Goal: Information Seeking & Learning: Learn about a topic

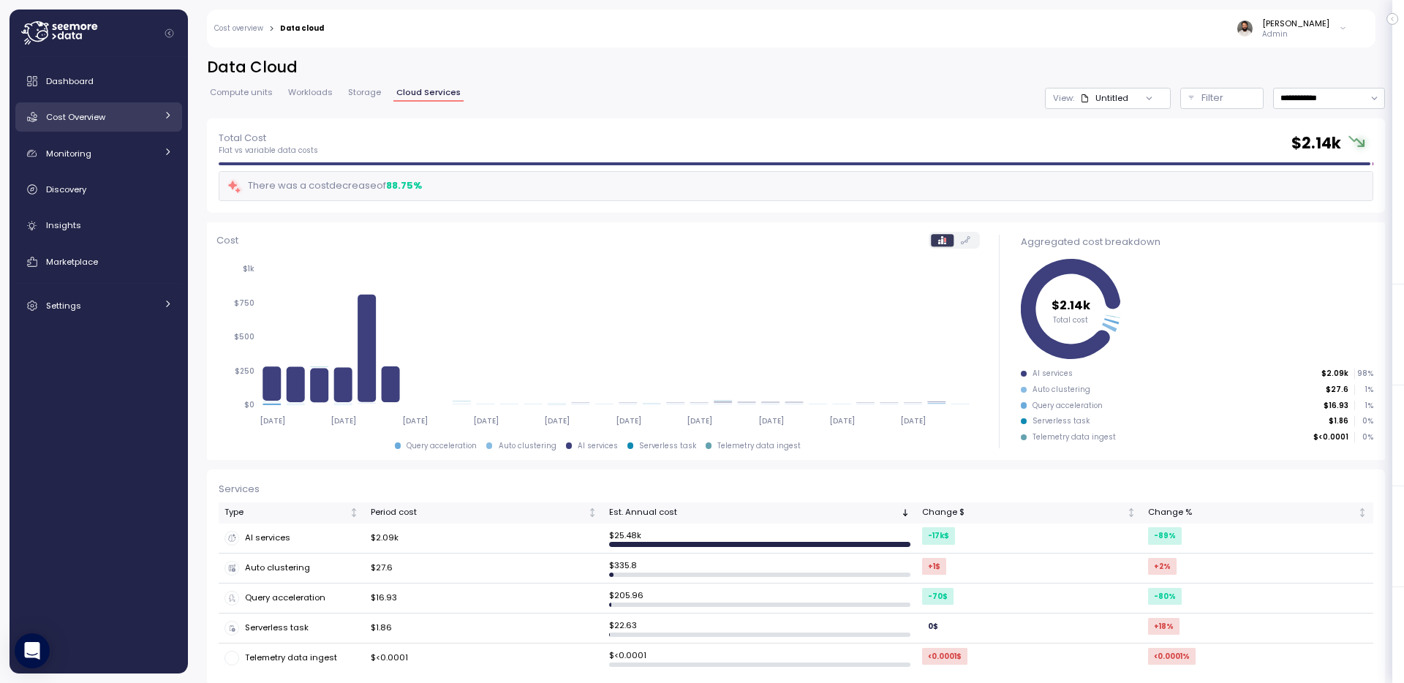
click at [100, 122] on span "Cost Overview" at bounding box center [75, 117] width 59 height 12
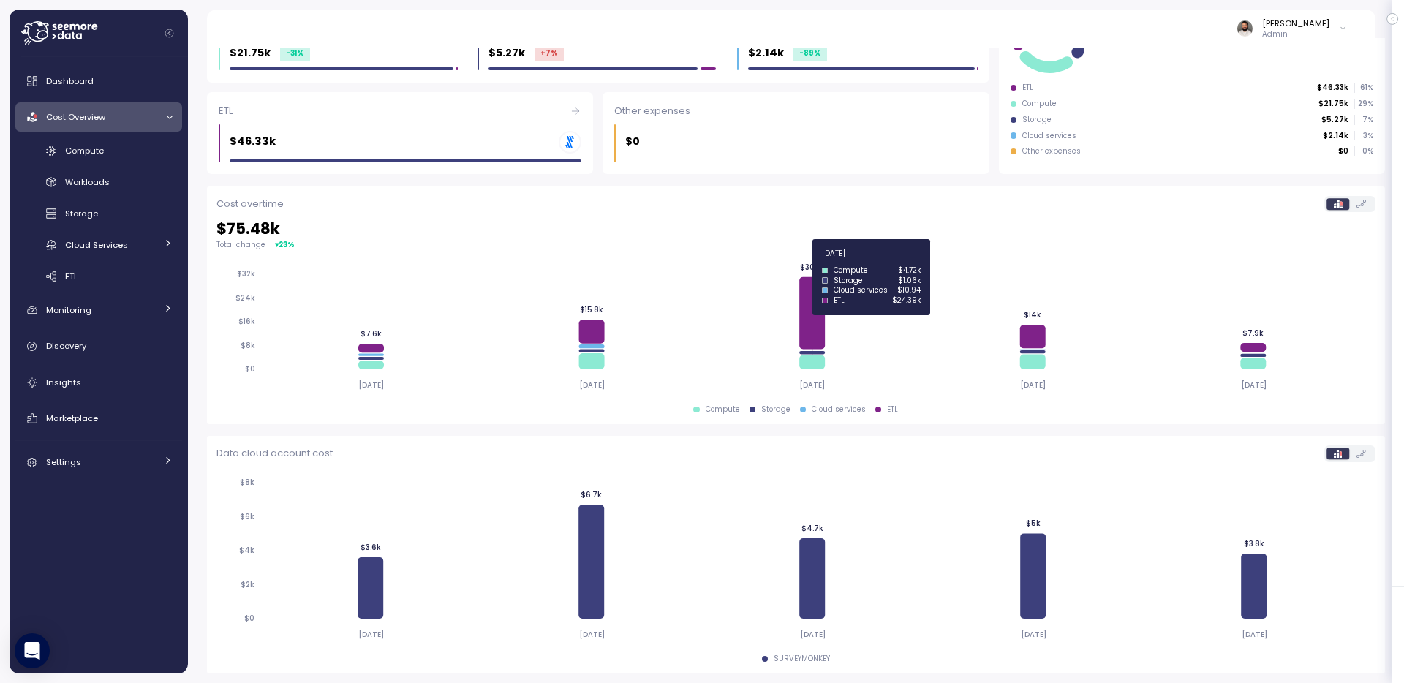
scroll to position [230, 0]
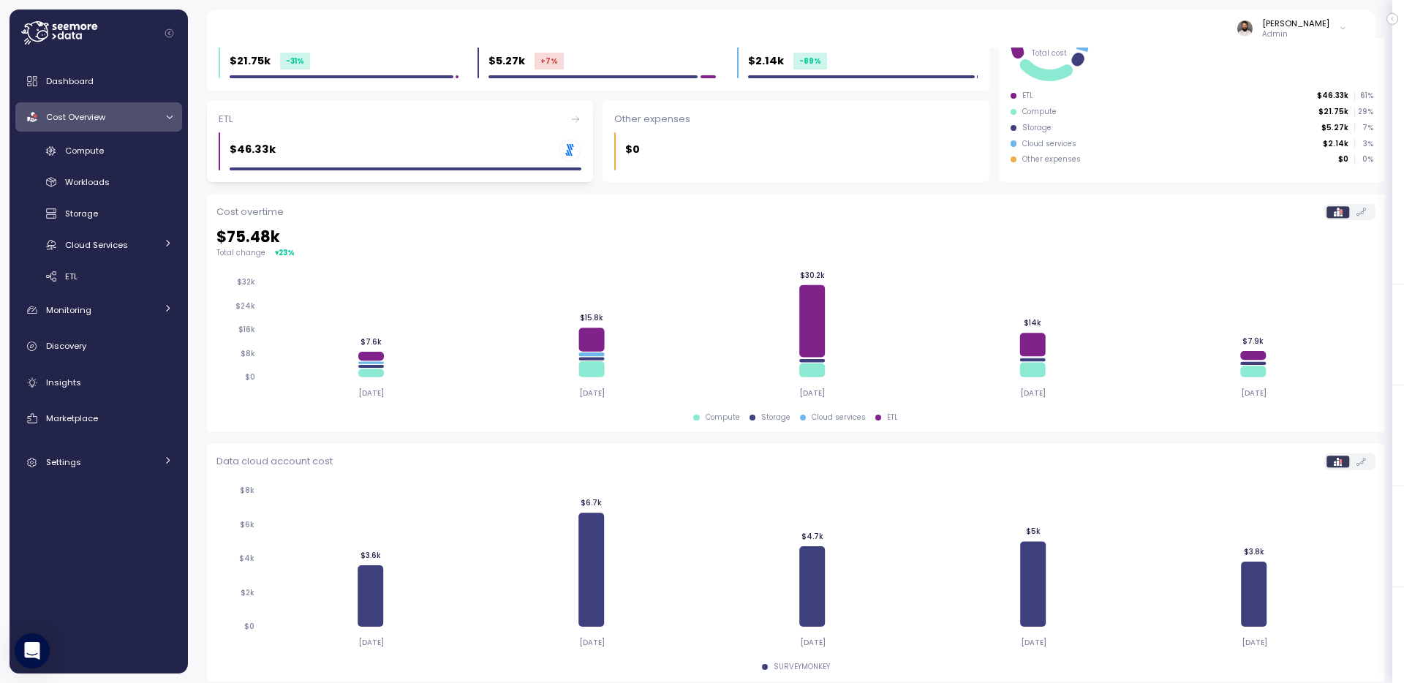
click at [523, 129] on div "ETL $46.33k .st0{fill:#0073FF;}" at bounding box center [400, 141] width 386 height 83
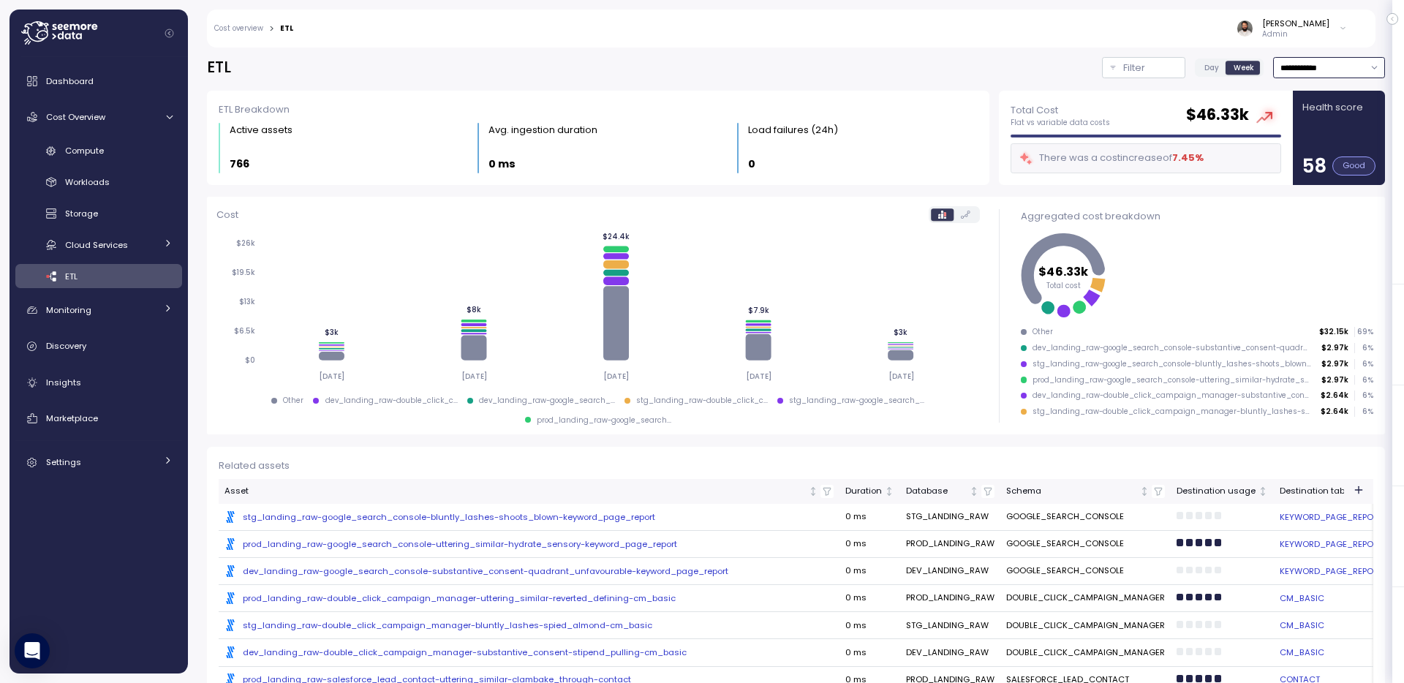
click at [1324, 73] on input "**********" at bounding box center [1329, 67] width 112 height 21
click at [1195, 77] on div "**********" at bounding box center [1290, 67] width 190 height 21
click at [1205, 70] on span "Day" at bounding box center [1212, 67] width 15 height 11
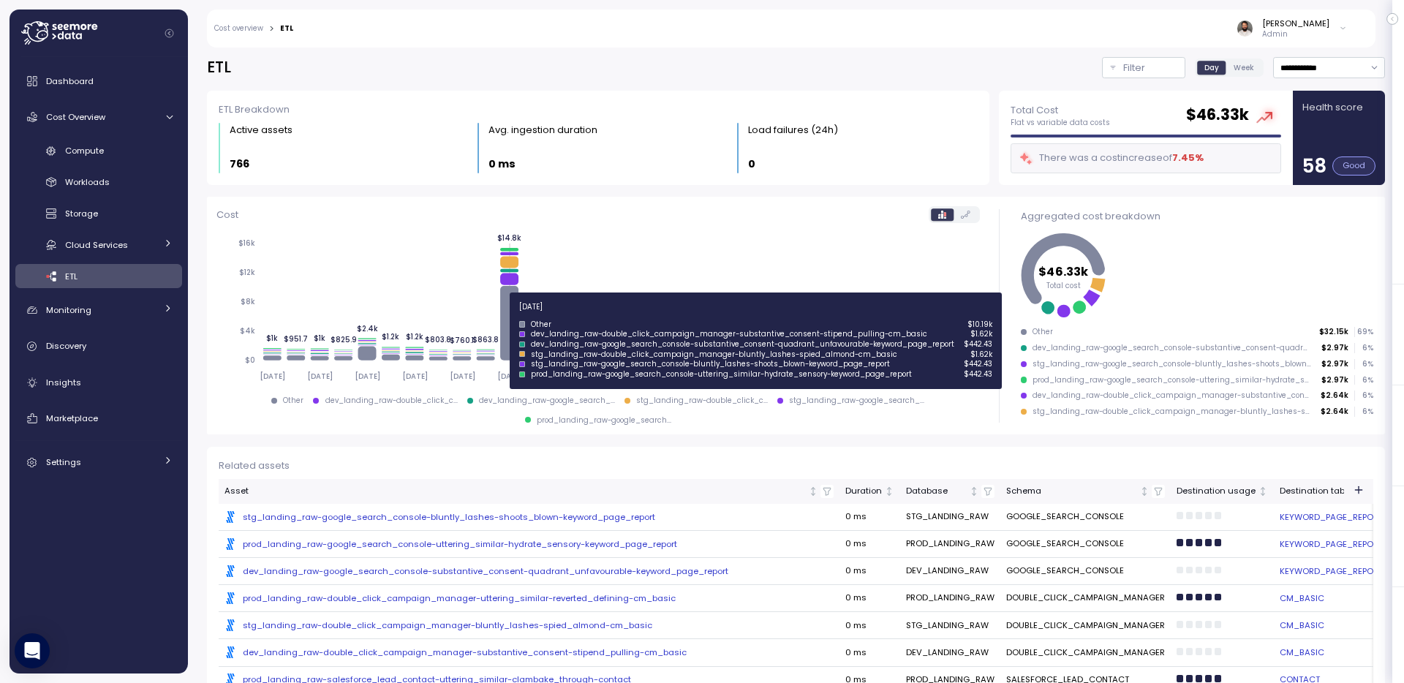
click at [508, 315] on icon at bounding box center [509, 323] width 18 height 75
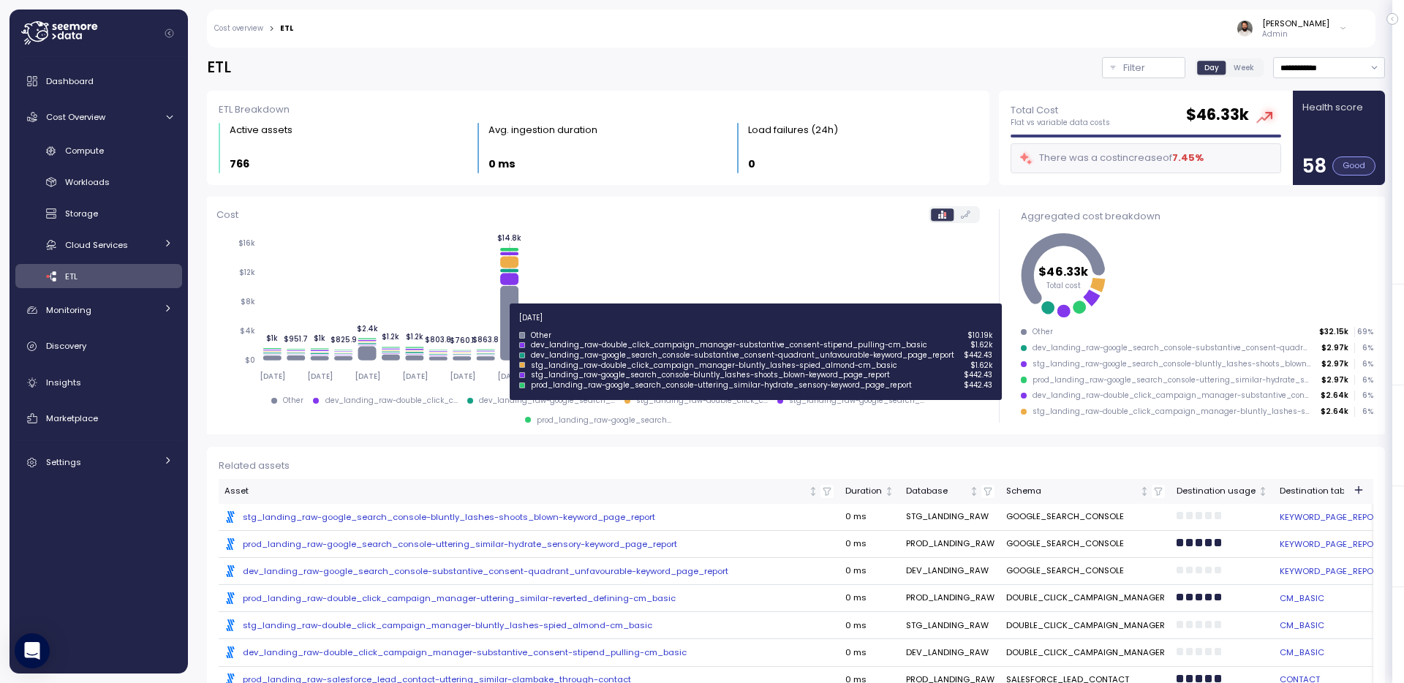
click at [510, 326] on icon at bounding box center [509, 323] width 18 height 75
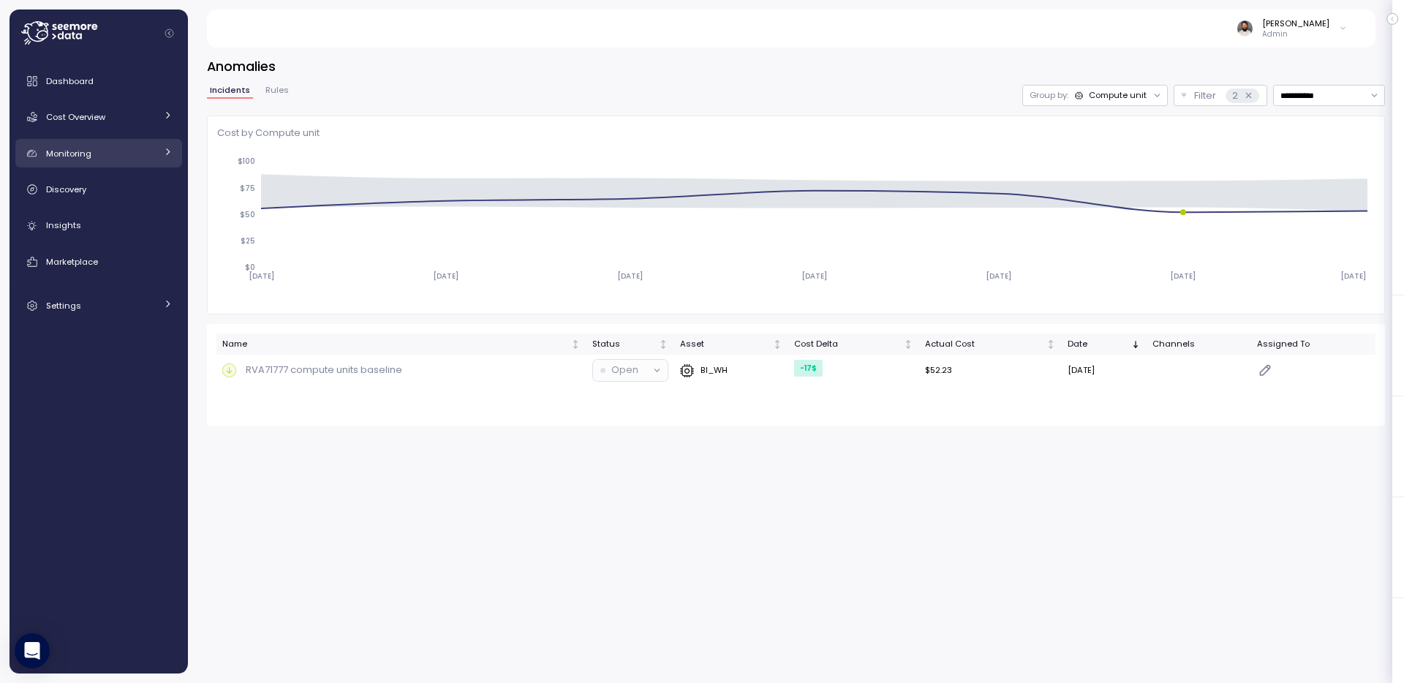
click at [128, 146] on div "Monitoring" at bounding box center [101, 153] width 110 height 15
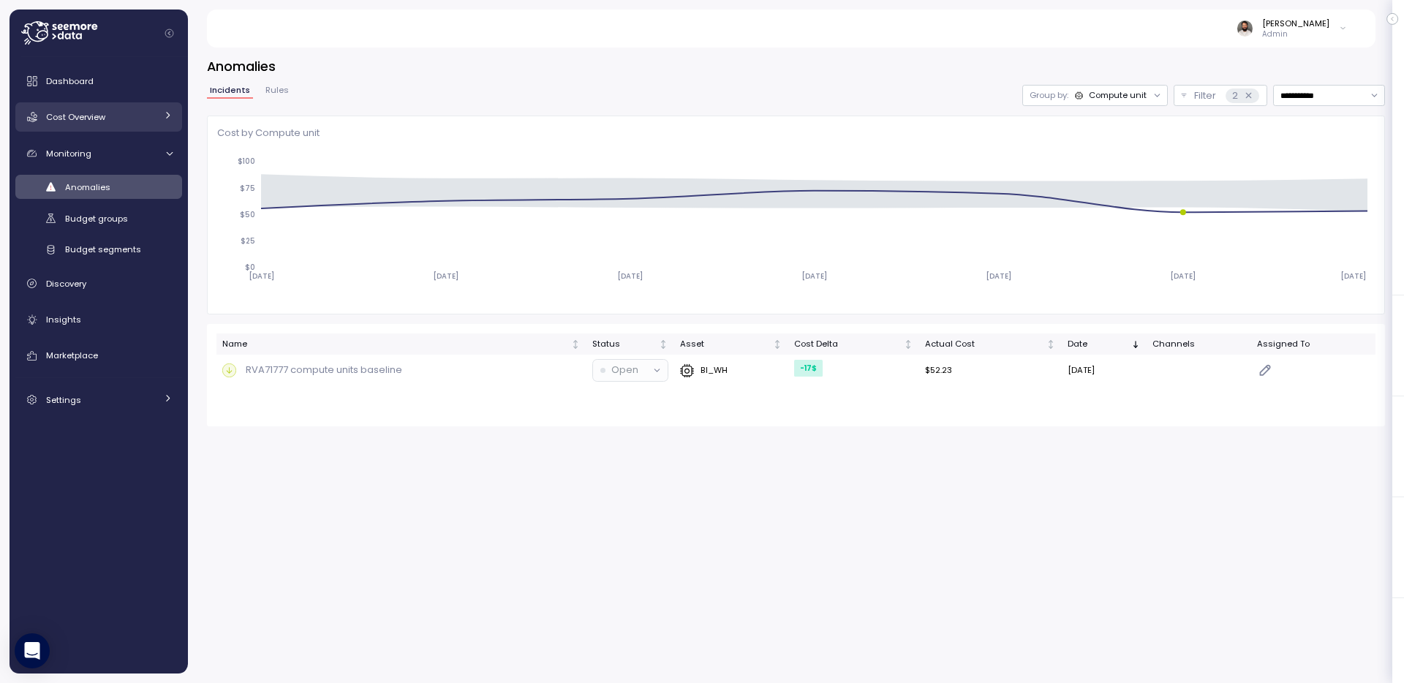
click at [163, 111] on icon at bounding box center [168, 115] width 10 height 10
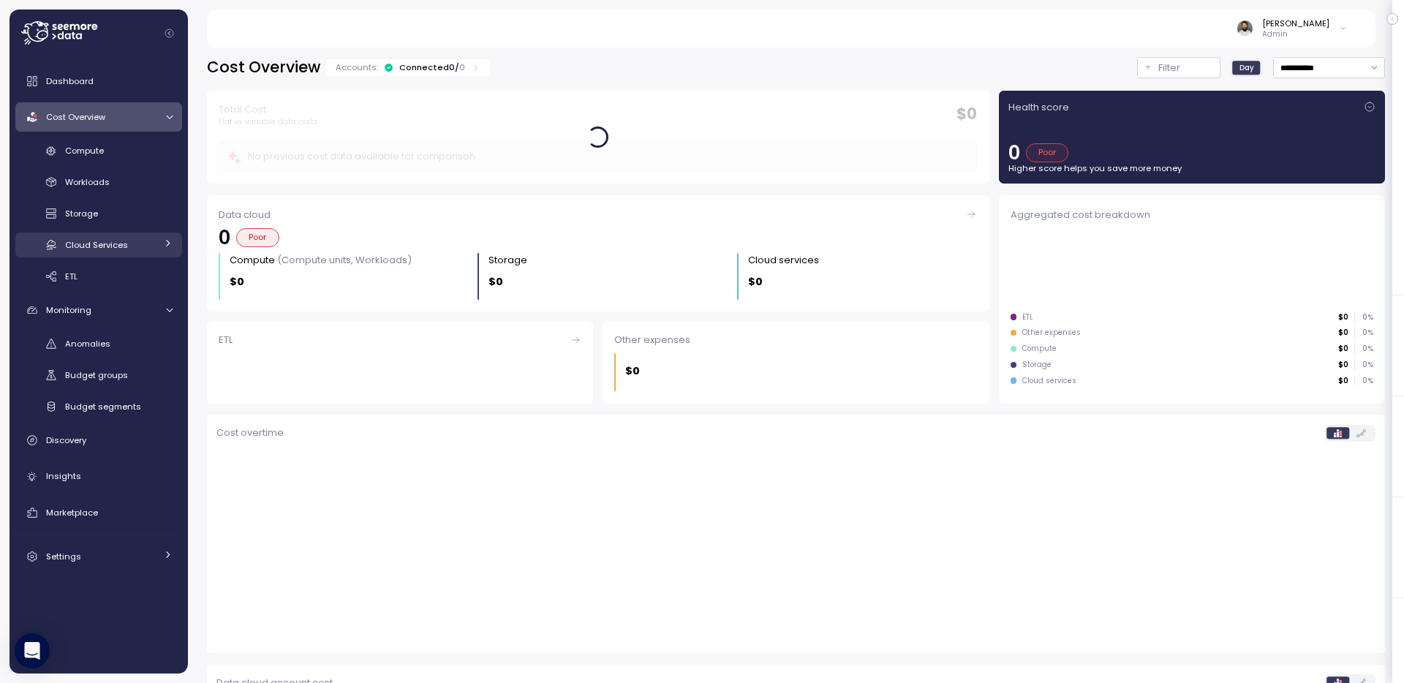
click at [142, 247] on div "Cloud Services" at bounding box center [110, 245] width 91 height 15
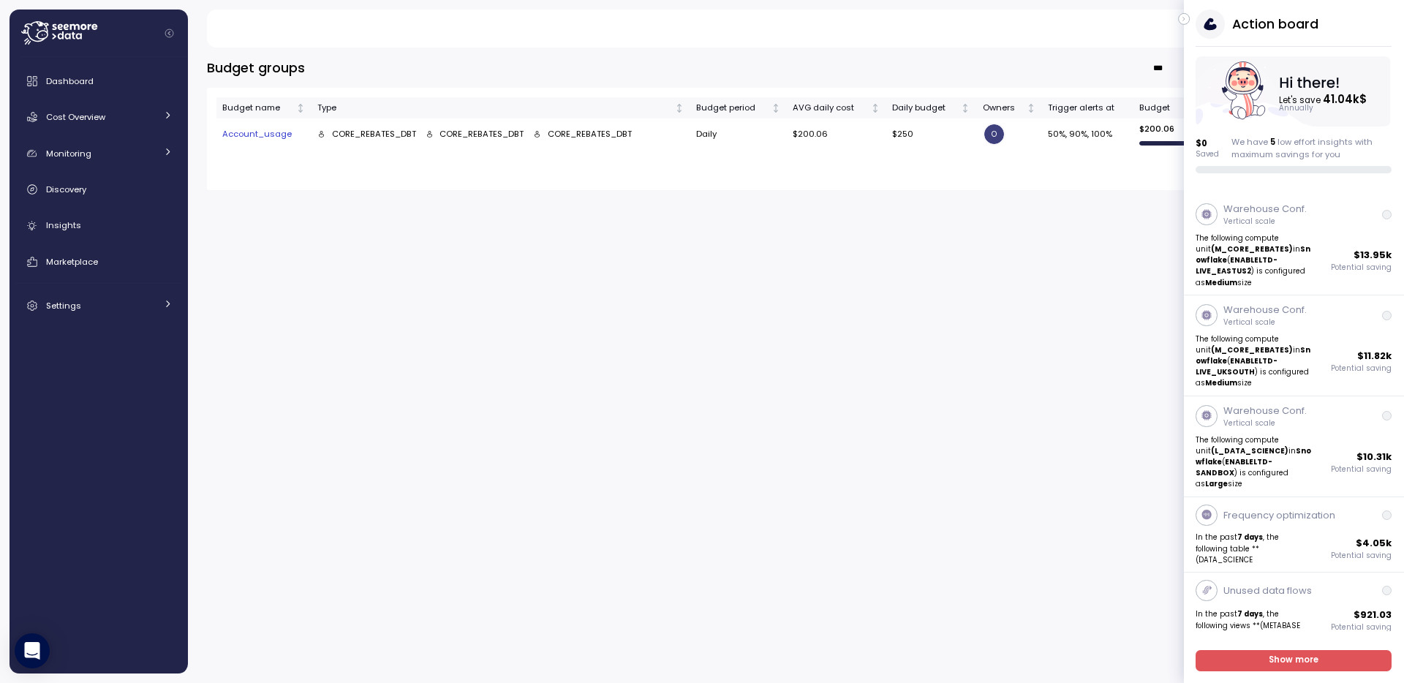
click at [1181, 14] on icon "button" at bounding box center [1184, 19] width 7 height 18
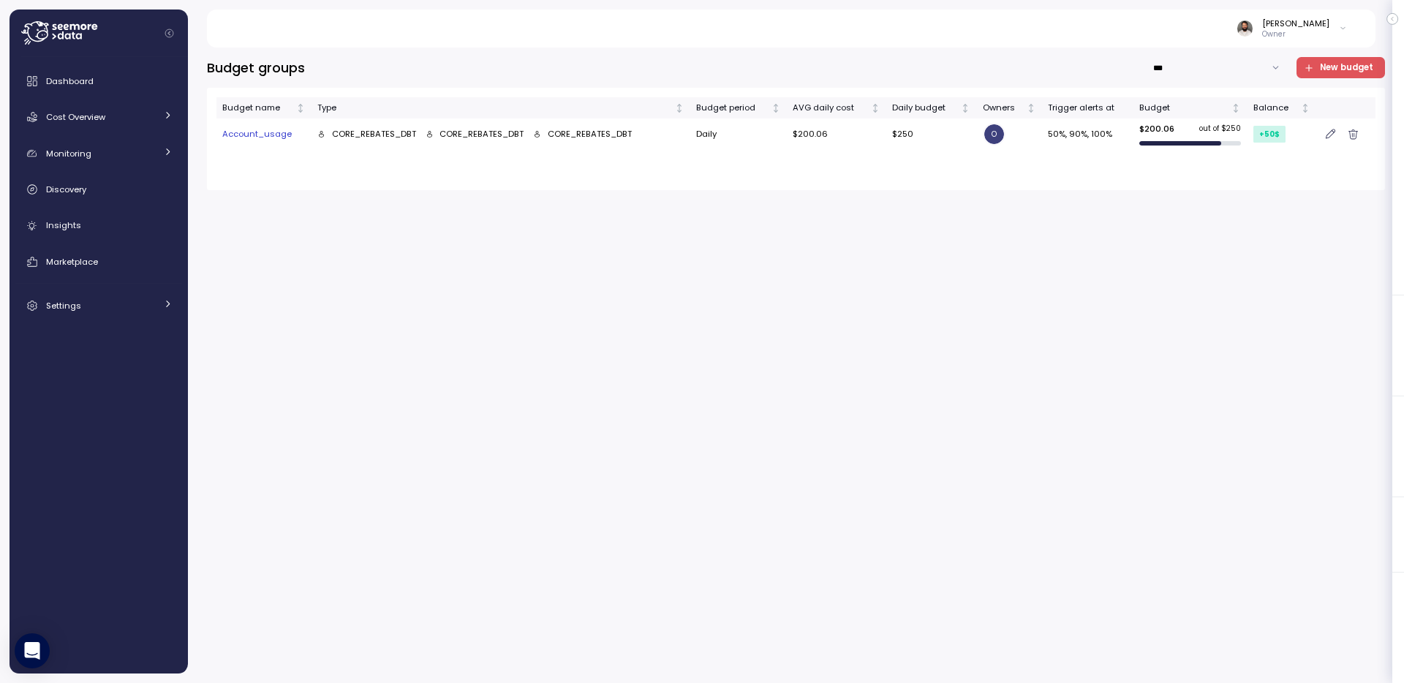
click at [562, 259] on div "Budget groups *** New budget Budget name Type Budget period AVG daily cost Dail…" at bounding box center [796, 365] width 1178 height 617
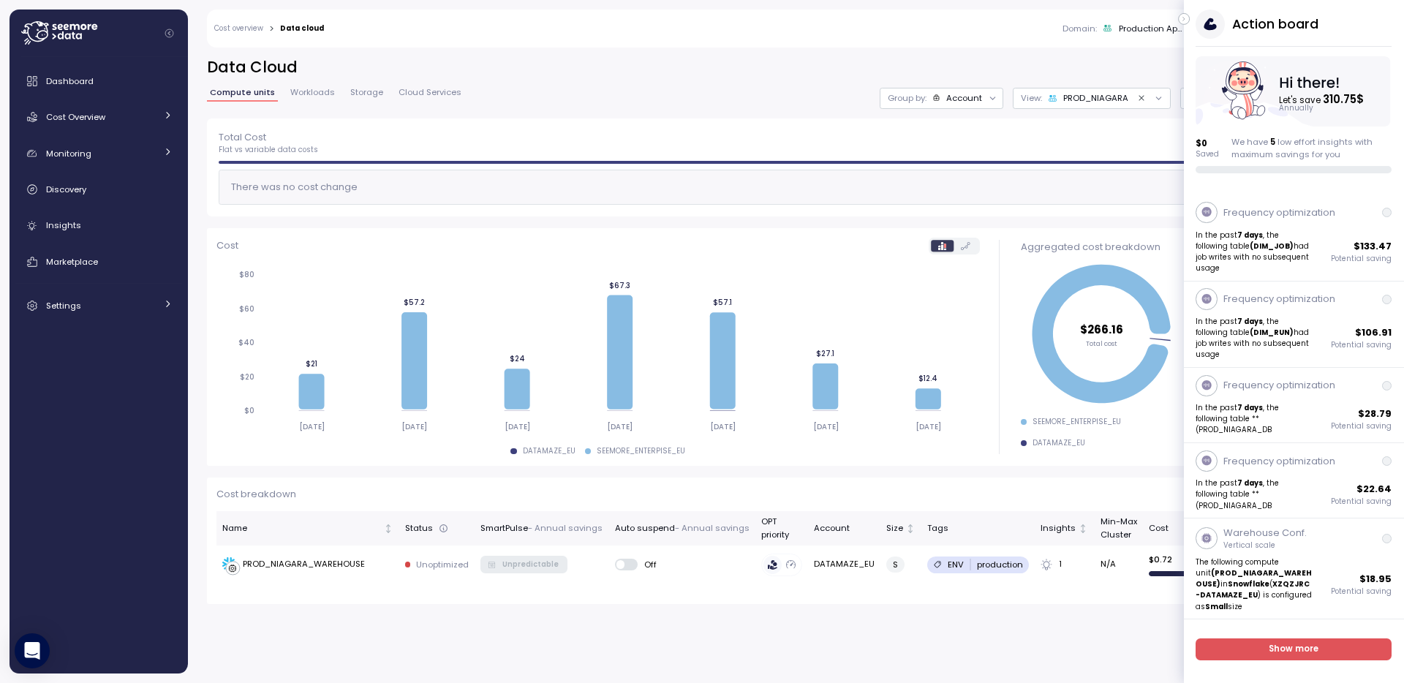
click at [1181, 19] on icon "button" at bounding box center [1184, 19] width 7 height 18
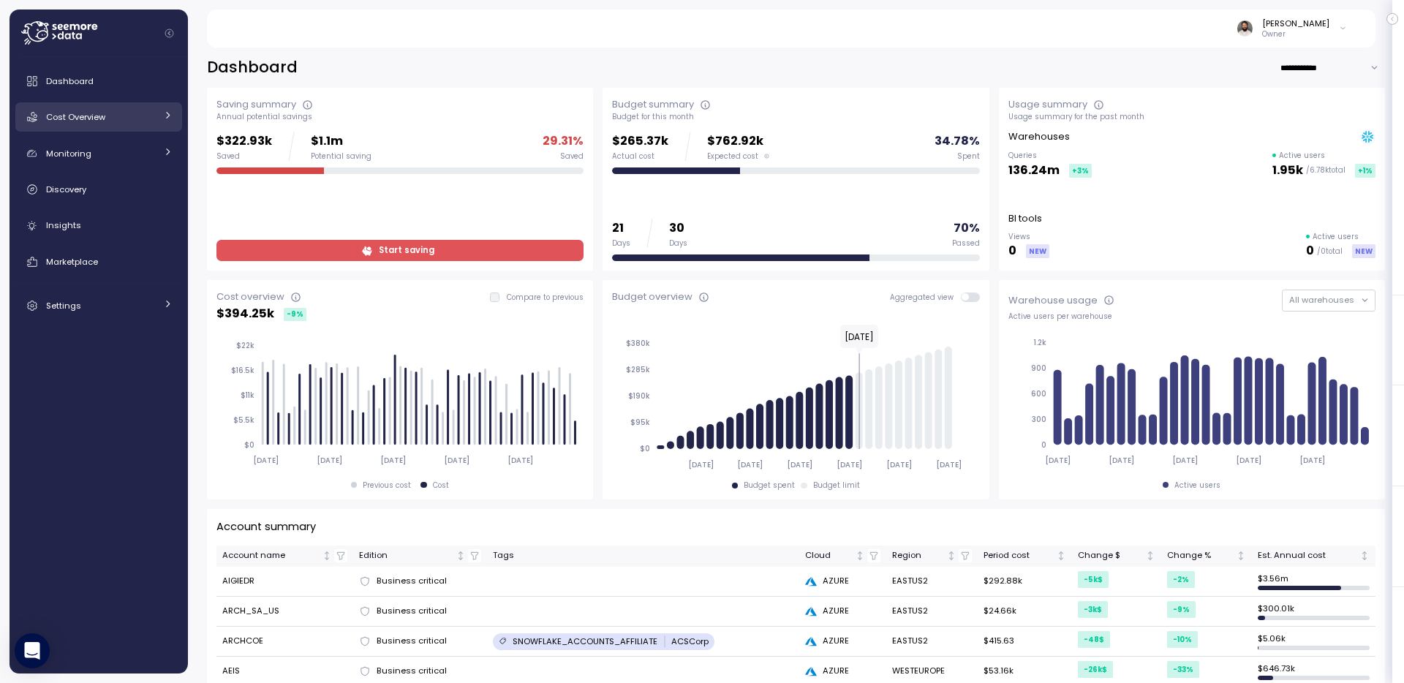
click at [127, 117] on div "Cost Overview" at bounding box center [101, 117] width 110 height 15
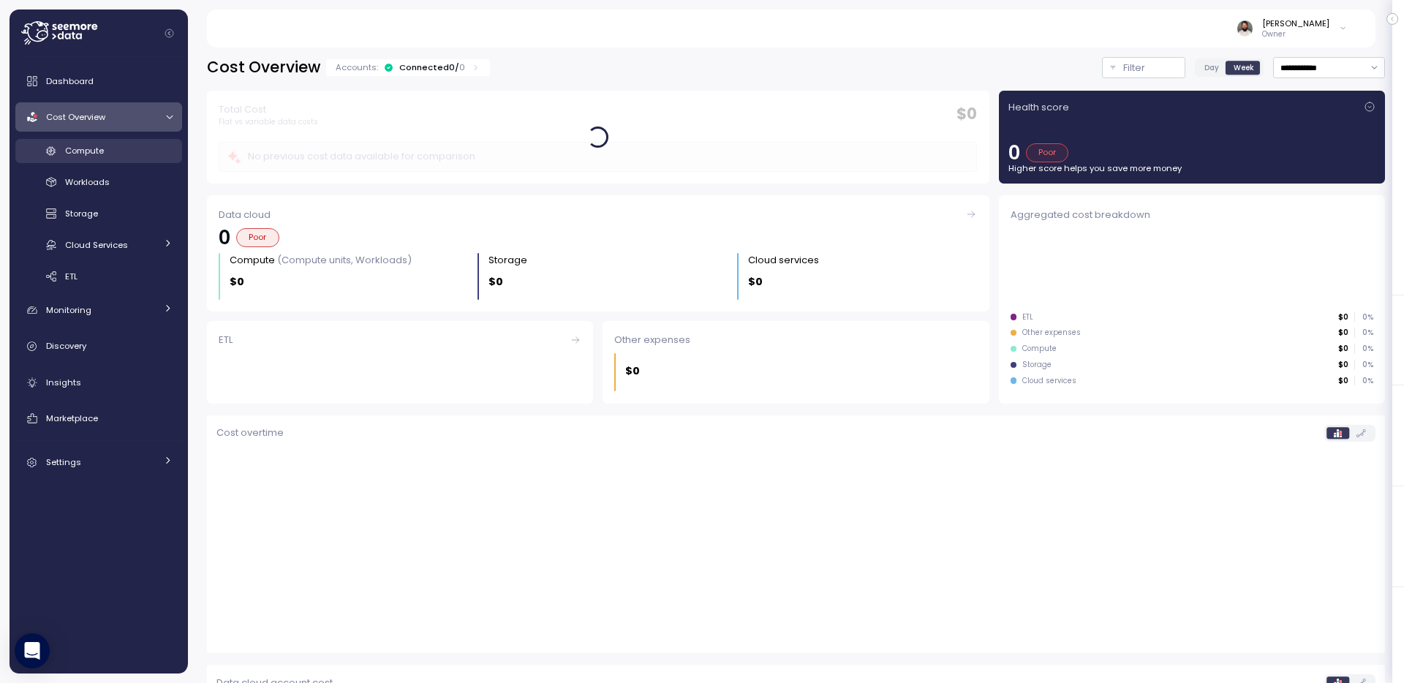
click at [128, 143] on div "Compute" at bounding box center [119, 150] width 108 height 15
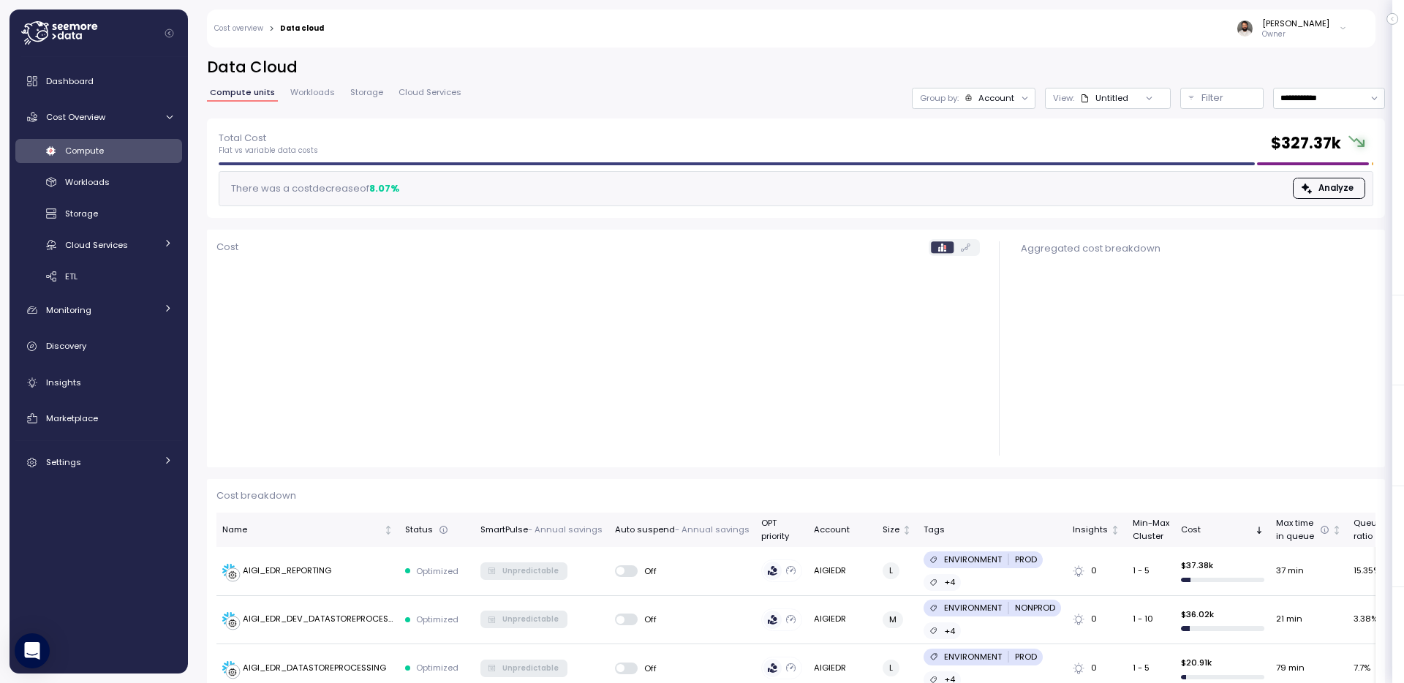
click at [988, 105] on div "Group by: Account" at bounding box center [974, 98] width 124 height 21
click at [1079, 45] on div "Guy Biecher Owner" at bounding box center [844, 29] width 1023 height 38
click at [1209, 99] on p "Filter" at bounding box center [1213, 98] width 22 height 15
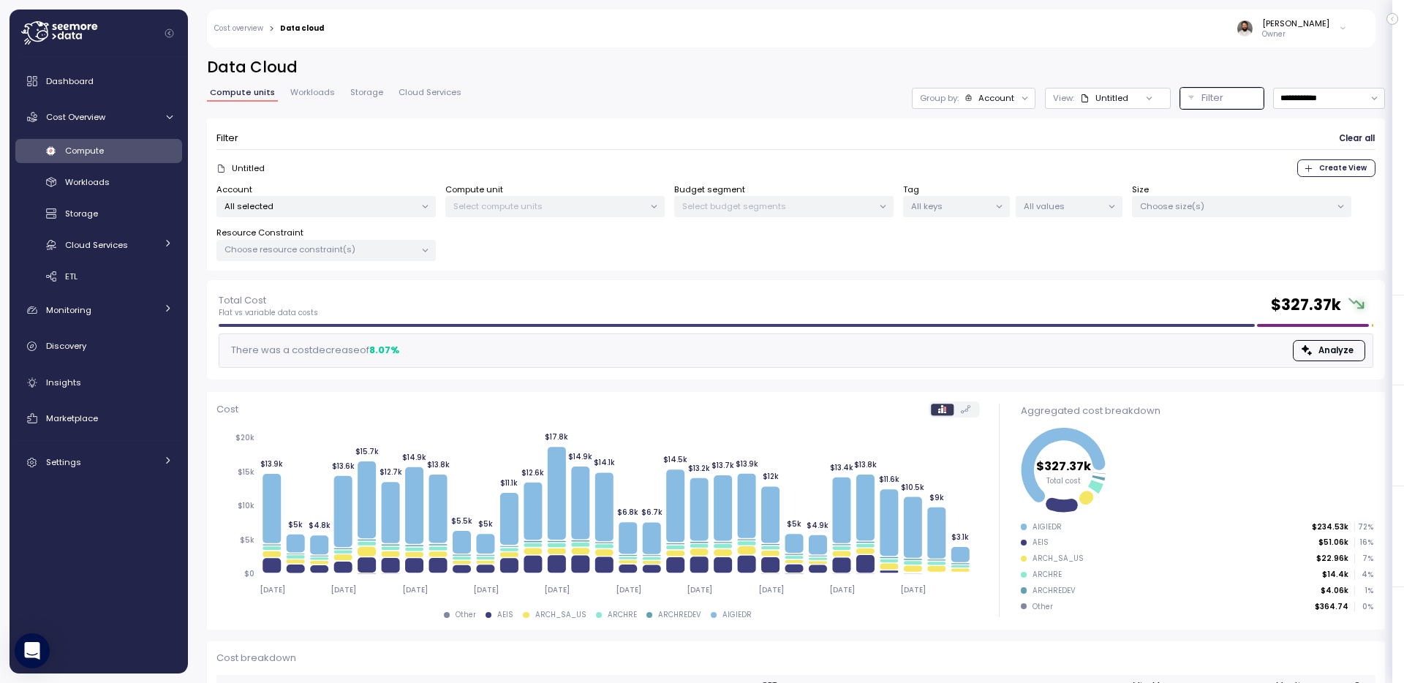
click at [1188, 27] on div "Guy Biecher Owner" at bounding box center [844, 29] width 1023 height 38
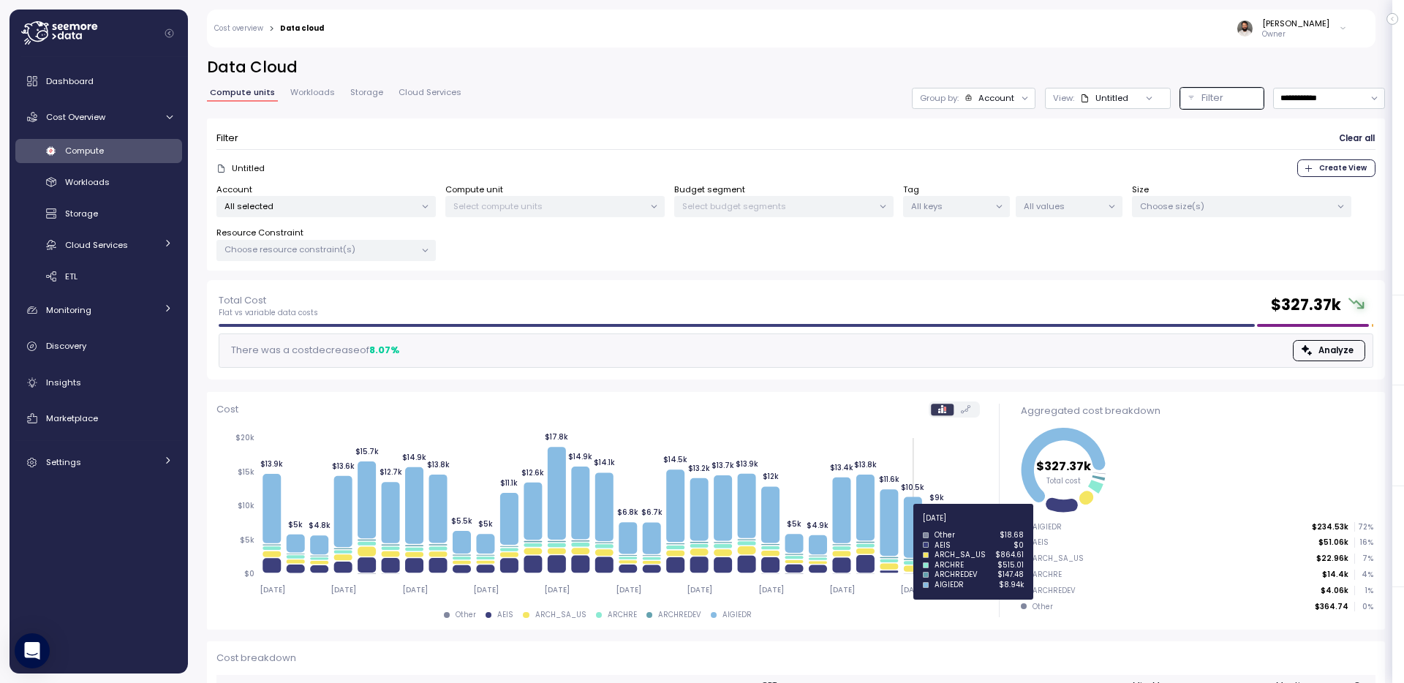
click at [916, 526] on icon at bounding box center [913, 527] width 18 height 61
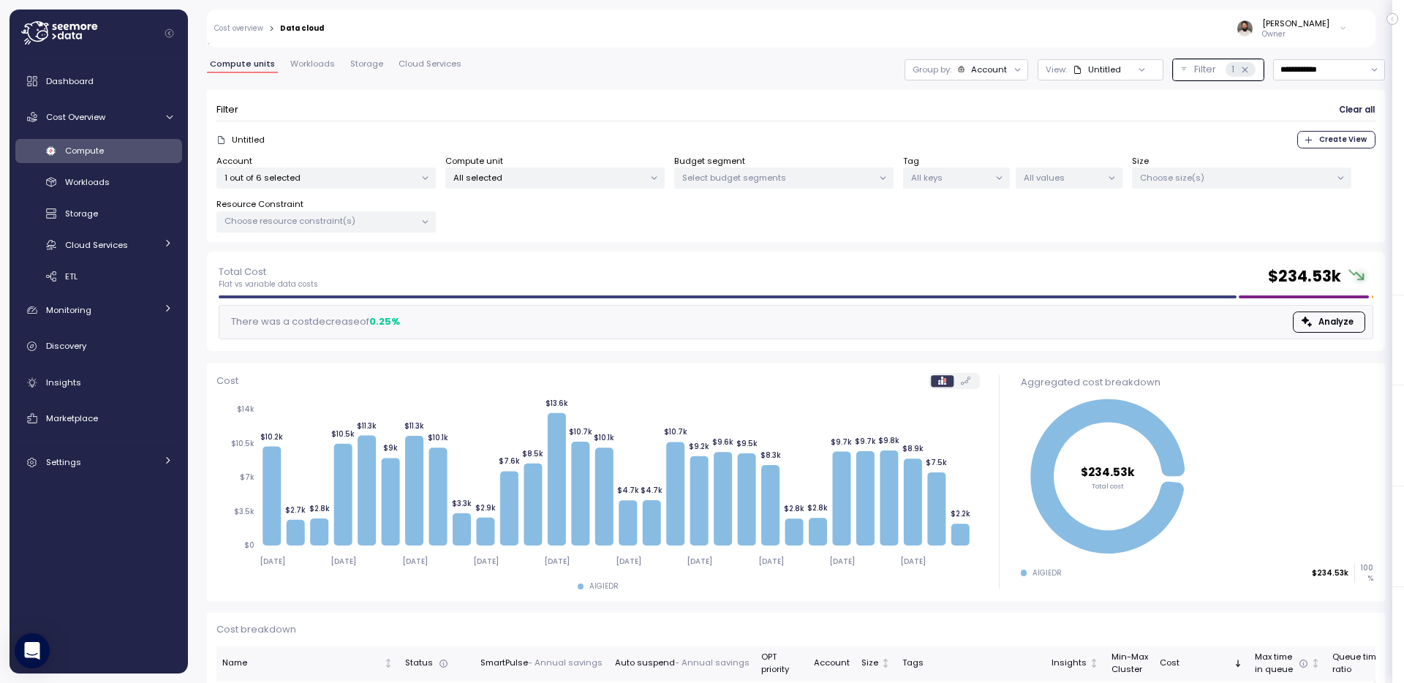
scroll to position [34, 0]
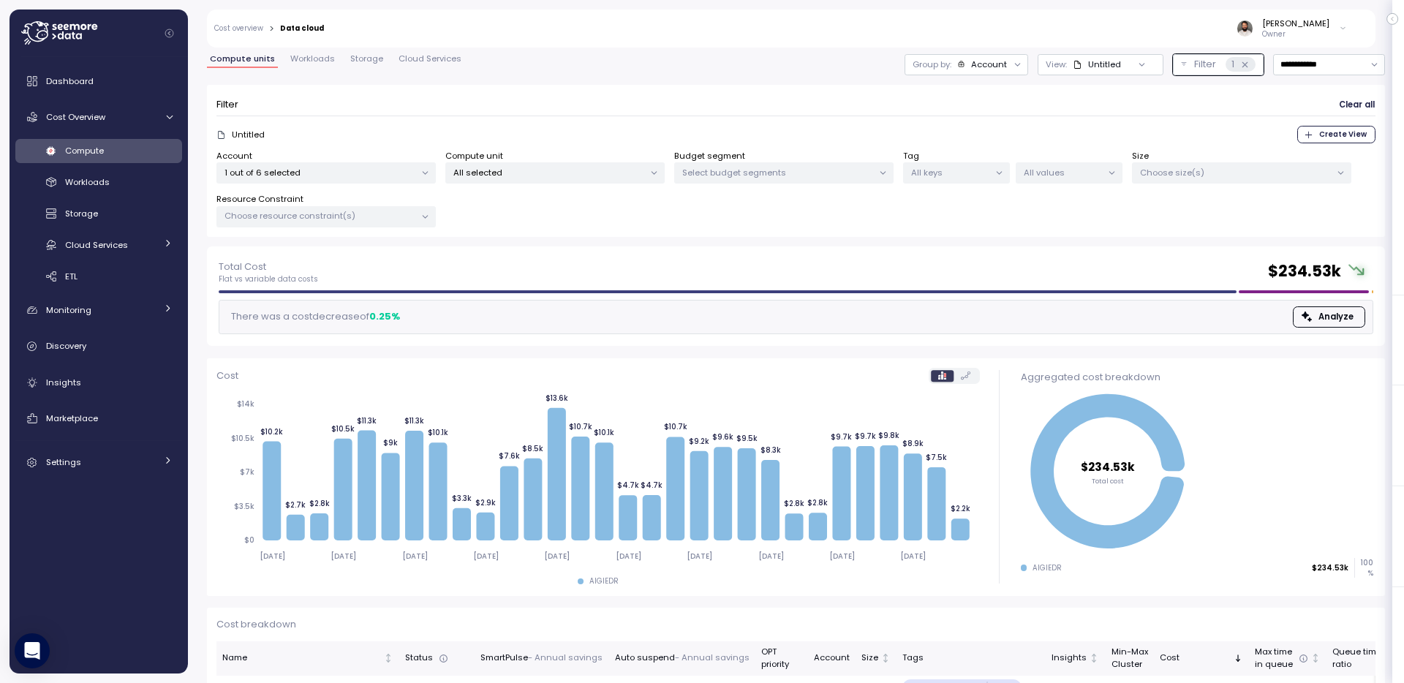
click at [987, 59] on div "Account" at bounding box center [989, 65] width 36 height 12
click at [984, 148] on p "Compute unit" at bounding box center [964, 146] width 58 height 12
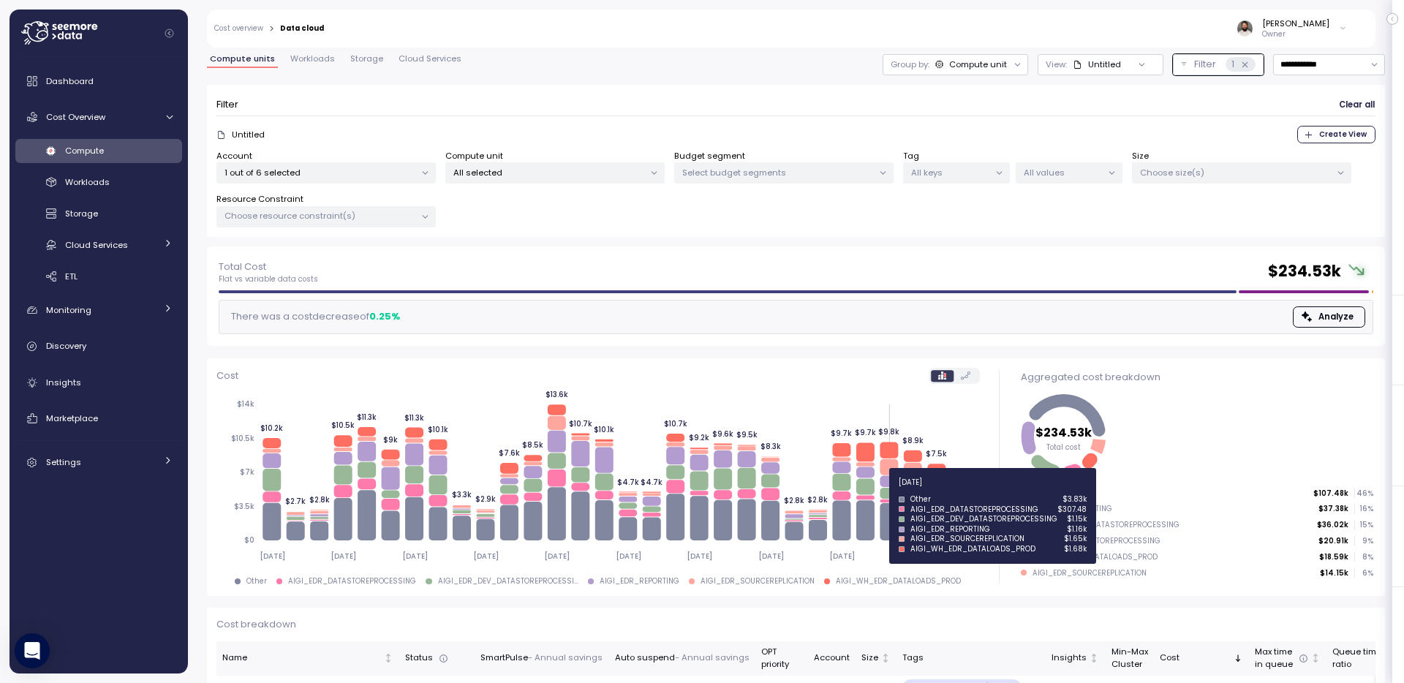
click at [889, 490] on icon at bounding box center [889, 493] width 18 height 11
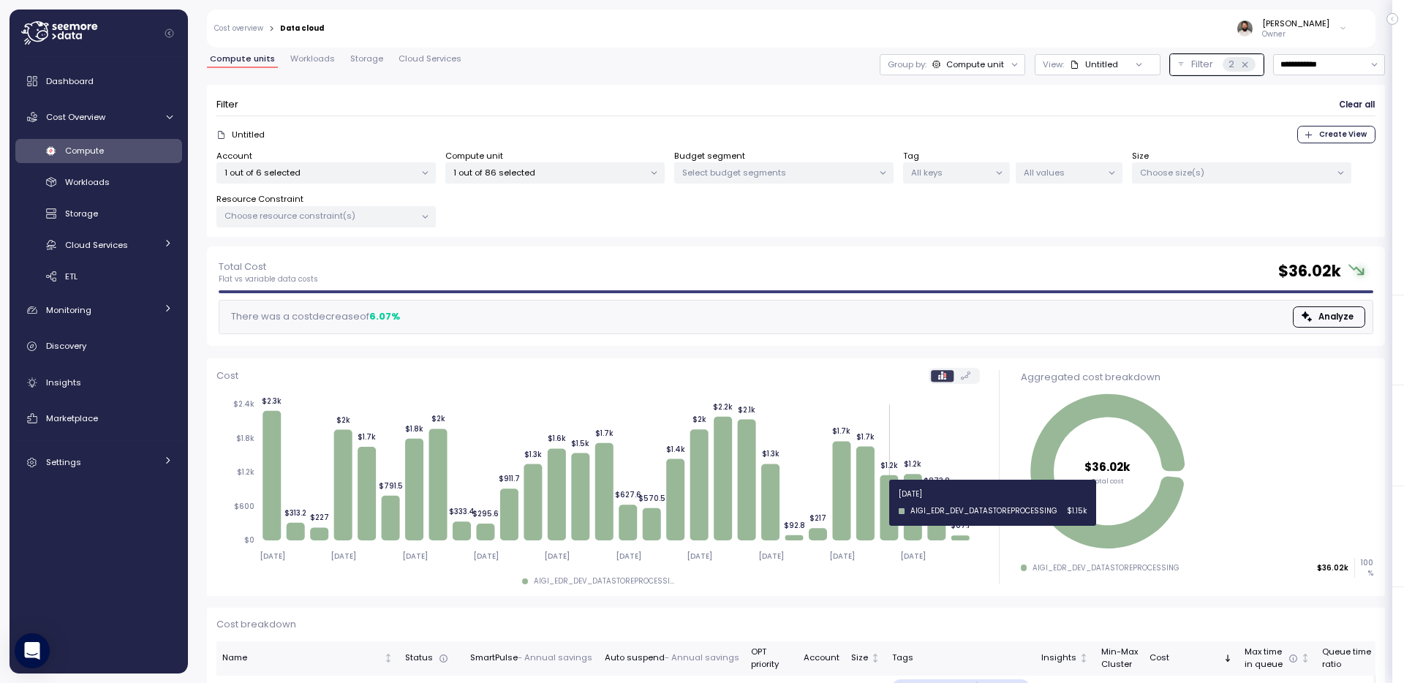
scroll to position [94, 0]
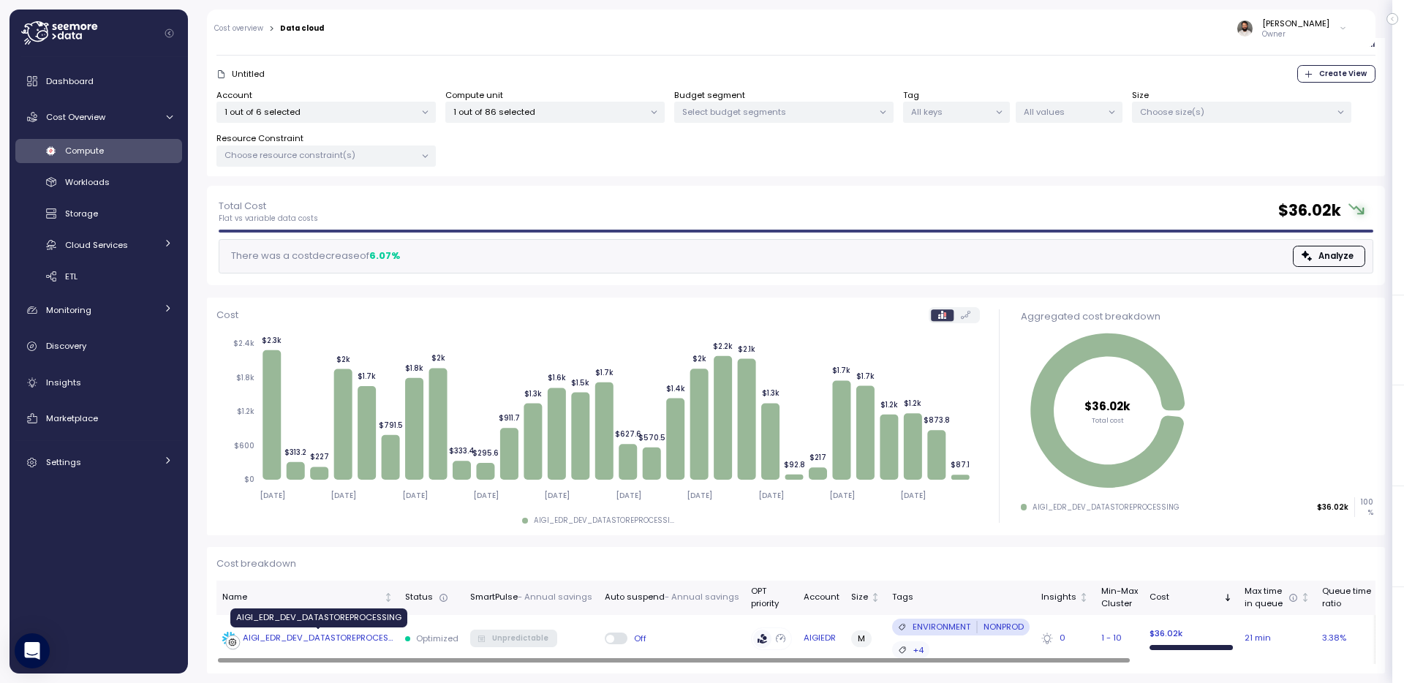
click at [352, 634] on div "AIGI_EDR_DEV_DATASTOREPROCESSING" at bounding box center [318, 638] width 151 height 13
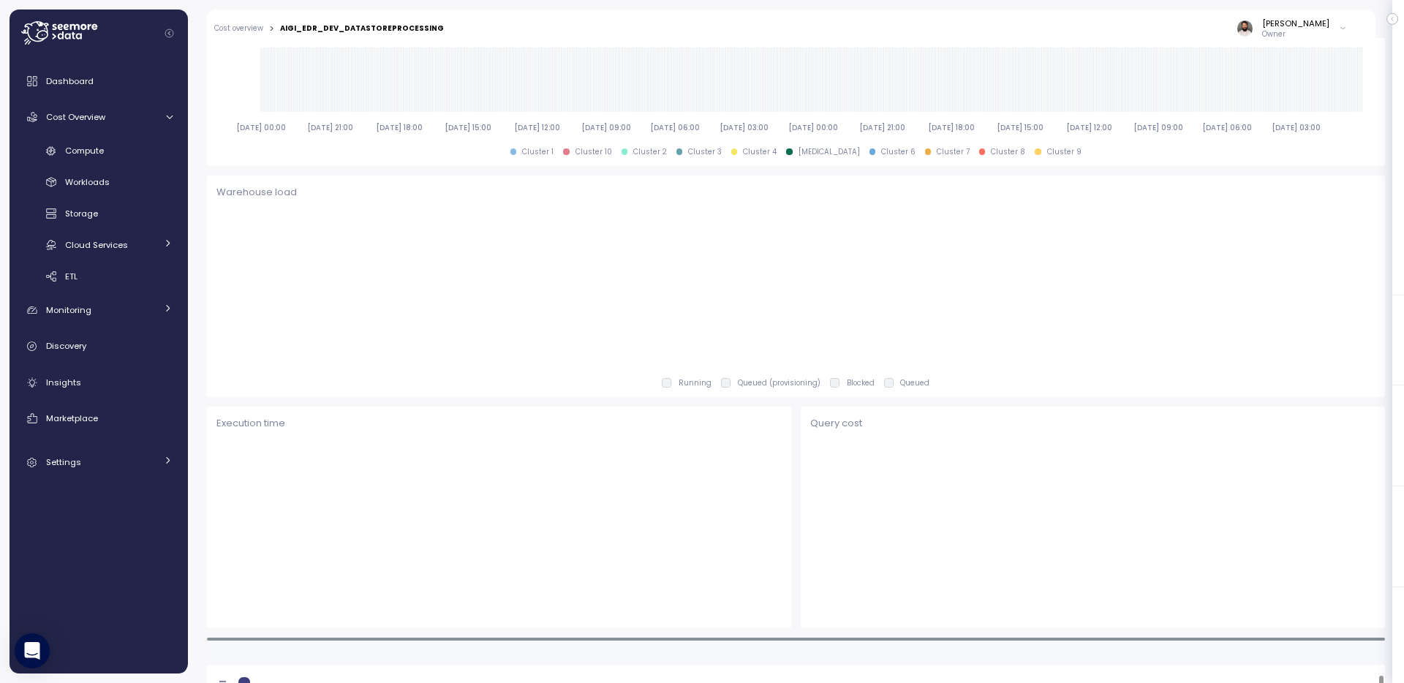
scroll to position [130, 0]
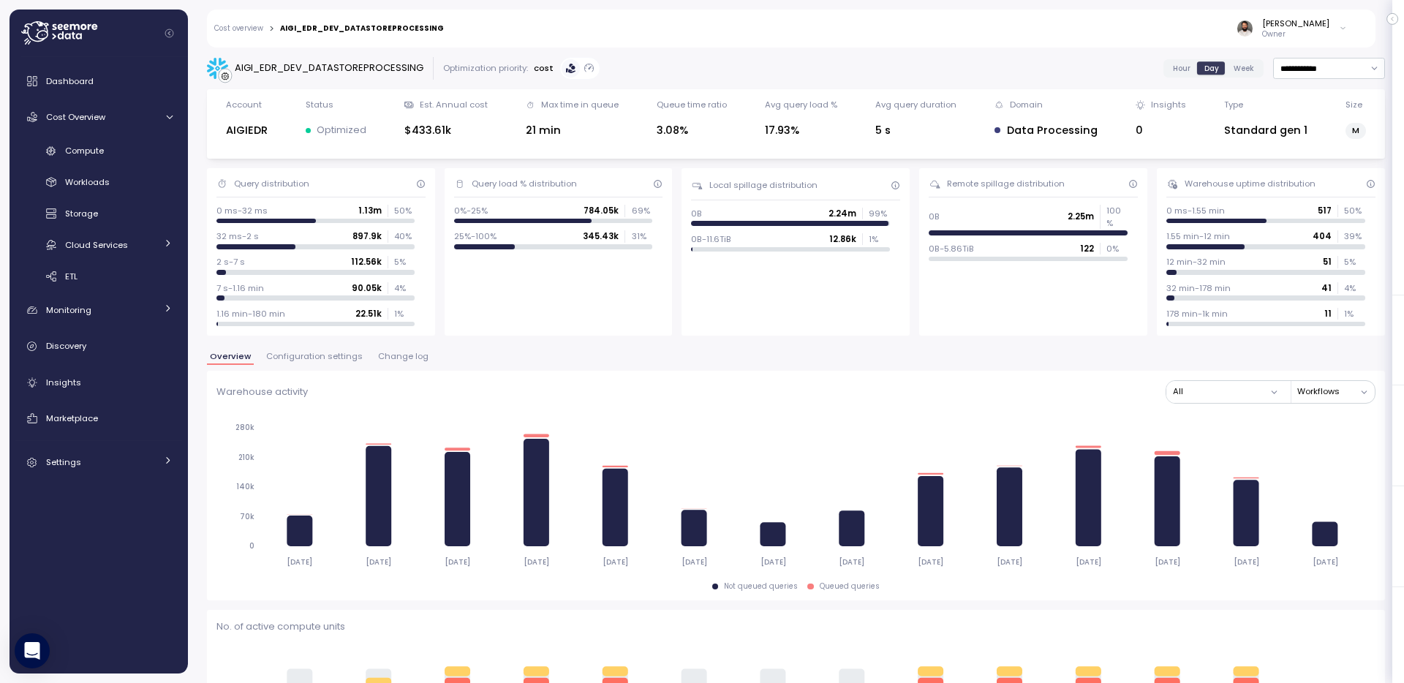
click at [343, 64] on div "AIGI_EDR_DEV_DATASTOREPROCESSING" at bounding box center [329, 68] width 189 height 15
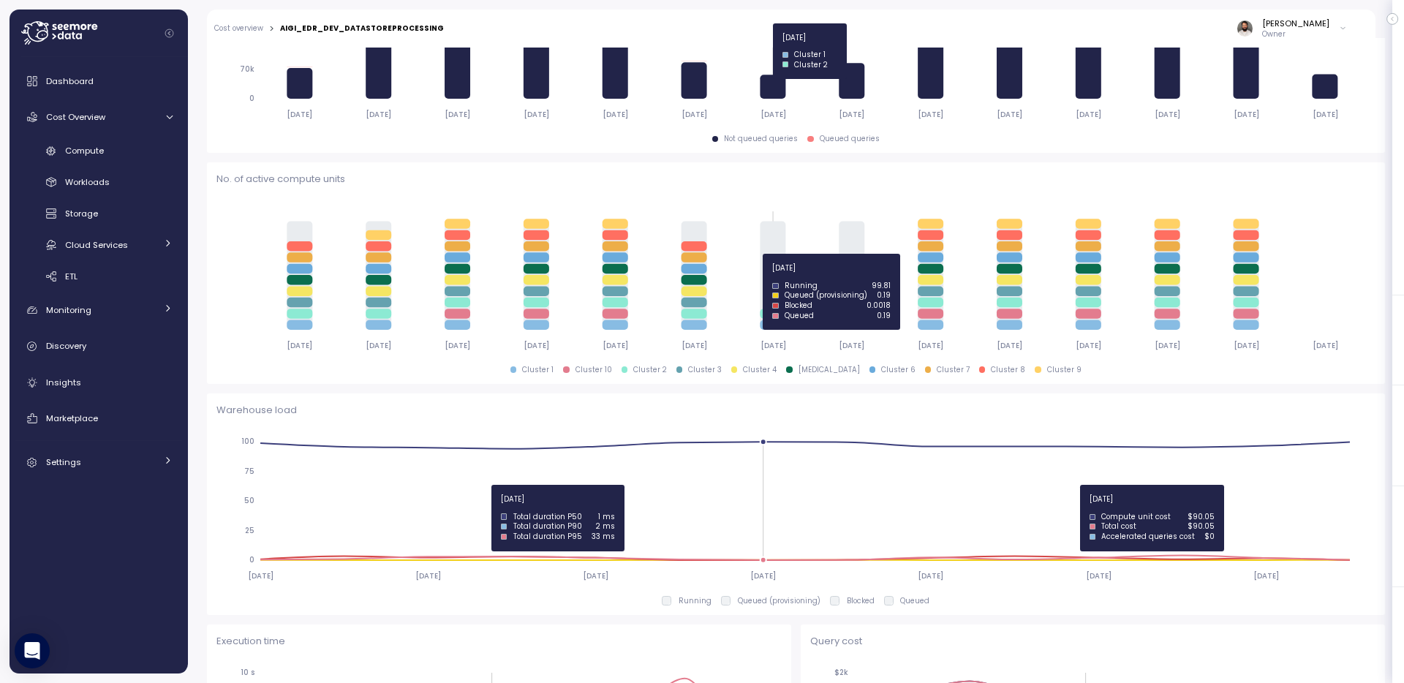
scroll to position [265, 0]
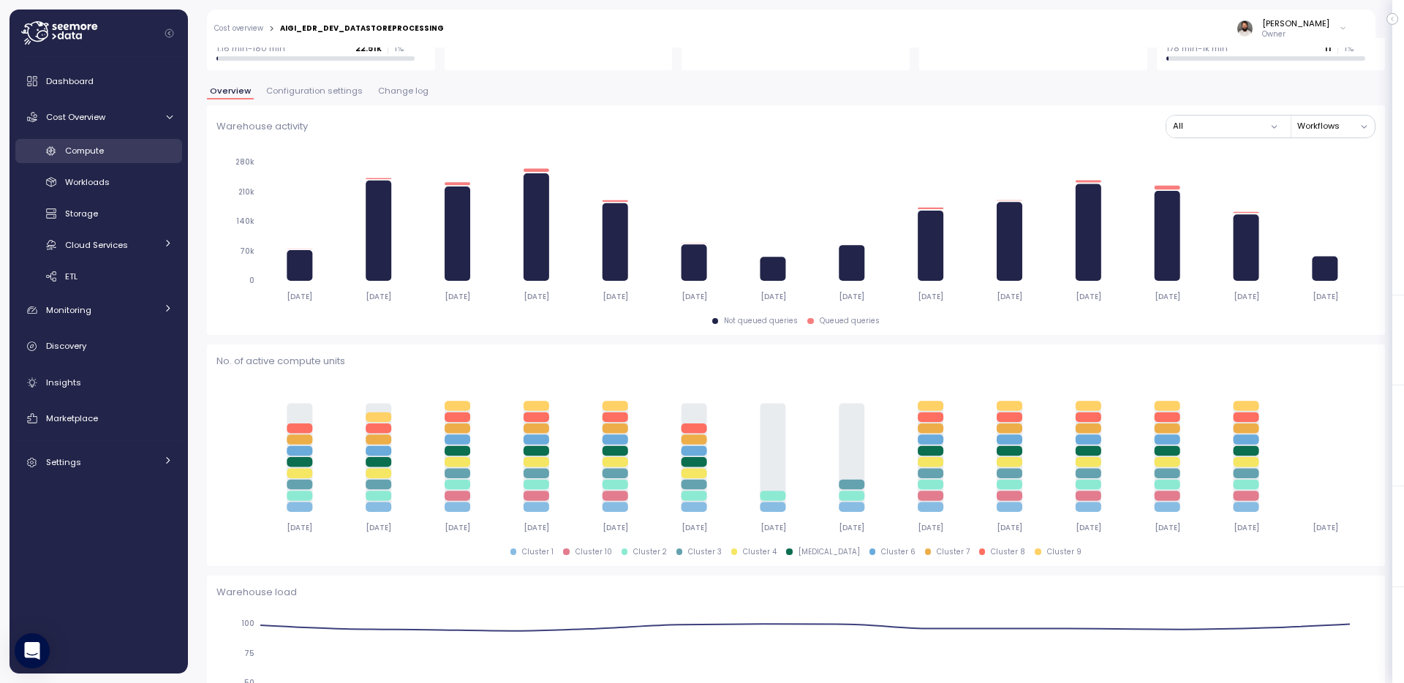
click at [110, 156] on div "Compute" at bounding box center [119, 150] width 108 height 15
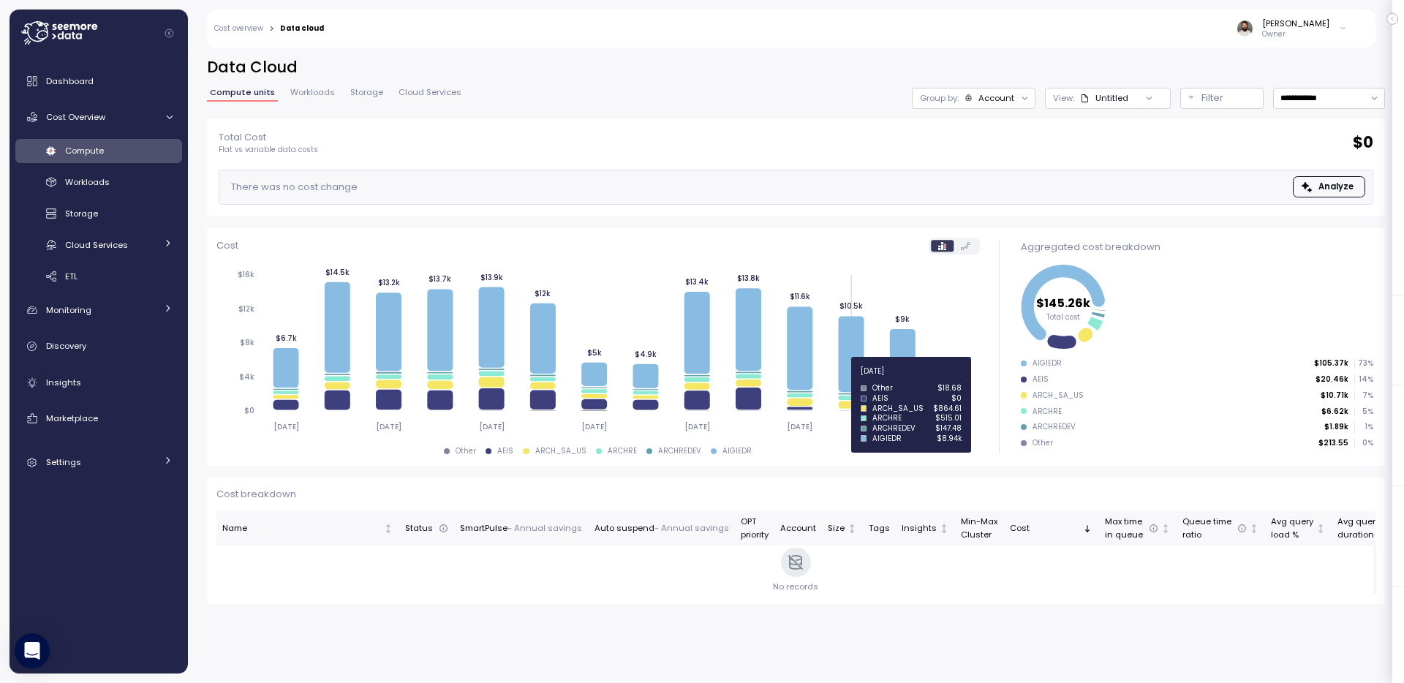
click at [849, 379] on icon at bounding box center [851, 354] width 26 height 76
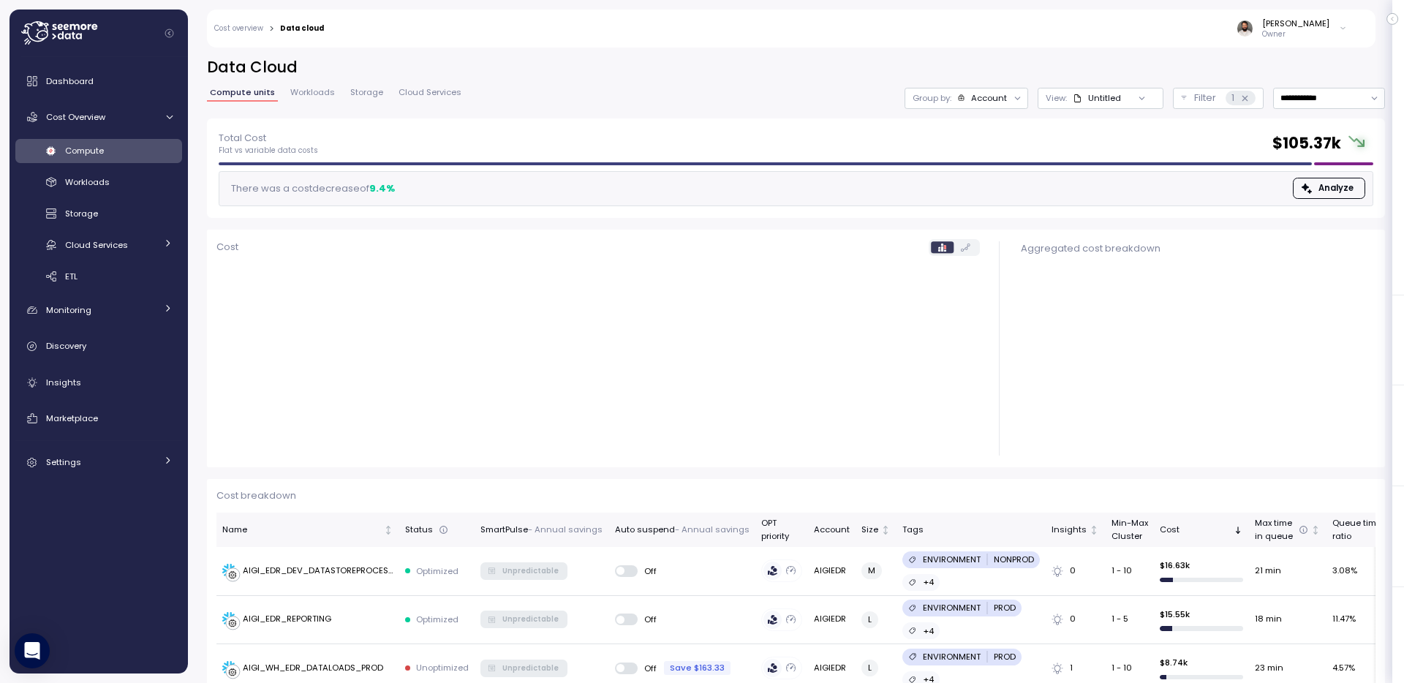
click at [984, 92] on div "Account" at bounding box center [989, 98] width 36 height 12
click at [969, 180] on p "Compute unit" at bounding box center [964, 179] width 58 height 12
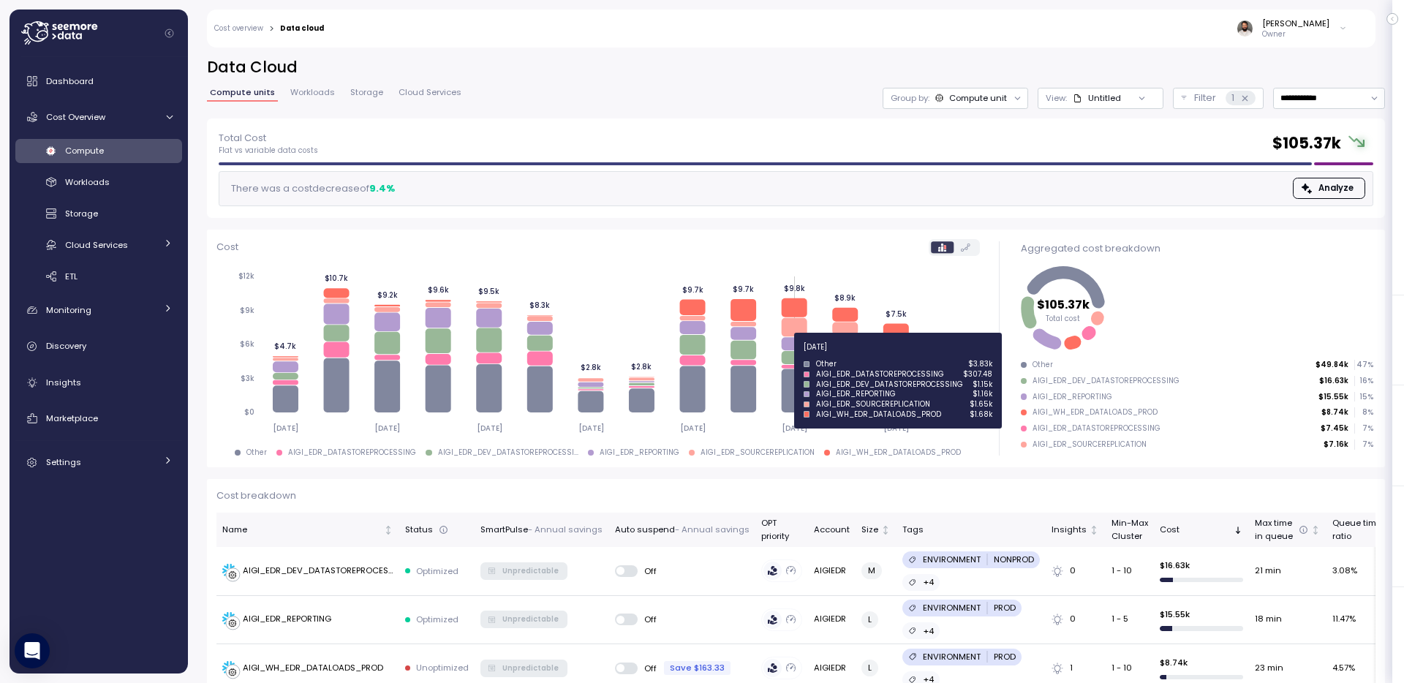
click at [789, 355] on icon at bounding box center [794, 357] width 26 height 13
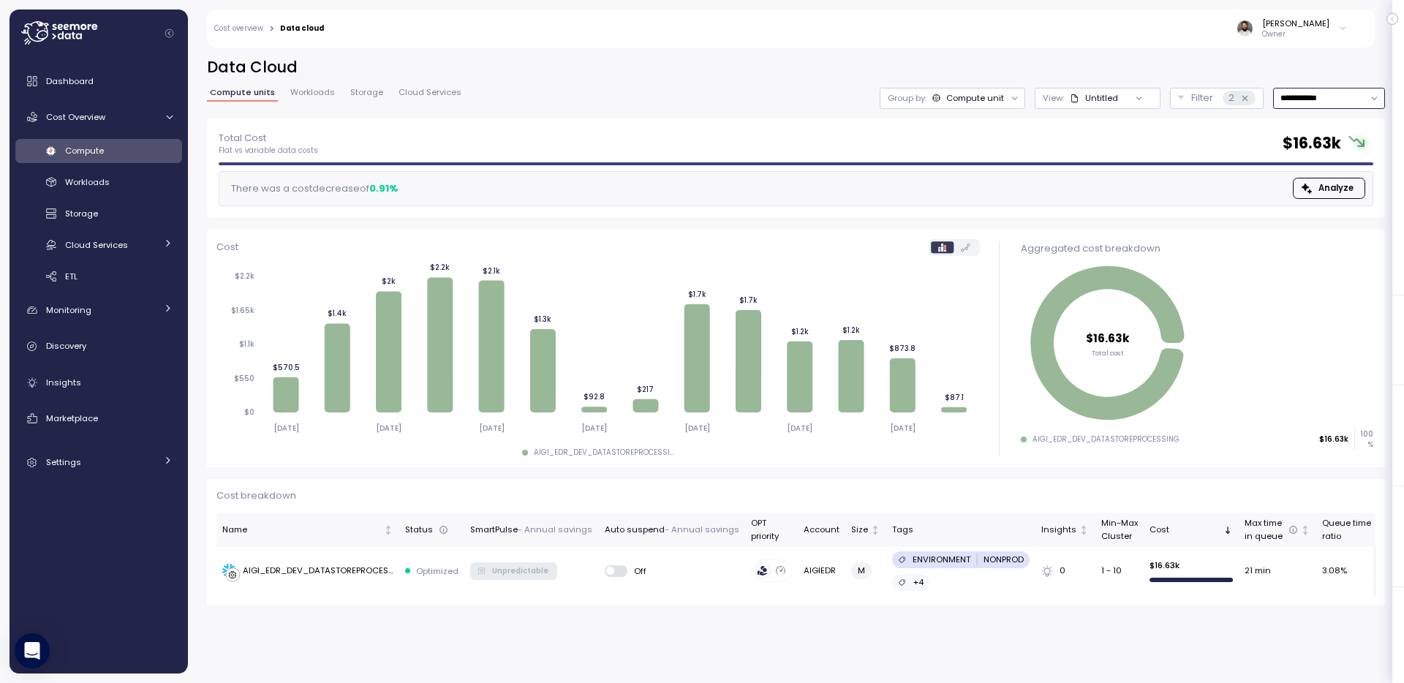
click at [1330, 103] on input "**********" at bounding box center [1329, 98] width 112 height 21
click at [1319, 206] on div "Last 30 days" at bounding box center [1324, 204] width 54 height 12
type input "**********"
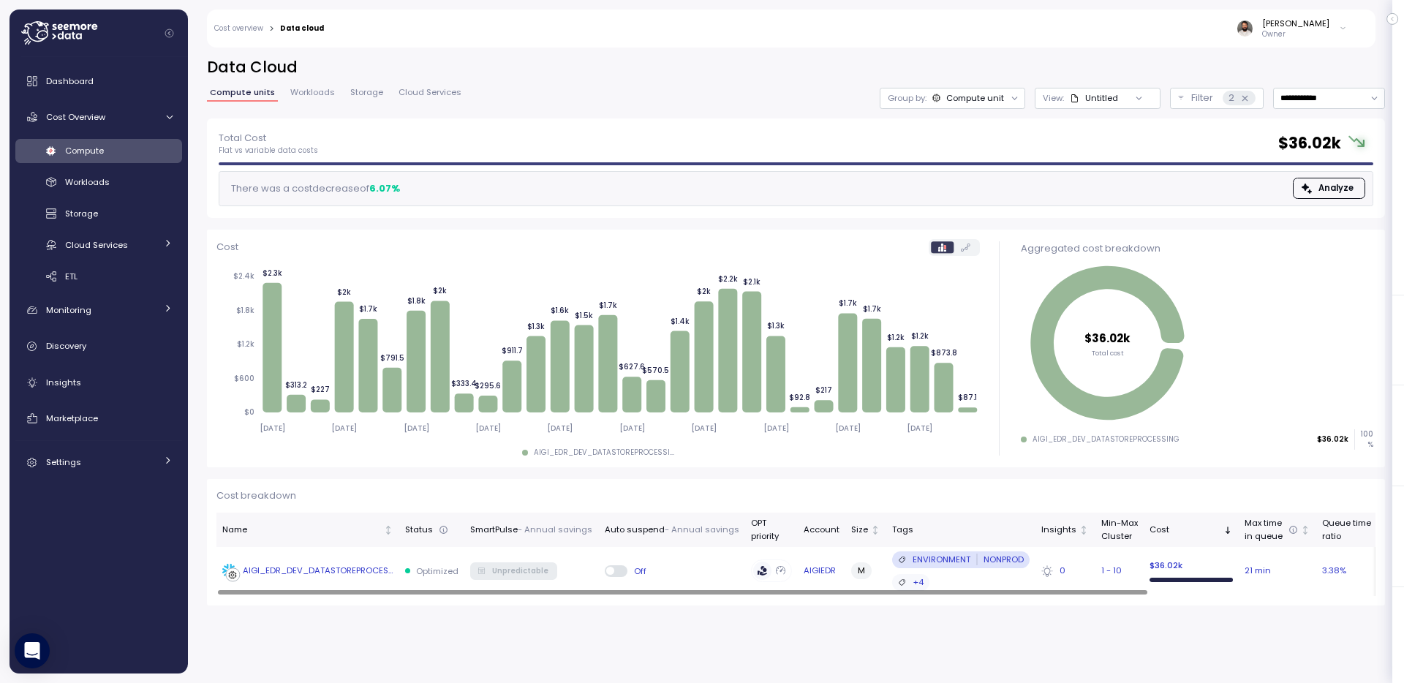
click at [377, 577] on div "AIGI_EDR_DEV_DATASTOREPROCESSING" at bounding box center [307, 571] width 171 height 15
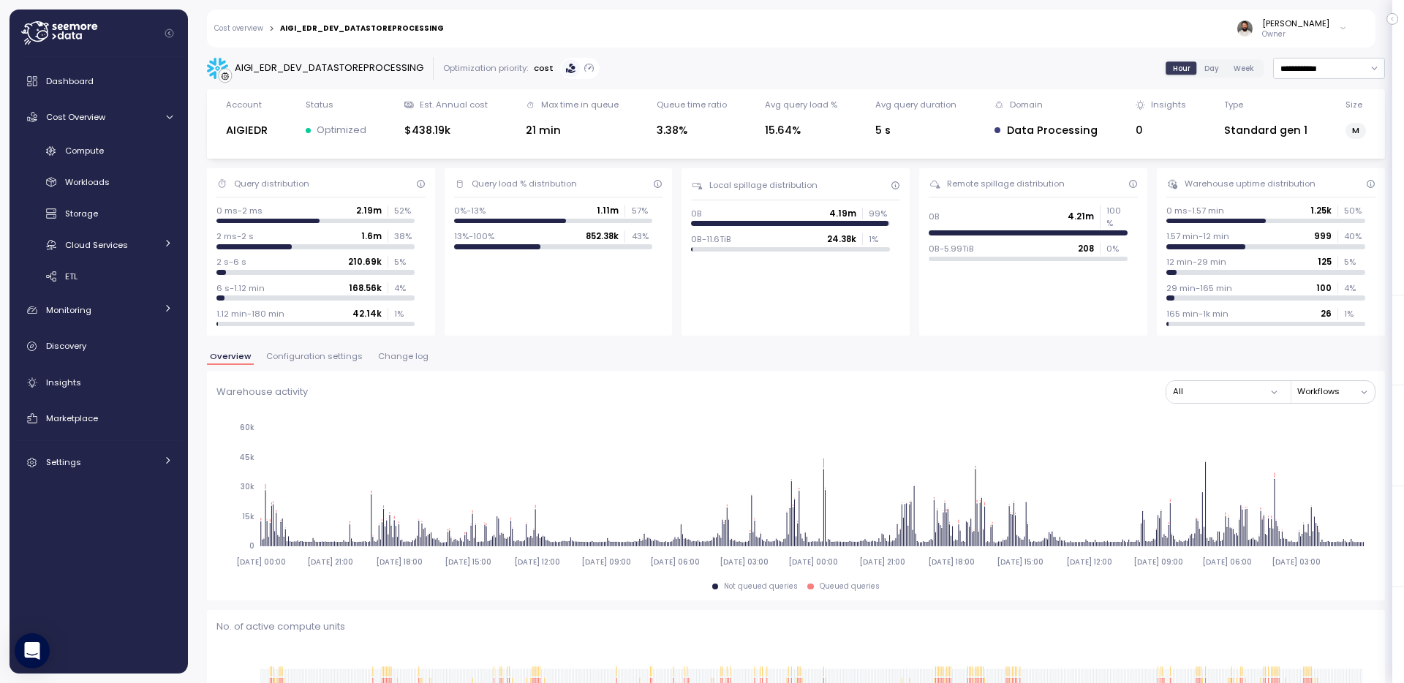
click at [143, 156] on div "Compute" at bounding box center [119, 150] width 108 height 15
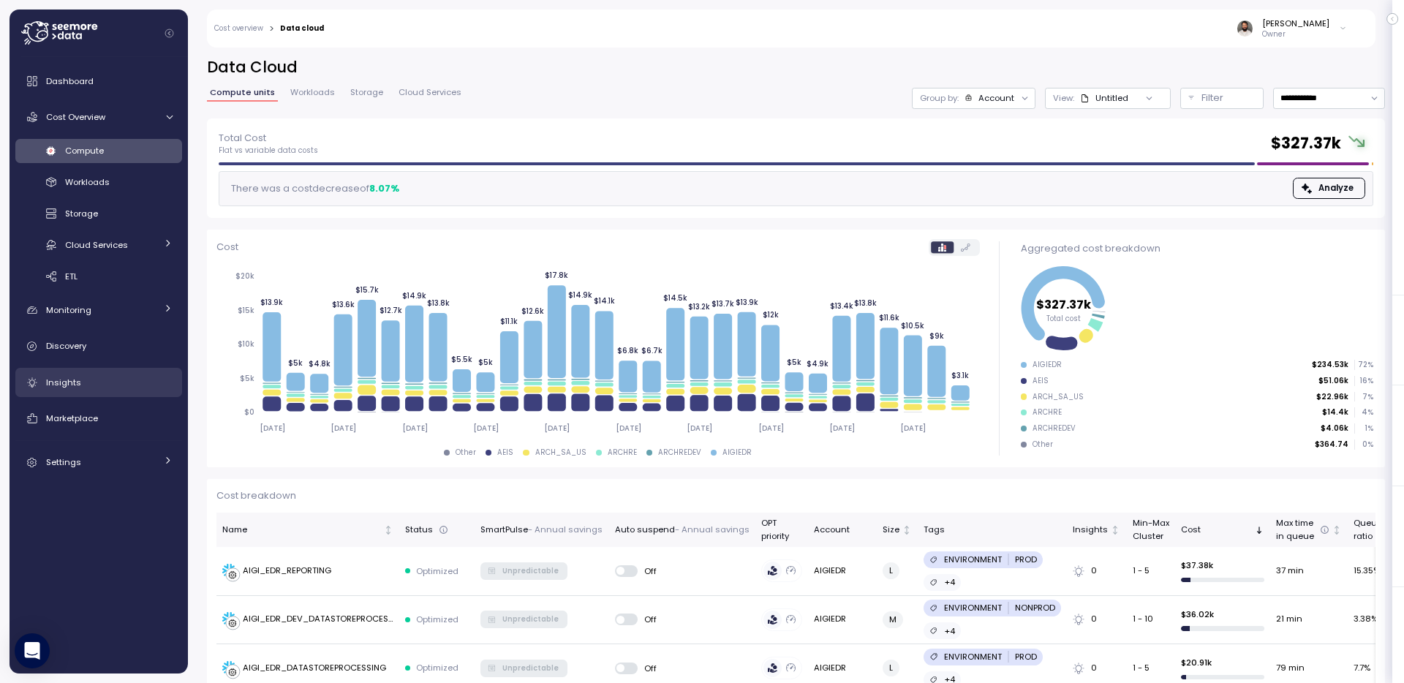
click at [75, 396] on link "Insights" at bounding box center [98, 382] width 167 height 29
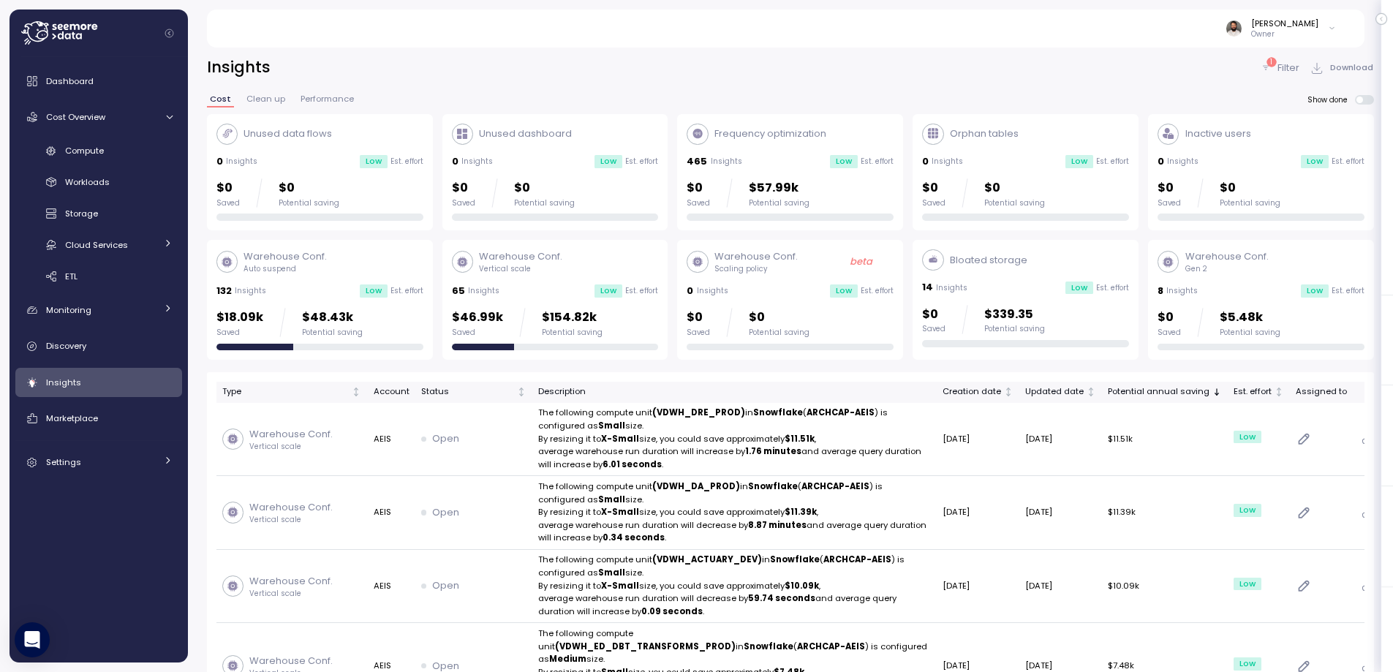
click at [1292, 61] on p "Filter" at bounding box center [1289, 68] width 22 height 15
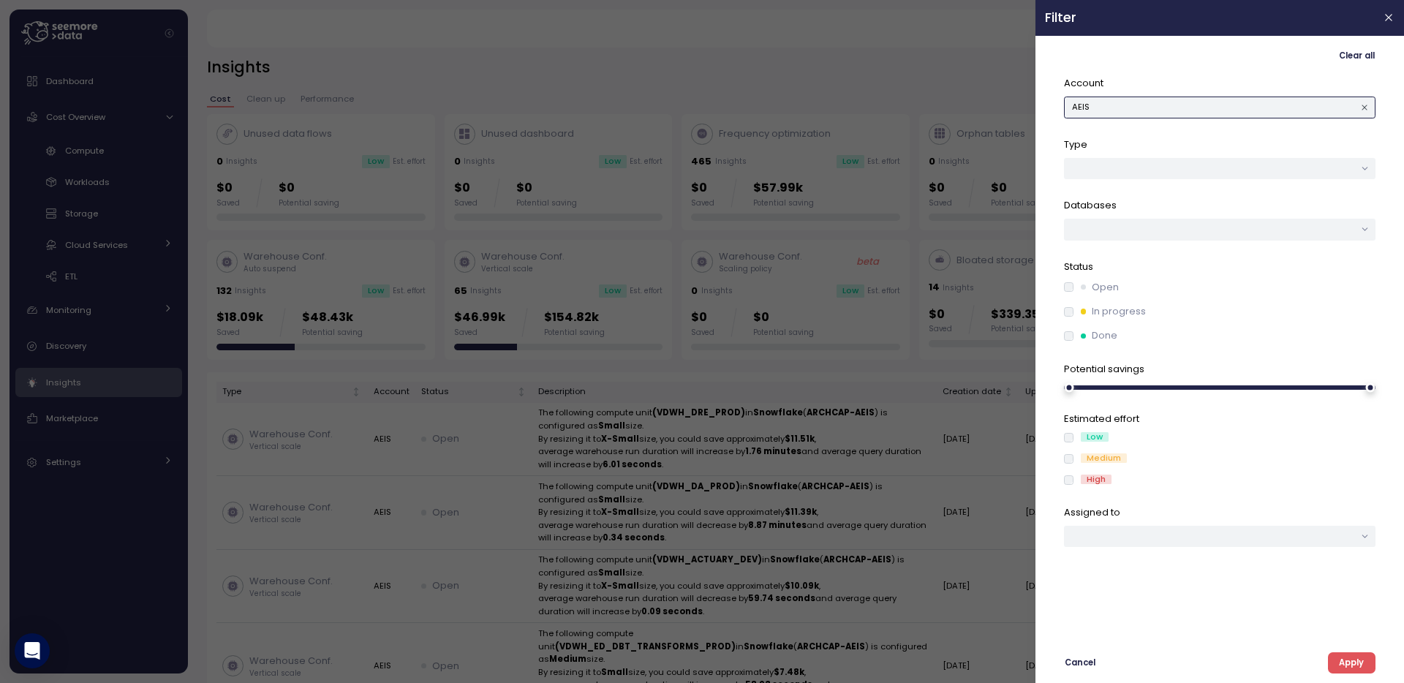
click at [1213, 111] on button "AEIS" at bounding box center [1220, 107] width 312 height 21
click at [1222, 136] on div "AIGIEDR" at bounding box center [1216, 137] width 32 height 12
click at [1346, 655] on span "Apply" at bounding box center [1351, 663] width 25 height 20
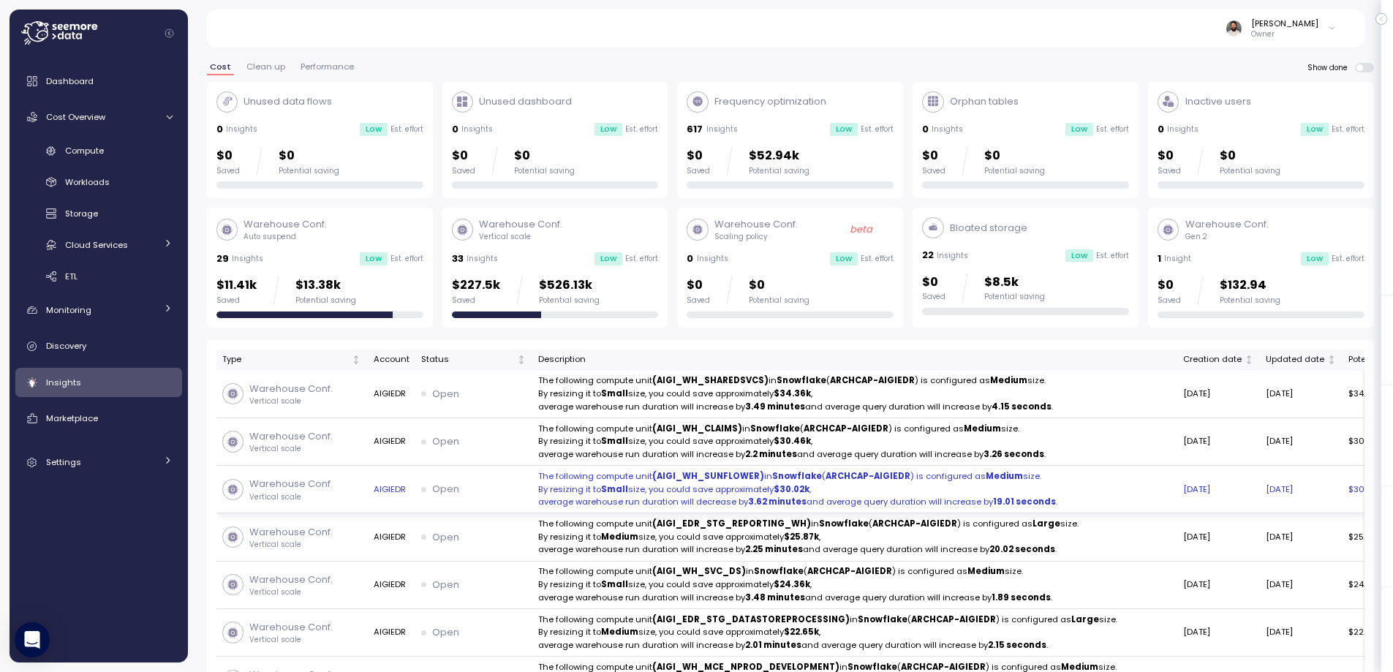
scroll to position [31, 0]
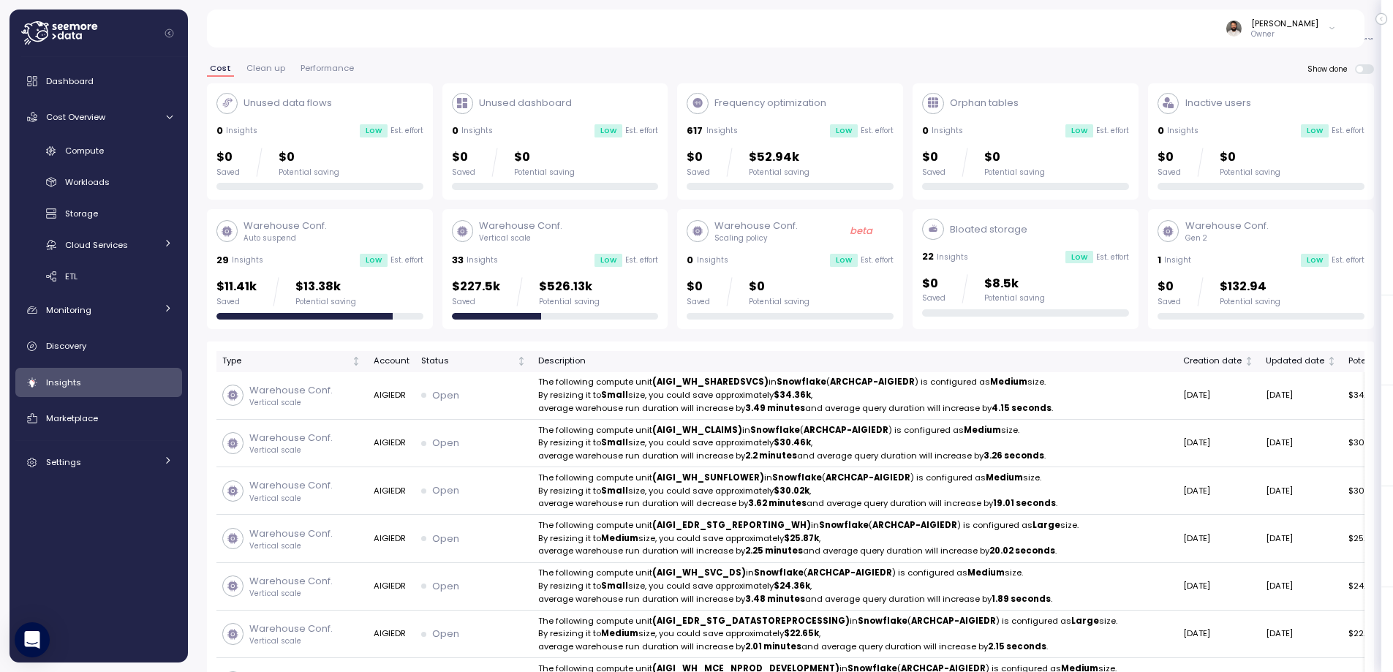
click at [568, 253] on div "33 Insights Low Est. effort" at bounding box center [555, 260] width 207 height 15
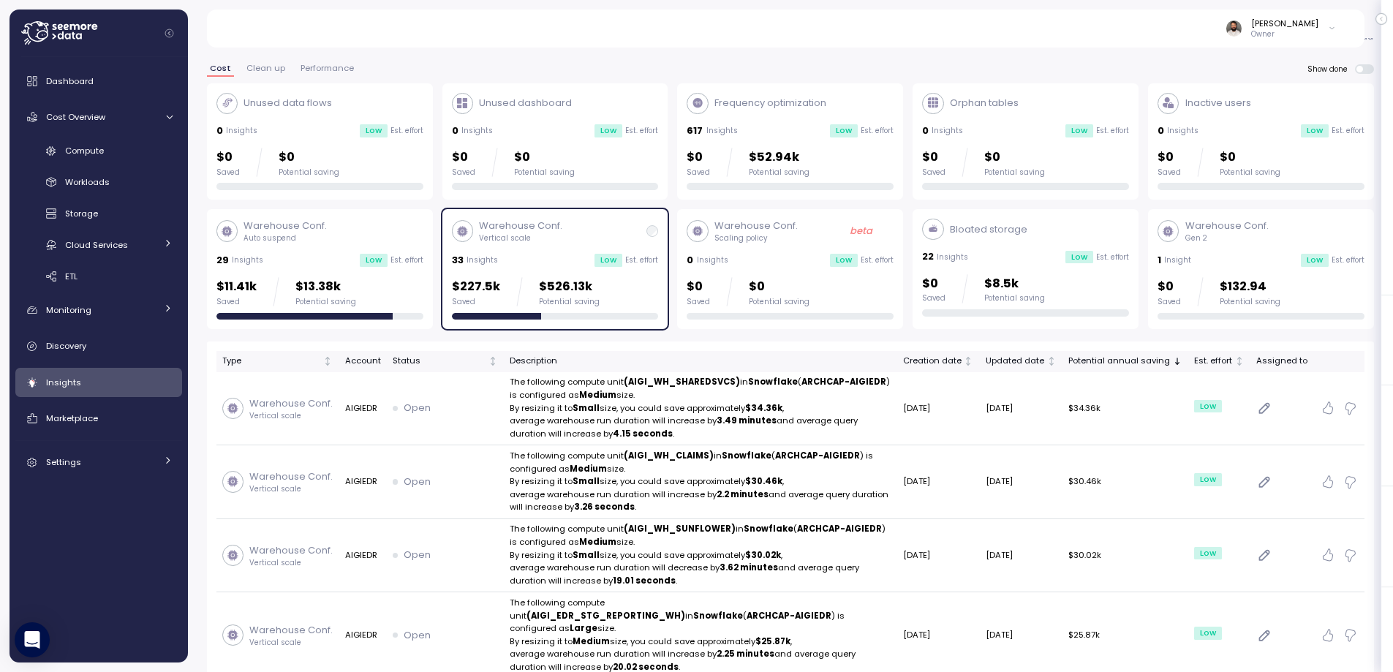
click at [1361, 78] on div "Cost Clean up Performance Show done" at bounding box center [790, 73] width 1167 height 19
click at [1361, 72] on span at bounding box center [1364, 69] width 19 height 10
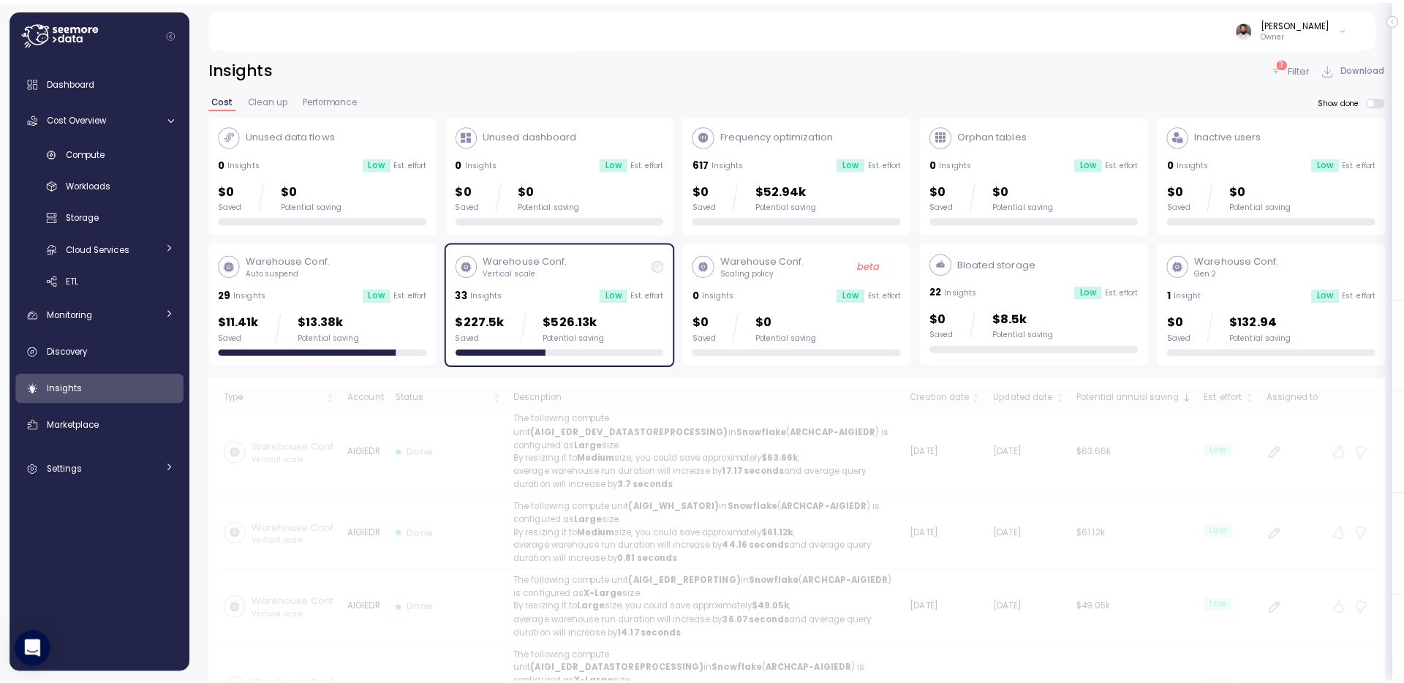
scroll to position [31, 0]
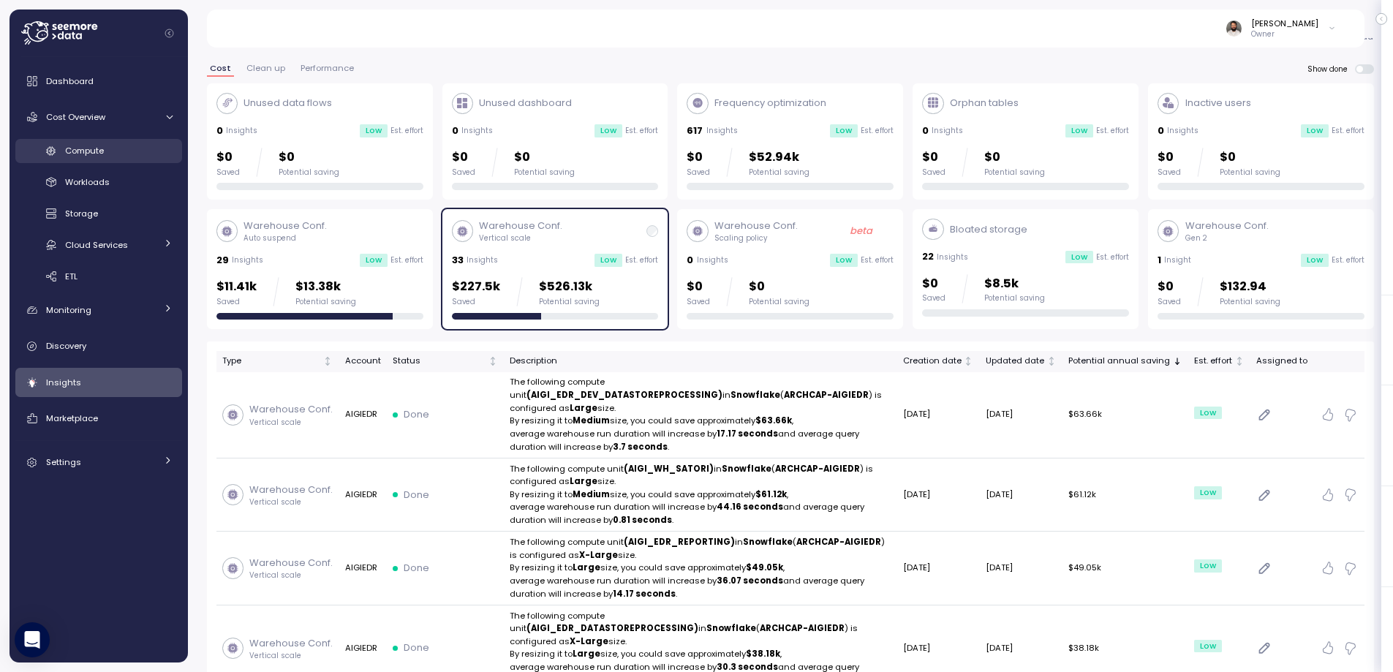
click at [135, 148] on div "Compute" at bounding box center [119, 150] width 108 height 15
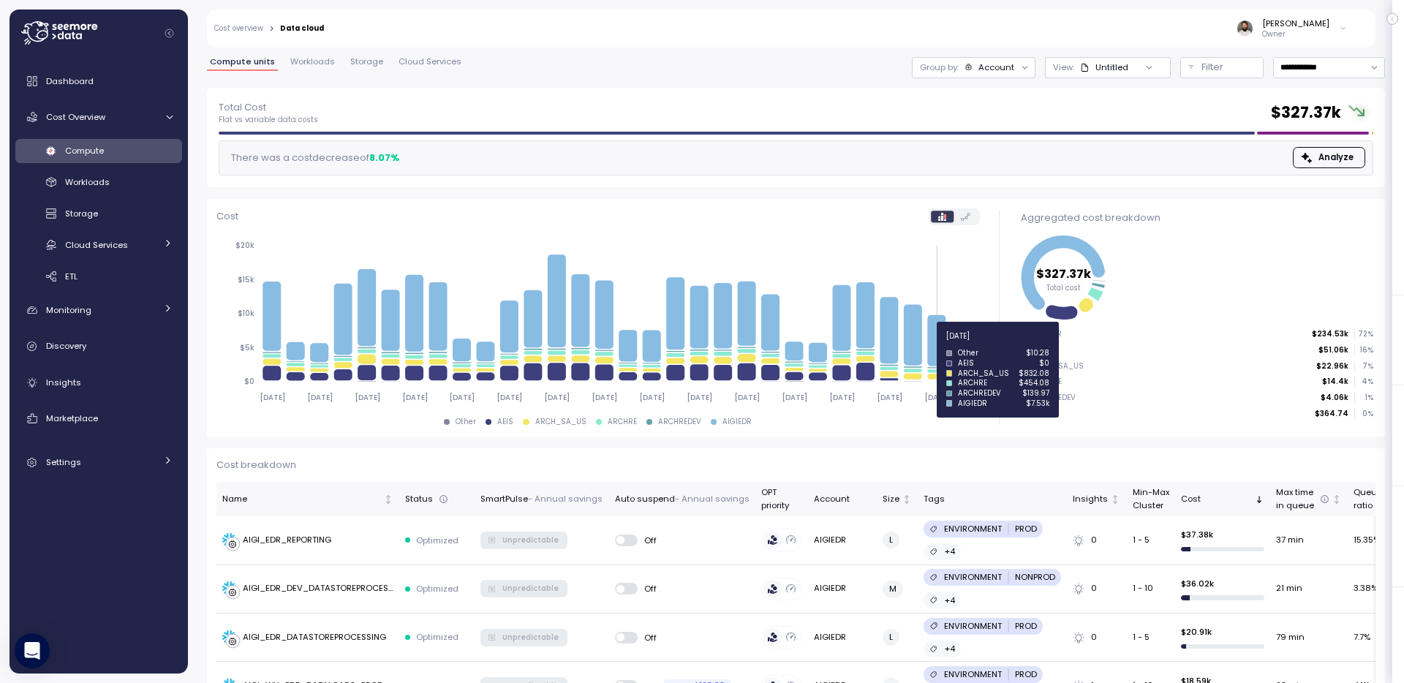
click at [941, 344] on icon at bounding box center [936, 340] width 18 height 51
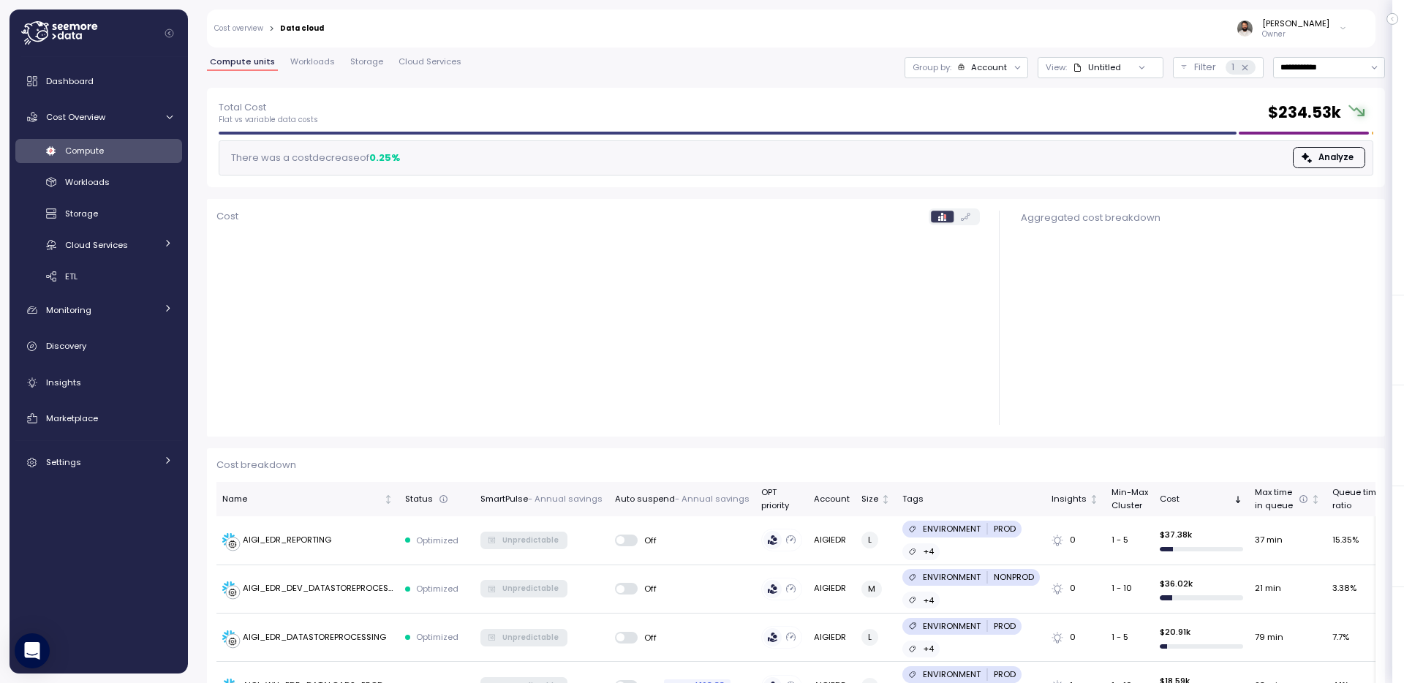
click at [981, 69] on div "Account" at bounding box center [989, 67] width 36 height 12
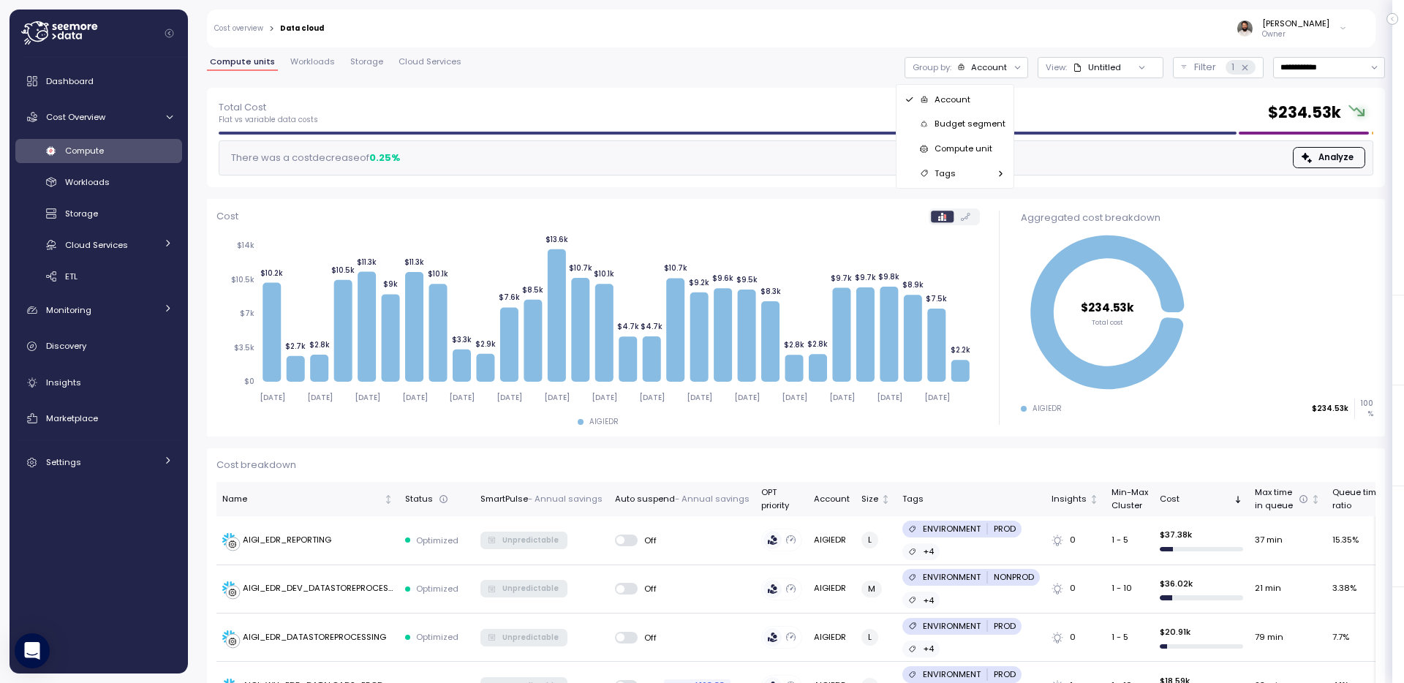
click at [969, 154] on p "Compute unit" at bounding box center [964, 149] width 58 height 12
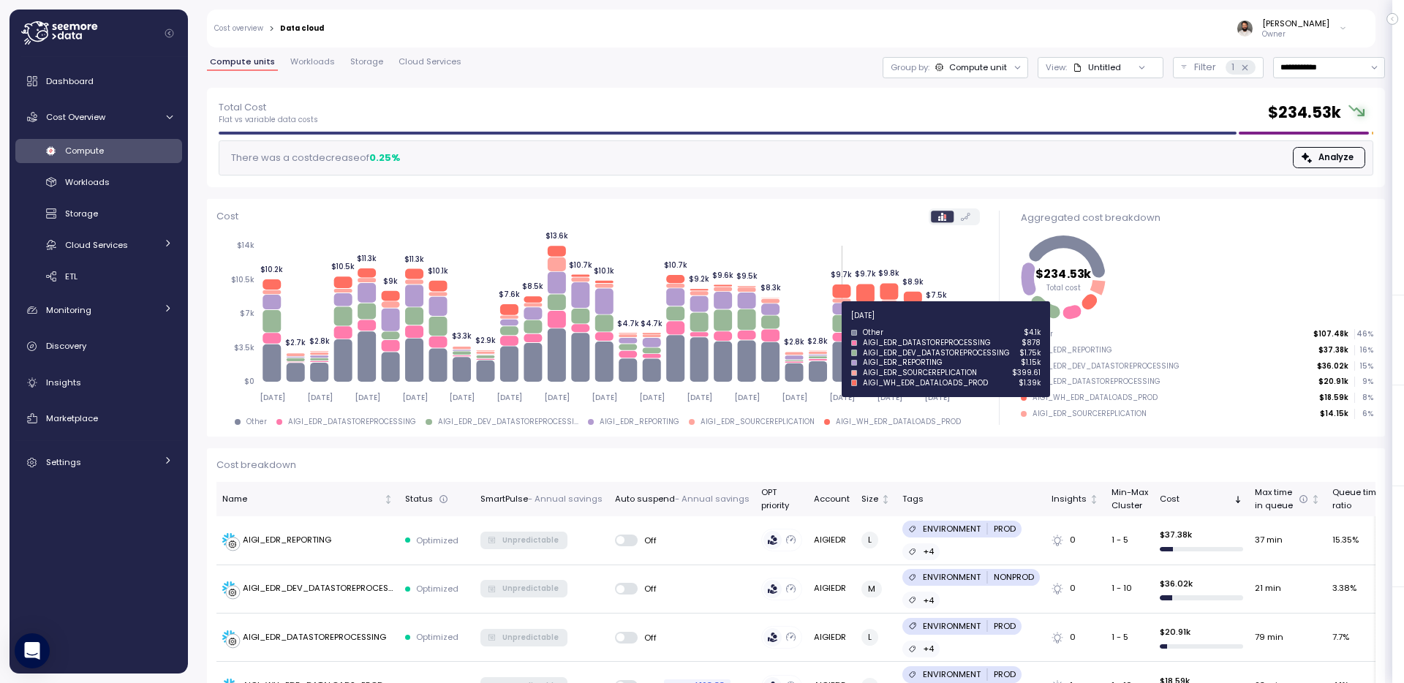
click at [845, 323] on icon at bounding box center [841, 323] width 18 height 17
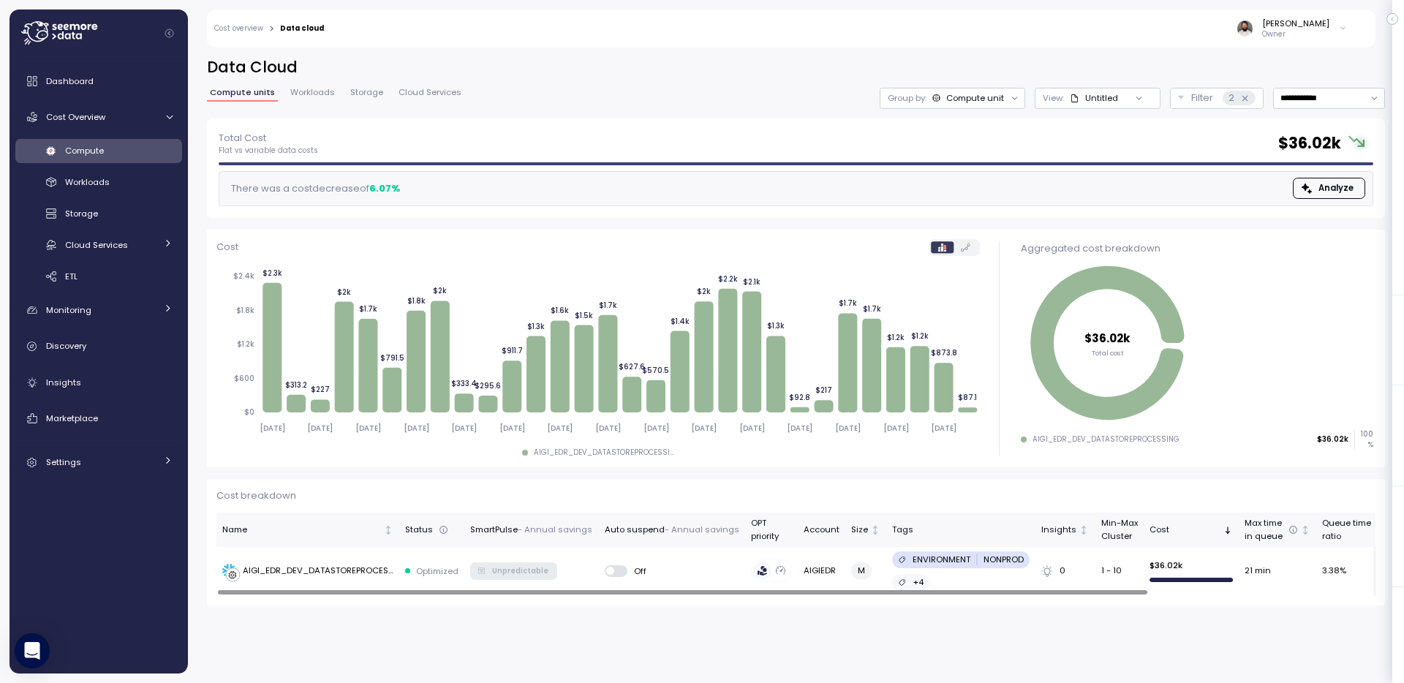
click at [981, 97] on div "Compute unit" at bounding box center [975, 98] width 58 height 12
click at [1095, 92] on div "Untitled" at bounding box center [1101, 98] width 33 height 12
click at [966, 78] on div "**********" at bounding box center [796, 87] width 1178 height 61
click at [385, 569] on div "AIGI_EDR_DEV_DATASTOREPROCESSING" at bounding box center [318, 571] width 151 height 13
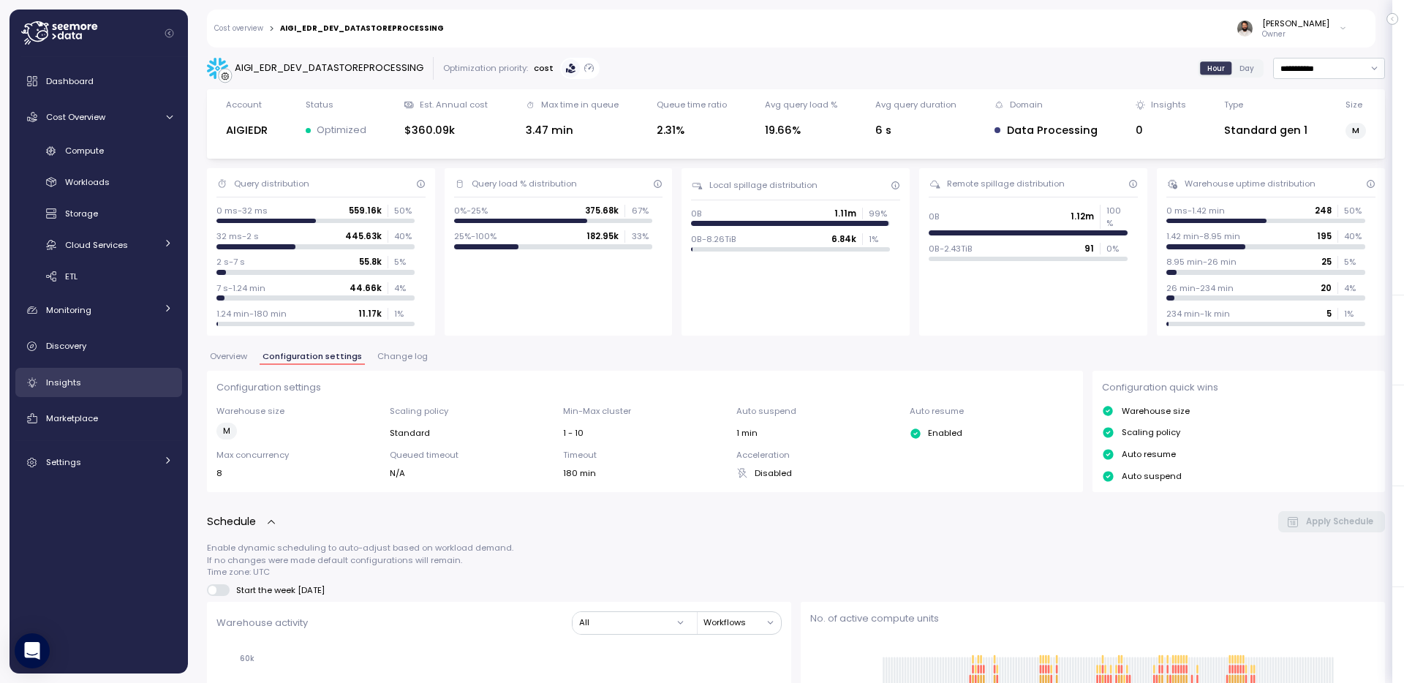
click at [86, 396] on link "Insights" at bounding box center [98, 382] width 167 height 29
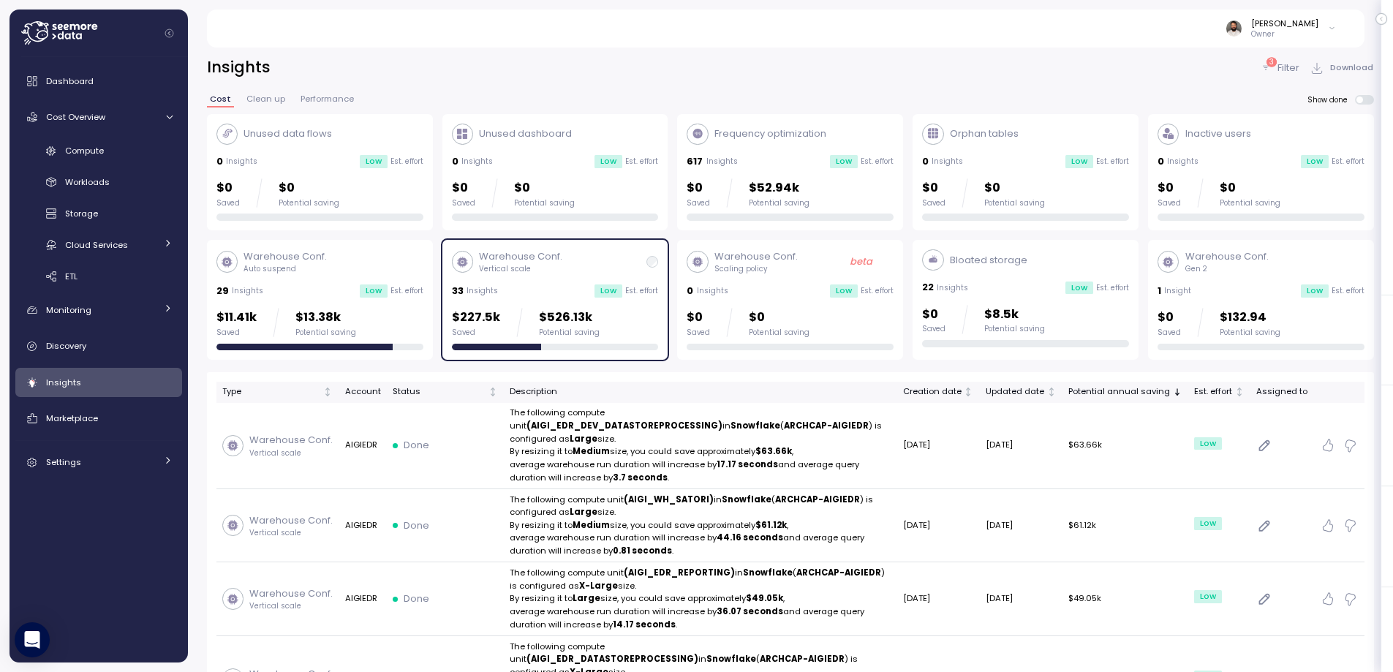
click at [552, 255] on p "Warehouse Conf." at bounding box center [520, 256] width 83 height 15
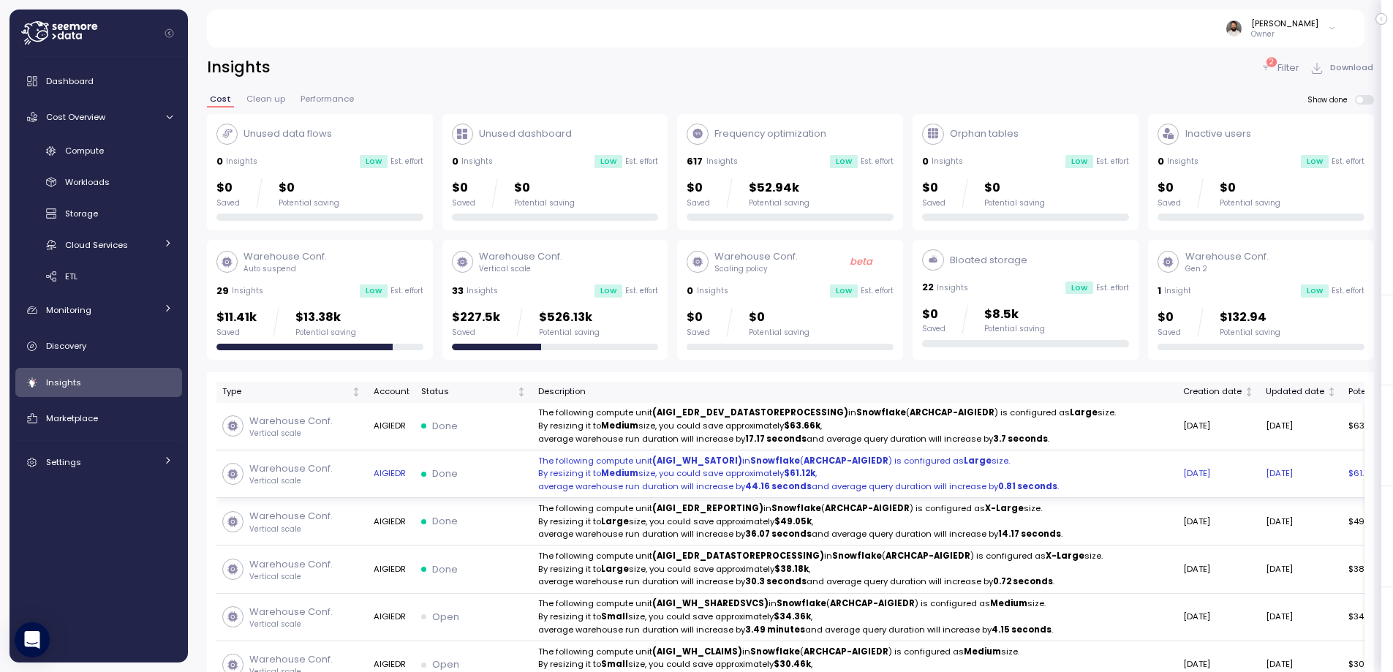
click at [785, 479] on strong "$61.12k" at bounding box center [799, 473] width 31 height 12
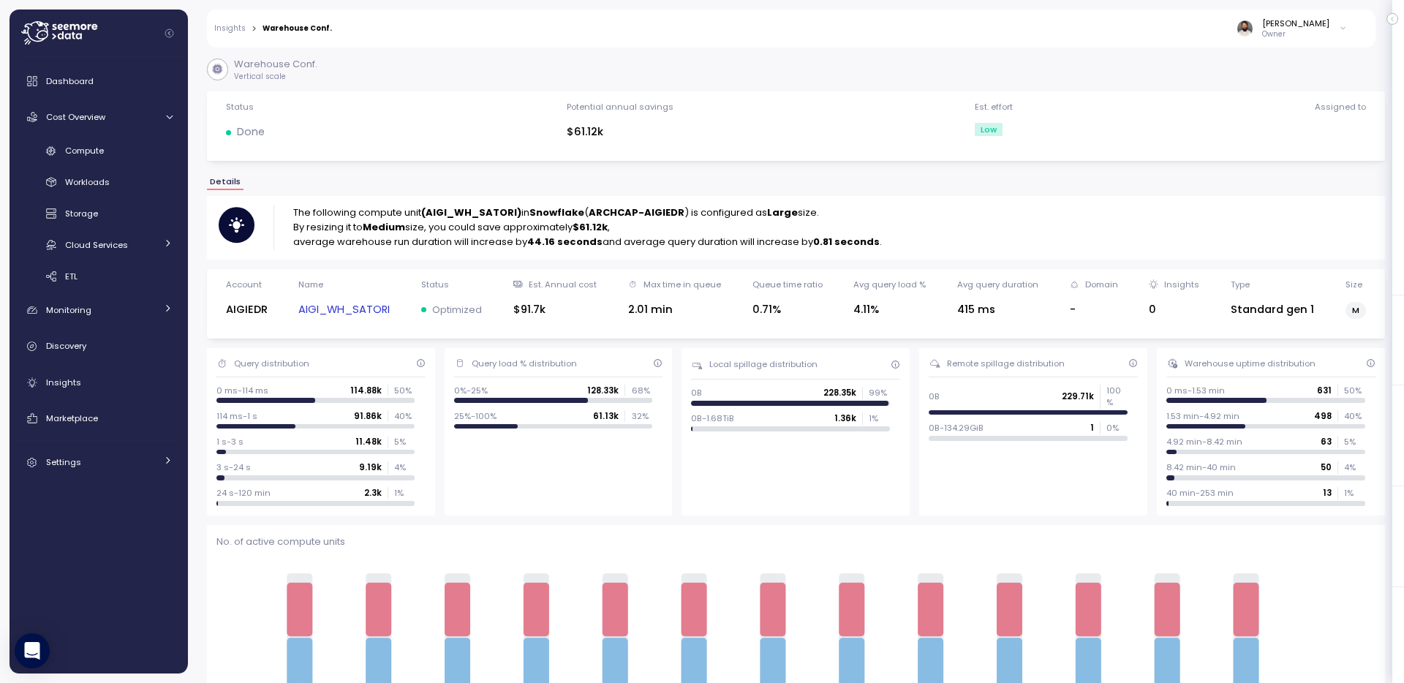
click at [372, 309] on link "AIGI_WH_SATORI" at bounding box center [343, 309] width 91 height 17
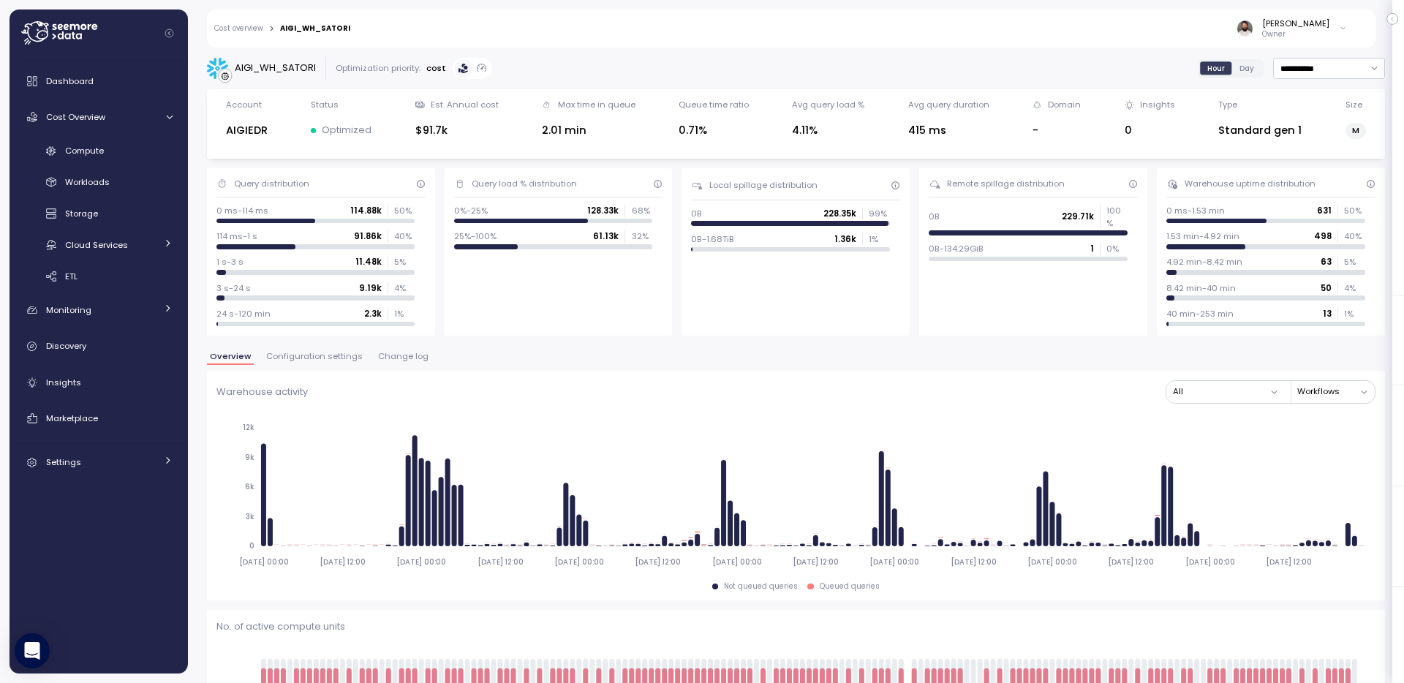
click at [270, 70] on div "AIGI_WH_SATORI" at bounding box center [275, 68] width 81 height 15
copy div "AIGI_WH_SATORI"
click at [124, 149] on div "Compute" at bounding box center [119, 150] width 108 height 15
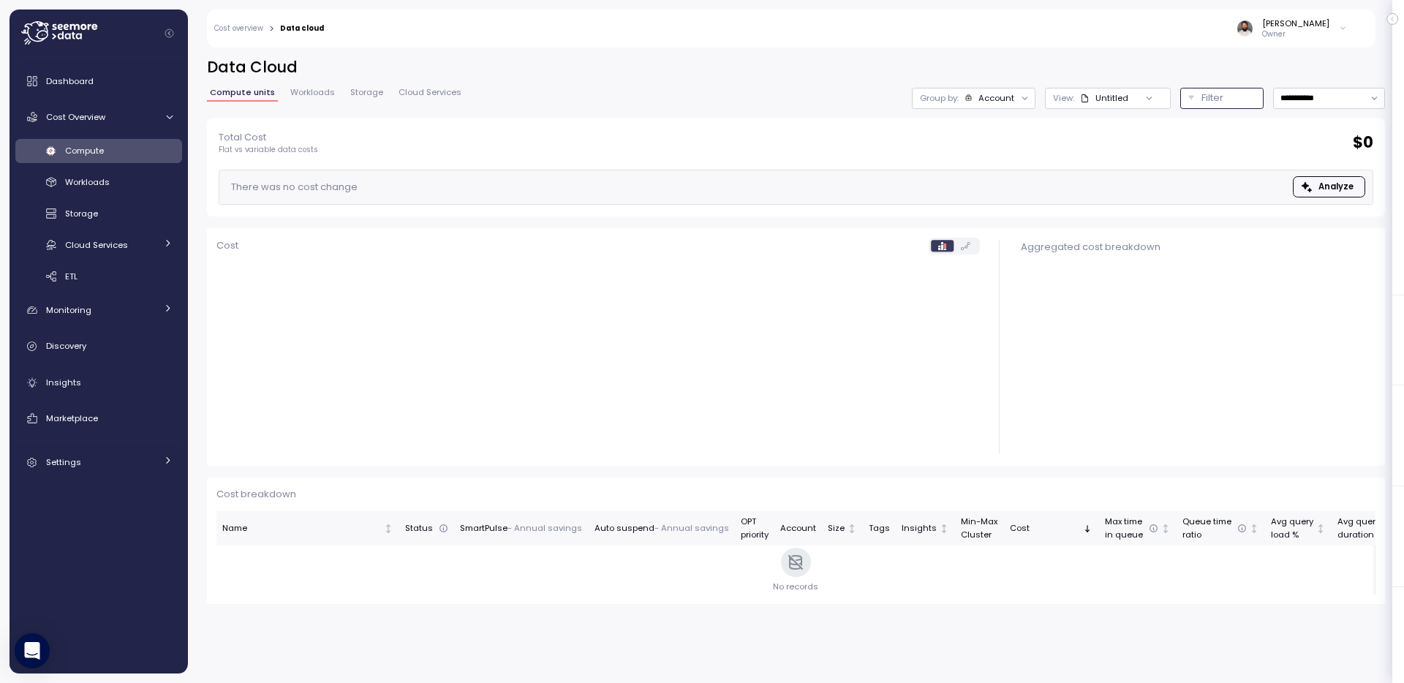
click at [1205, 96] on p "Filter" at bounding box center [1213, 98] width 22 height 15
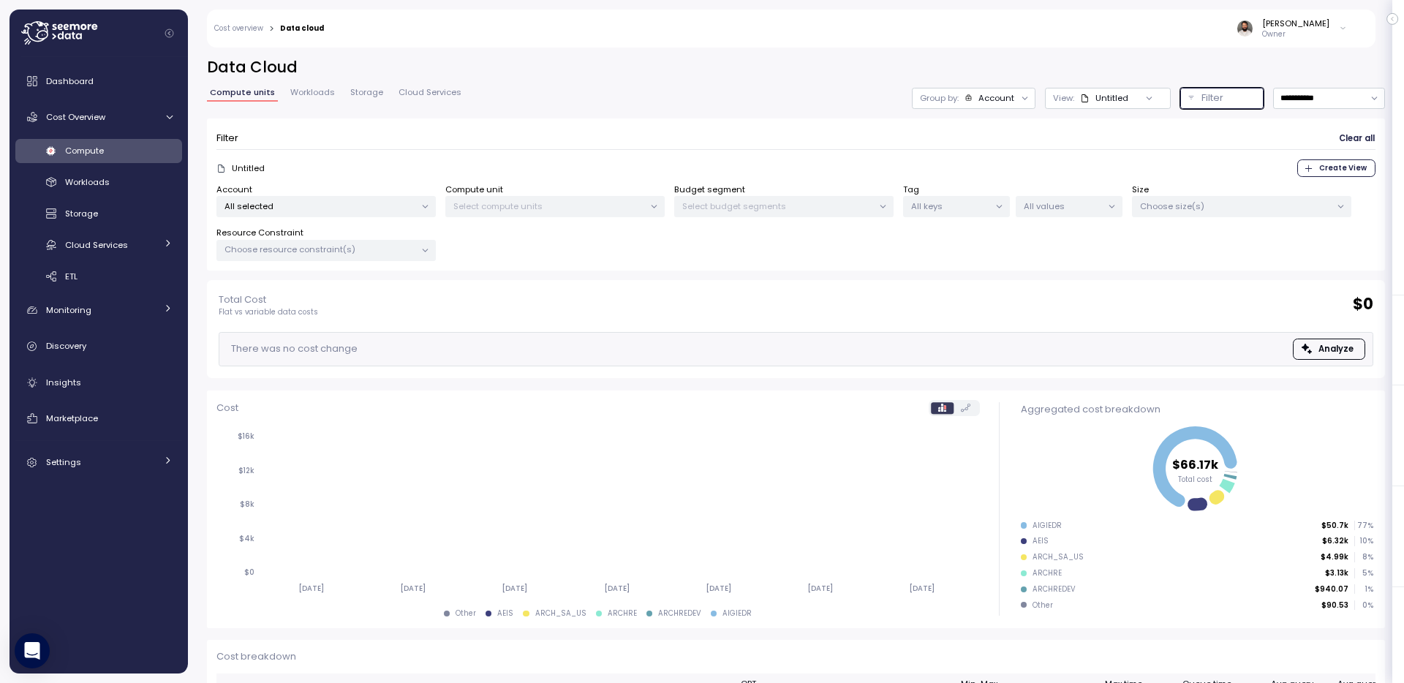
click at [556, 203] on p "Select compute units" at bounding box center [548, 206] width 191 height 12
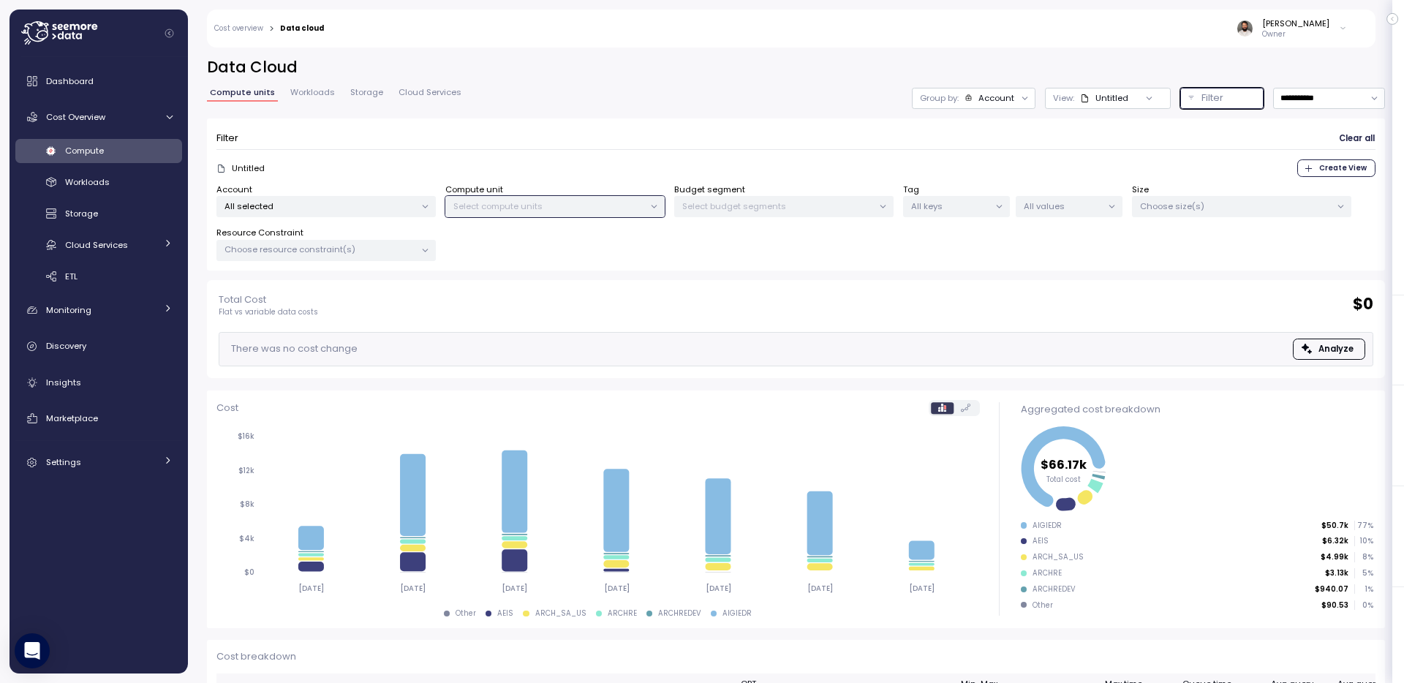
click at [386, 210] on p "All selected" at bounding box center [320, 206] width 191 height 12
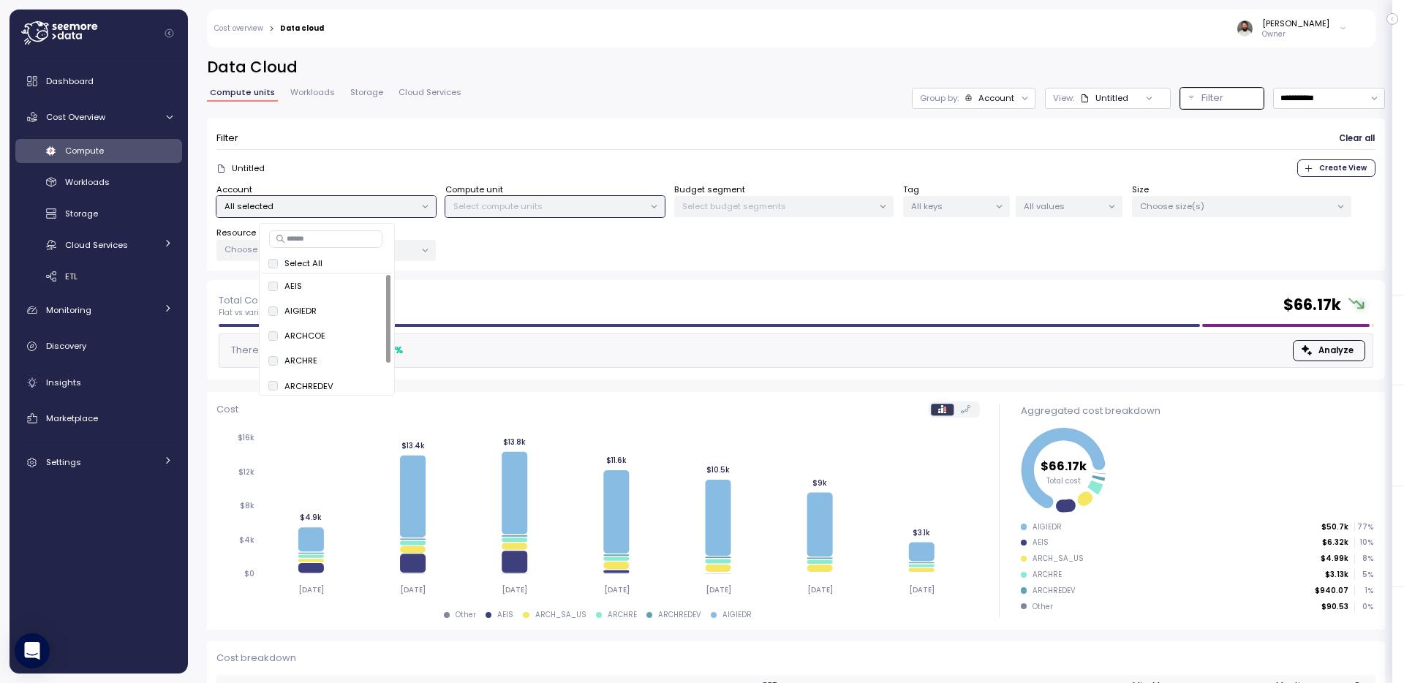
click at [341, 240] on input at bounding box center [325, 239] width 113 height 18
paste input "**********"
type input "**********"
click at [361, 309] on span "only" at bounding box center [369, 311] width 17 height 16
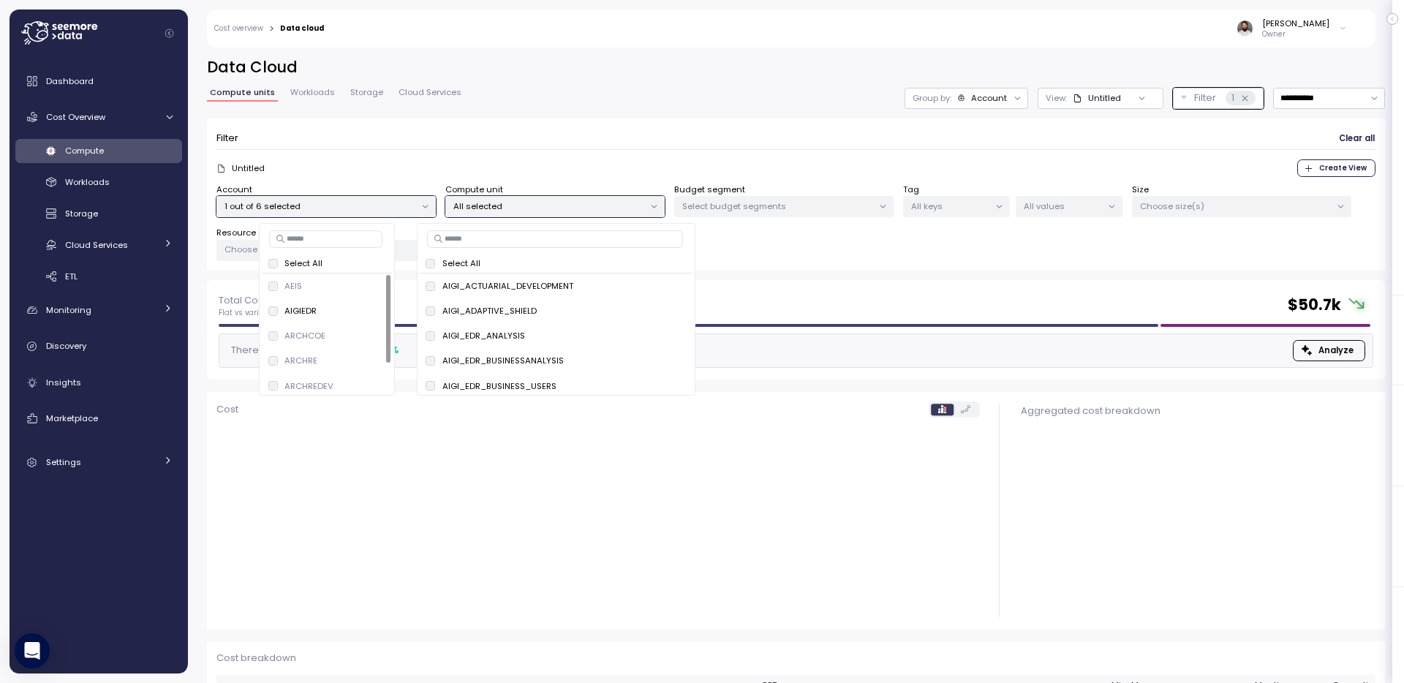
click at [614, 191] on div "Compute unit All selected" at bounding box center [554, 201] width 219 height 34
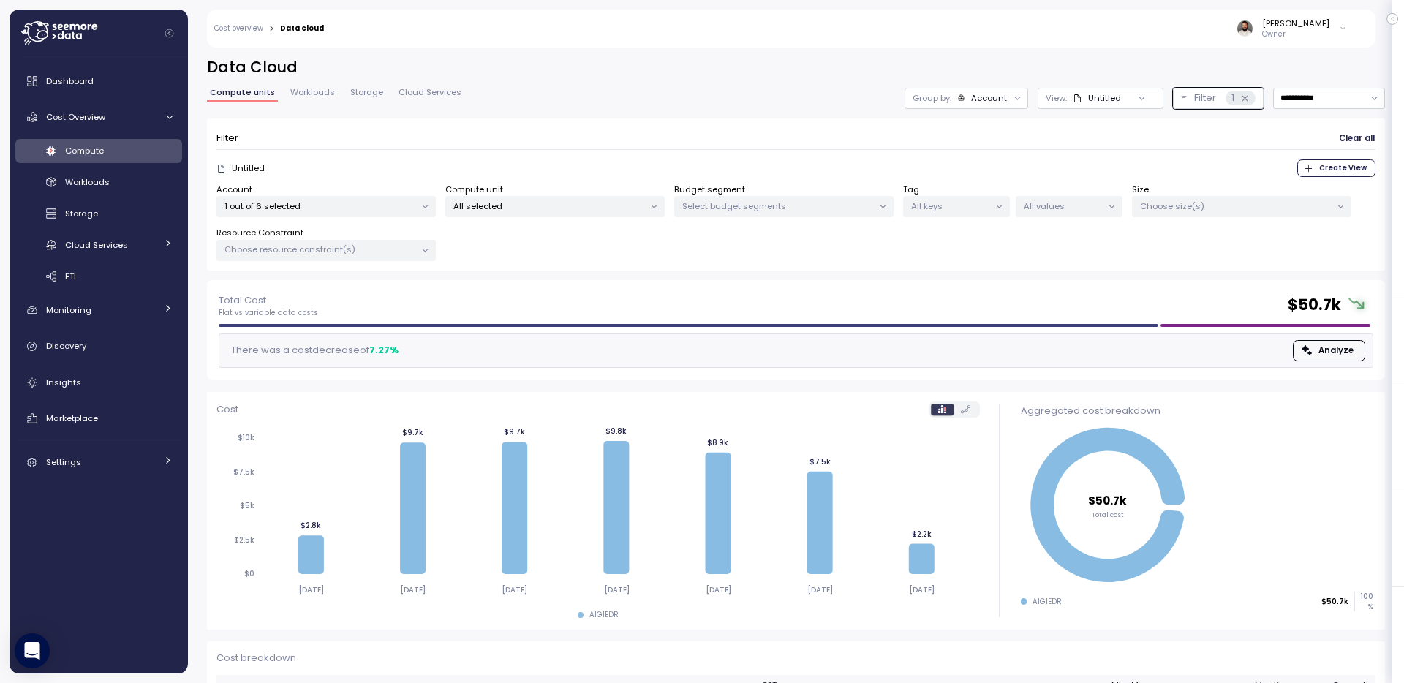
click at [603, 189] on div "Compute unit All selected" at bounding box center [554, 201] width 219 height 34
click at [603, 199] on div "All selected" at bounding box center [554, 206] width 219 height 21
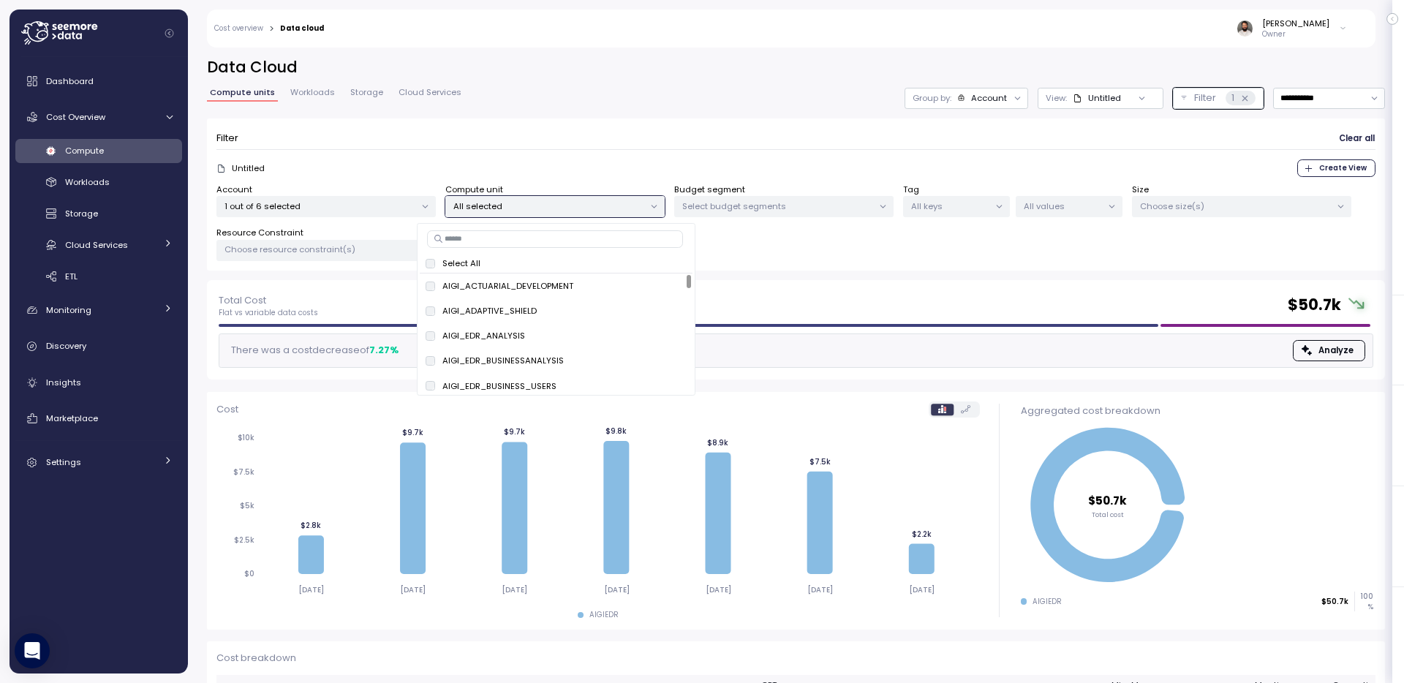
click at [594, 239] on input at bounding box center [555, 239] width 256 height 18
paste input "**********"
type input "**********"
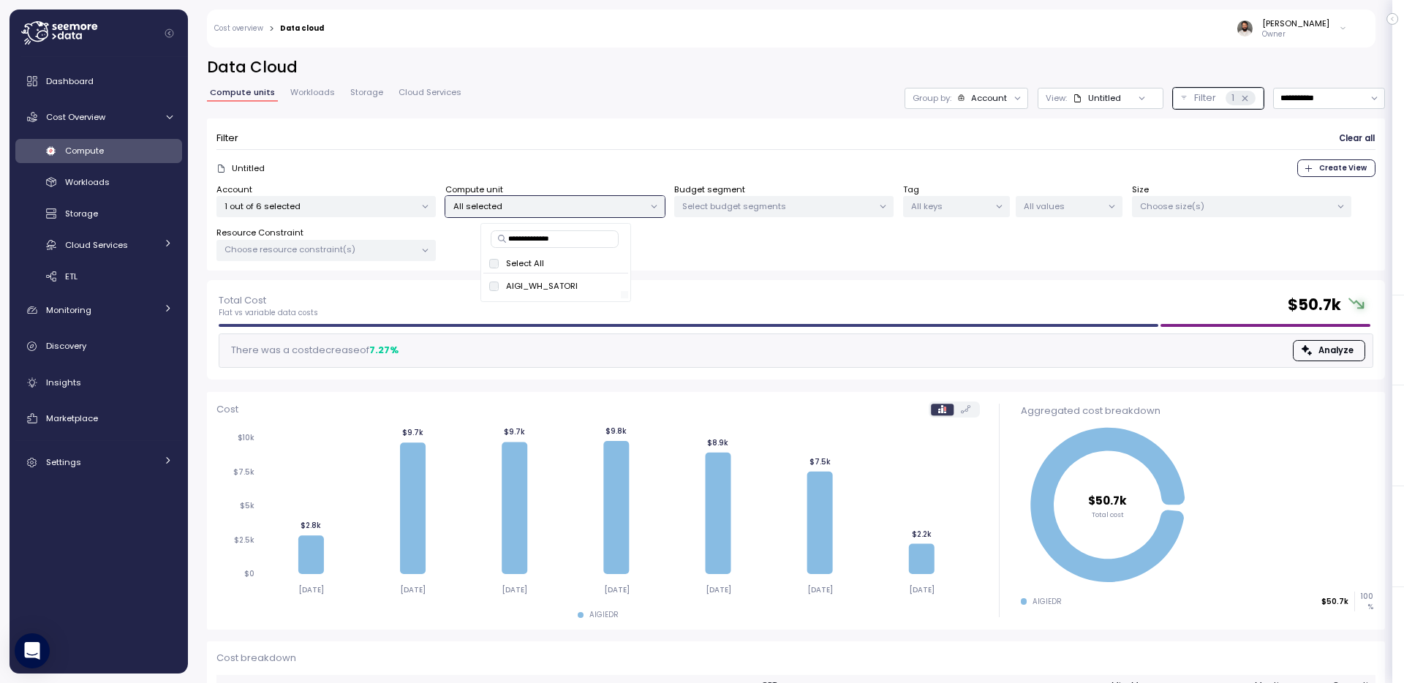
click at [601, 292] on div at bounding box center [551, 295] width 137 height 7
click at [615, 286] on button "only" at bounding box center [604, 286] width 35 height 18
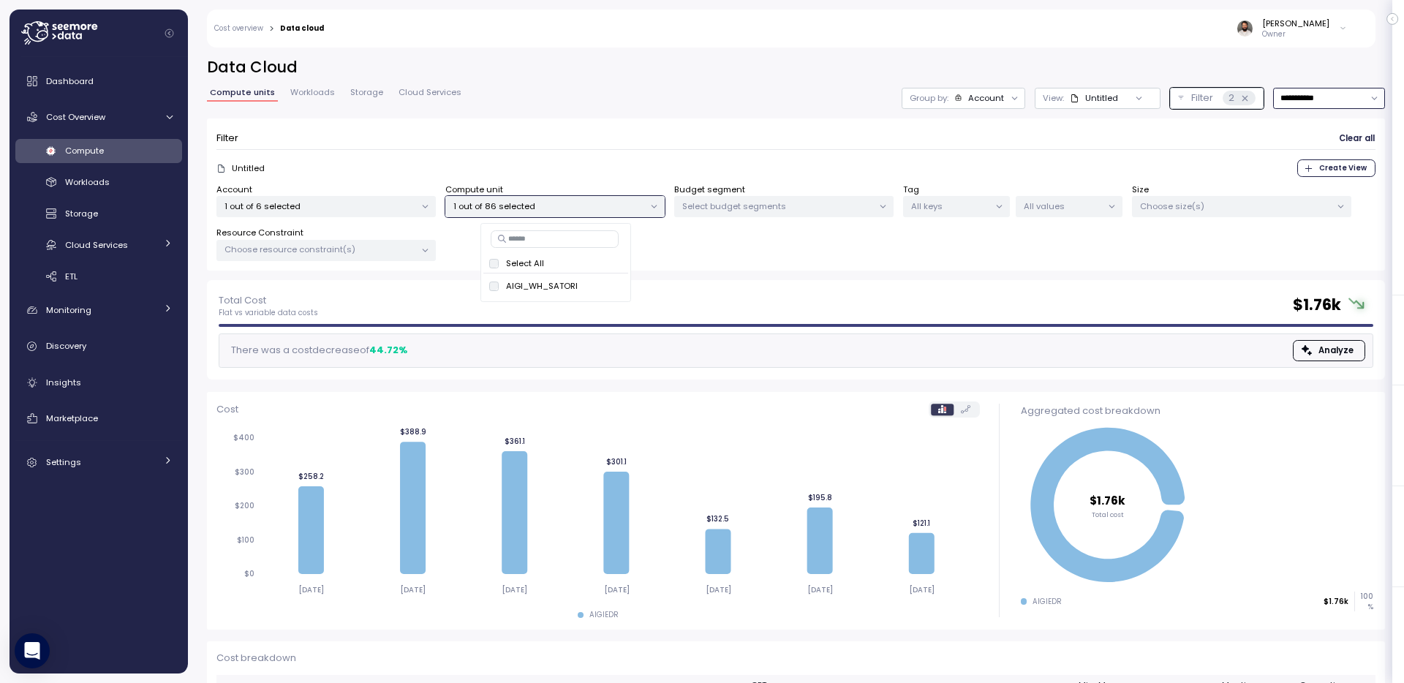
click at [1304, 94] on input "**********" at bounding box center [1329, 98] width 112 height 21
click at [1303, 182] on div "Last 14 days" at bounding box center [1311, 185] width 51 height 12
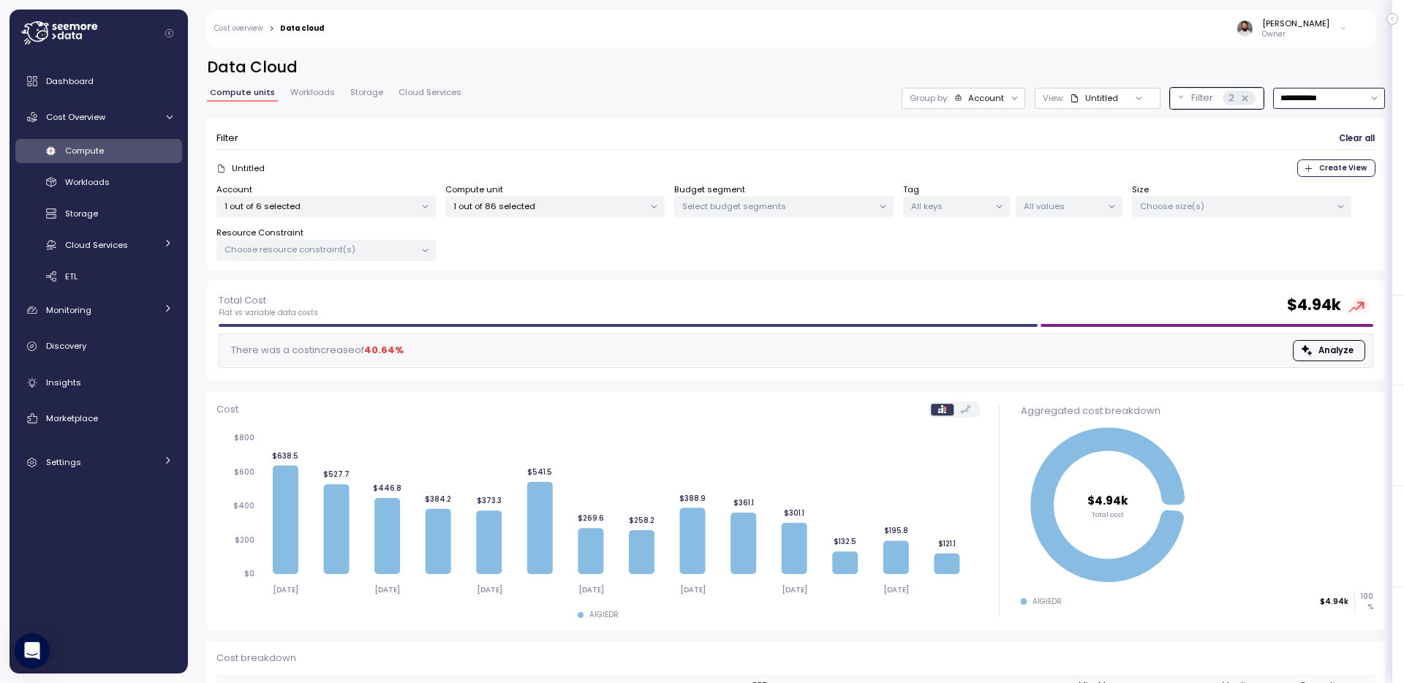
click at [1314, 97] on input "**********" at bounding box center [1329, 98] width 112 height 21
click at [1313, 200] on div "Last 30 days" at bounding box center [1313, 204] width 54 height 12
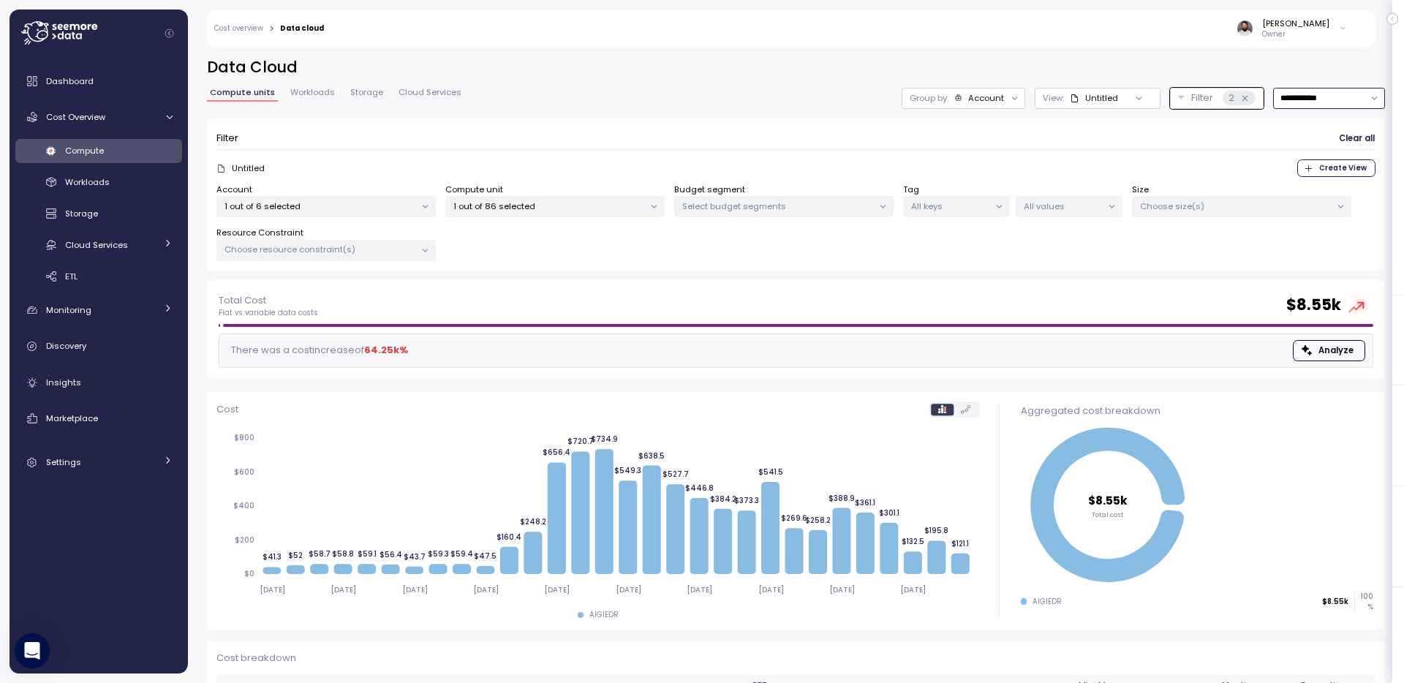
click at [1303, 92] on input "**********" at bounding box center [1329, 98] width 112 height 21
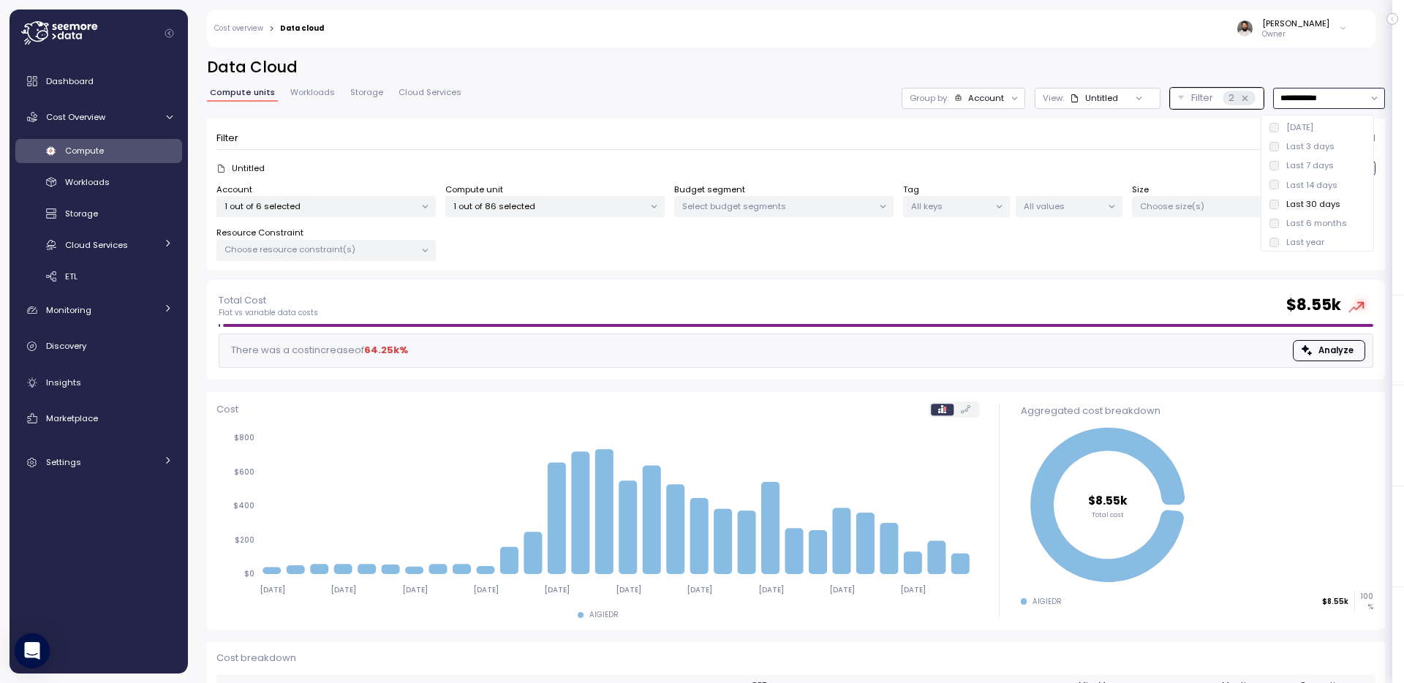
click at [1308, 181] on div "Last 14 days" at bounding box center [1311, 185] width 51 height 12
type input "**********"
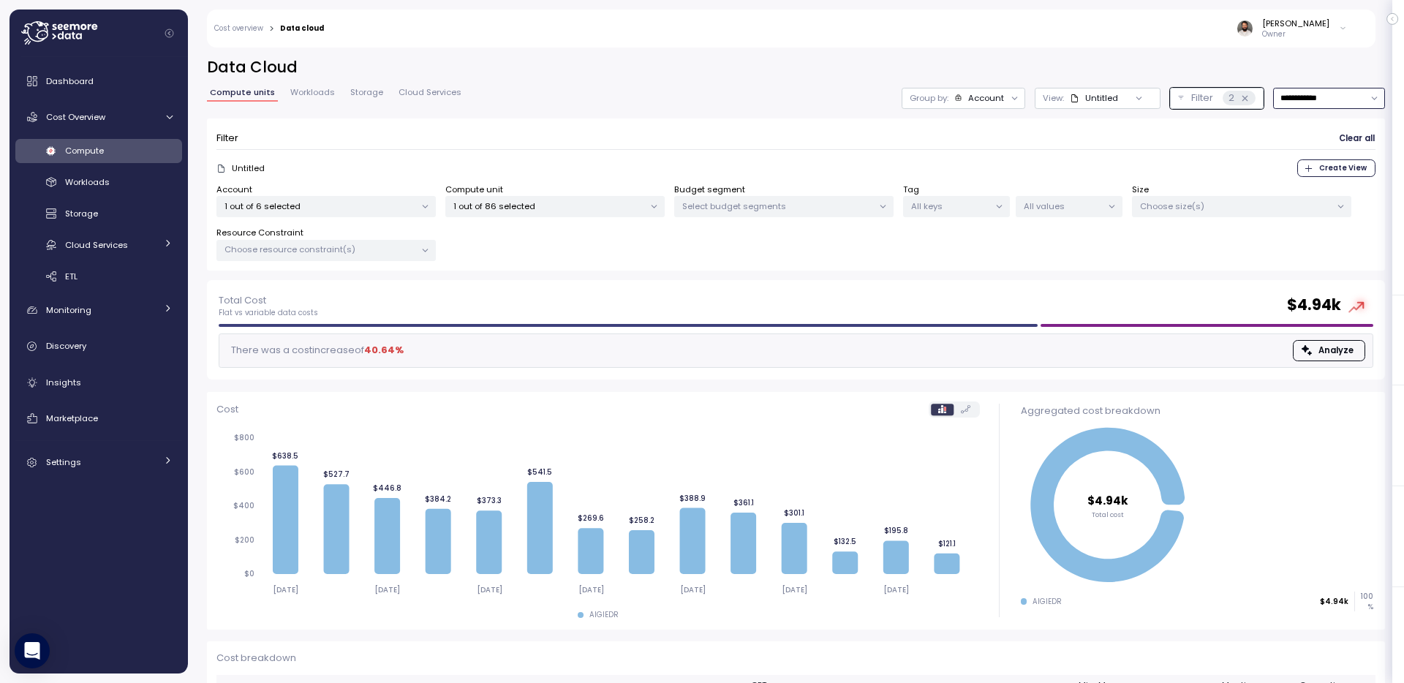
scroll to position [94, 0]
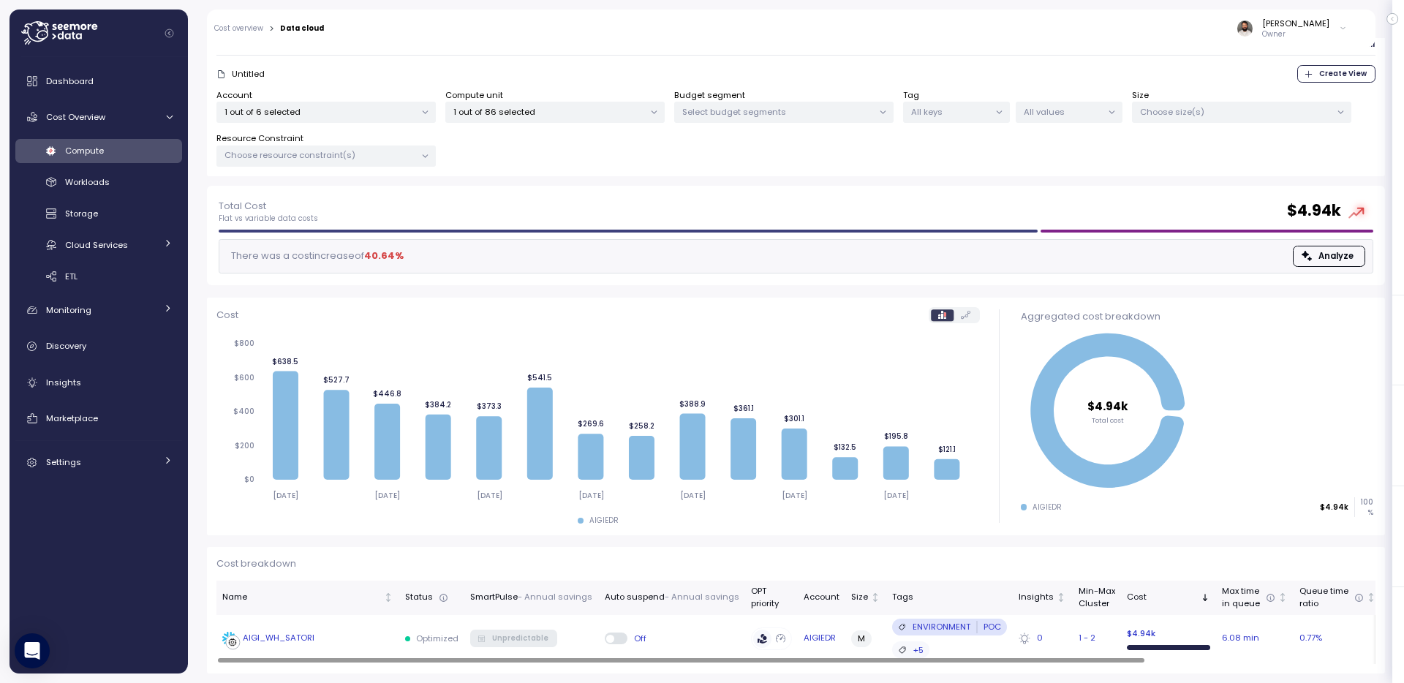
click at [299, 642] on div "AIGI_WH_SATORI" at bounding box center [279, 638] width 72 height 13
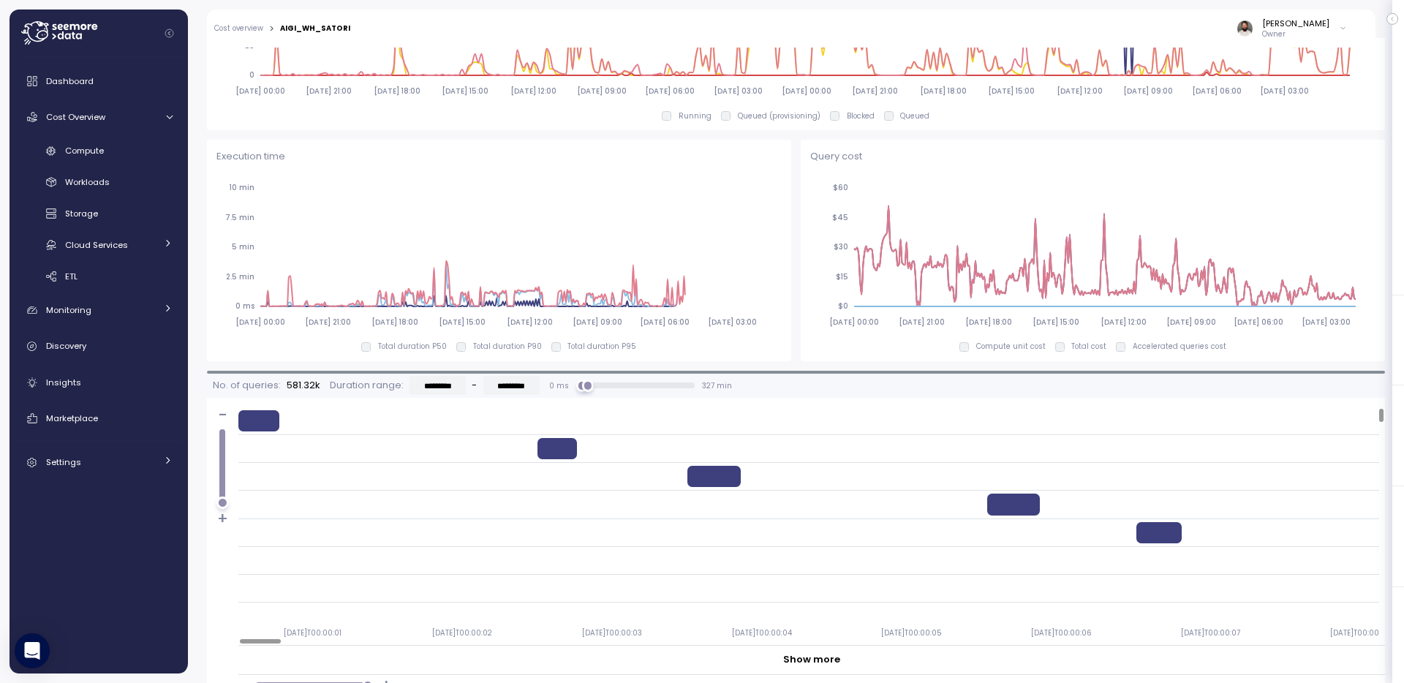
scroll to position [922, 0]
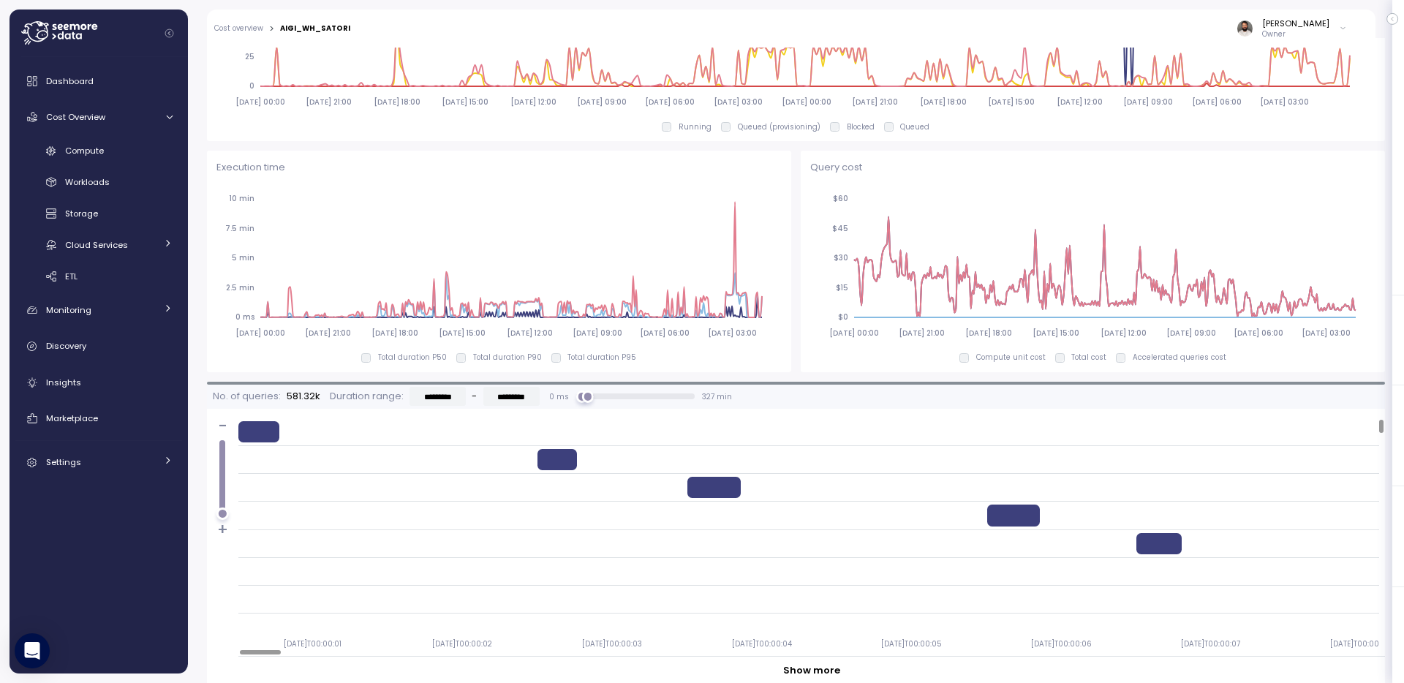
click at [465, 334] on tspan "2025-09-12 15:00" at bounding box center [462, 333] width 47 height 10
click at [464, 350] on div "2025-09-07 00:00 2025-09-08 21:00 2025-09-10 18:00 2025-09-12 15:00 2025-09-14 …" at bounding box center [498, 273] width 565 height 178
click at [400, 355] on p "Total duration P50" at bounding box center [412, 358] width 69 height 10
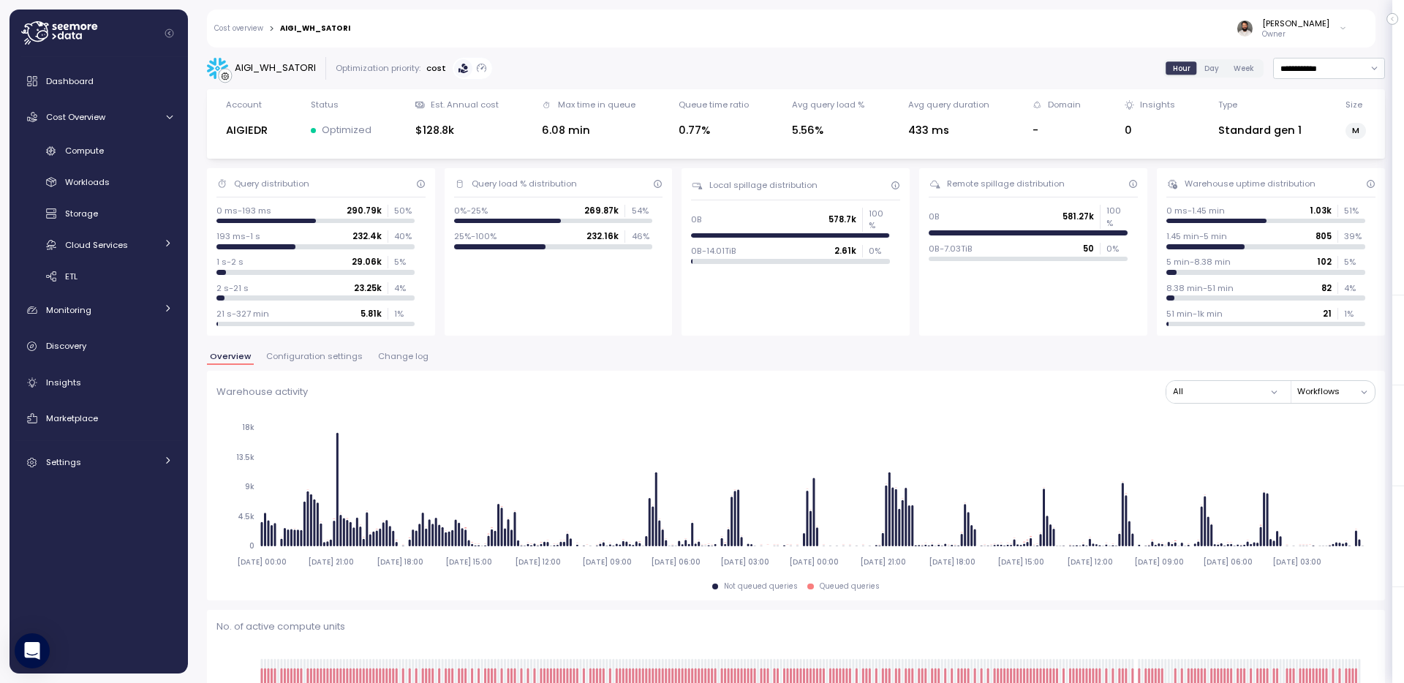
click at [1197, 67] on label "Day" at bounding box center [1211, 67] width 29 height 13
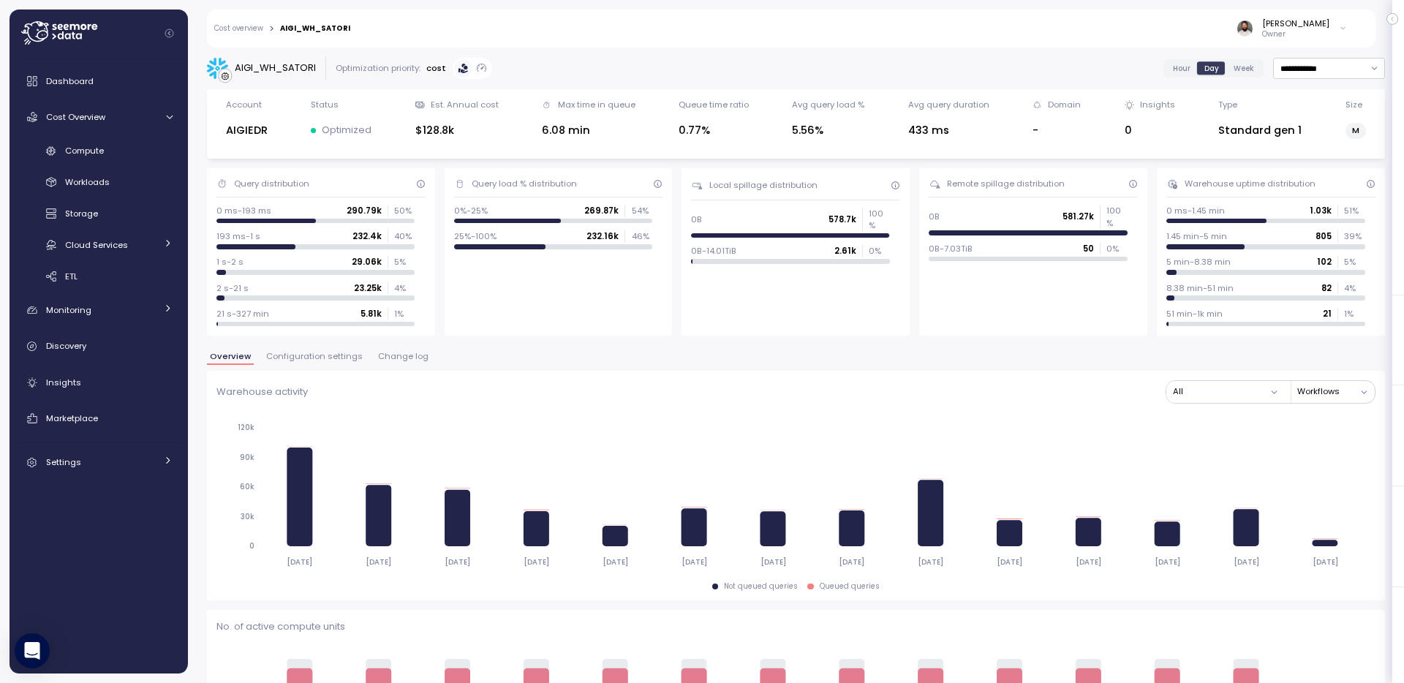
click at [338, 353] on span "Configuration settings" at bounding box center [314, 357] width 97 height 8
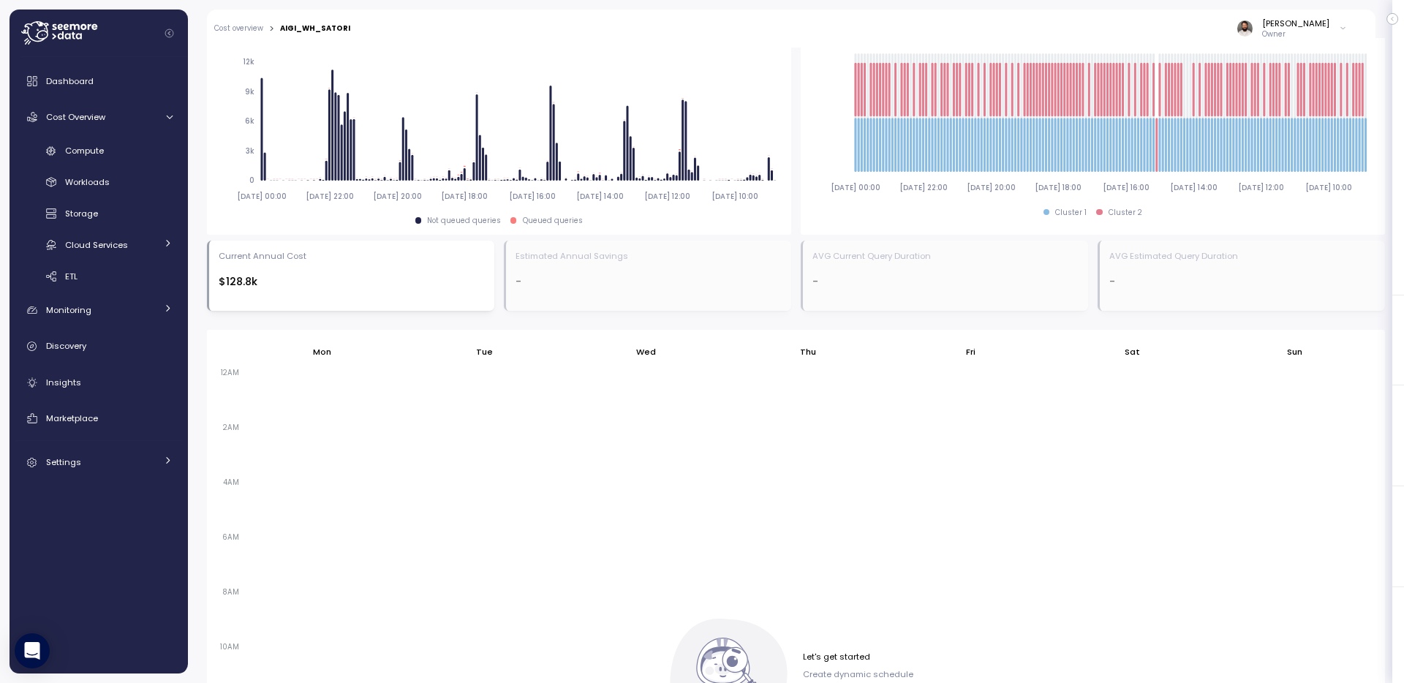
scroll to position [598, 0]
click at [121, 158] on link "Compute" at bounding box center [98, 151] width 167 height 24
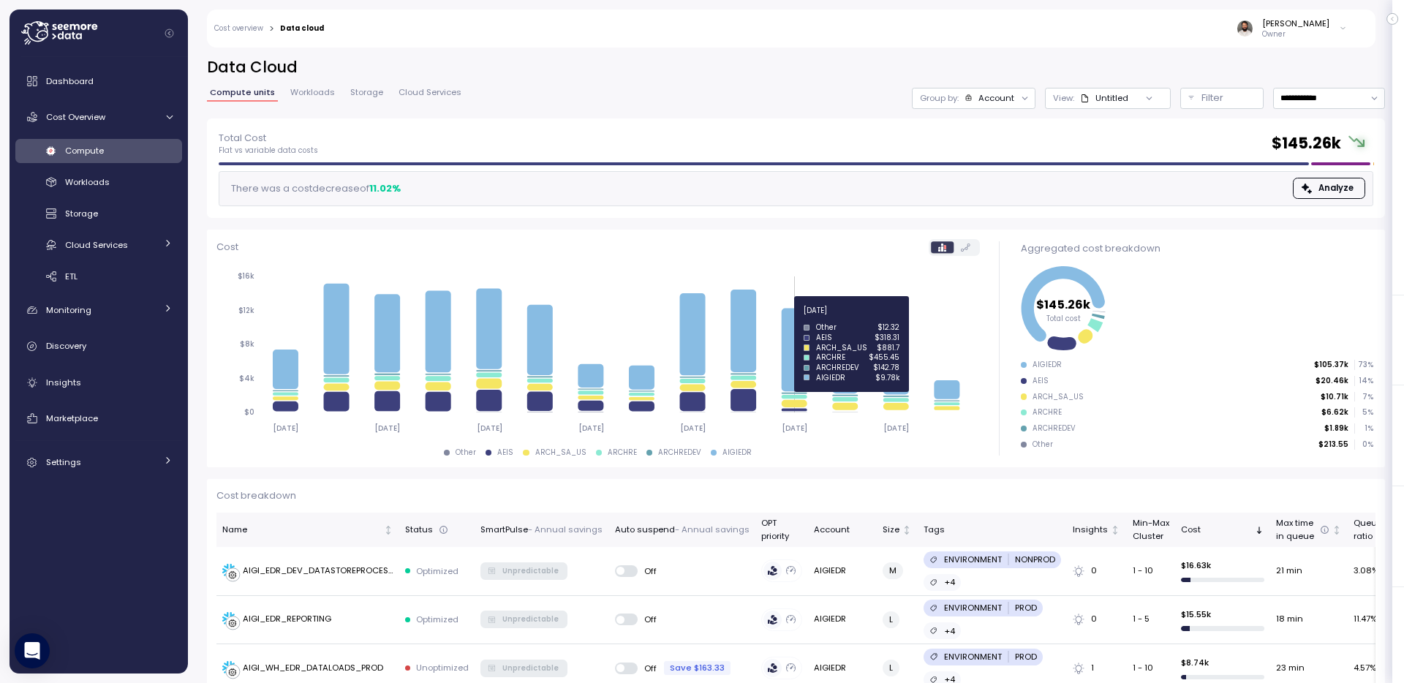
click at [788, 319] on icon at bounding box center [794, 349] width 26 height 83
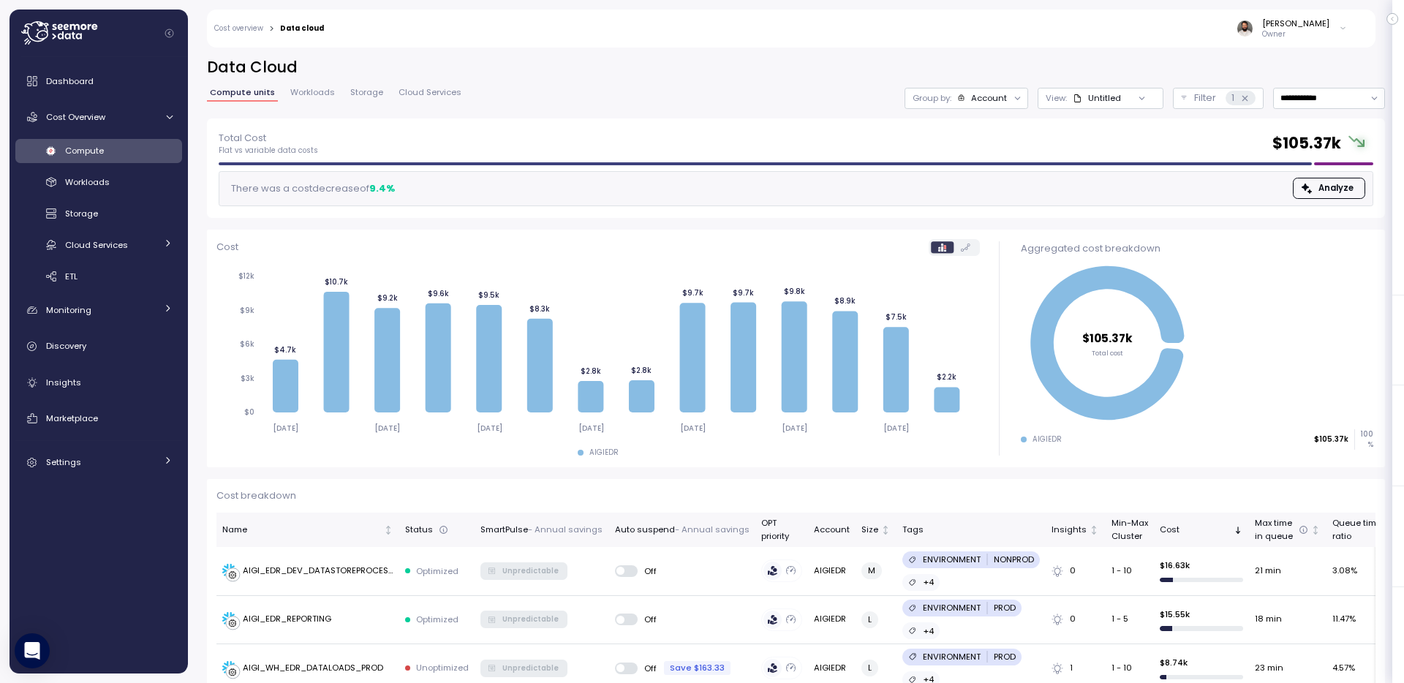
drag, startPoint x: 963, startPoint y: 143, endPoint x: 960, endPoint y: 150, distance: 7.9
click at [960, 150] on div "Total Cost Flat vs variable data costs $ 105.37k" at bounding box center [796, 143] width 1155 height 26
click at [971, 100] on div "Account" at bounding box center [989, 98] width 36 height 12
click at [969, 179] on p "Compute unit" at bounding box center [964, 179] width 58 height 12
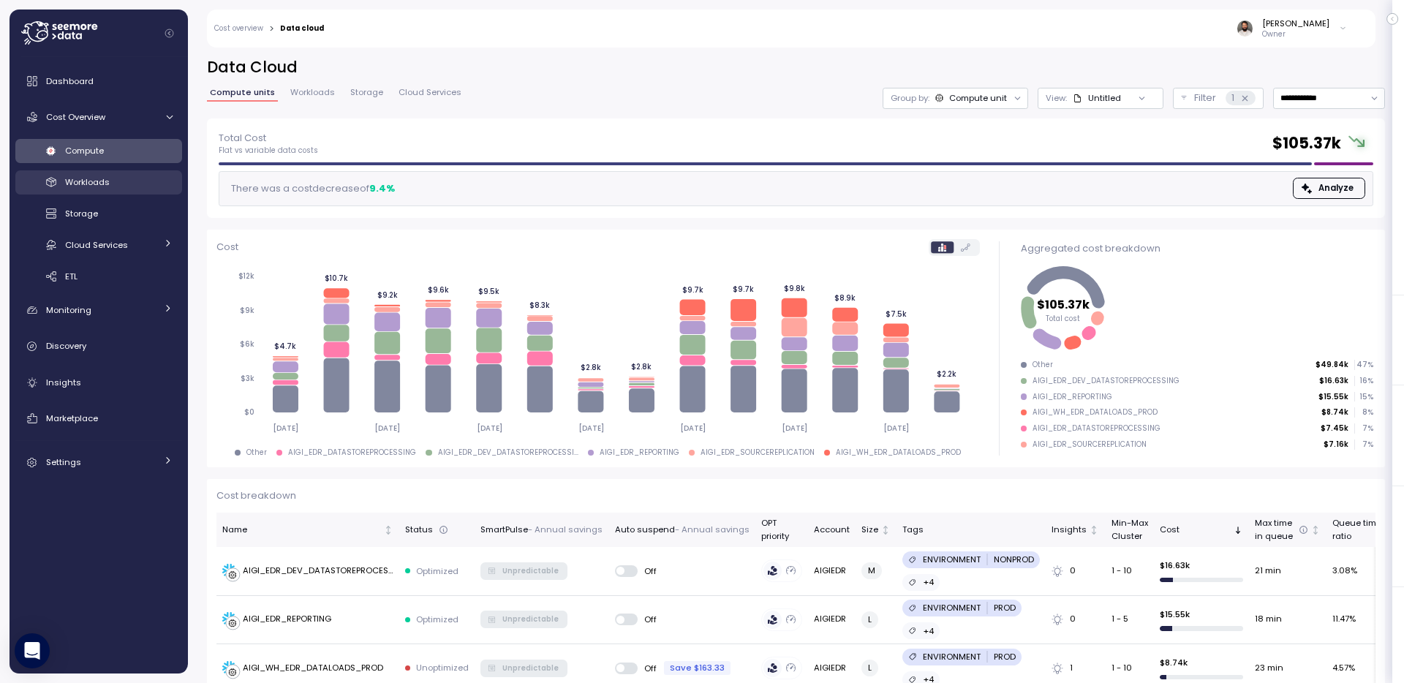
click at [114, 191] on link "Workloads" at bounding box center [98, 182] width 167 height 24
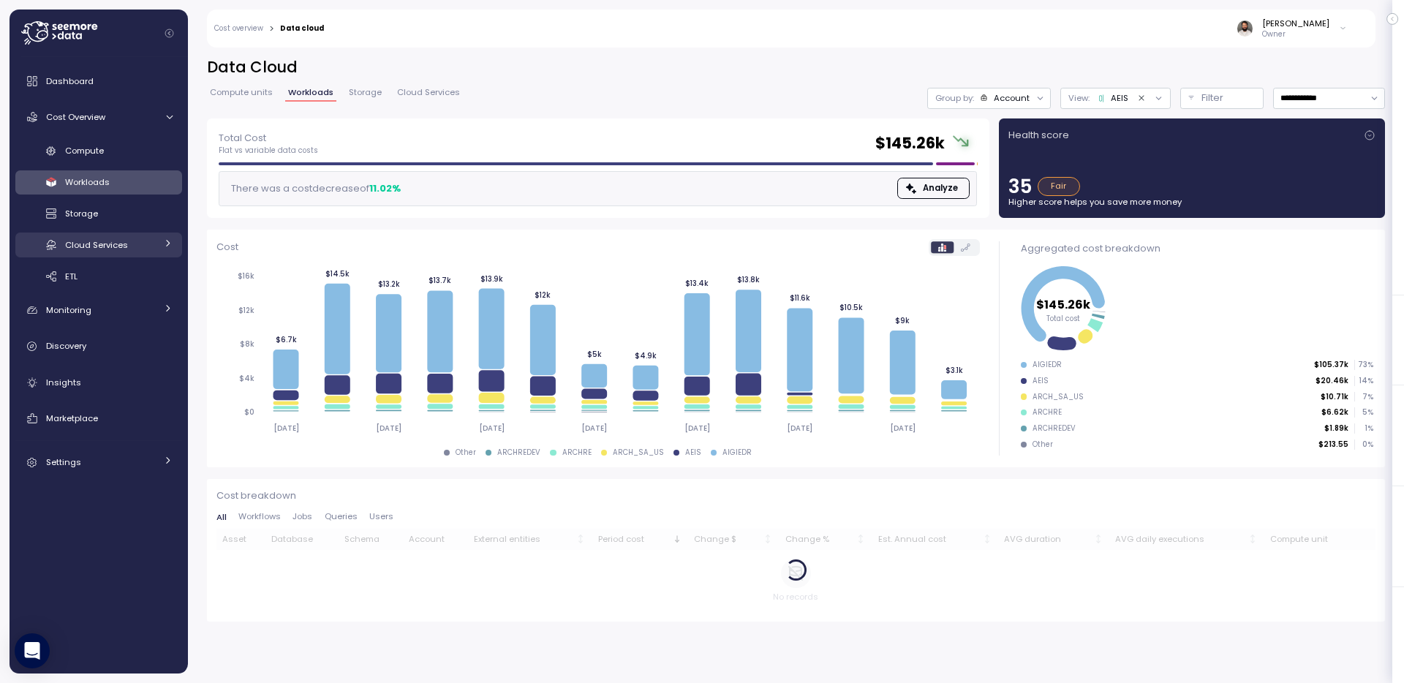
click at [121, 247] on span "Cloud Services" at bounding box center [96, 245] width 63 height 12
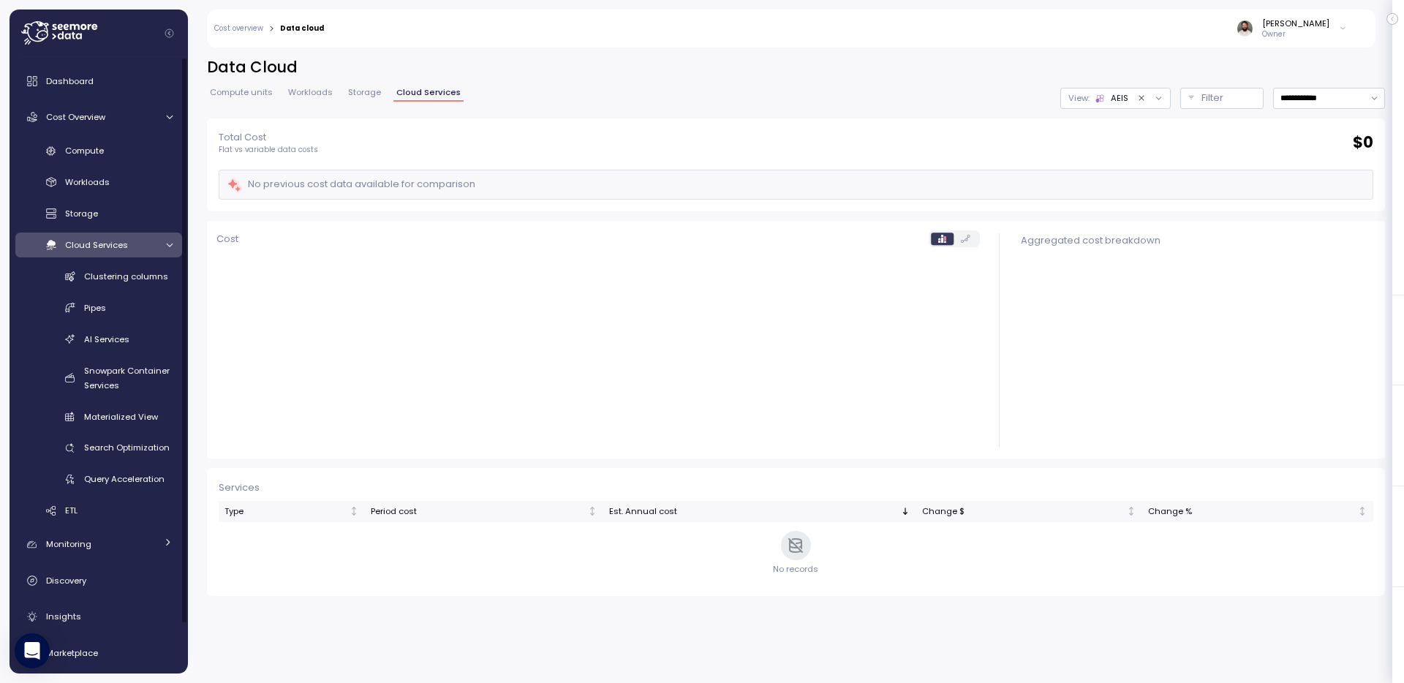
click at [121, 247] on span "Cloud Services" at bounding box center [96, 245] width 63 height 12
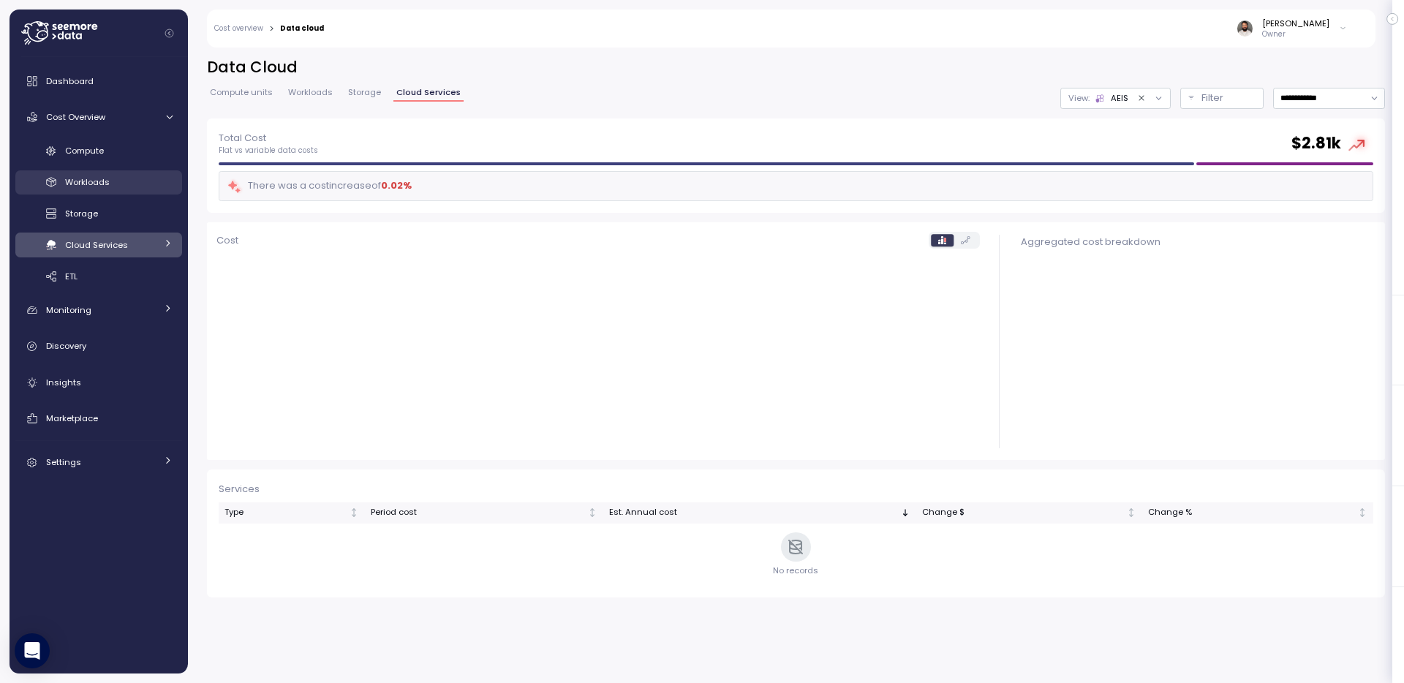
click at [133, 179] on div "Workloads" at bounding box center [119, 182] width 108 height 15
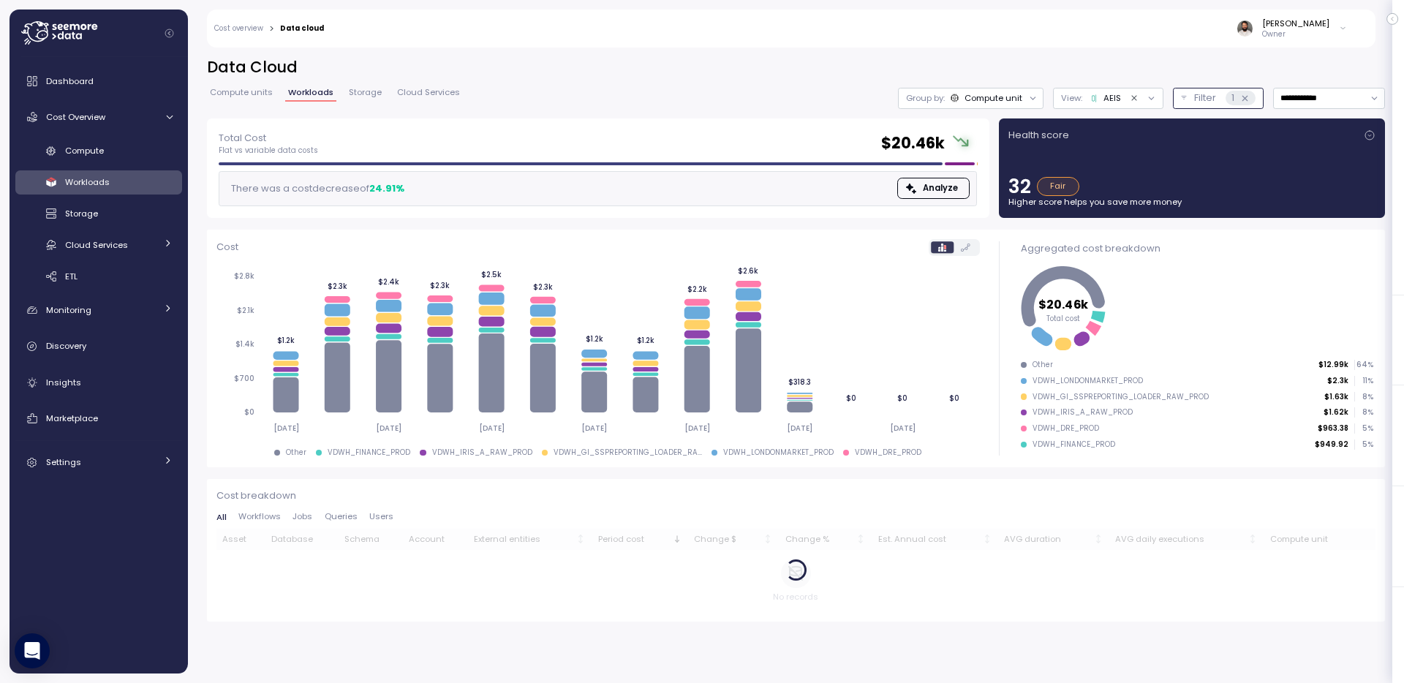
click at [1248, 101] on div "1" at bounding box center [1241, 98] width 30 height 15
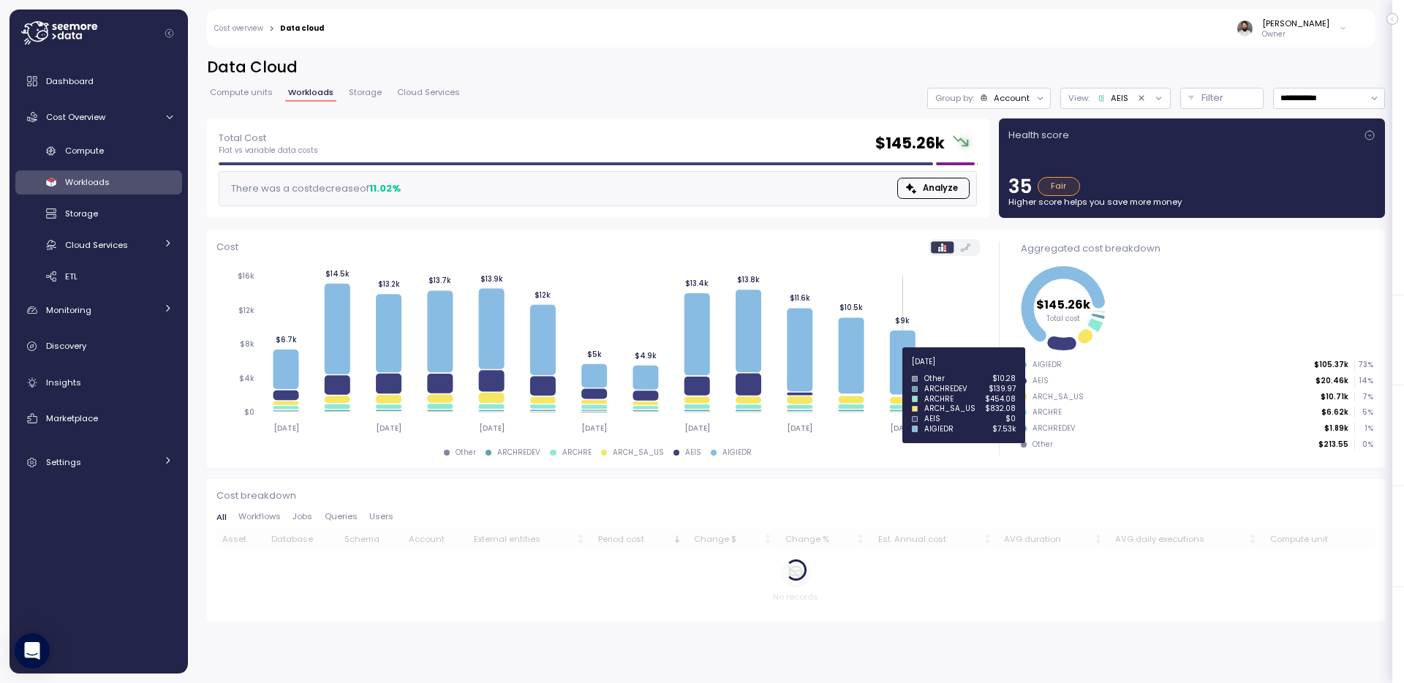
click at [893, 369] on icon at bounding box center [903, 363] width 26 height 64
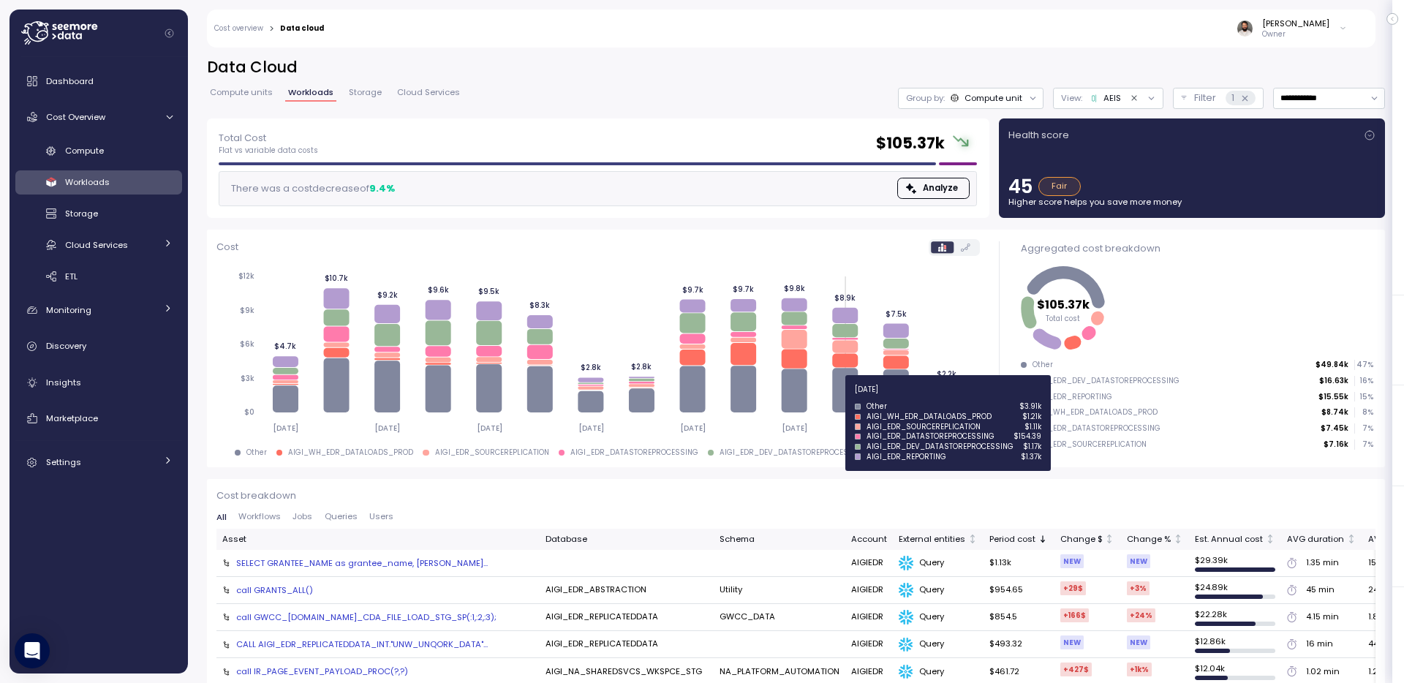
scroll to position [71, 0]
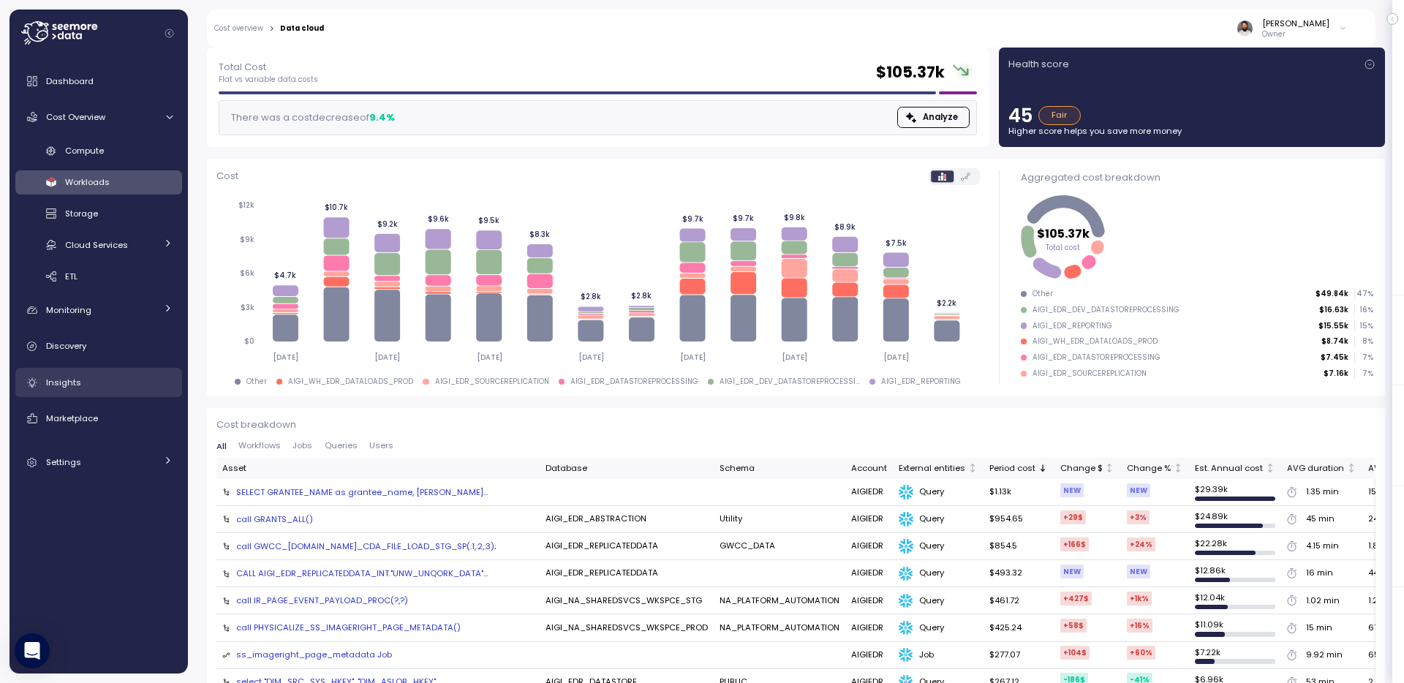
click at [101, 384] on div "Insights" at bounding box center [109, 382] width 127 height 15
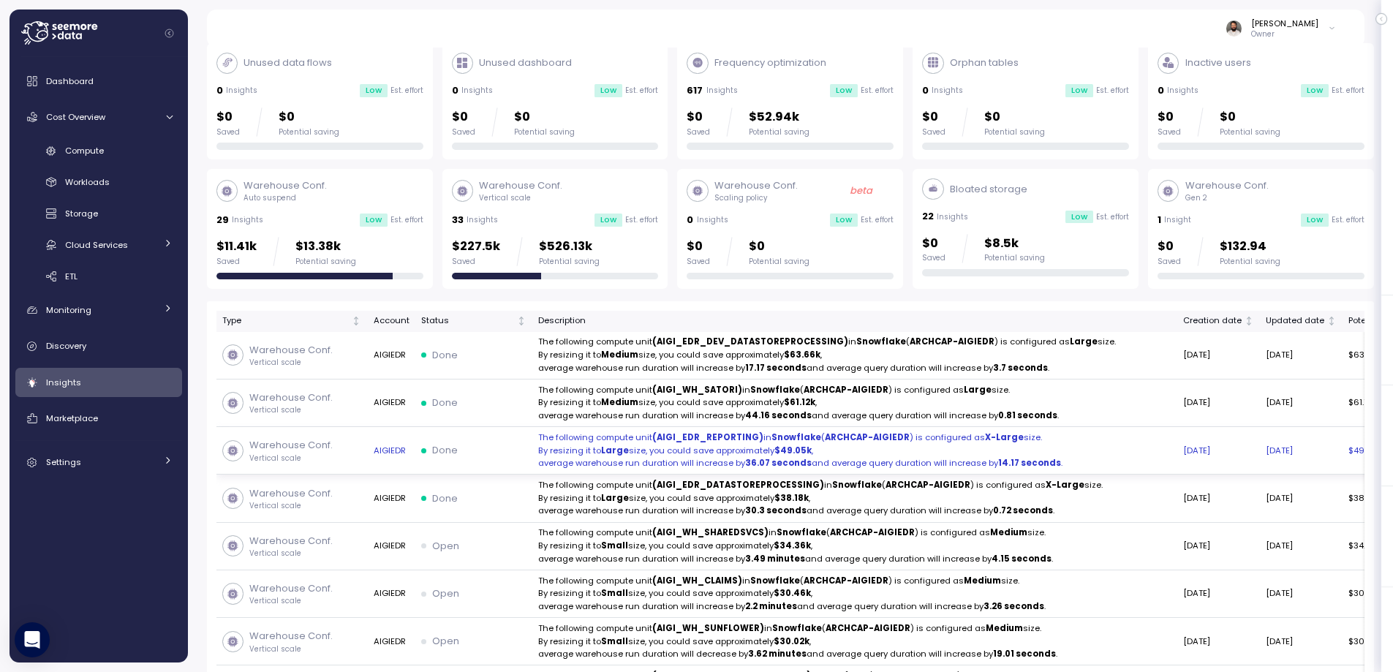
click at [758, 469] on strong "36.07 seconds" at bounding box center [778, 463] width 67 height 12
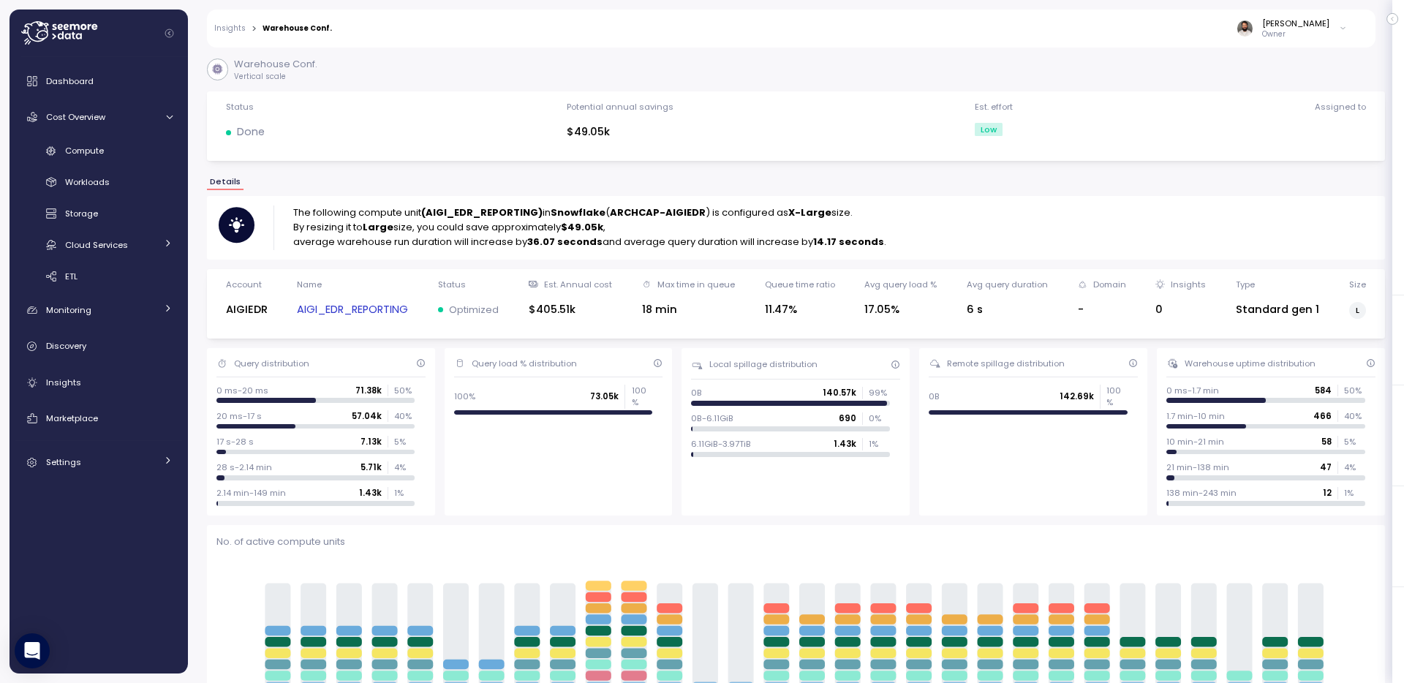
click at [352, 306] on link "AIGI_EDR_REPORTING" at bounding box center [352, 309] width 111 height 17
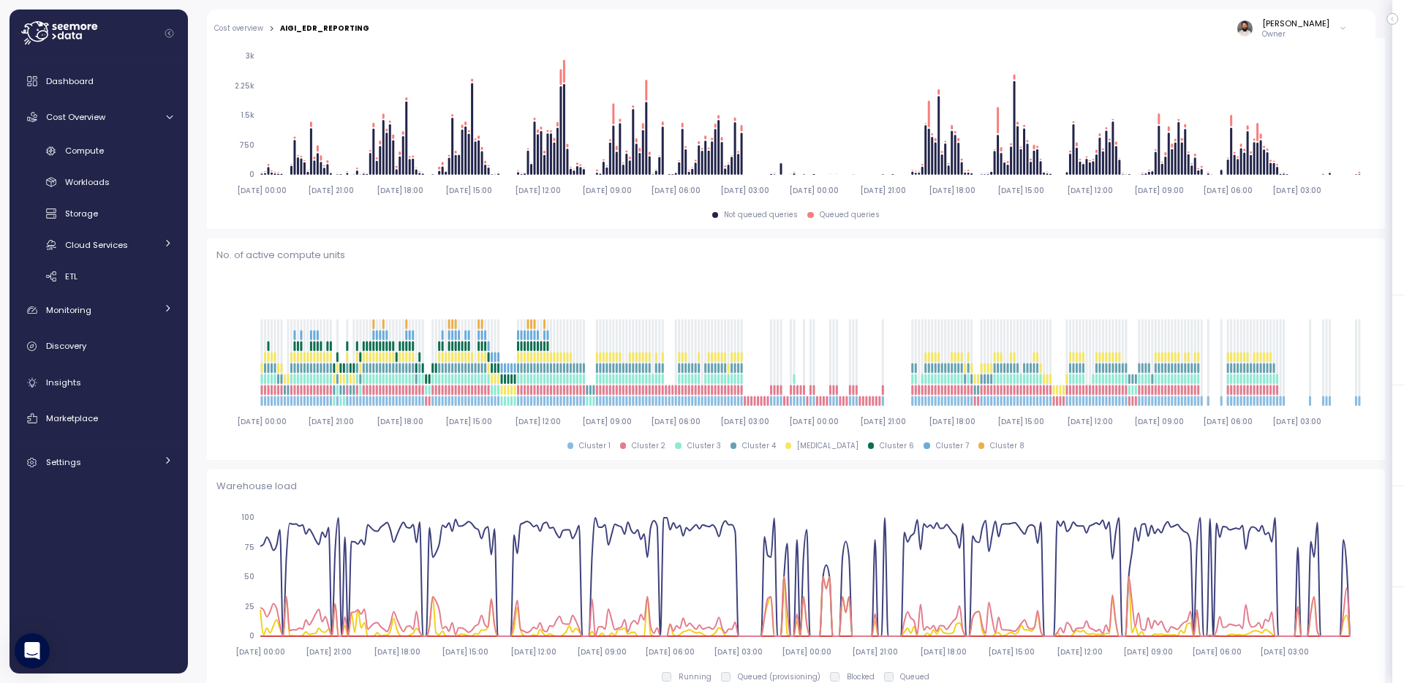
scroll to position [113, 0]
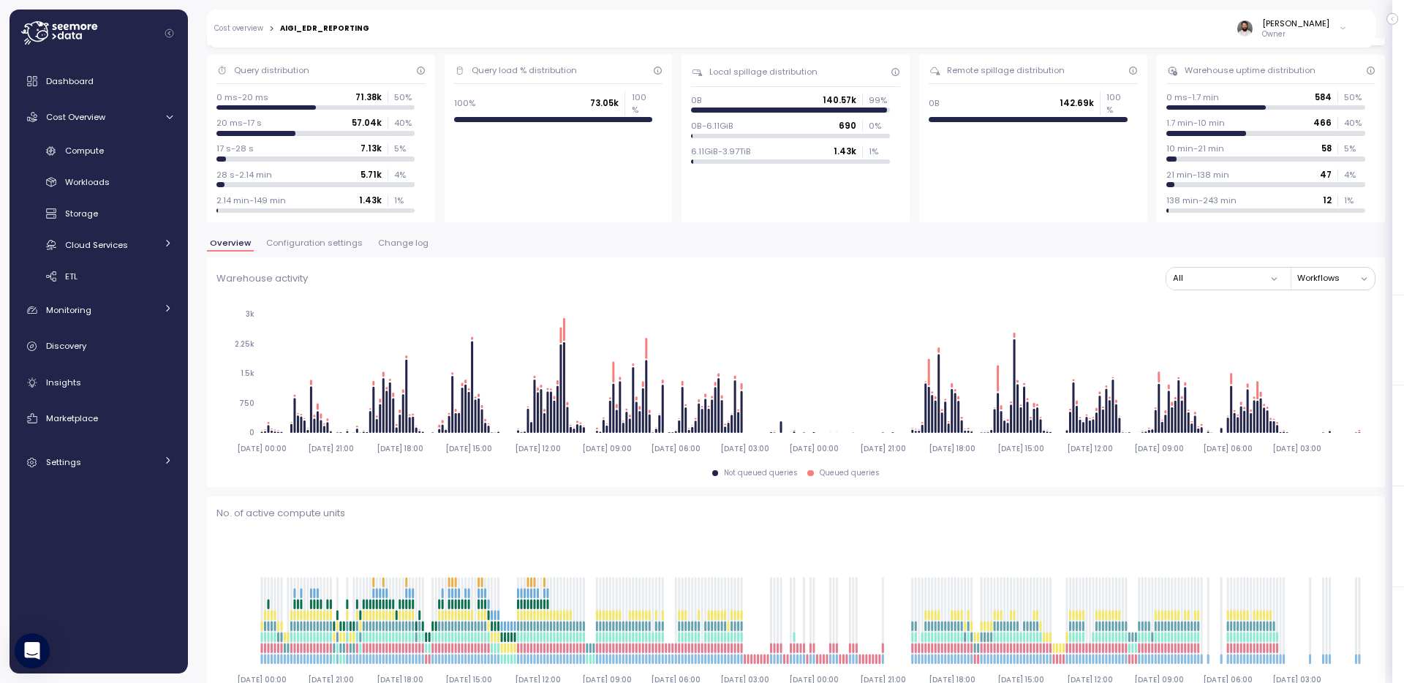
click at [388, 241] on span "Change log" at bounding box center [403, 243] width 50 height 8
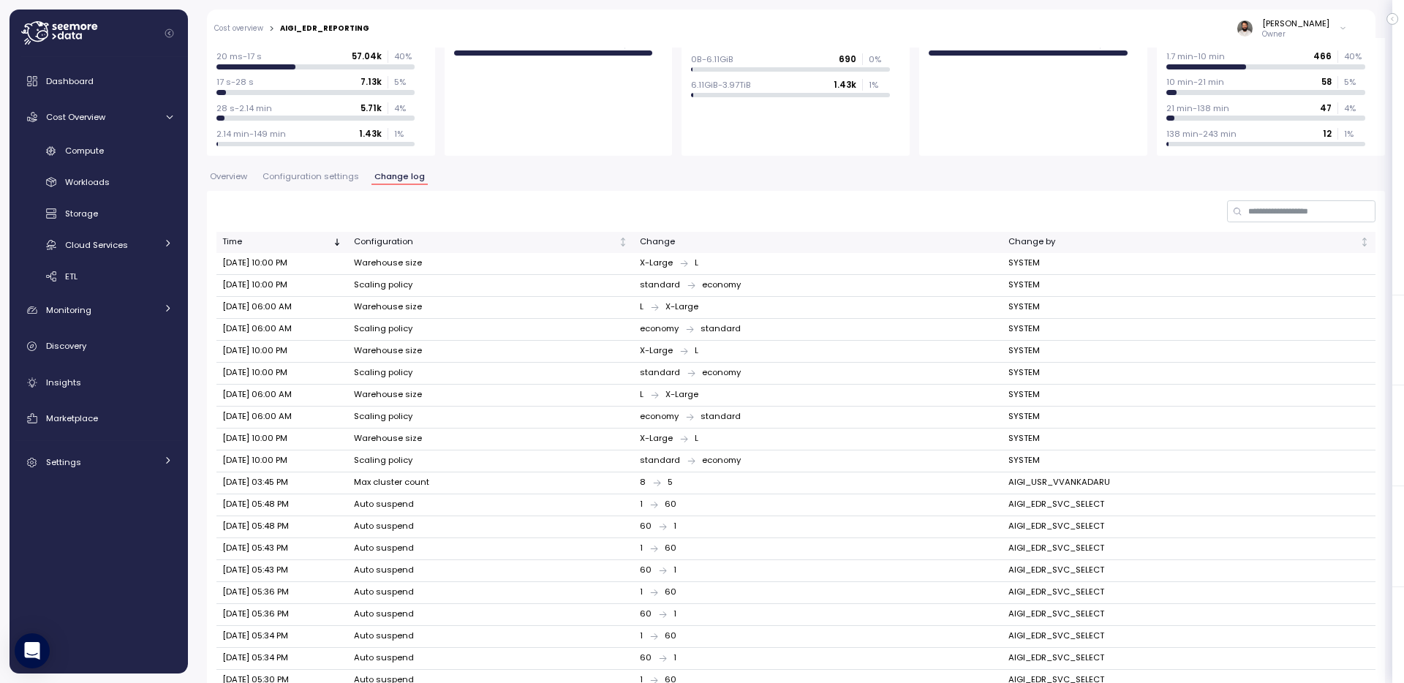
scroll to position [245, 0]
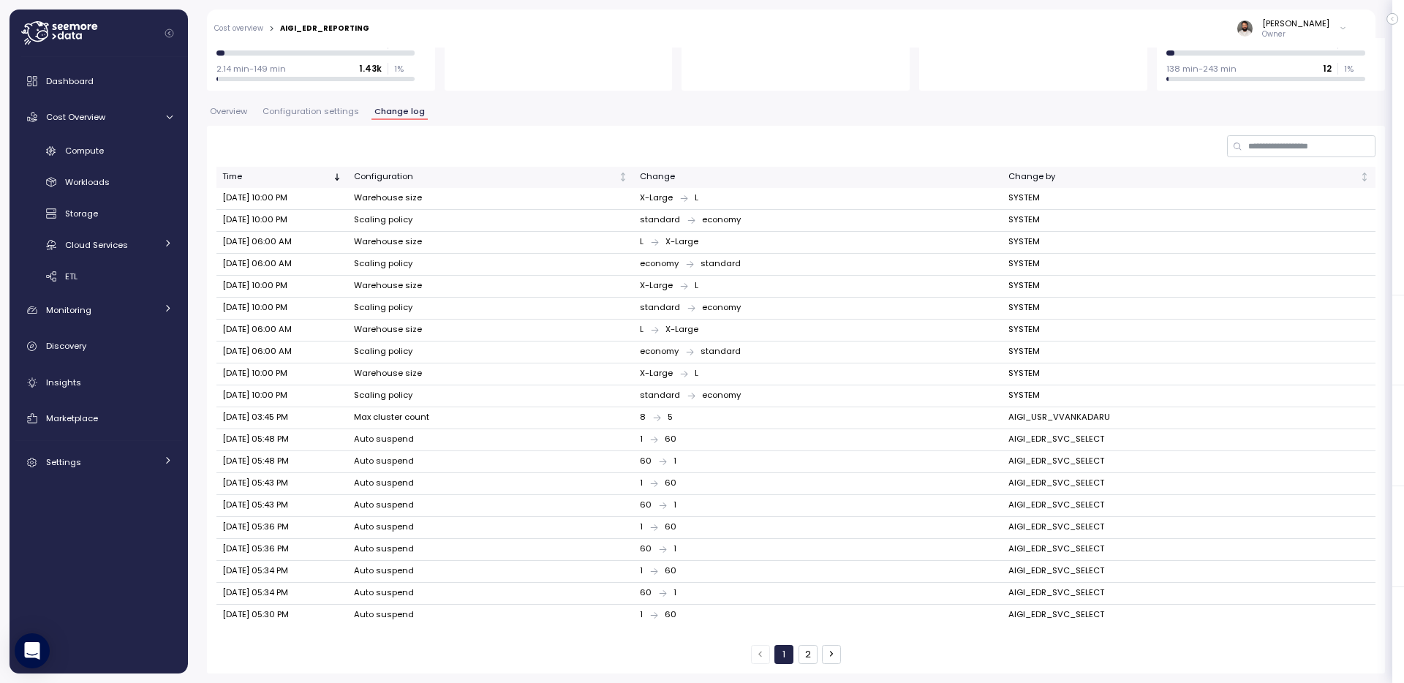
click at [799, 651] on button "2" at bounding box center [808, 654] width 19 height 19
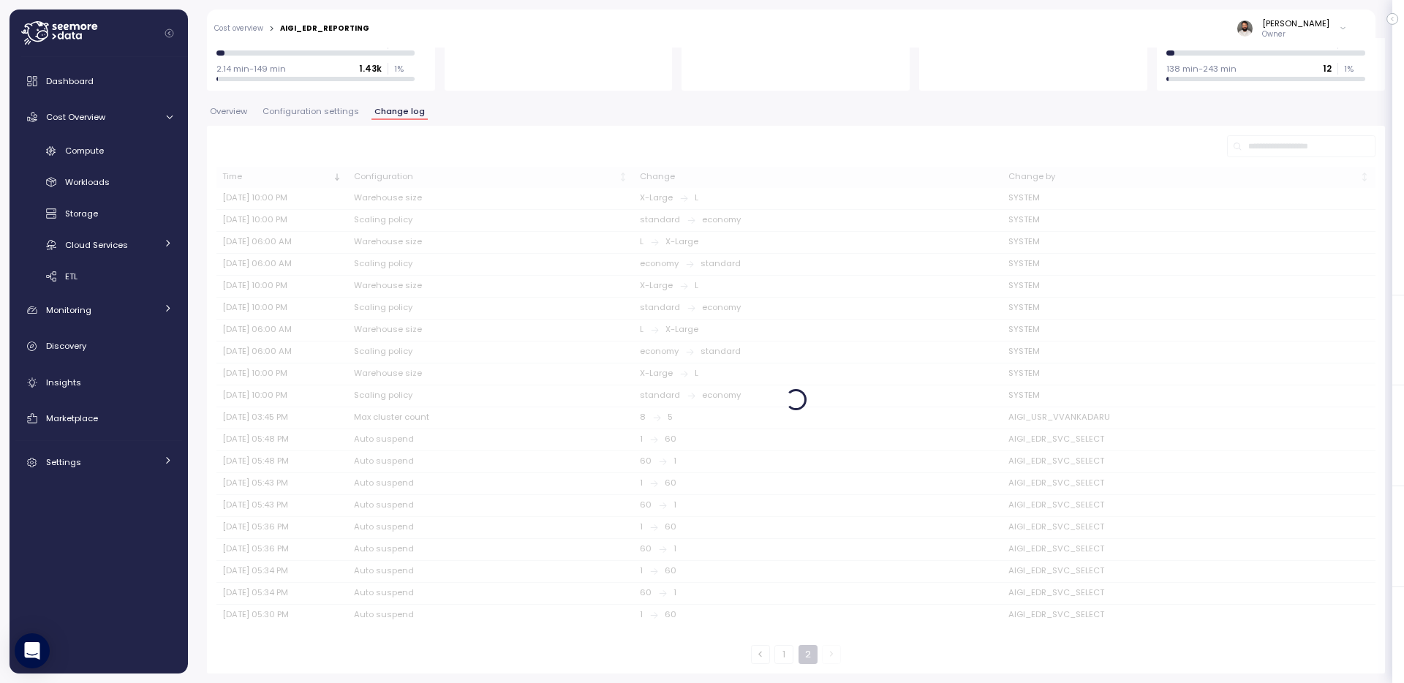
scroll to position [48, 0]
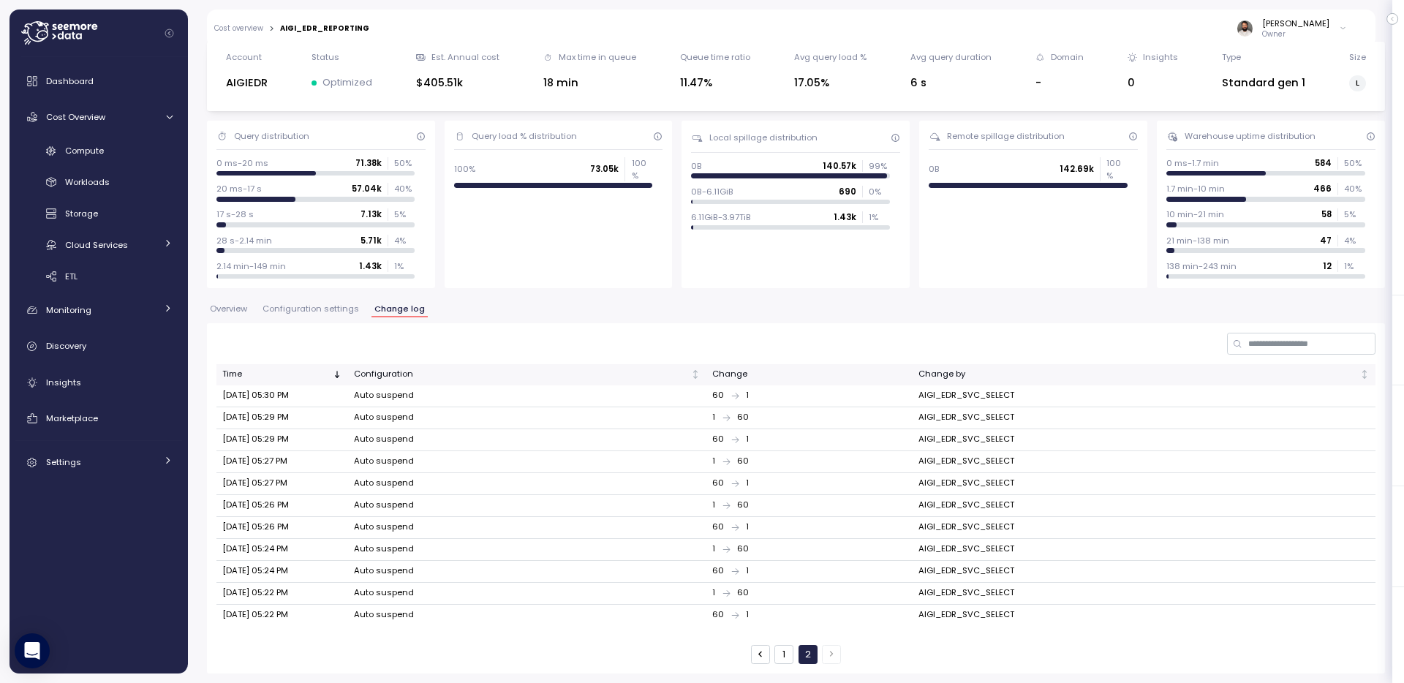
click at [786, 652] on button "1" at bounding box center [784, 654] width 19 height 19
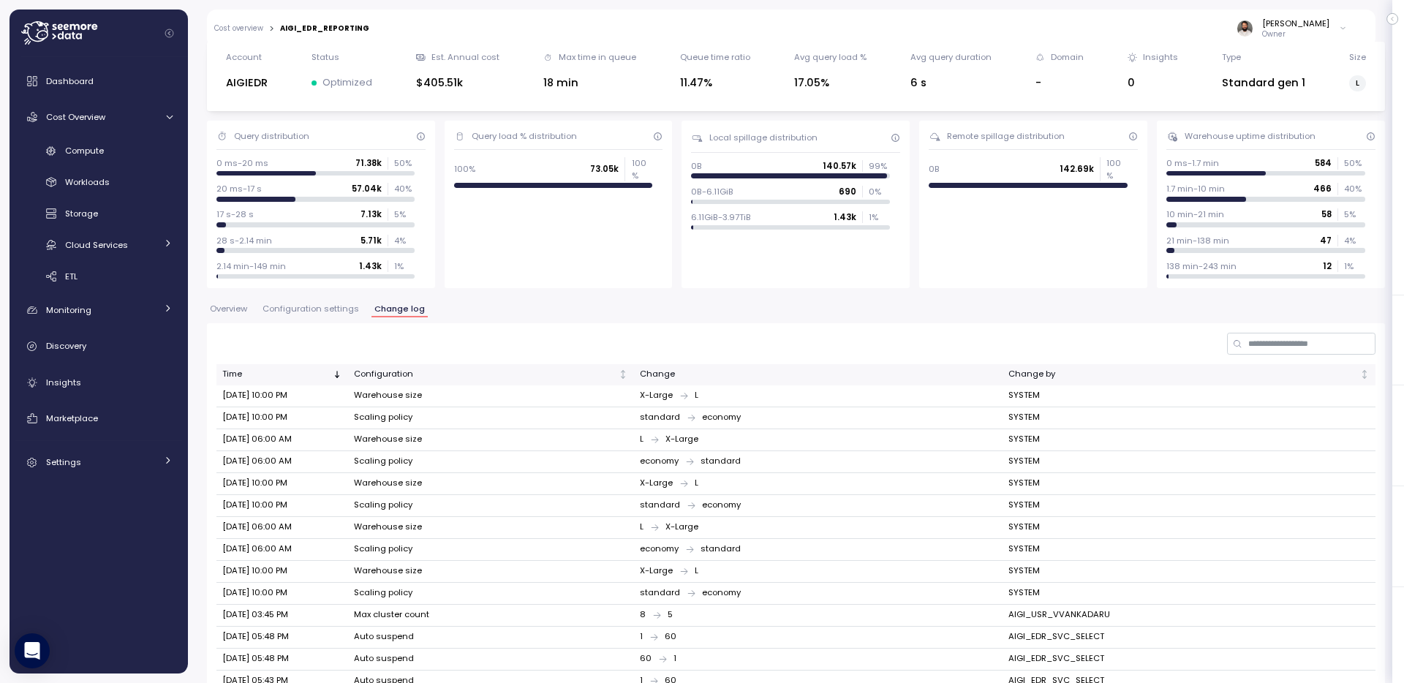
scroll to position [245, 0]
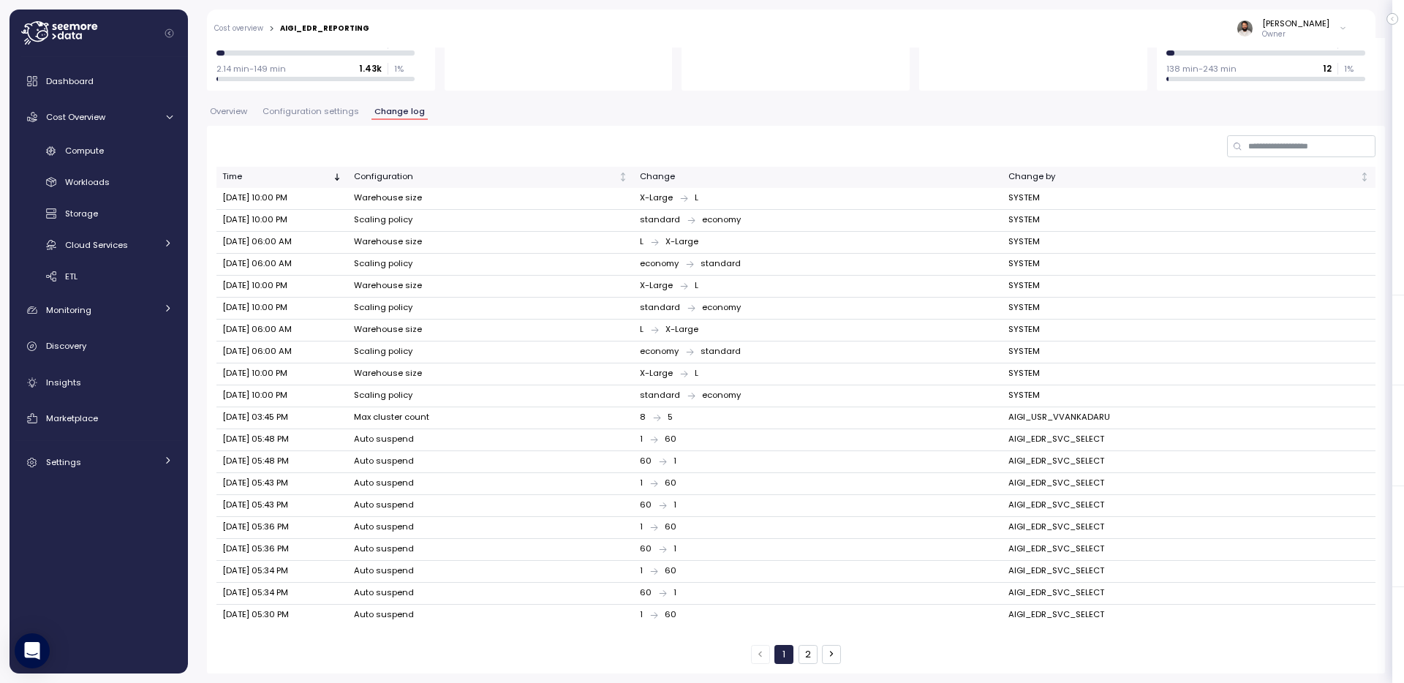
click at [801, 649] on button "2" at bounding box center [808, 654] width 19 height 19
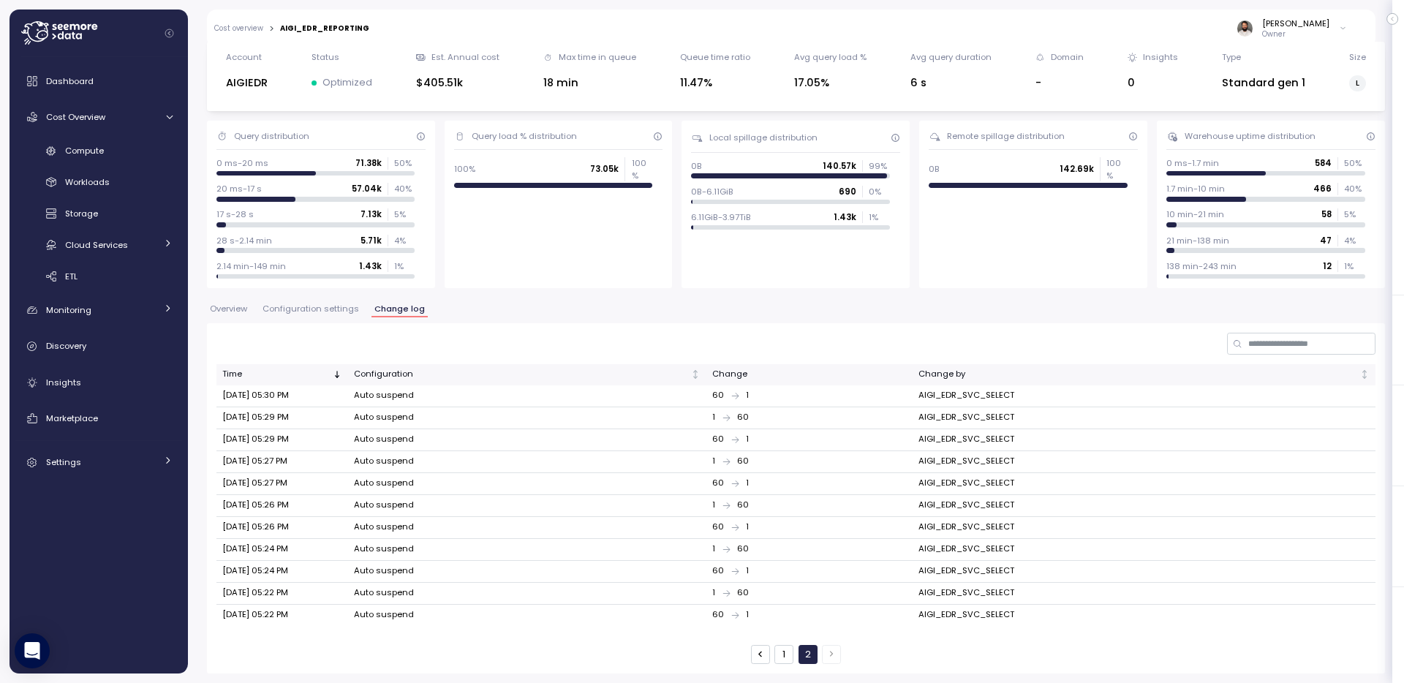
click at [781, 652] on button "1" at bounding box center [784, 654] width 19 height 19
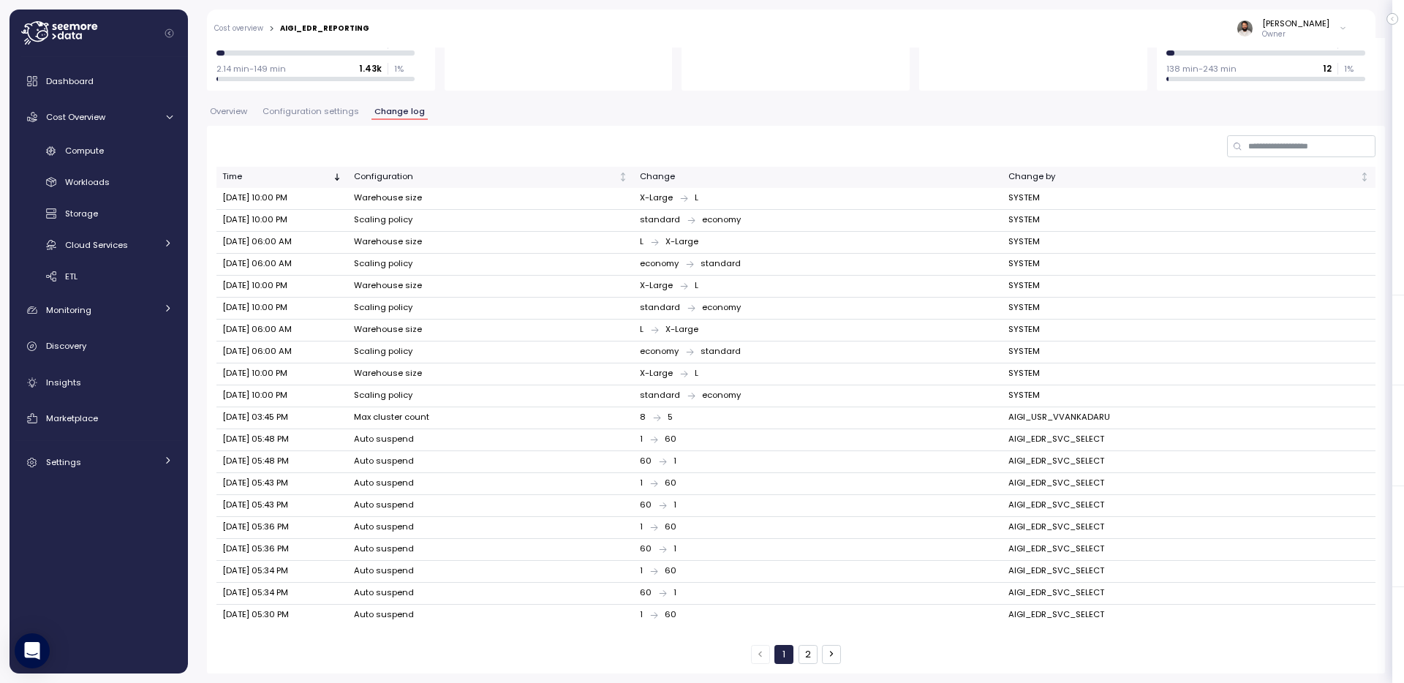
scroll to position [0, 0]
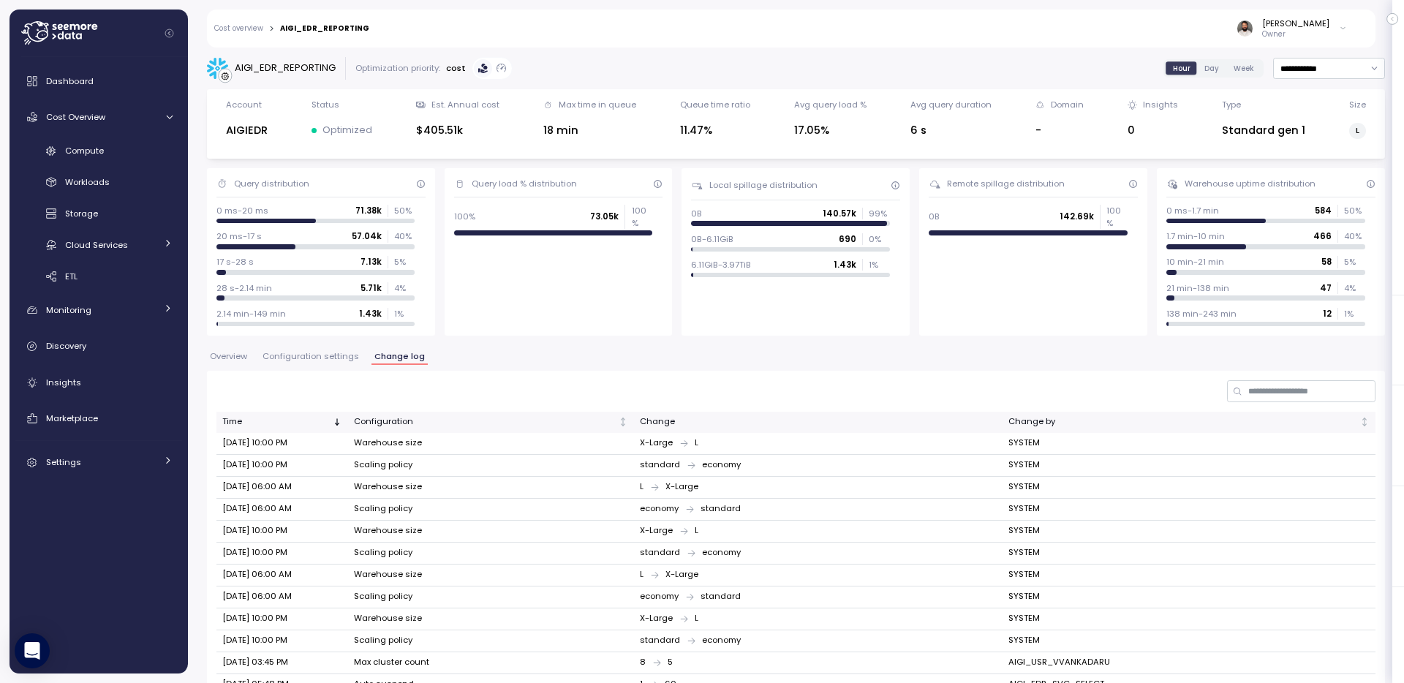
click at [312, 357] on span "Configuration settings" at bounding box center [311, 357] width 97 height 8
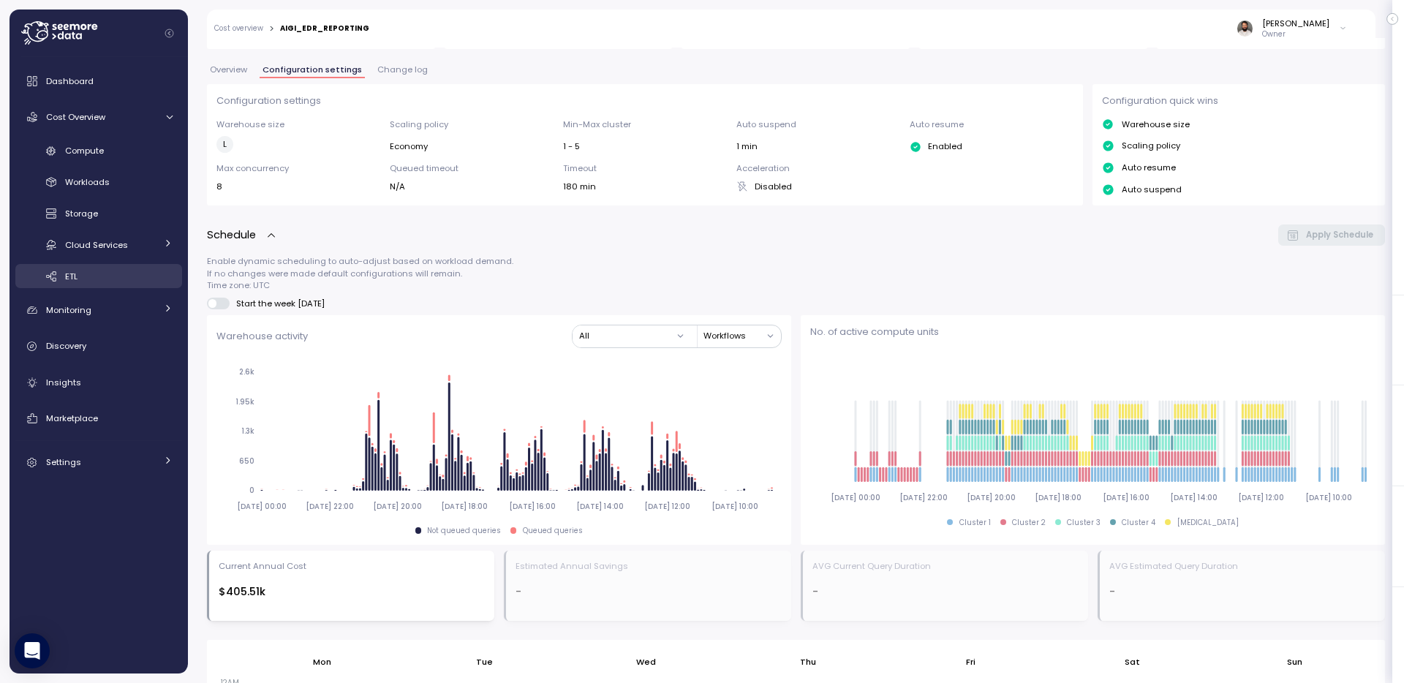
scroll to position [956, 0]
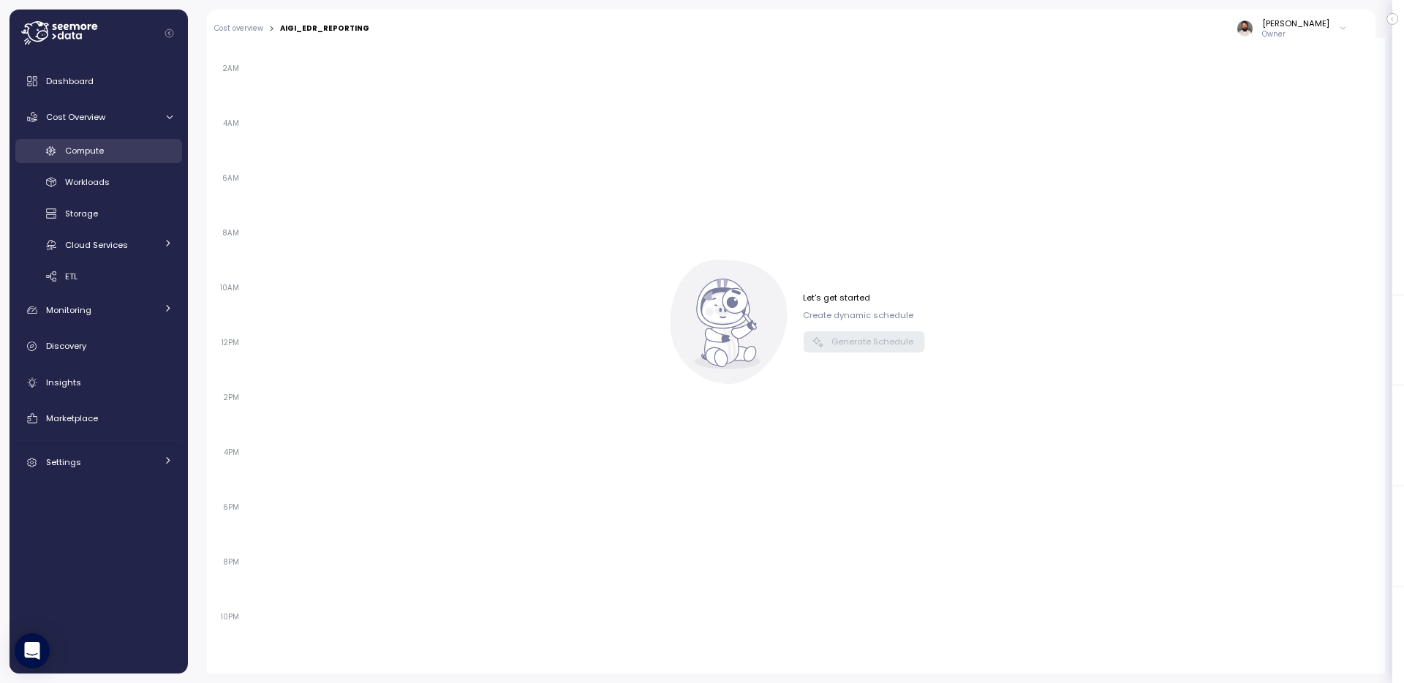
click at [126, 157] on div "Compute" at bounding box center [119, 150] width 108 height 15
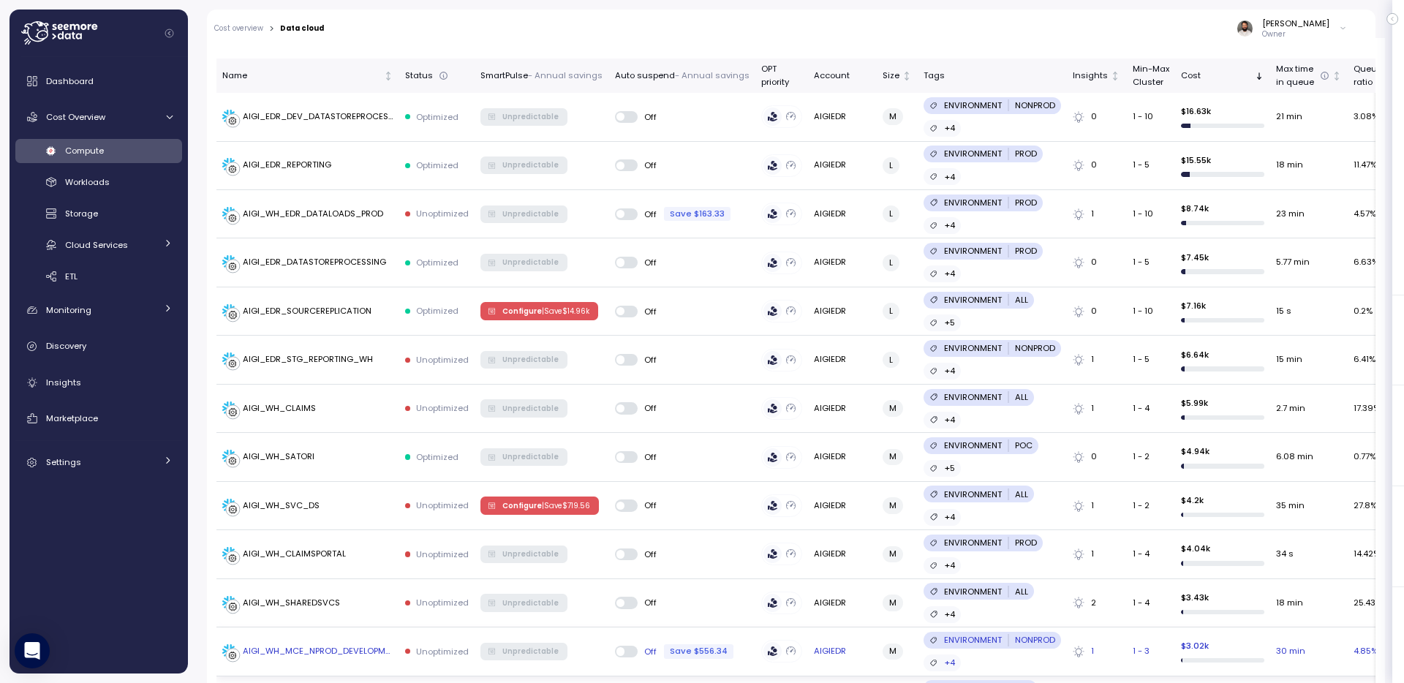
scroll to position [271, 0]
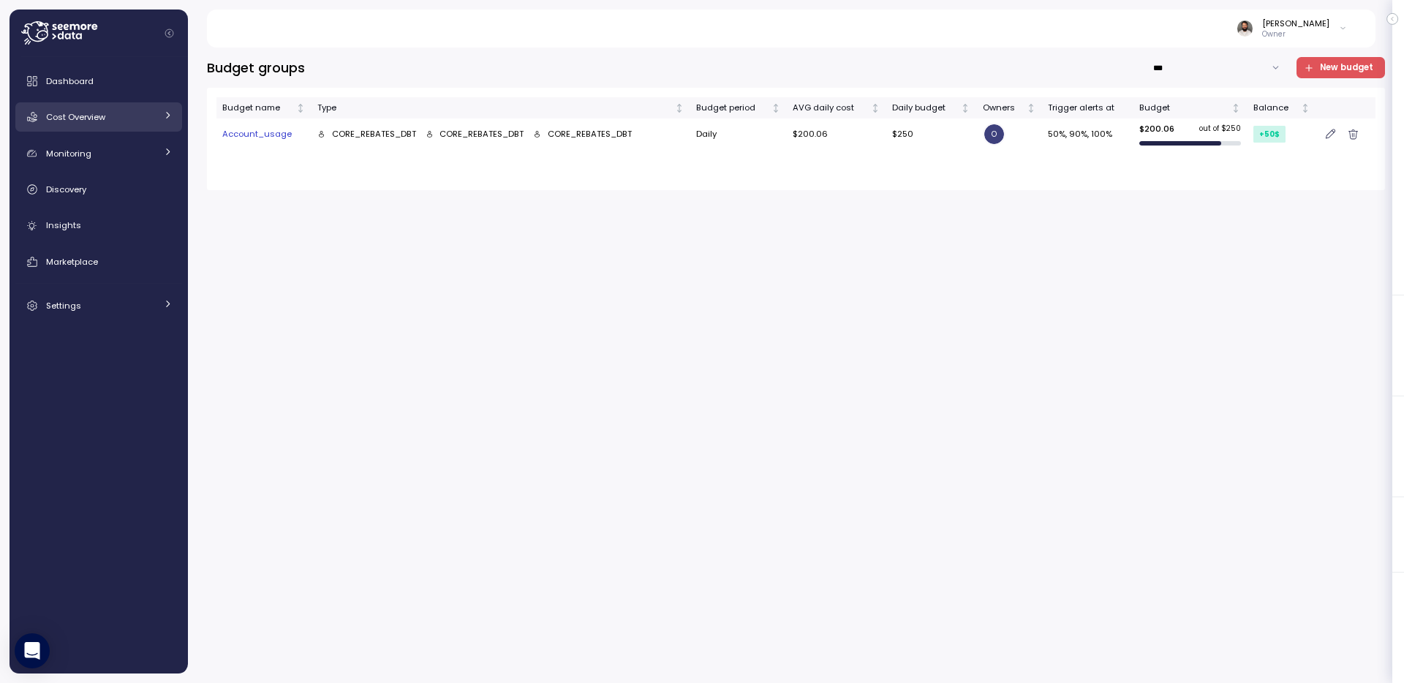
click at [127, 105] on link "Cost Overview" at bounding box center [98, 116] width 167 height 29
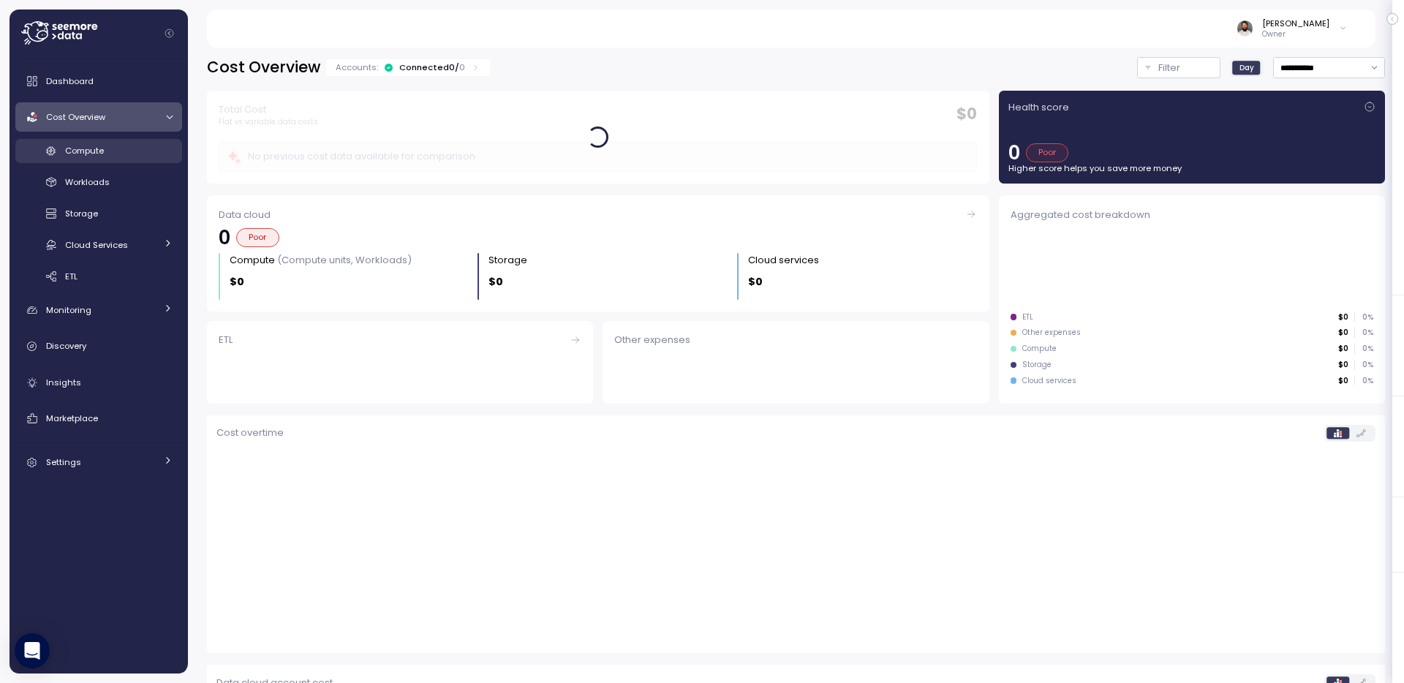
click at [132, 146] on div "Compute" at bounding box center [119, 150] width 108 height 15
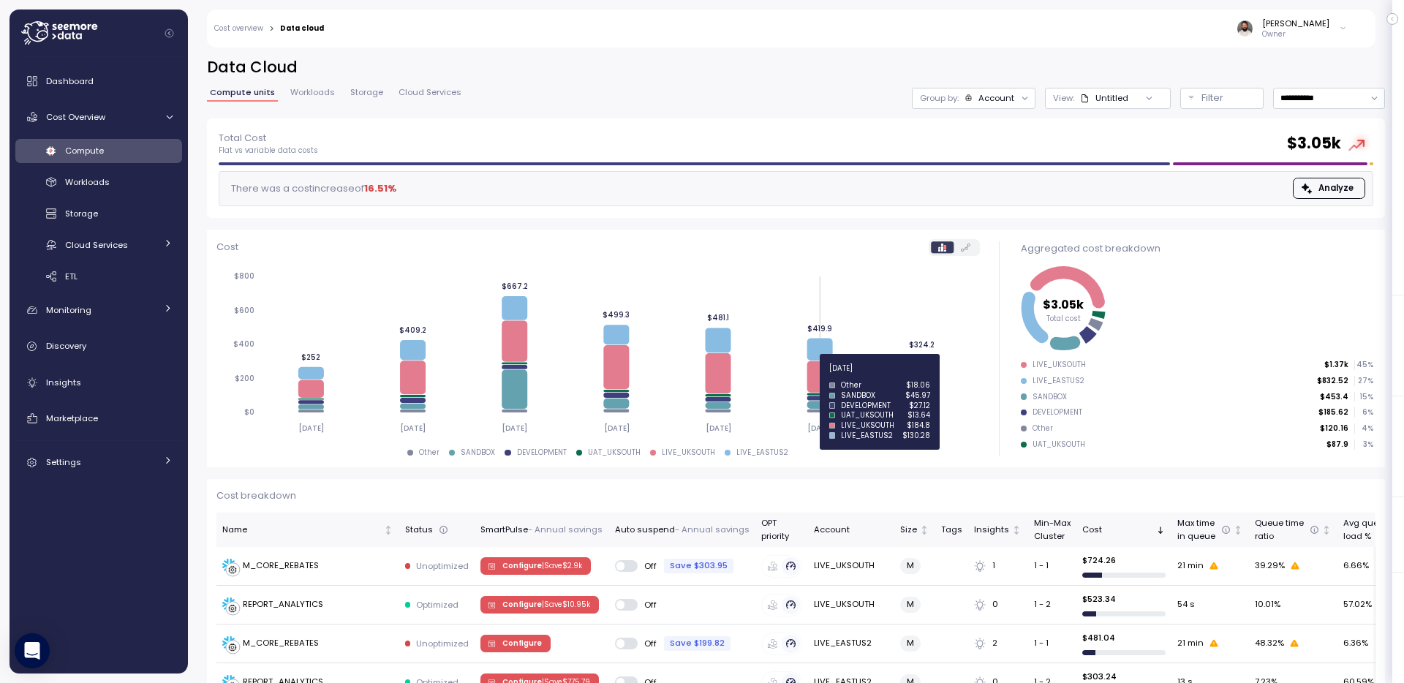
click at [815, 377] on icon at bounding box center [820, 376] width 26 height 31
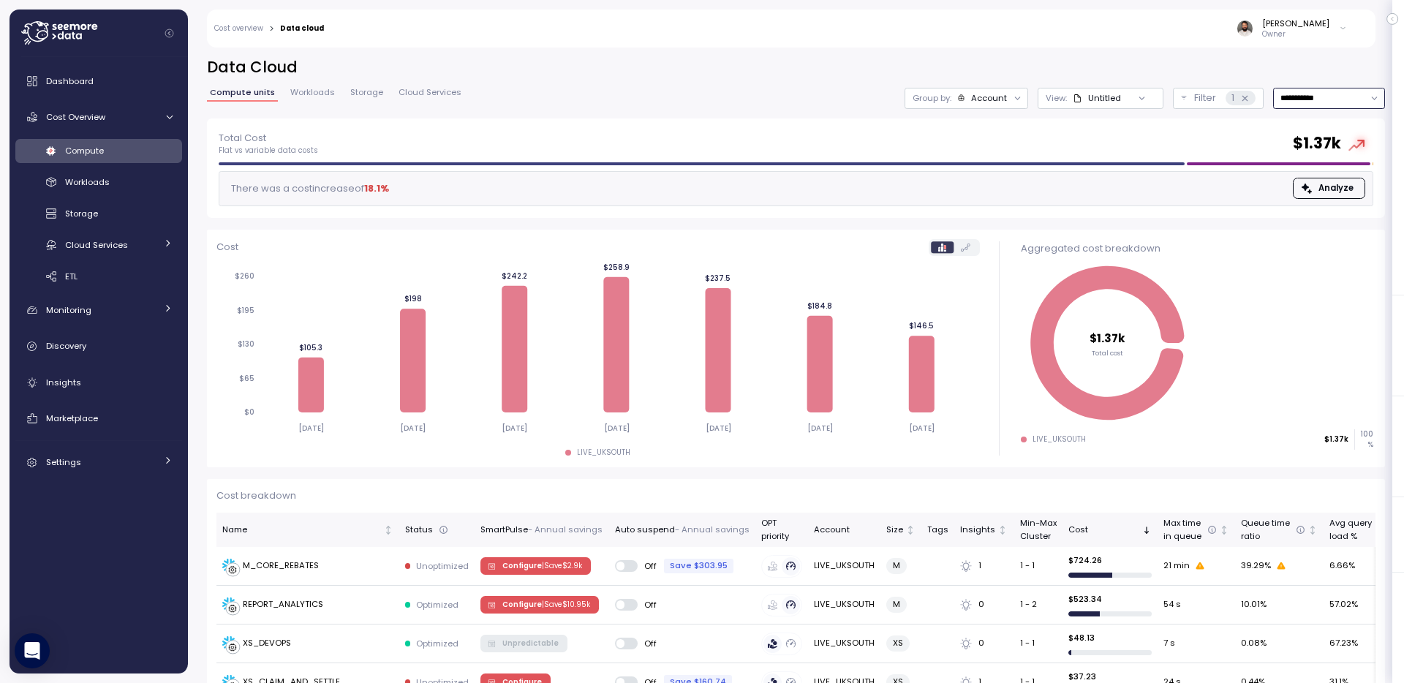
click at [1284, 102] on input "**********" at bounding box center [1329, 98] width 112 height 21
click at [1289, 189] on div "Last 14 days" at bounding box center [1311, 185] width 51 height 12
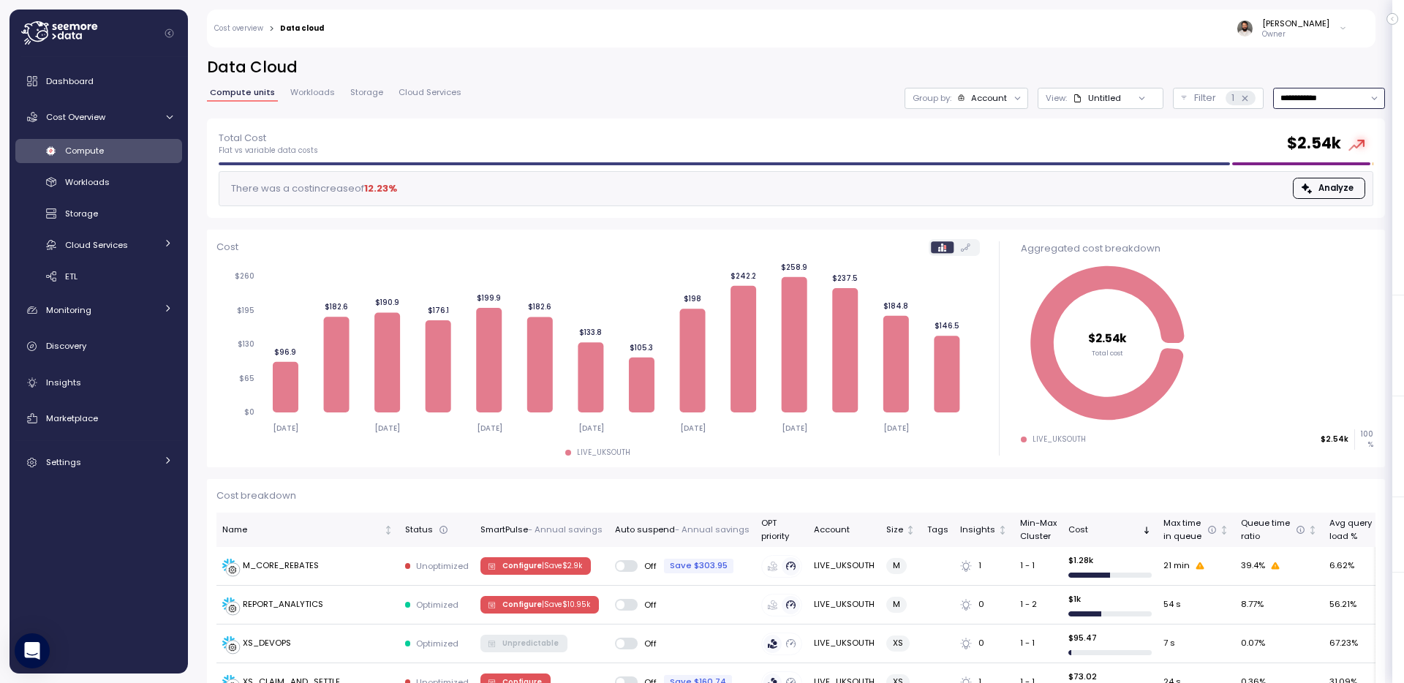
click at [1320, 103] on input "**********" at bounding box center [1329, 98] width 112 height 21
click at [1314, 202] on div "Last 30 days" at bounding box center [1313, 204] width 54 height 12
type input "**********"
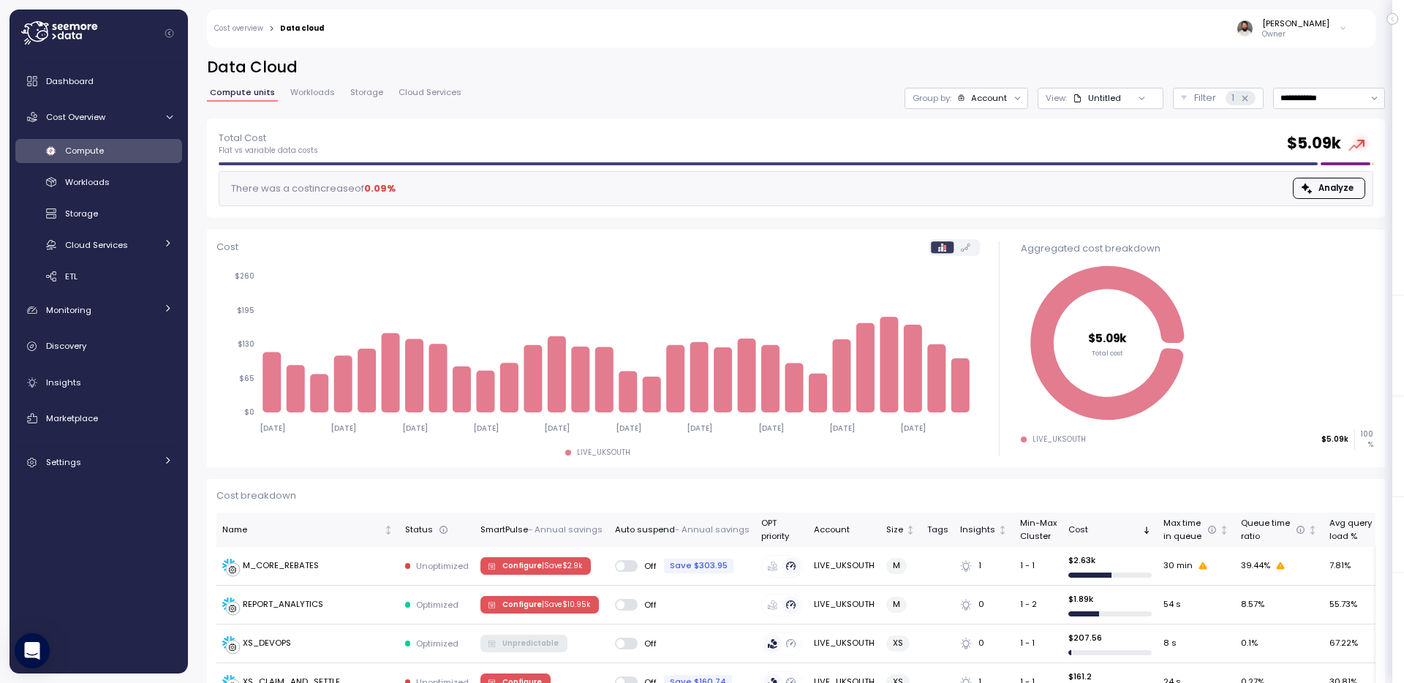
click at [1008, 99] on div at bounding box center [1018, 98] width 20 height 20
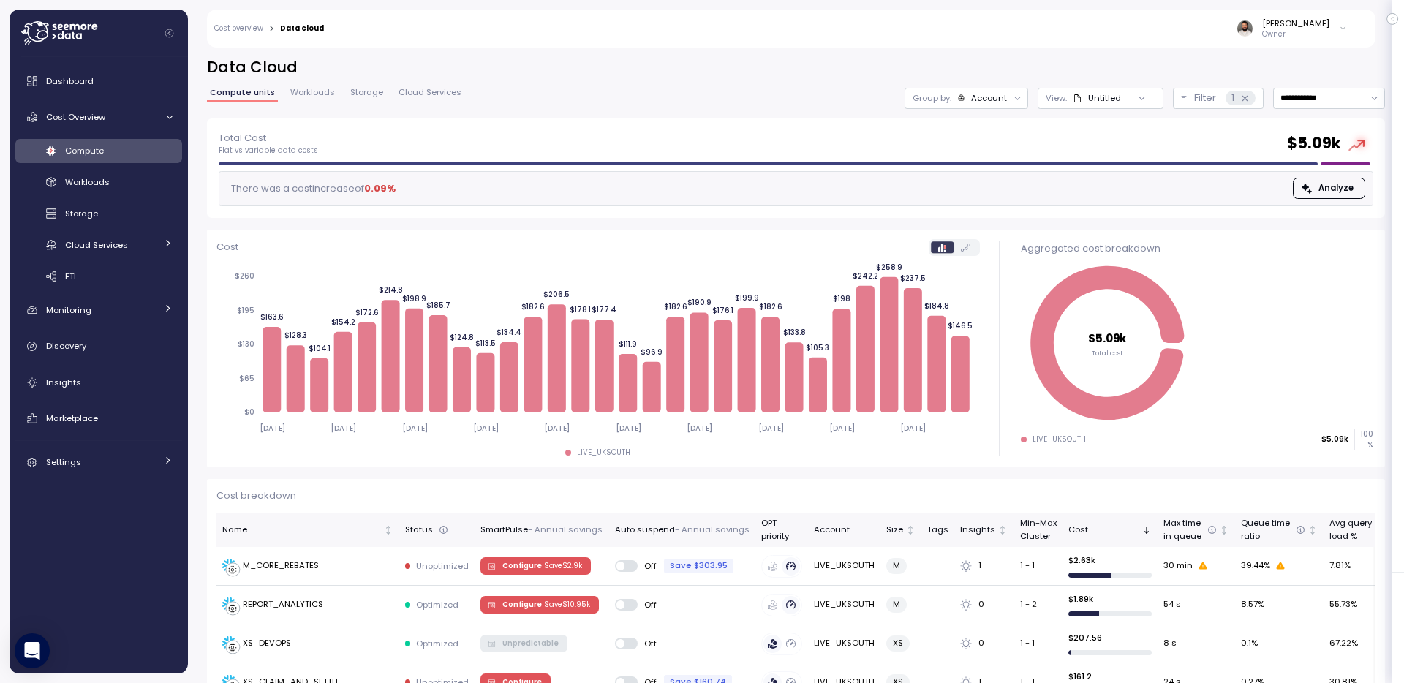
click at [984, 94] on div "Account" at bounding box center [989, 98] width 36 height 12
click at [994, 173] on div "Compute unit" at bounding box center [955, 179] width 101 height 18
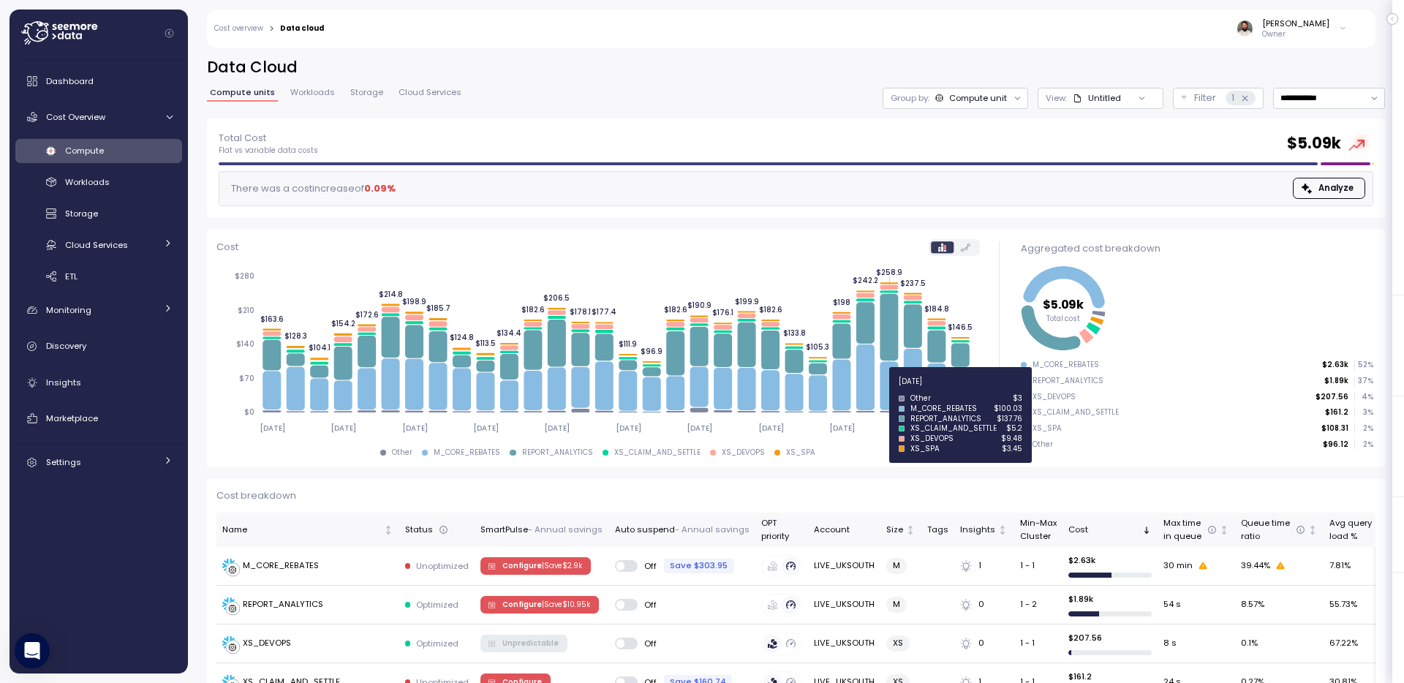
click at [897, 390] on icon at bounding box center [889, 385] width 18 height 48
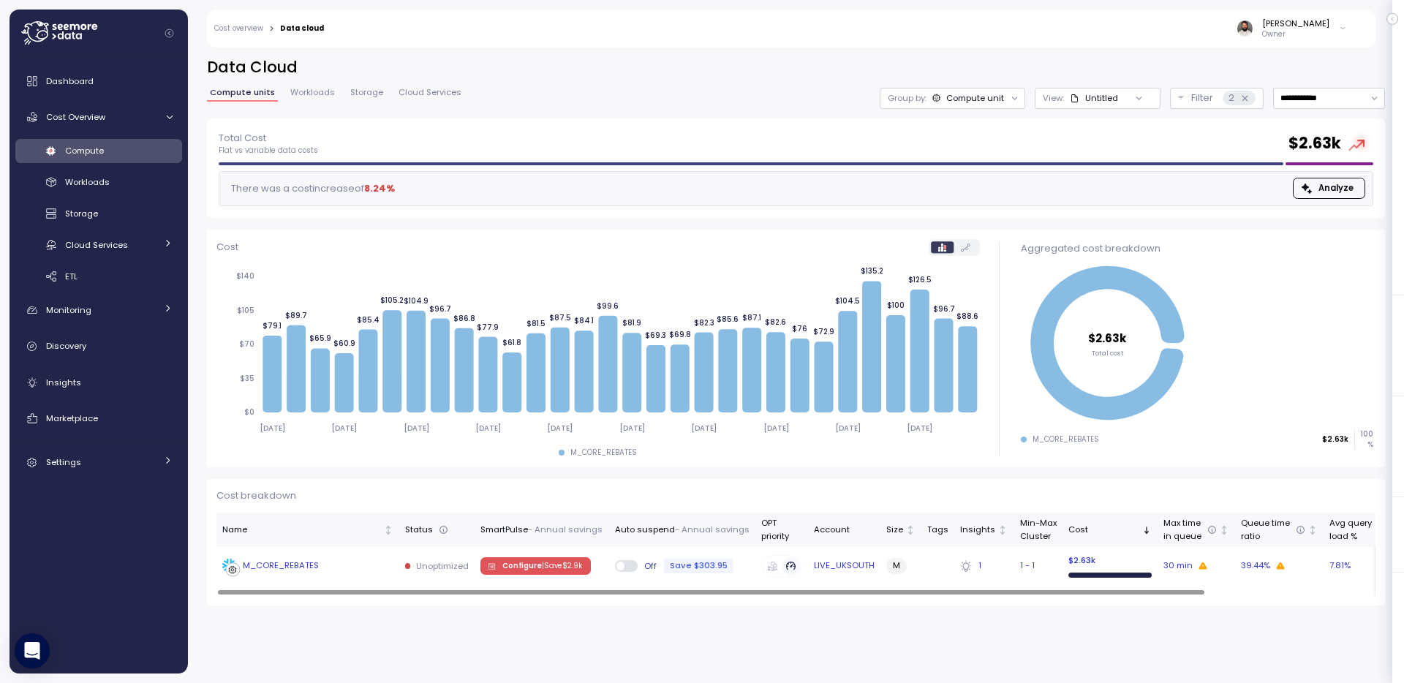
click at [342, 565] on div "M_CORE_REBATES" at bounding box center [307, 566] width 171 height 15
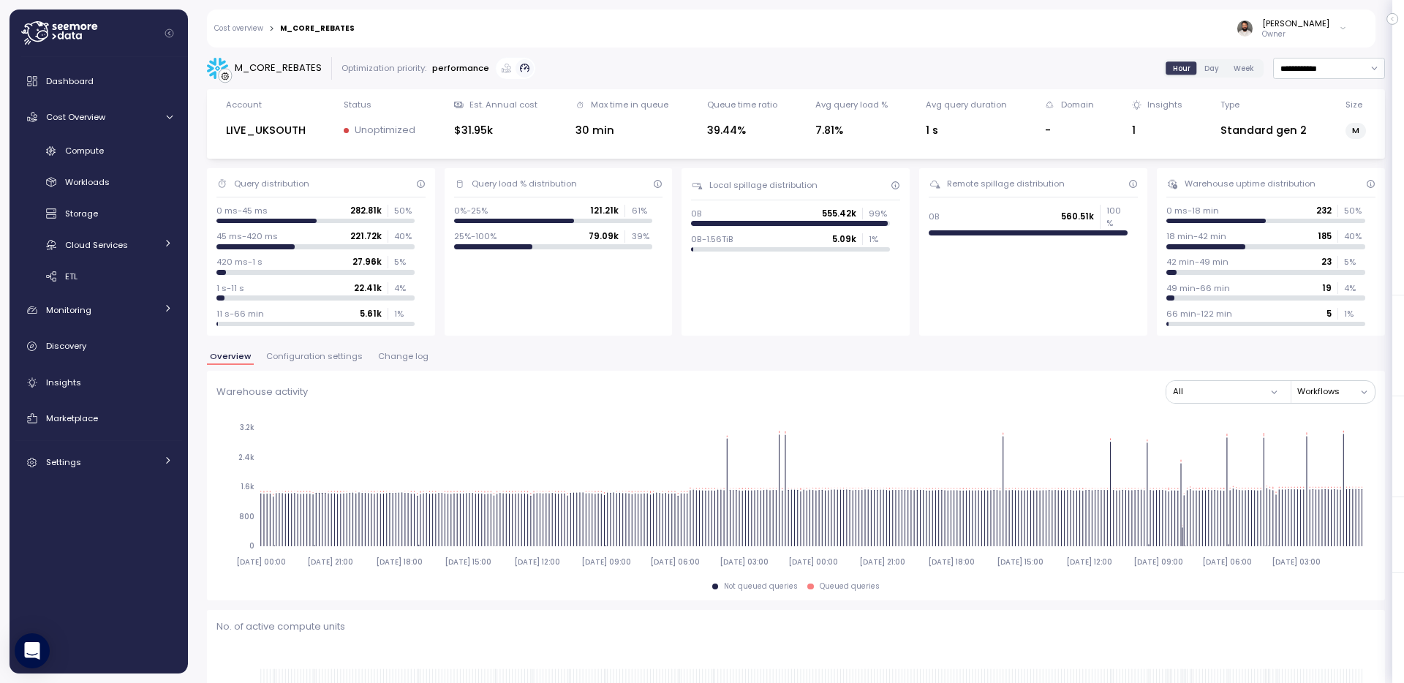
click at [391, 361] on span "Change log" at bounding box center [403, 357] width 50 height 8
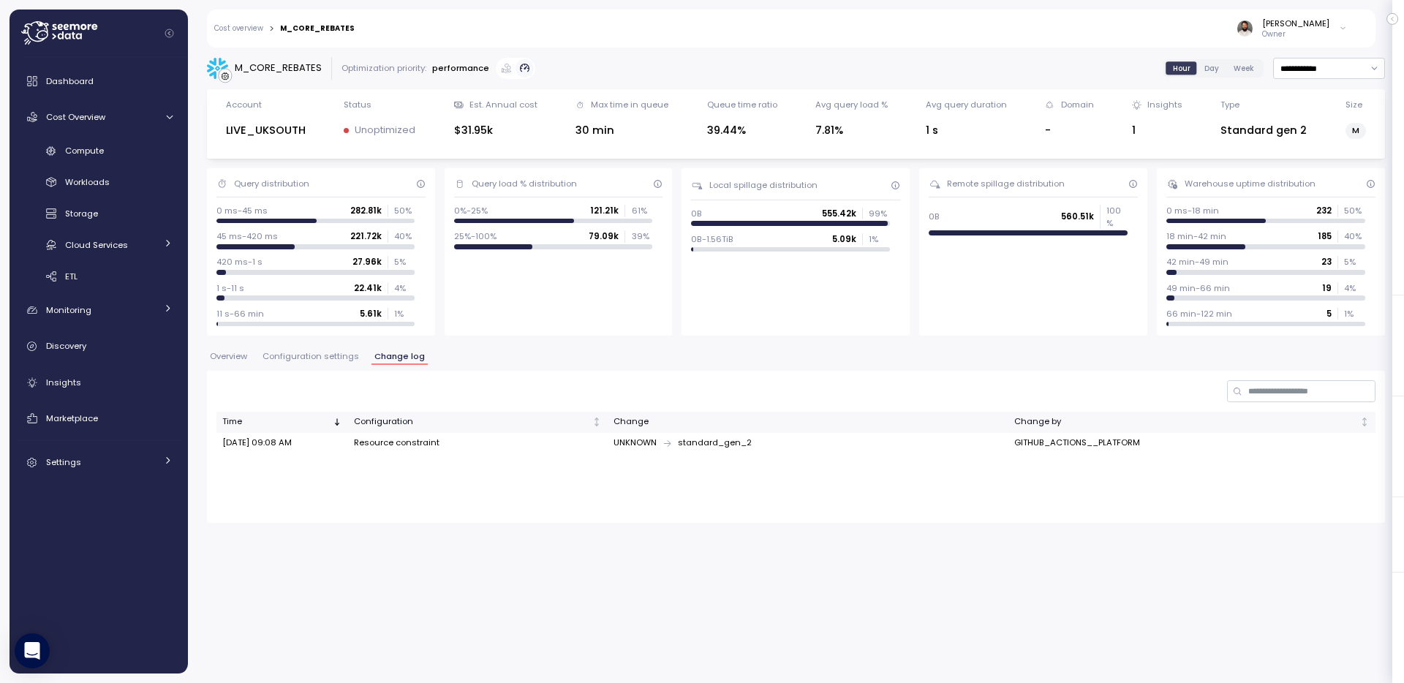
click at [339, 358] on span "Configuration settings" at bounding box center [311, 357] width 97 height 8
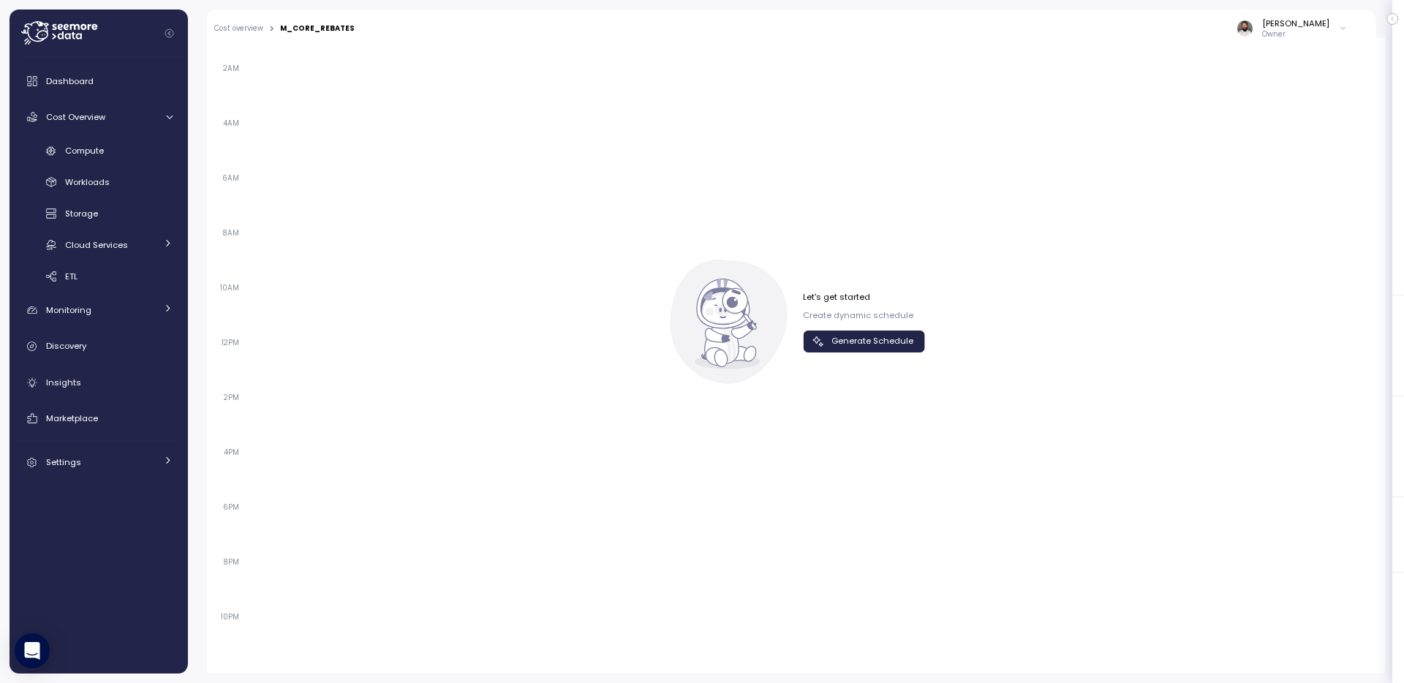
scroll to position [966, 0]
click at [868, 336] on span "Generate Schedule" at bounding box center [873, 344] width 82 height 20
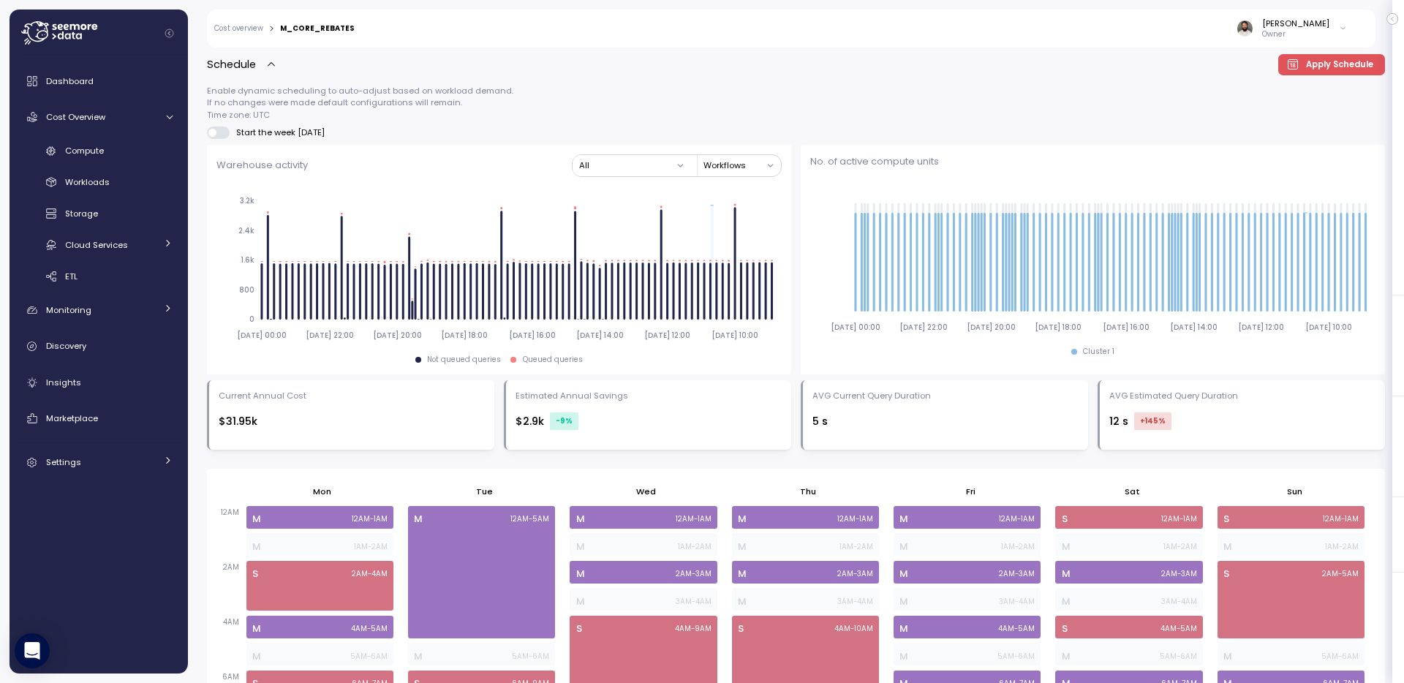
scroll to position [0, 0]
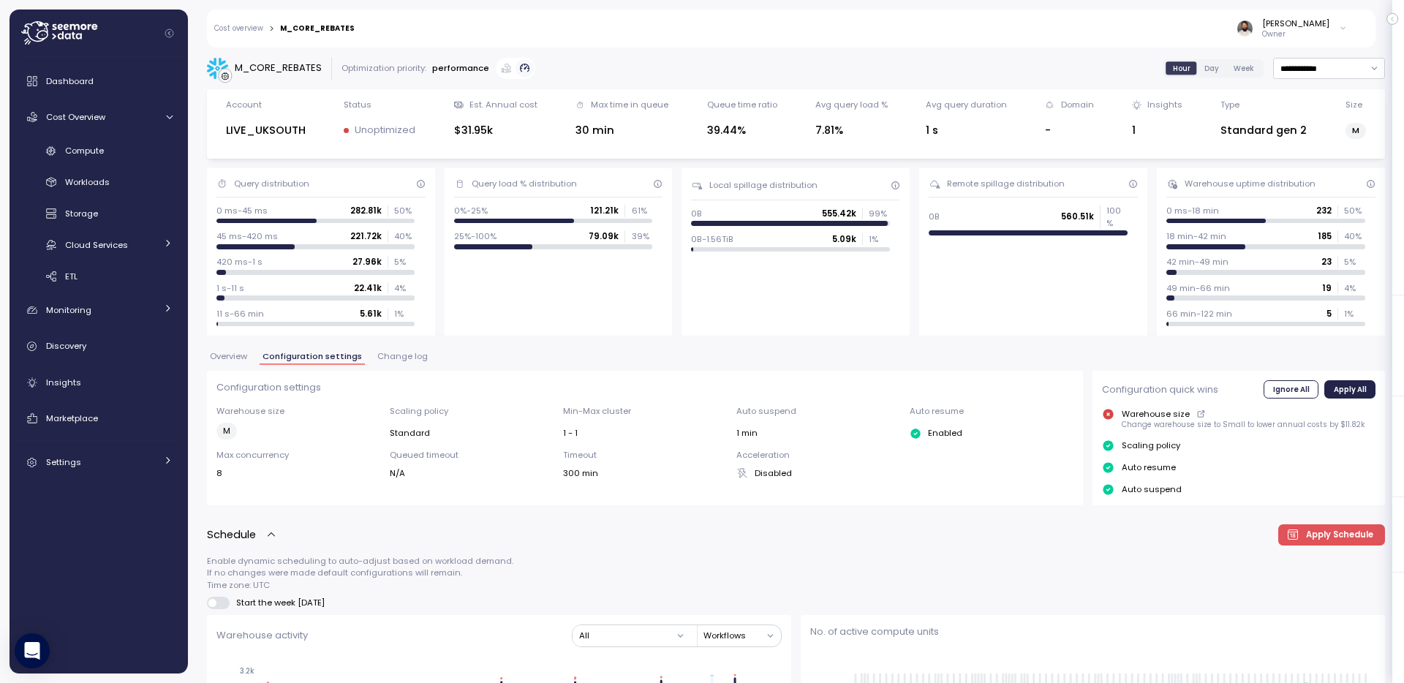
click at [391, 357] on span "Change log" at bounding box center [402, 357] width 50 height 8
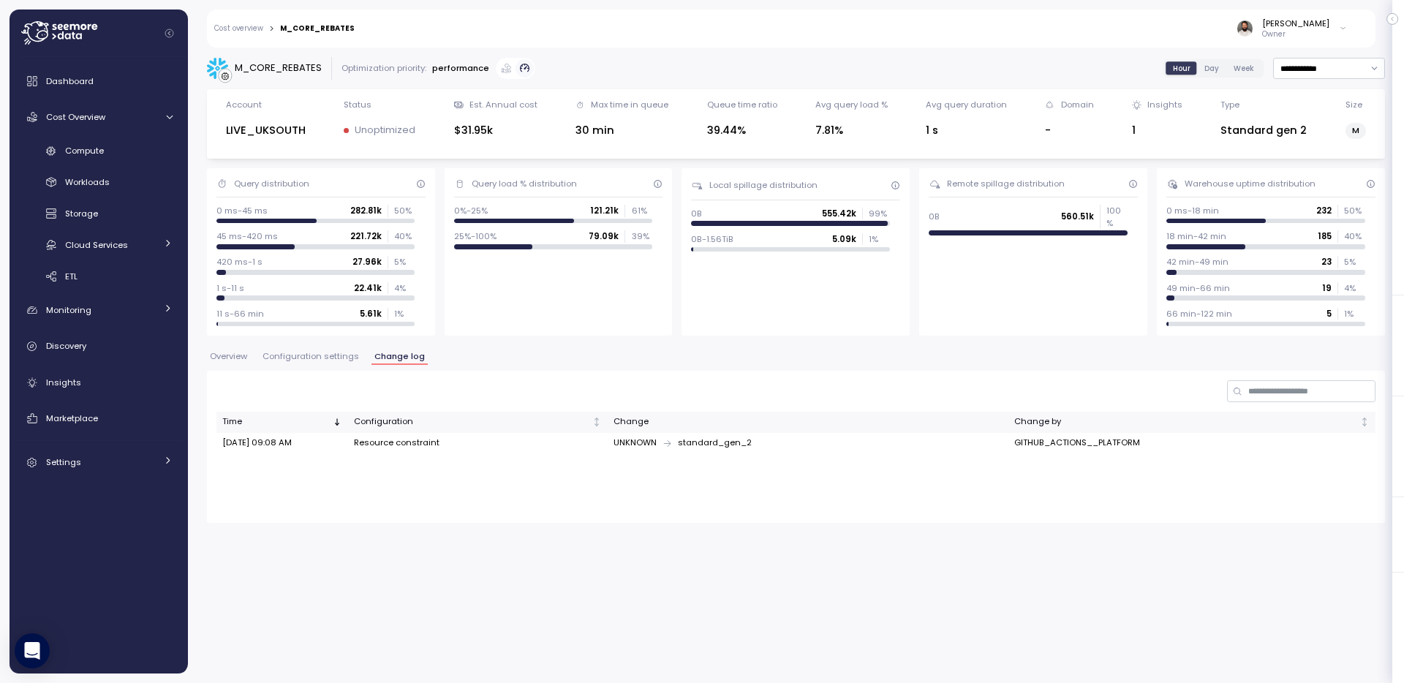
click at [331, 361] on span "Configuration settings" at bounding box center [311, 357] width 97 height 8
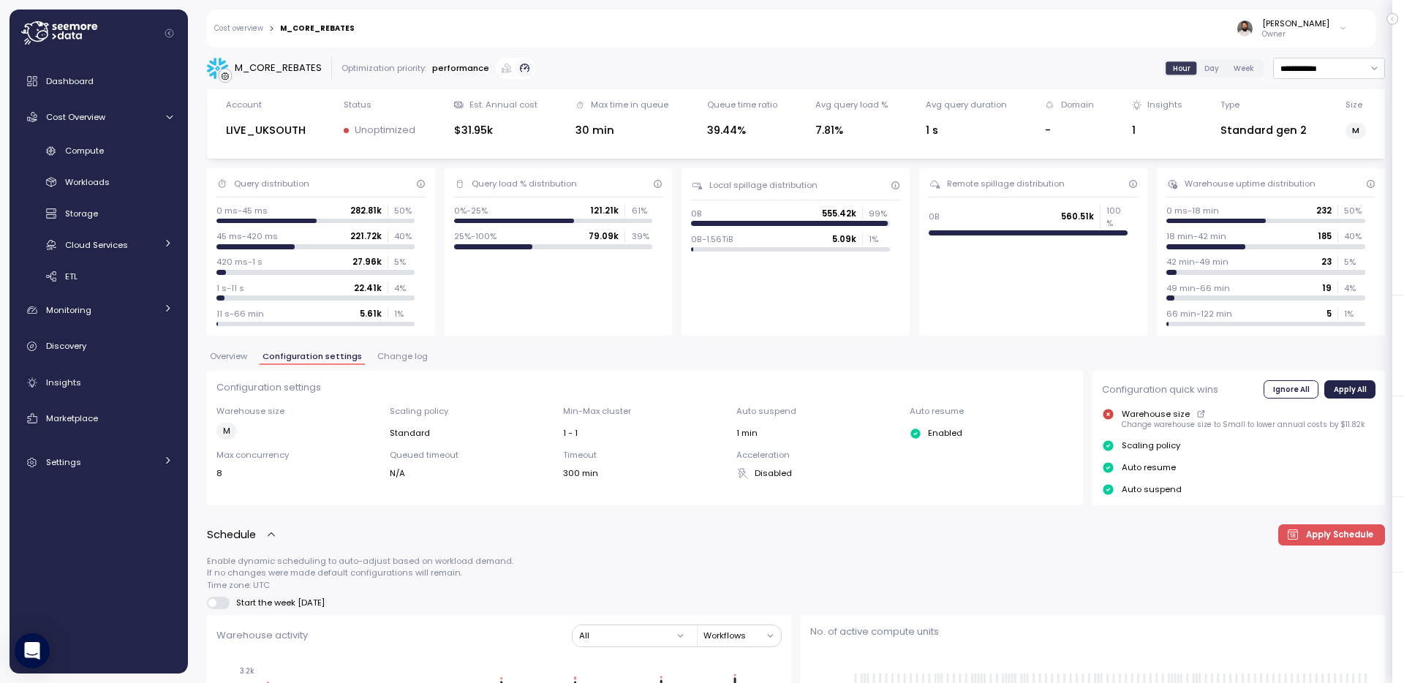
click at [243, 353] on span "Overview" at bounding box center [228, 357] width 37 height 8
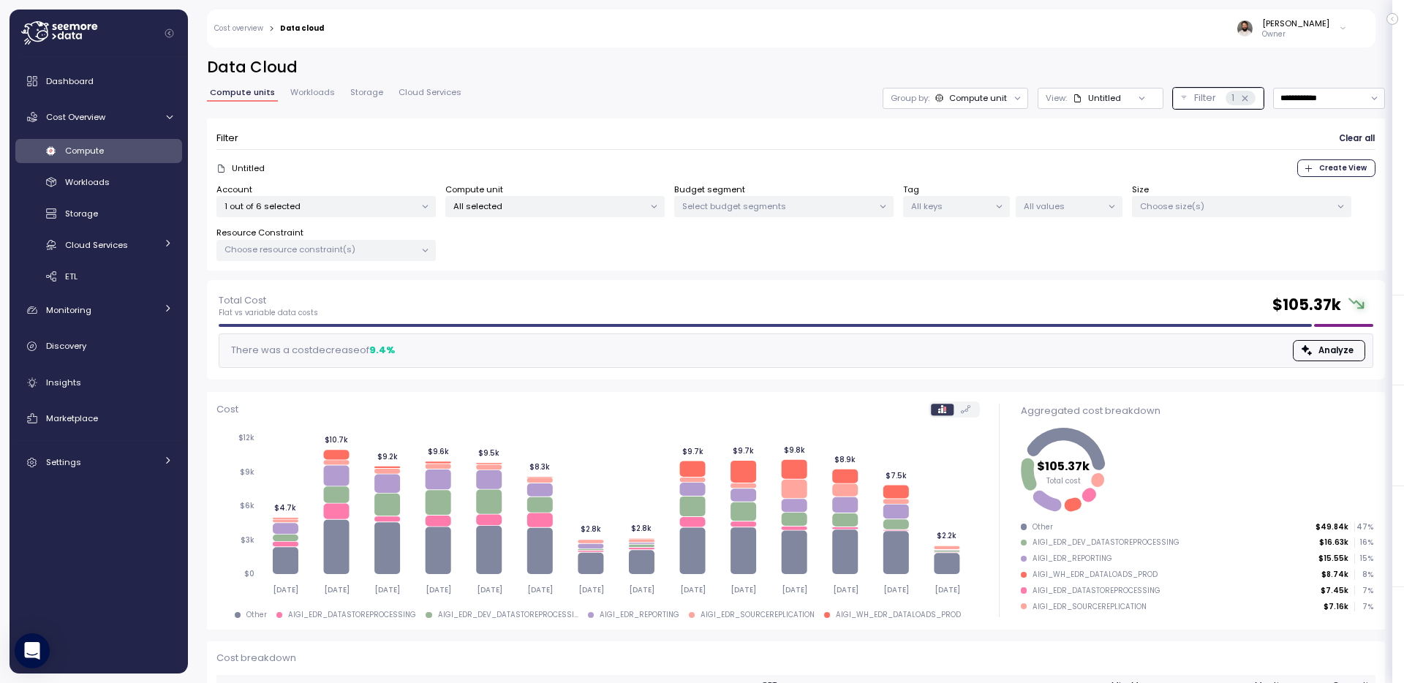
click at [486, 205] on p "All selected" at bounding box center [548, 206] width 191 height 12
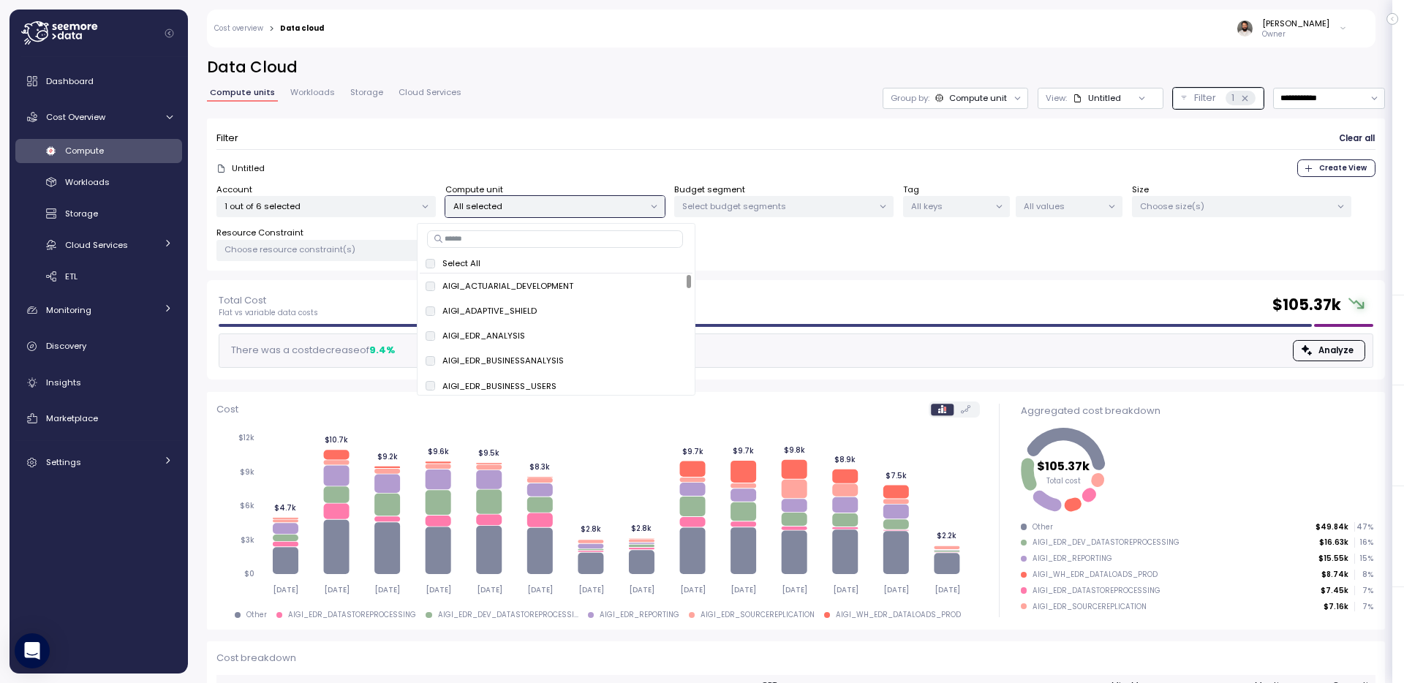
click at [490, 226] on div "Select All AIGI_ACTUARIAL_DEVELOPMENT only AIGI_ADAPTIVE_SHIELD only AIGI_EDR_A…" at bounding box center [556, 309] width 279 height 173
click at [490, 236] on input at bounding box center [555, 239] width 256 height 18
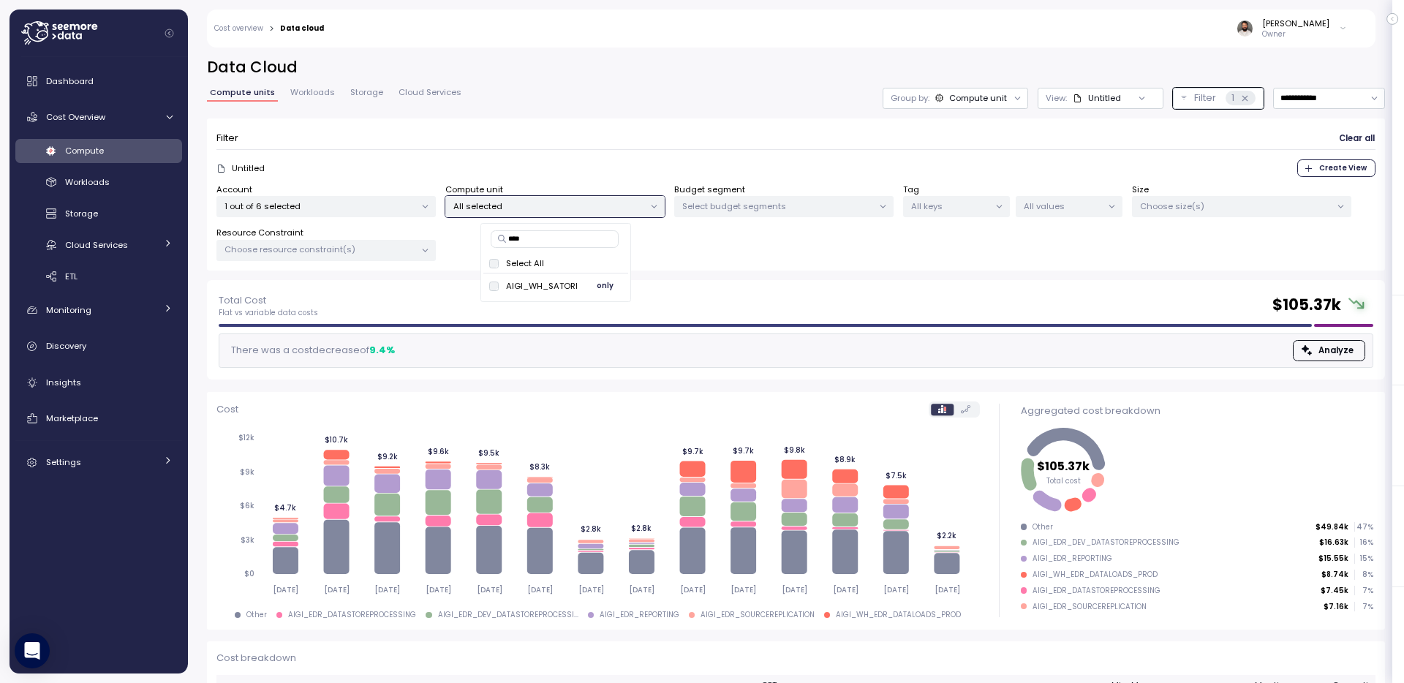
click at [608, 287] on span "only" at bounding box center [605, 286] width 17 height 16
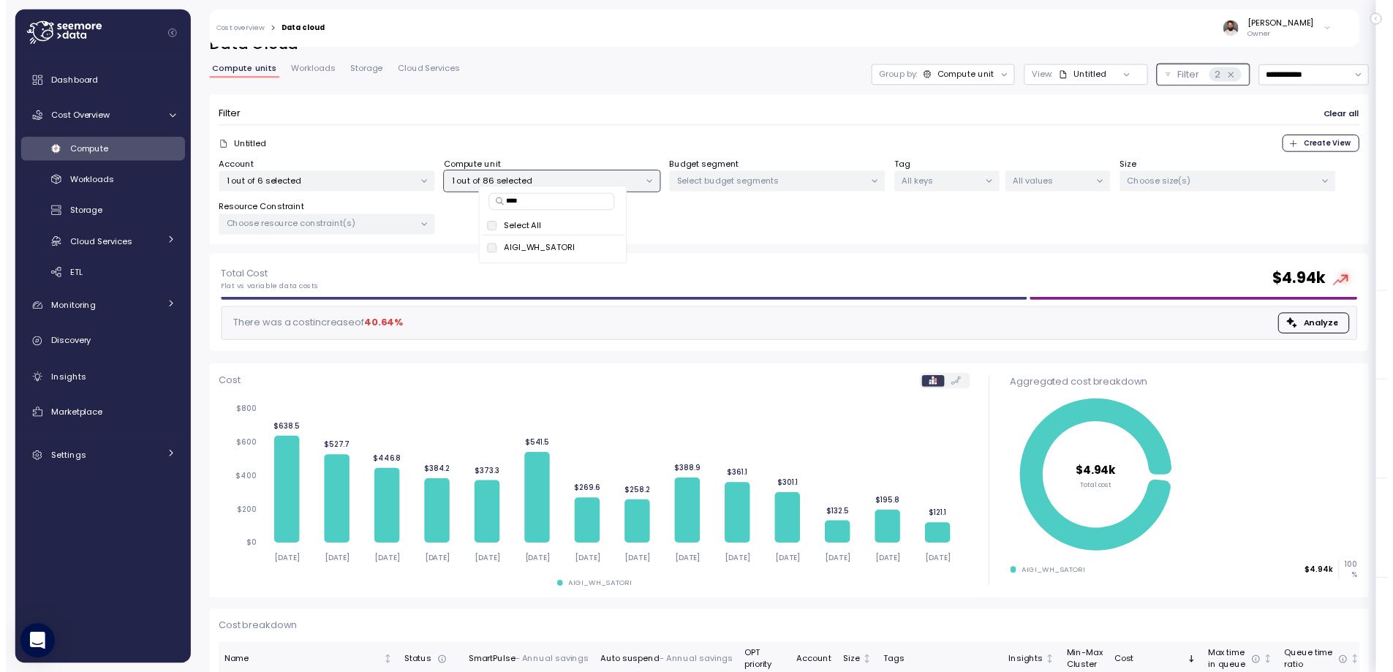
scroll to position [94, 0]
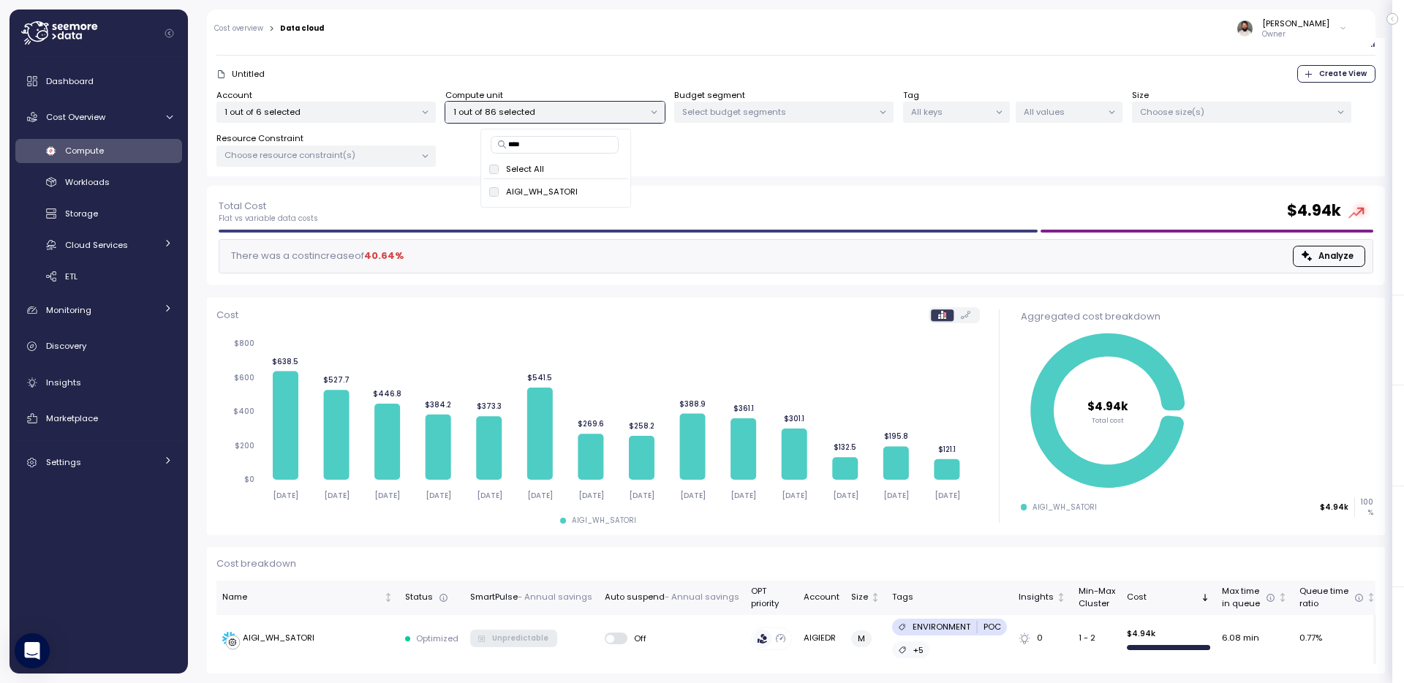
type input "****"
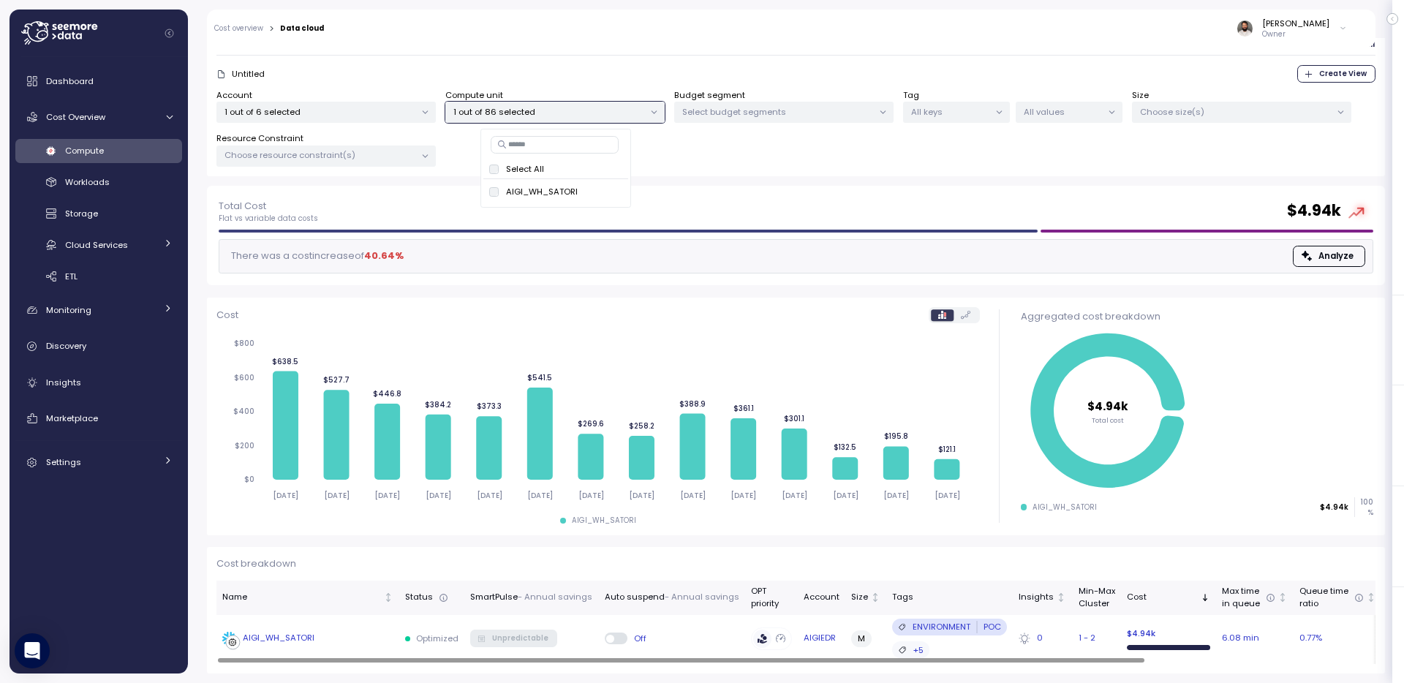
click at [352, 624] on td "AIGI_WH_SATORI" at bounding box center [307, 639] width 183 height 48
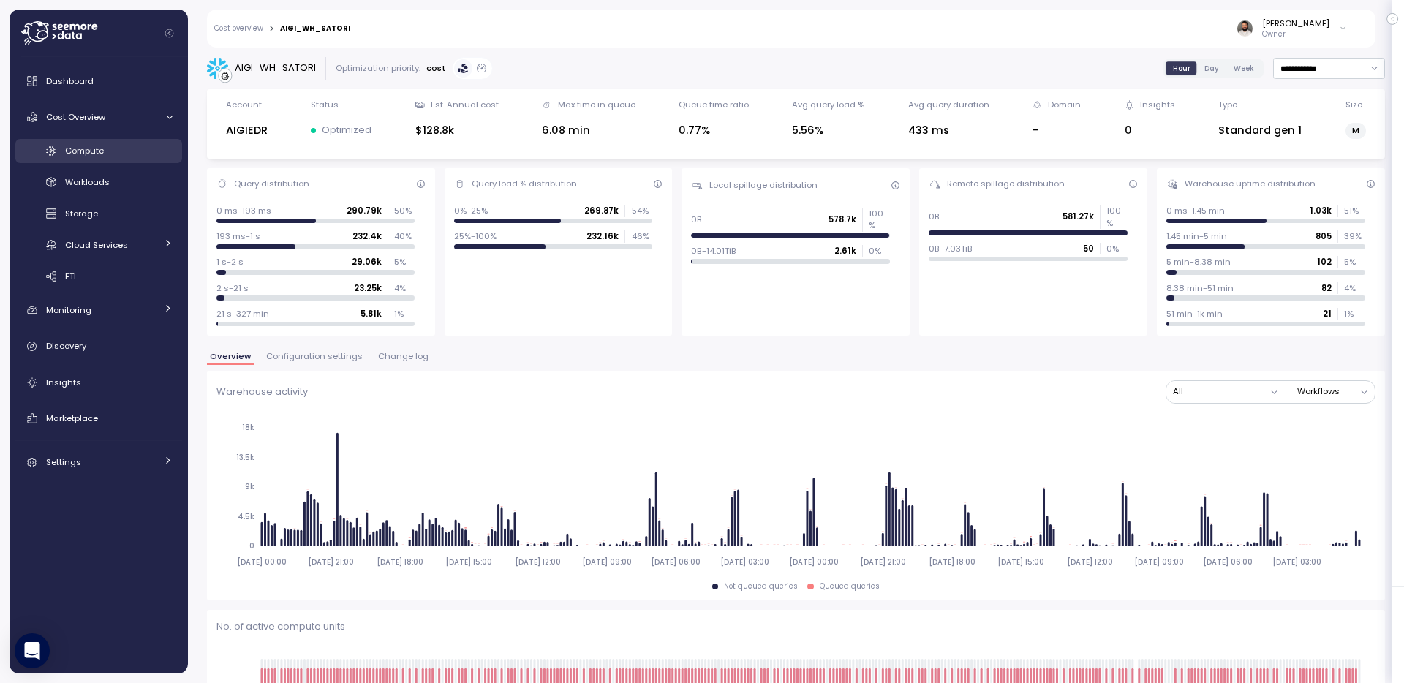
click at [110, 157] on div "Compute" at bounding box center [119, 150] width 108 height 15
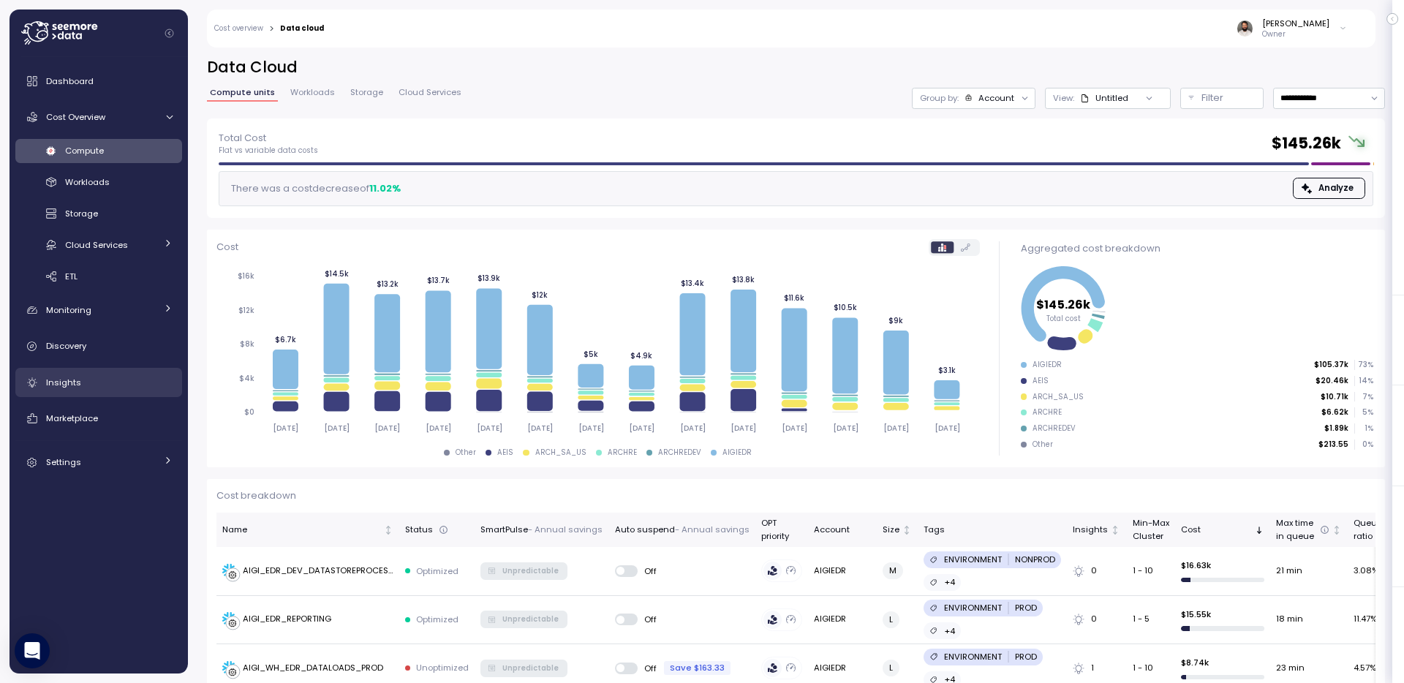
click at [127, 375] on div "Insights" at bounding box center [109, 382] width 127 height 15
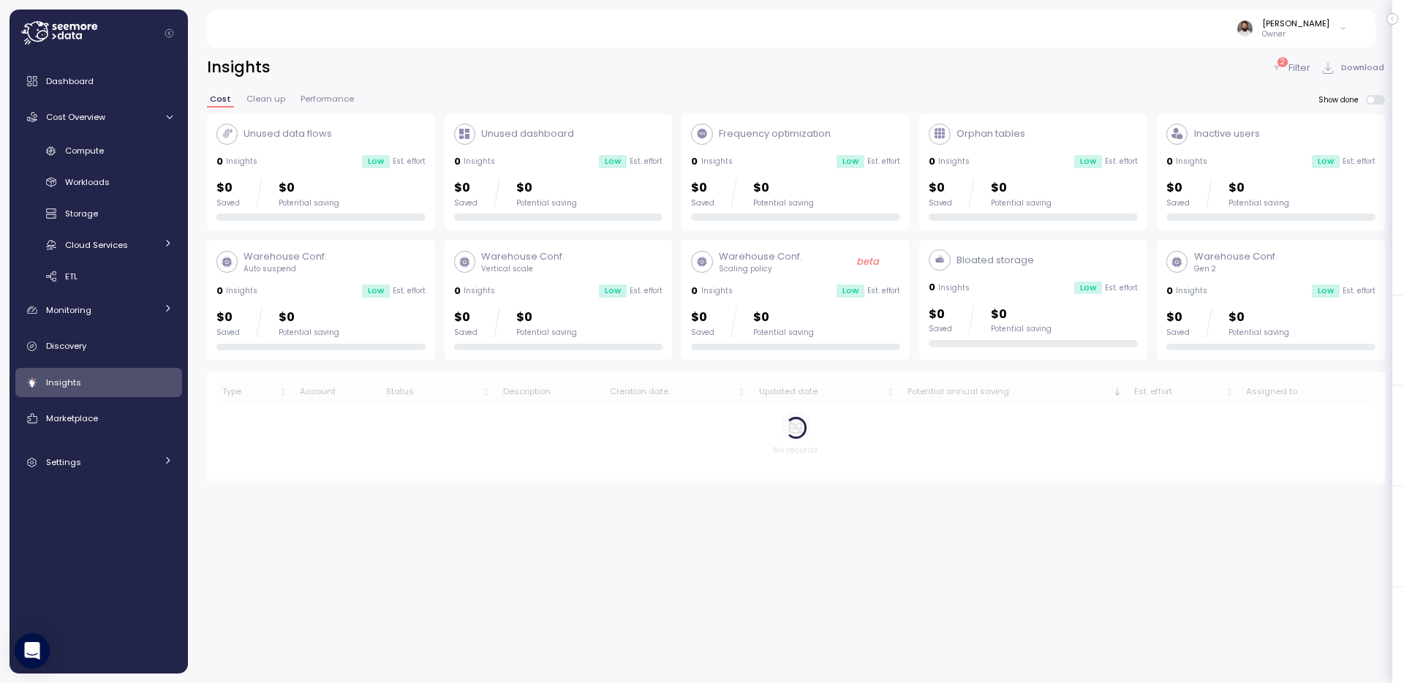
click at [127, 375] on div "Insights" at bounding box center [109, 382] width 127 height 15
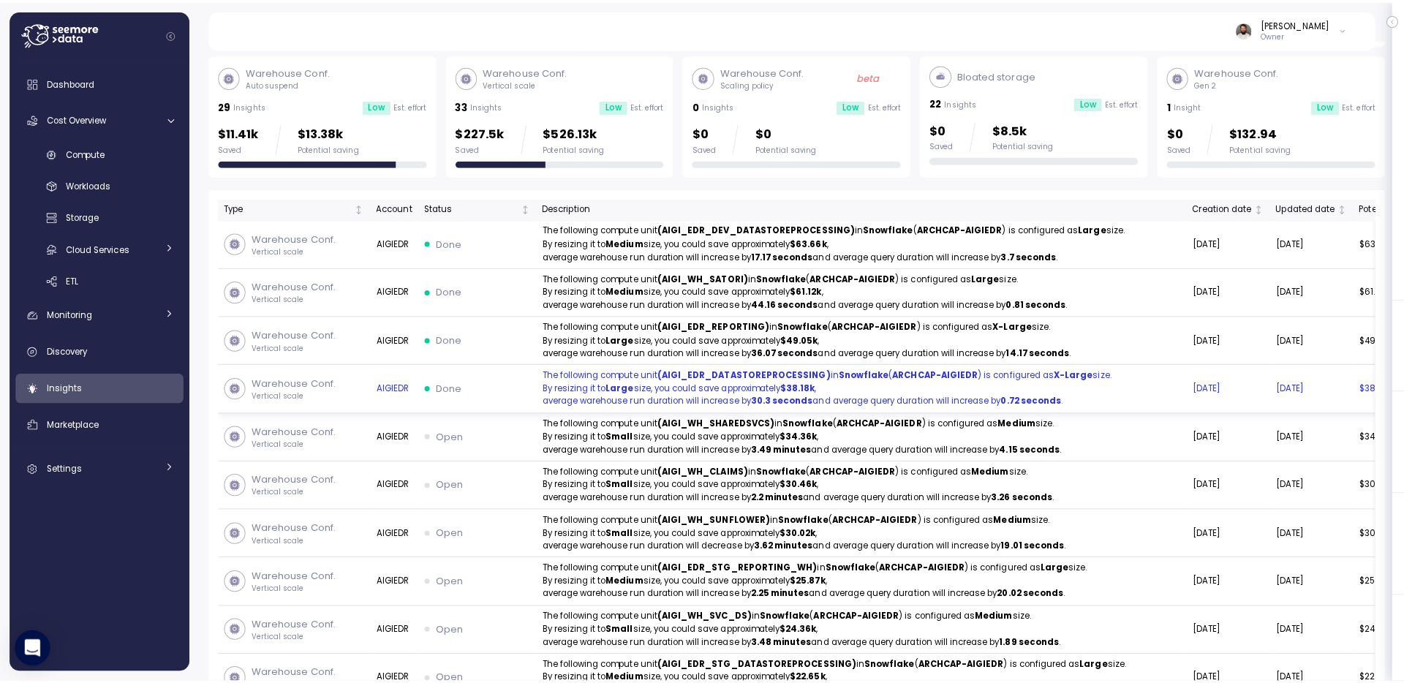
scroll to position [194, 0]
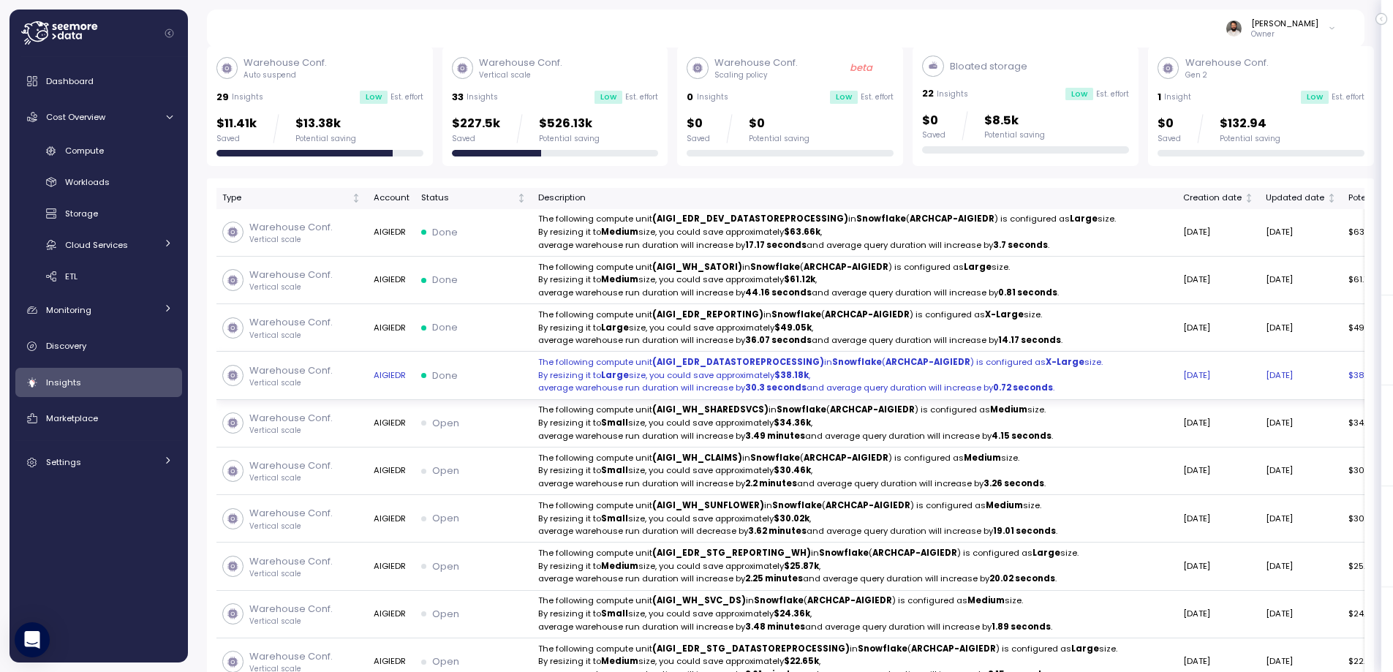
click at [713, 369] on p "The following compute unit (AIGI_EDR_DATASTOREPROCESSING) in Snowflake ( ARCHCA…" at bounding box center [854, 362] width 633 height 13
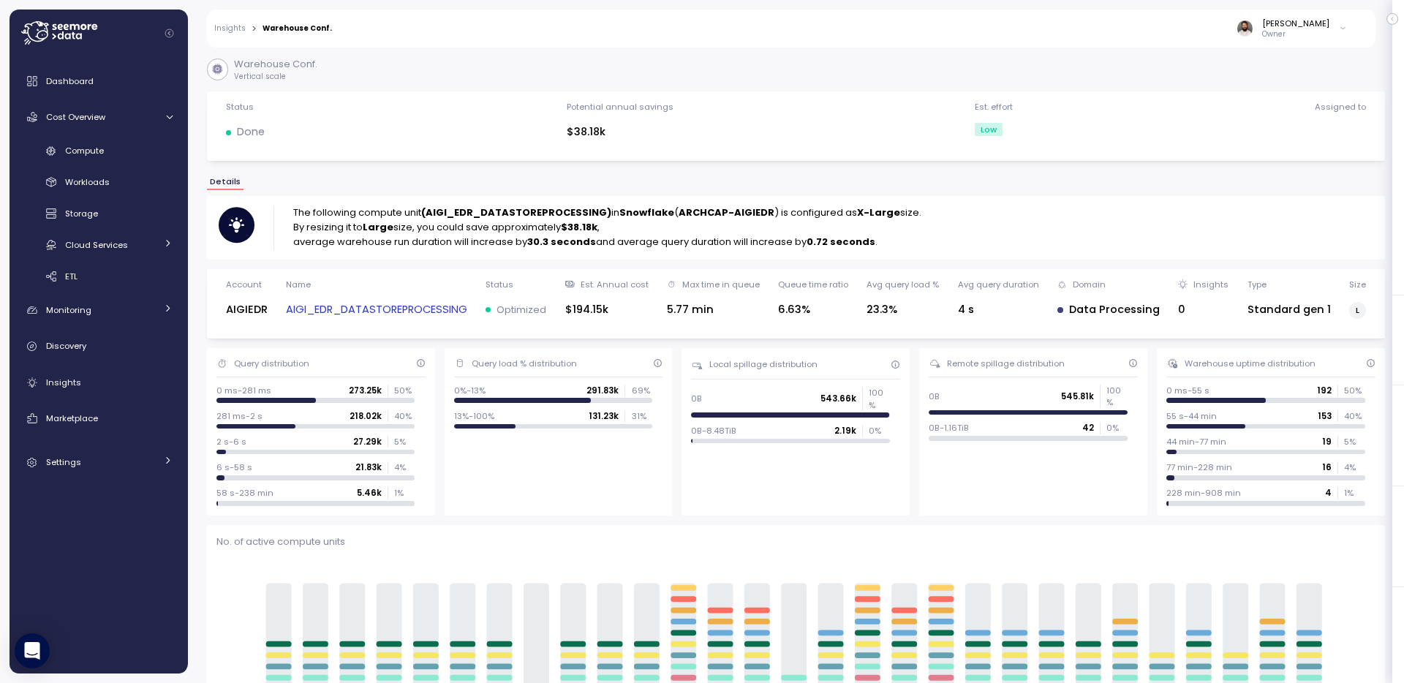
click at [353, 304] on link "AIGI_EDR_DATASTOREPROCESSING" at bounding box center [376, 309] width 181 height 17
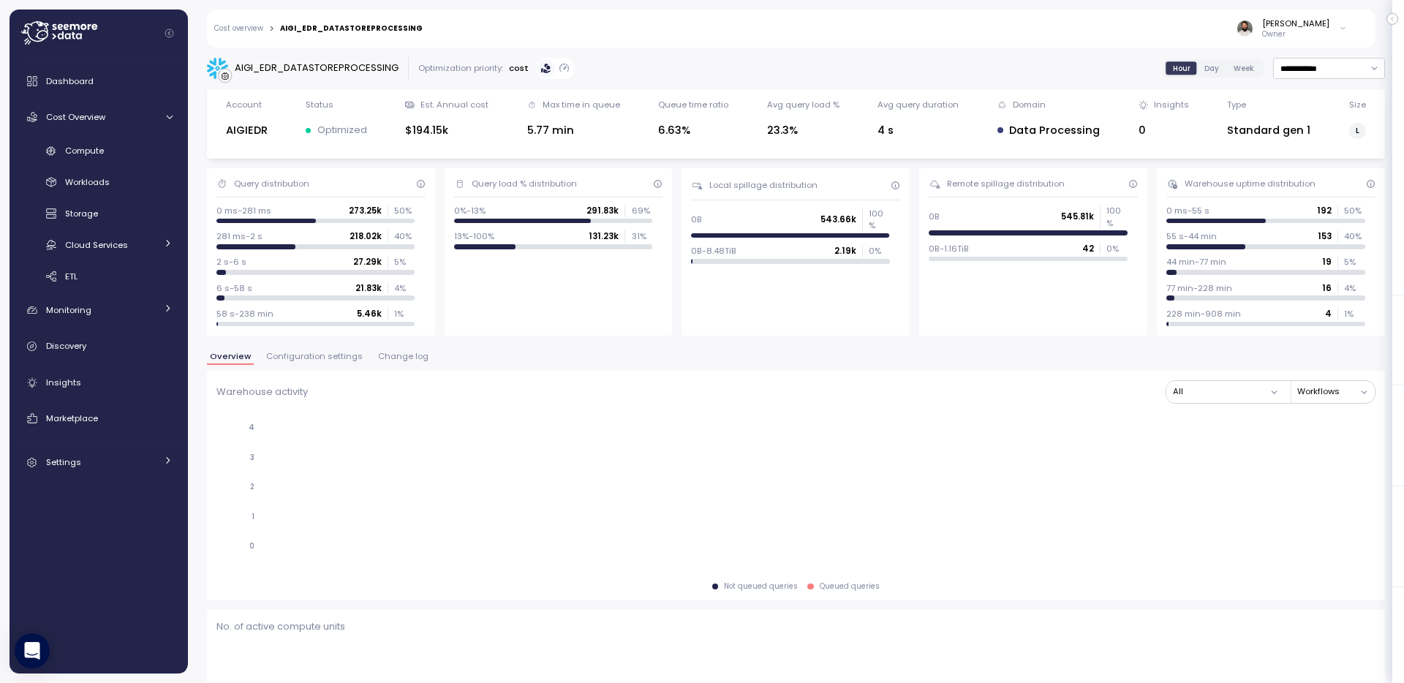
click at [378, 358] on span "Change log" at bounding box center [403, 357] width 50 height 8
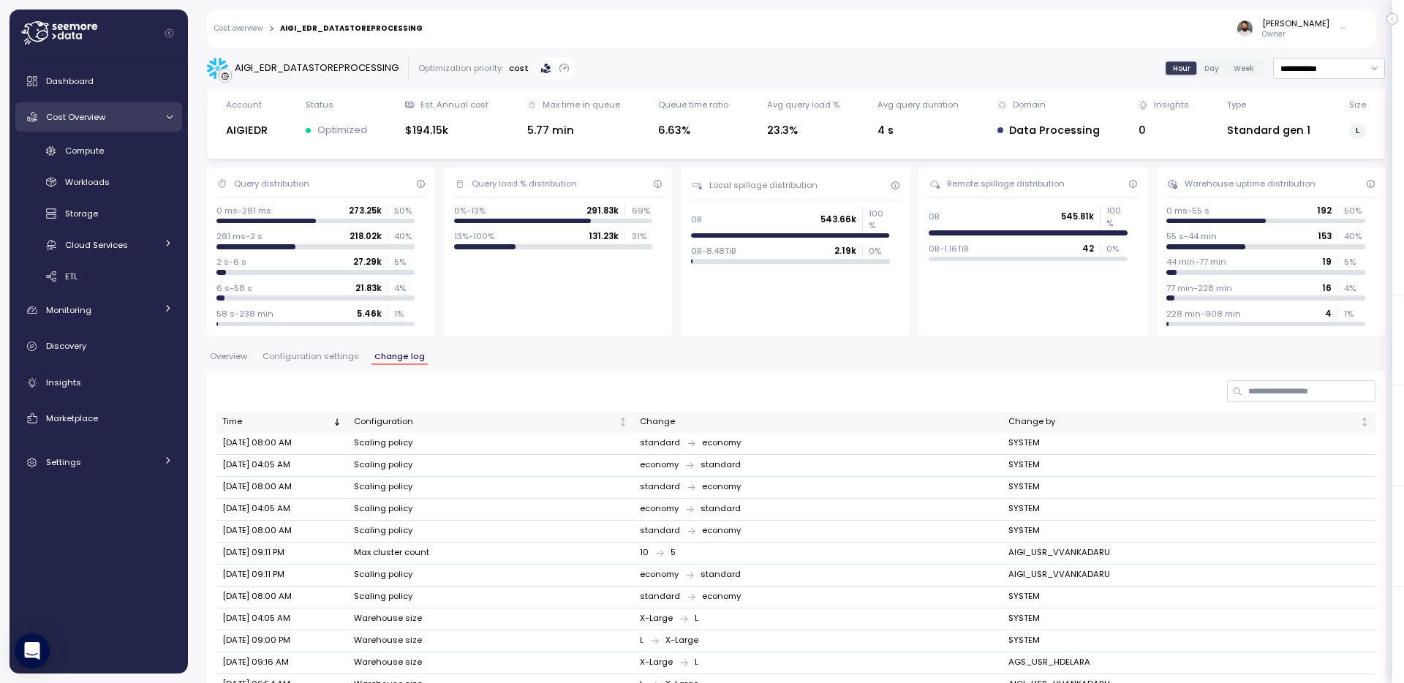
click at [99, 129] on link "Cost Overview" at bounding box center [98, 116] width 167 height 29
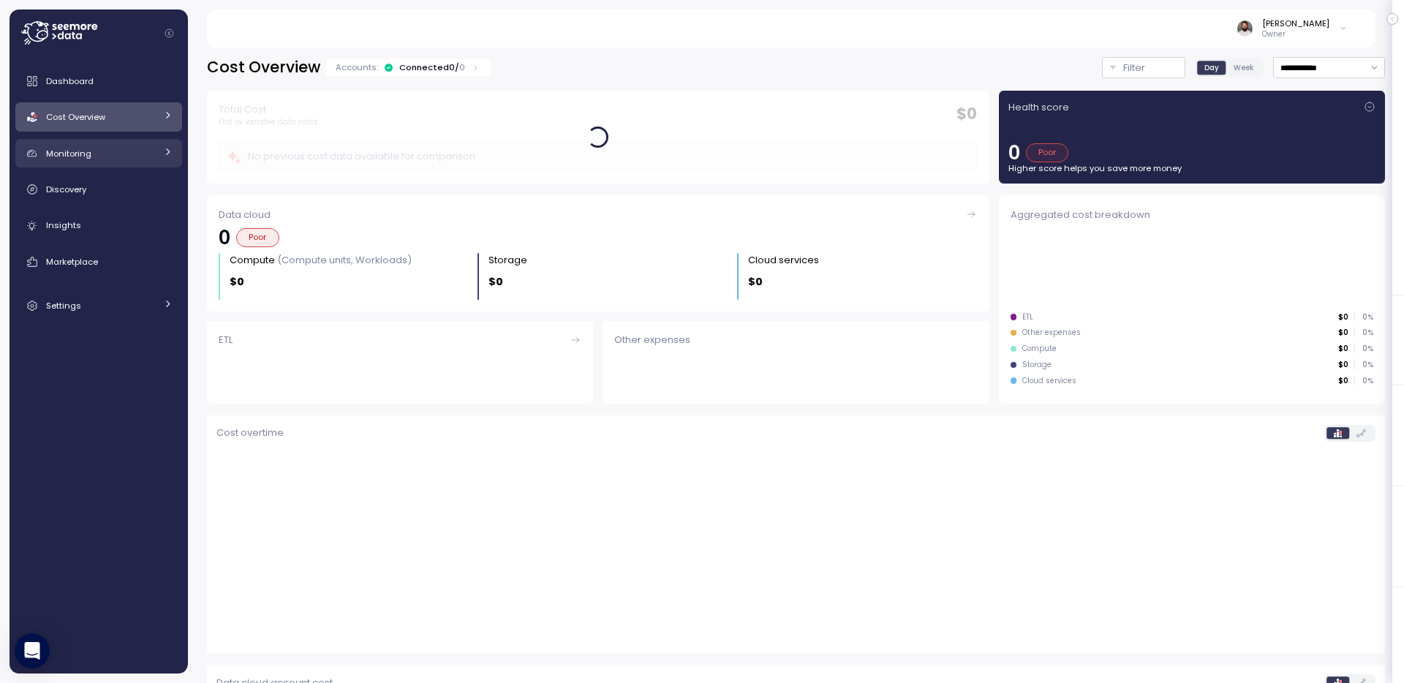
click at [99, 143] on link "Monitoring" at bounding box center [98, 153] width 167 height 29
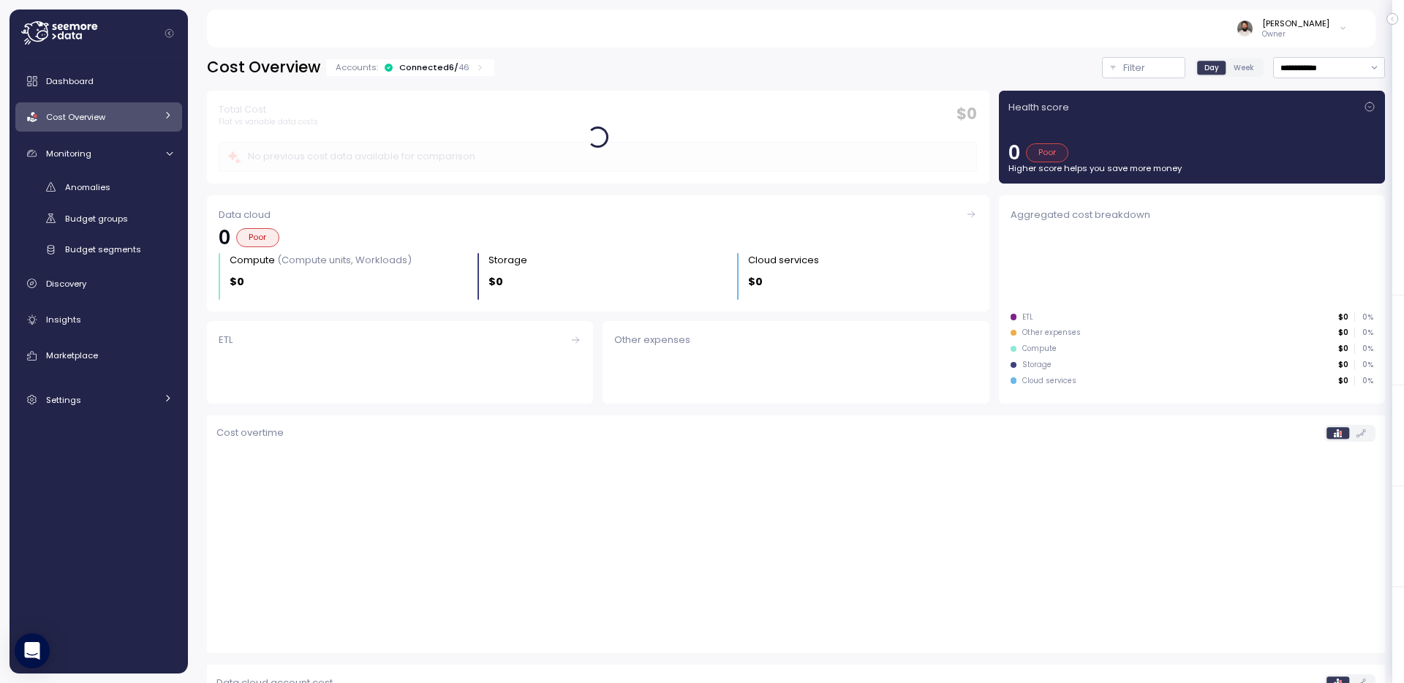
click at [116, 132] on div "Dashboard Cost Overview Compute Workloads Storage Cloud Services Clustering col…" at bounding box center [98, 240] width 167 height 347
click at [116, 129] on link "Cost Overview" at bounding box center [98, 116] width 167 height 29
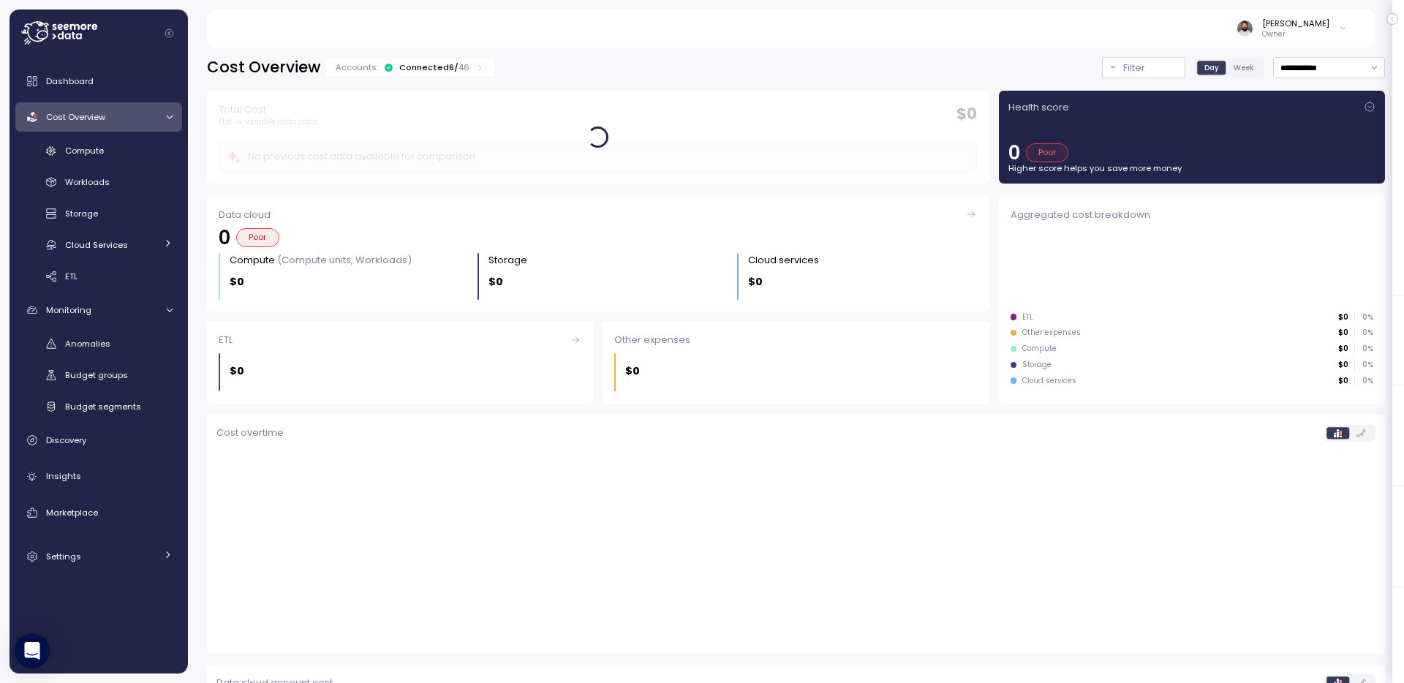
click at [448, 69] on div "Connected 6 / 46" at bounding box center [434, 67] width 70 height 12
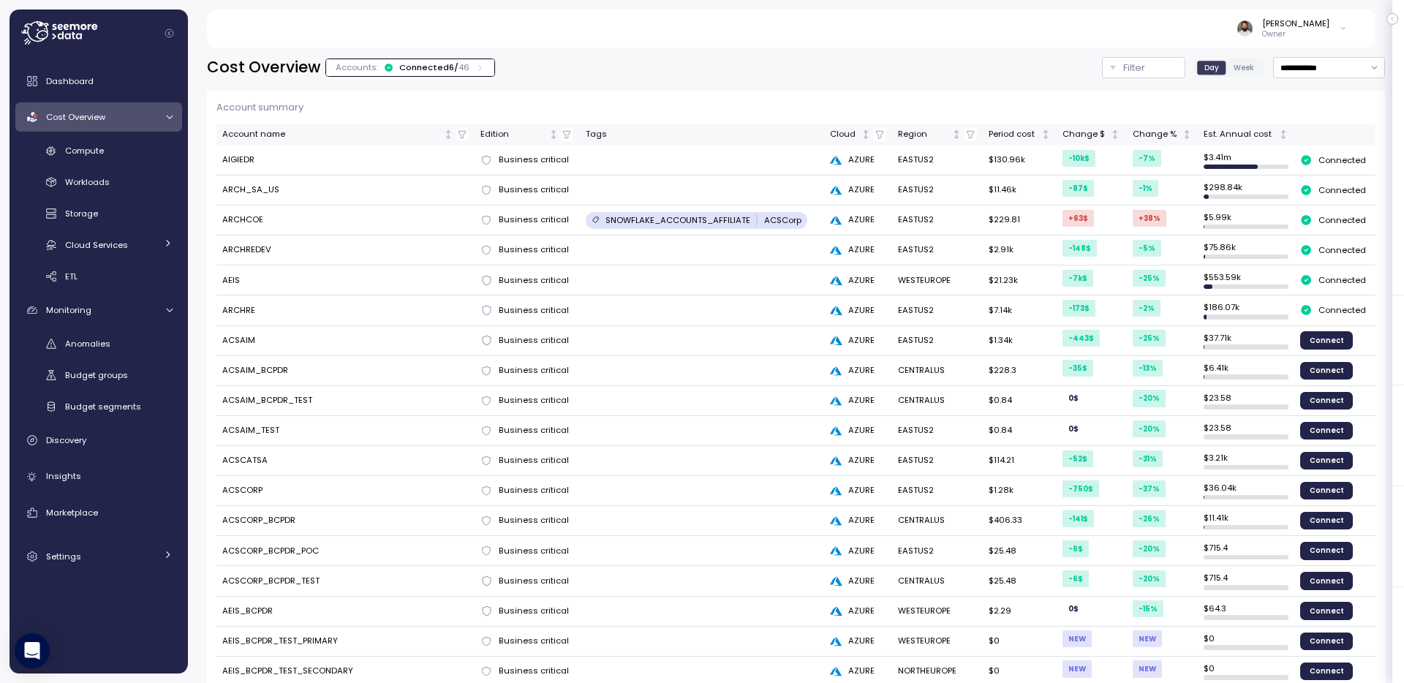
drag, startPoint x: 1194, startPoint y: 309, endPoint x: 1245, endPoint y: 309, distance: 51.2
click at [1245, 309] on td "$ 186.07k" at bounding box center [1246, 310] width 97 height 30
click at [249, 195] on td "ARCH_SA_US" at bounding box center [345, 191] width 259 height 30
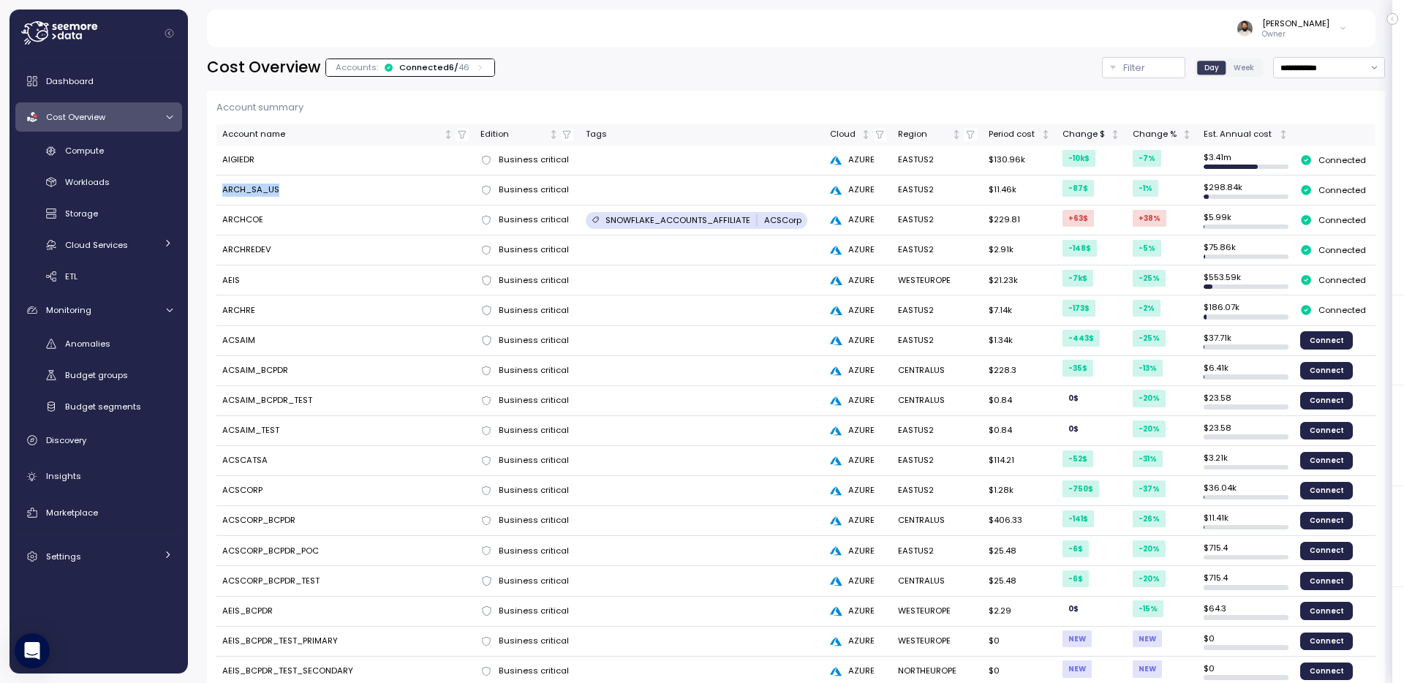
copy td "ARCH_SA_US"
click at [61, 153] on link "Compute" at bounding box center [98, 151] width 167 height 24
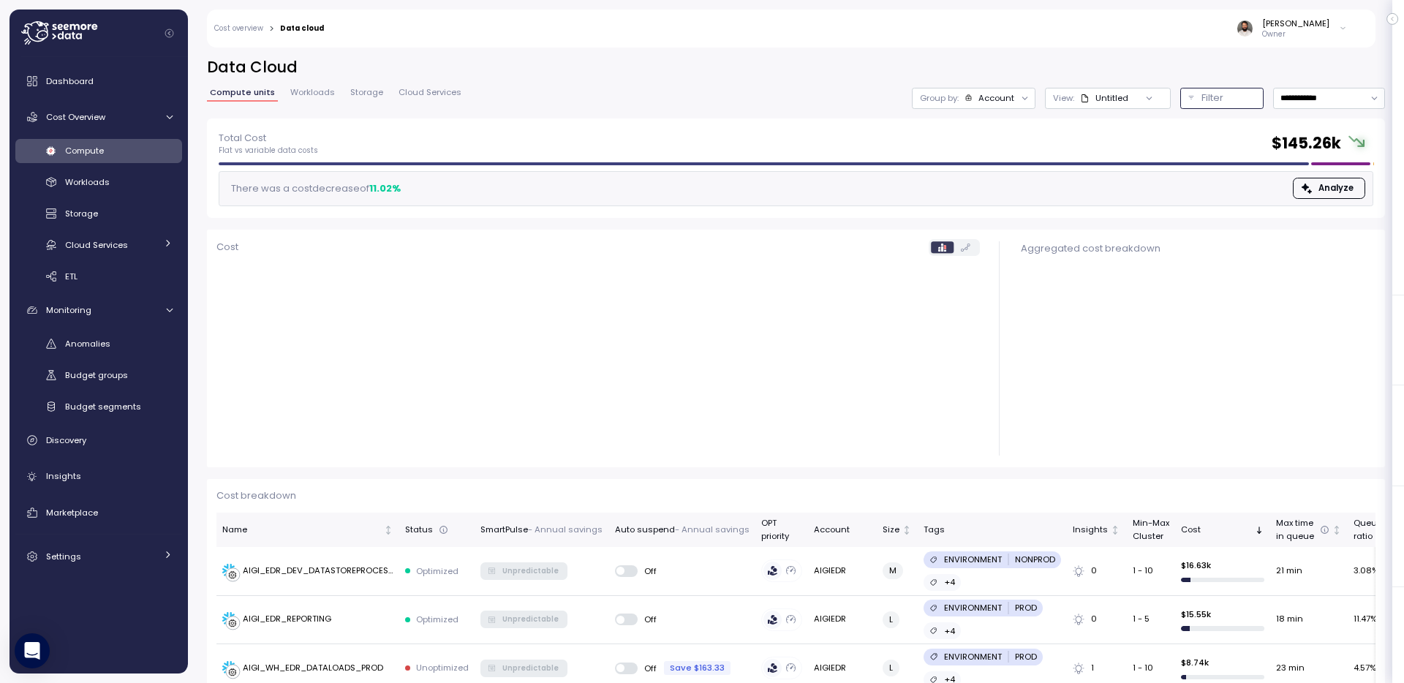
click at [1195, 105] on button "Filter" at bounding box center [1221, 98] width 83 height 21
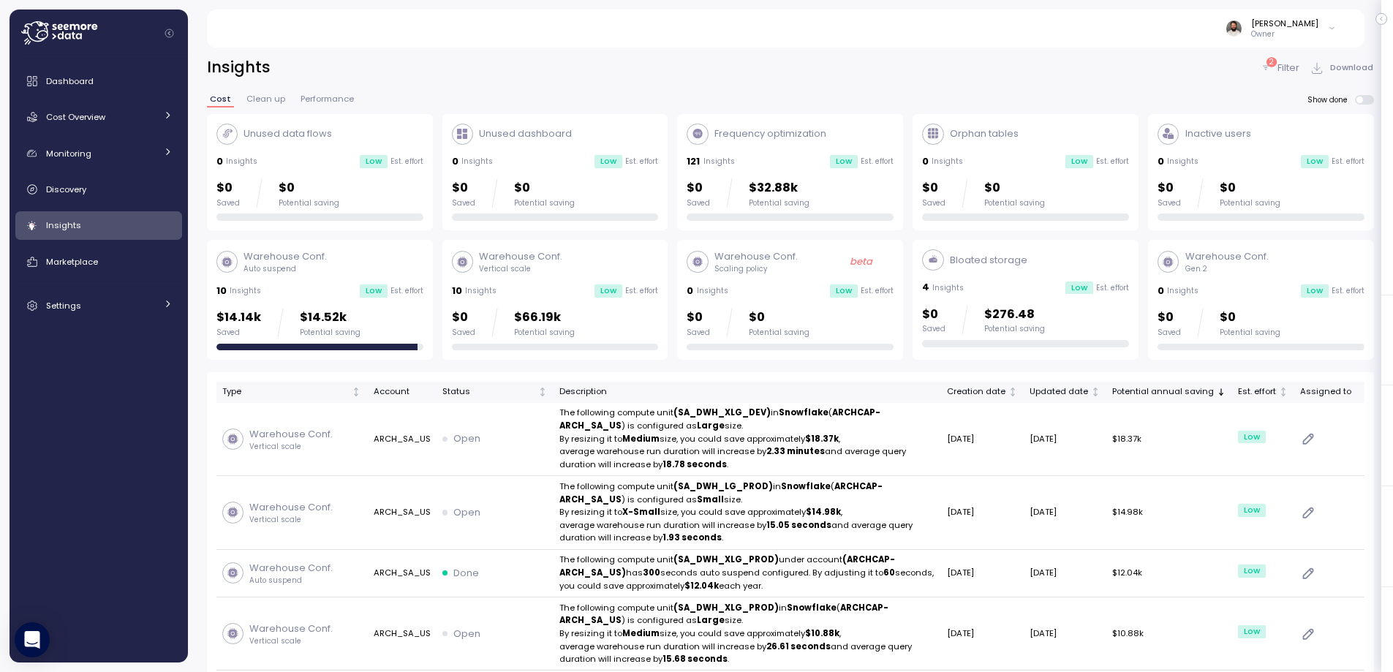
click at [361, 331] on div "$14.14k Saved $14.52k Potential saving" at bounding box center [319, 322] width 207 height 29
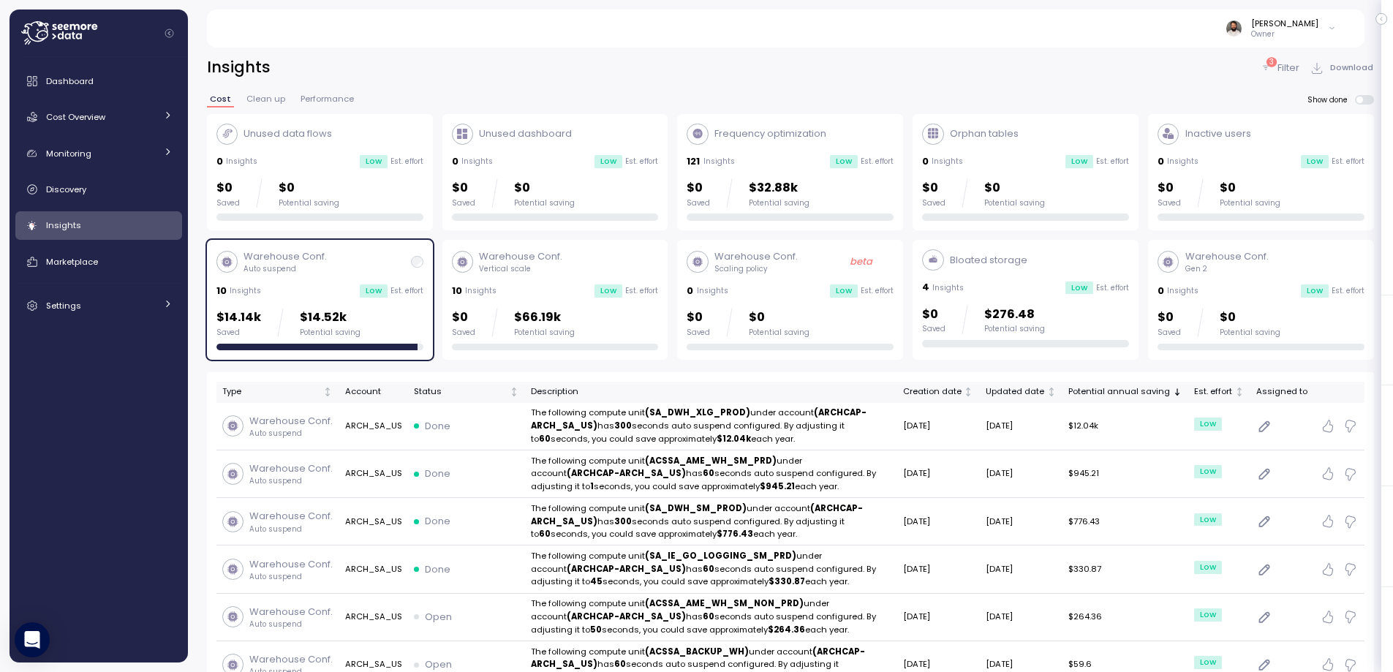
click at [426, 285] on div "Warehouse Conf. Auto suspend 10 Insights Low Est. effort $14.14k Saved $14.52k …" at bounding box center [320, 300] width 226 height 120
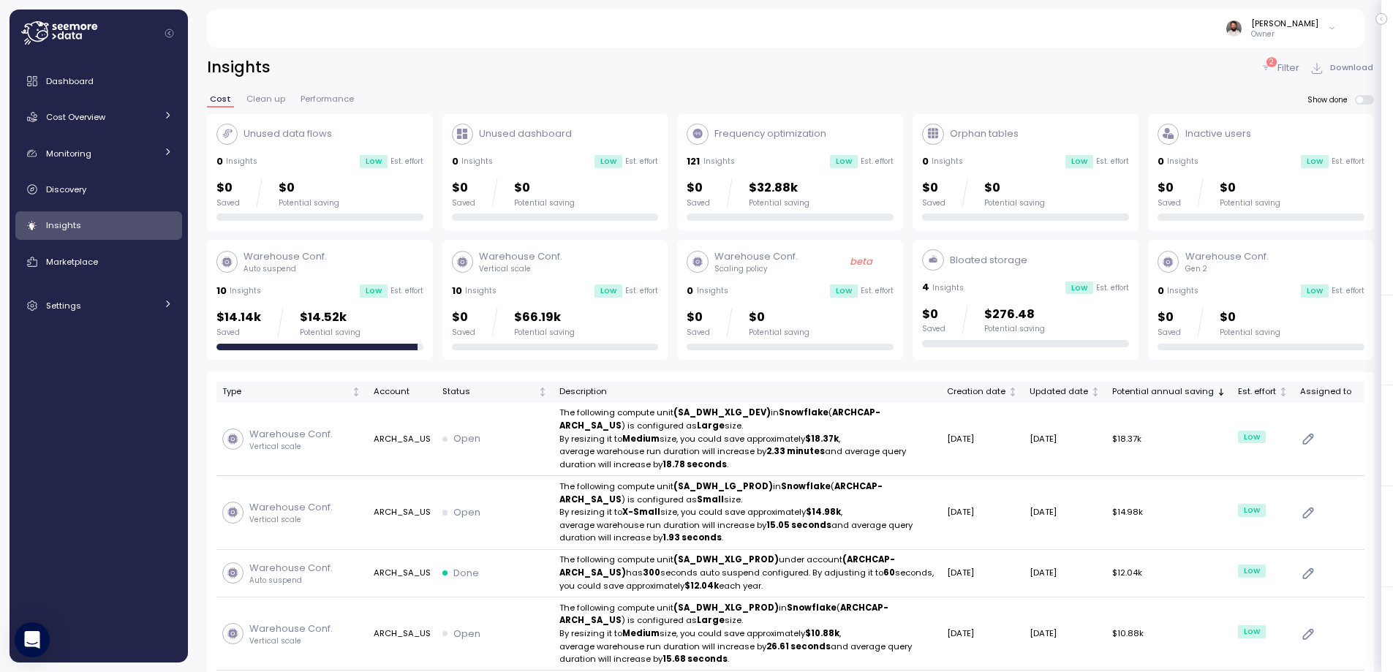
click at [833, 197] on div "$0 Saved $32.88k Potential saving" at bounding box center [790, 192] width 207 height 29
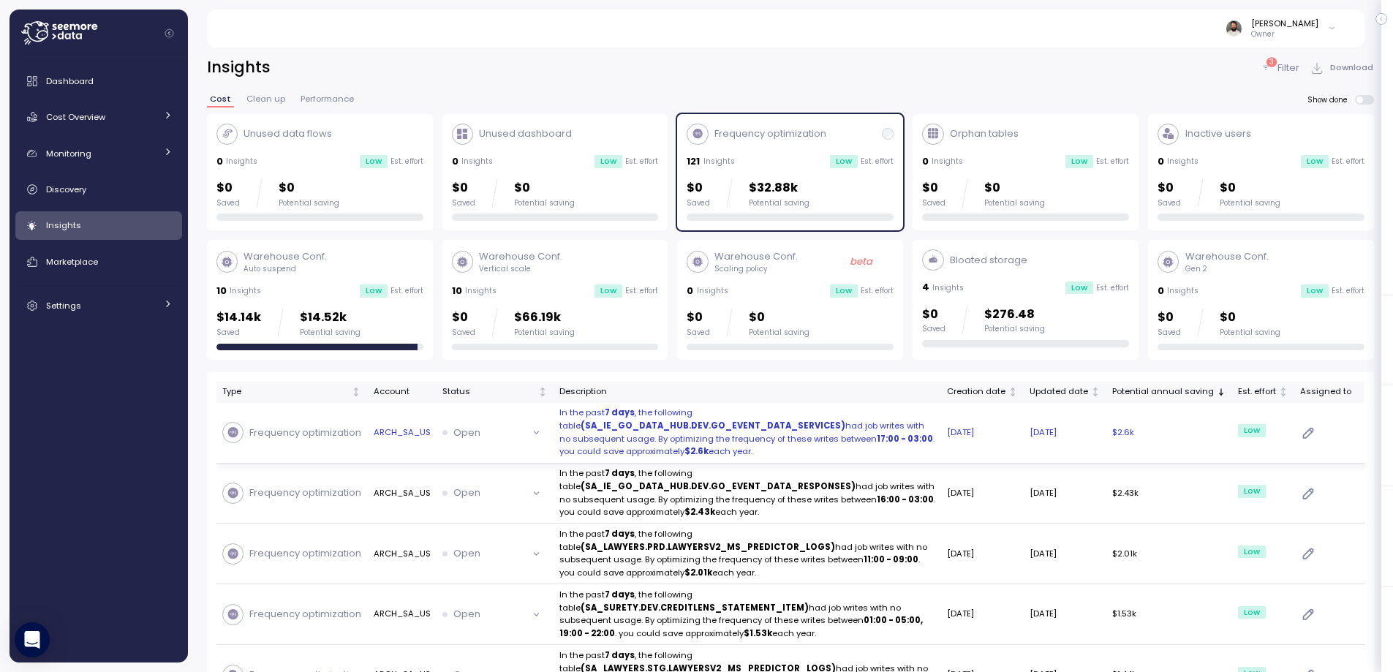
click at [850, 436] on p "In the past 7 days , the following table (SA_IE_GO_DATA_HUB.DEV.GO_EVENT_DATA_S…" at bounding box center [747, 433] width 376 height 52
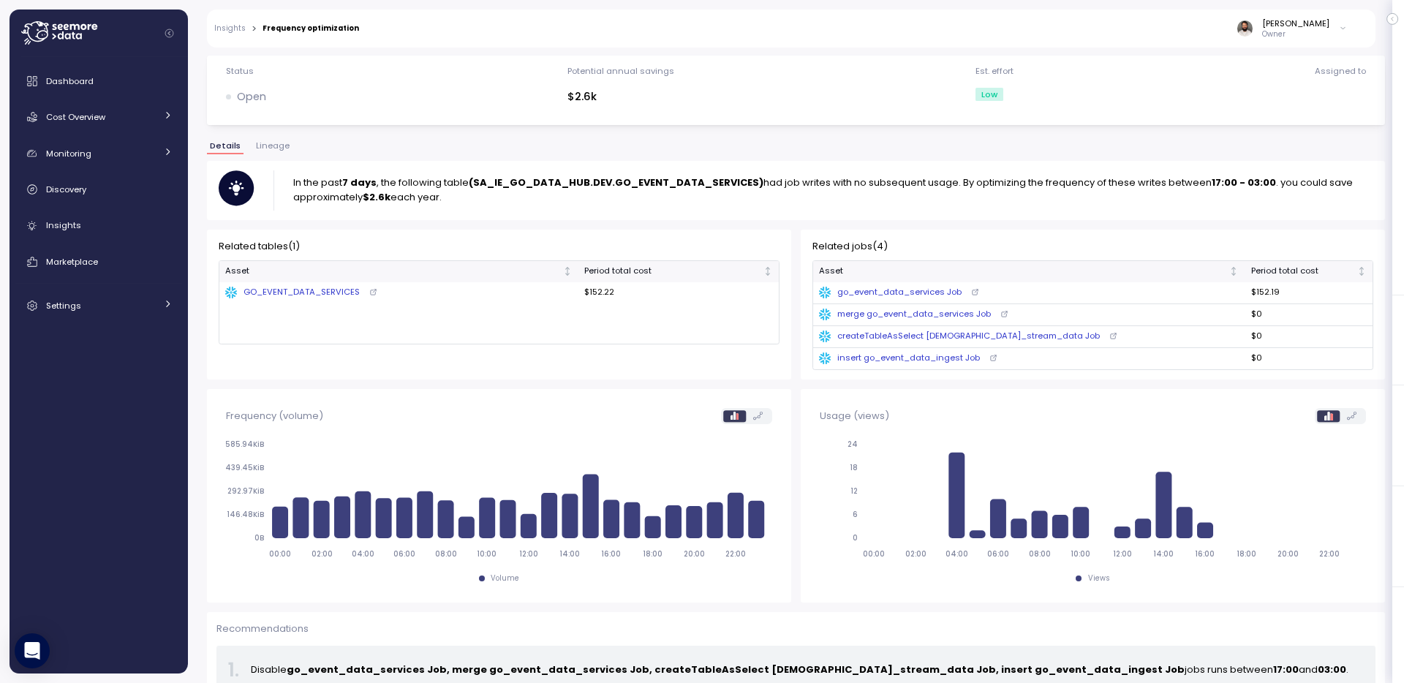
scroll to position [34, 0]
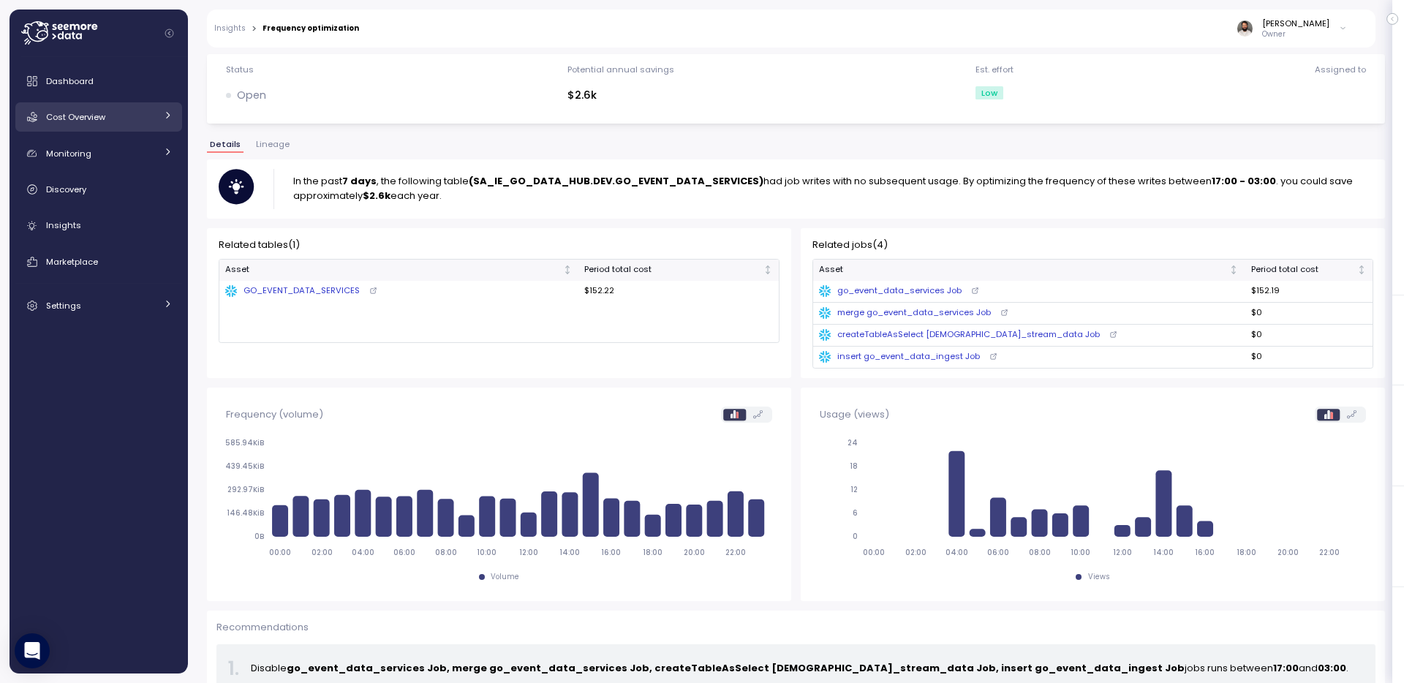
click at [105, 124] on link "Cost Overview" at bounding box center [98, 116] width 167 height 29
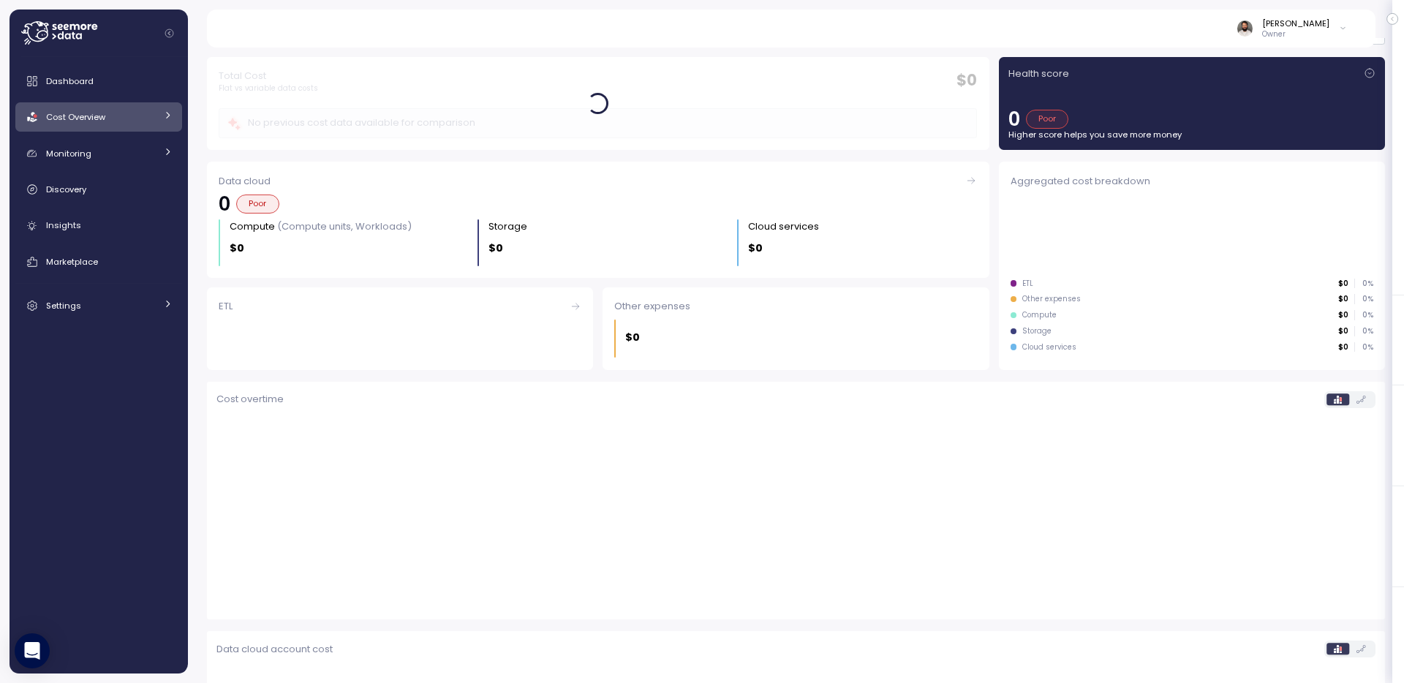
click at [121, 125] on link "Cost Overview" at bounding box center [98, 116] width 167 height 29
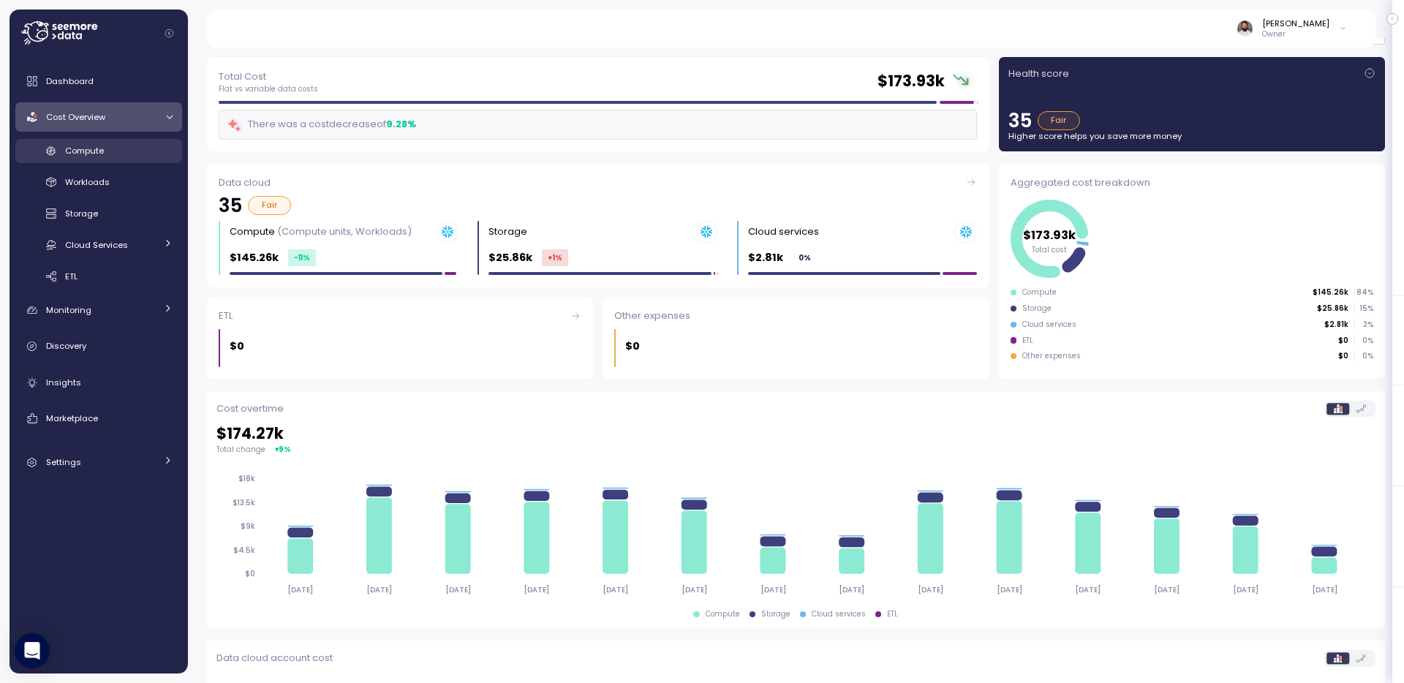
click at [135, 156] on div "Compute" at bounding box center [119, 150] width 108 height 15
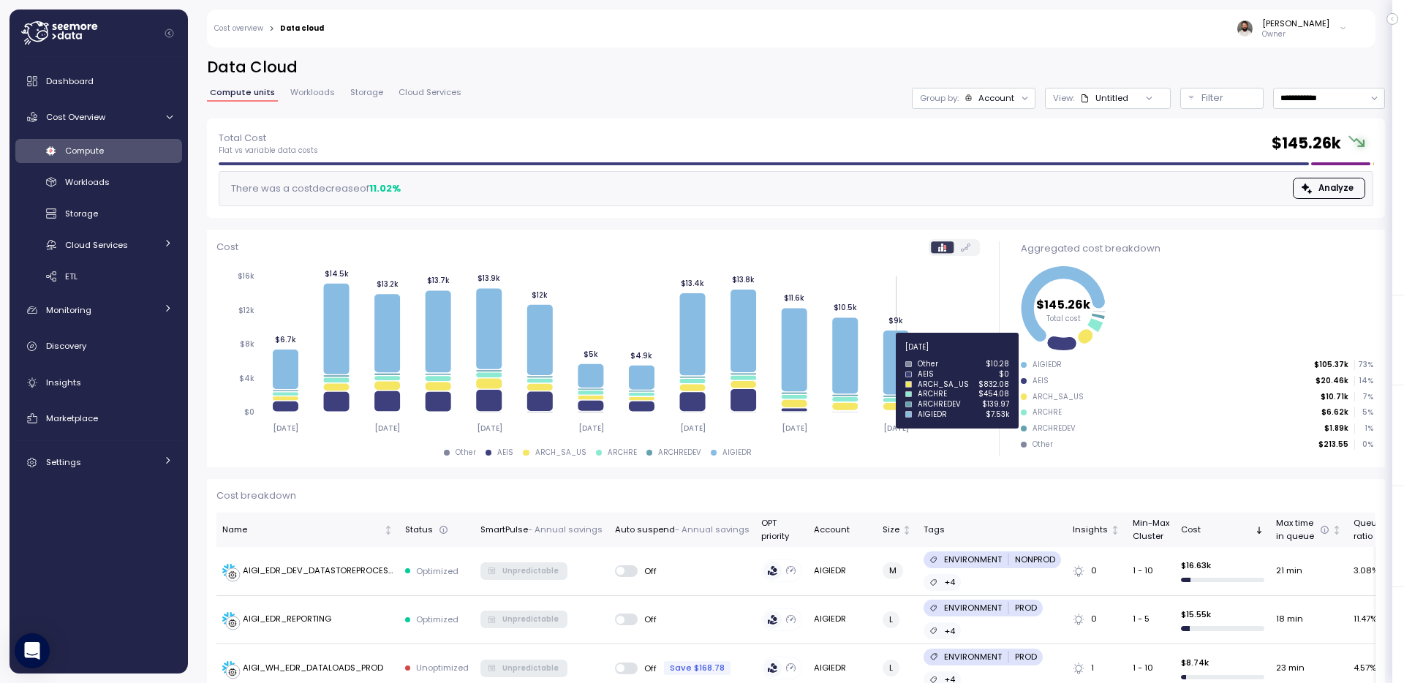
click at [900, 353] on icon at bounding box center [896, 363] width 26 height 64
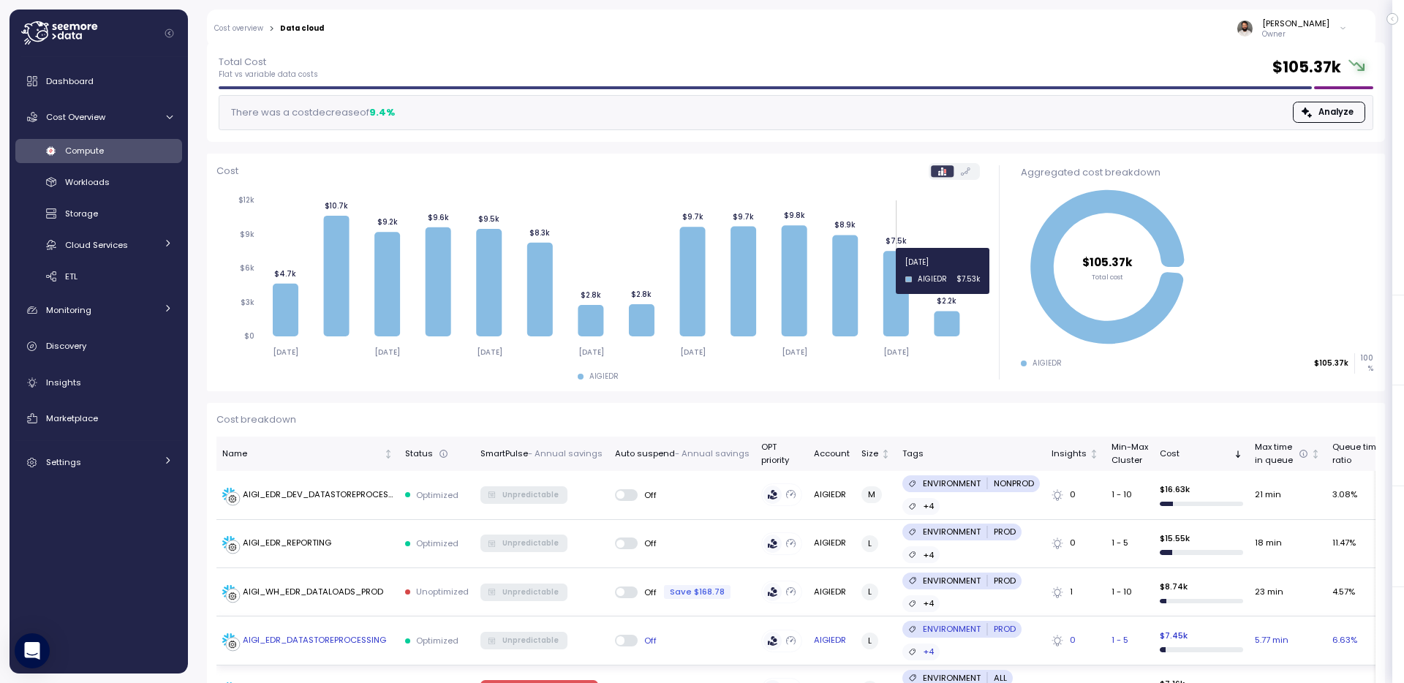
scroll to position [82, 0]
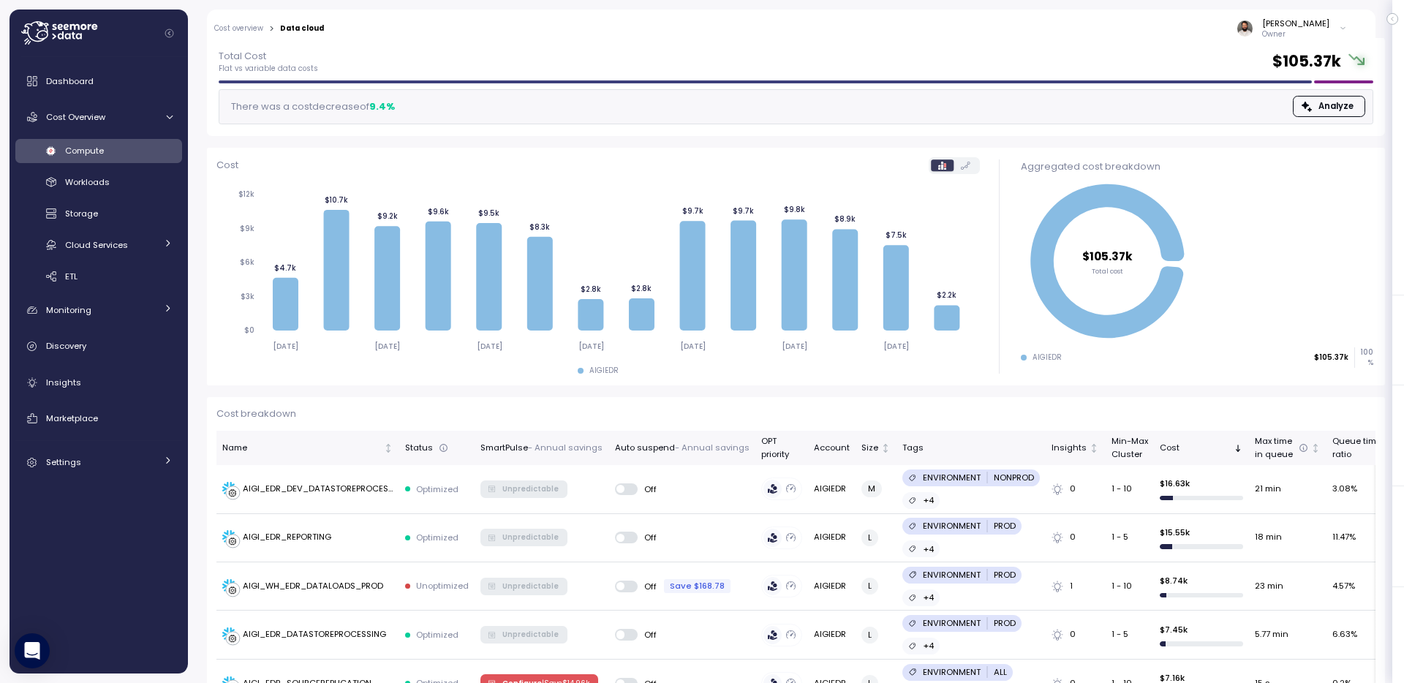
click at [837, 255] on icon at bounding box center [845, 280] width 26 height 102
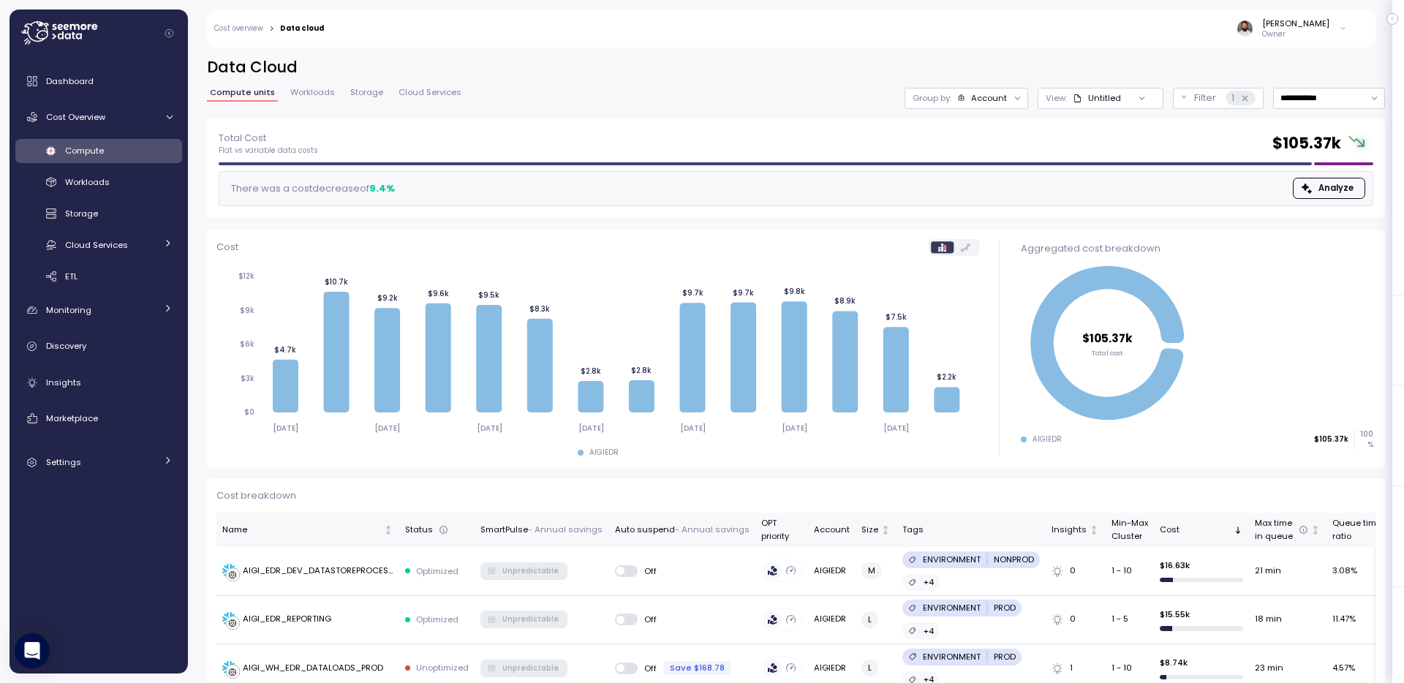
click at [1008, 92] on div at bounding box center [1018, 98] width 20 height 20
click at [990, 101] on div "Account" at bounding box center [989, 98] width 36 height 12
click at [979, 180] on p "Compute unit" at bounding box center [964, 179] width 58 height 12
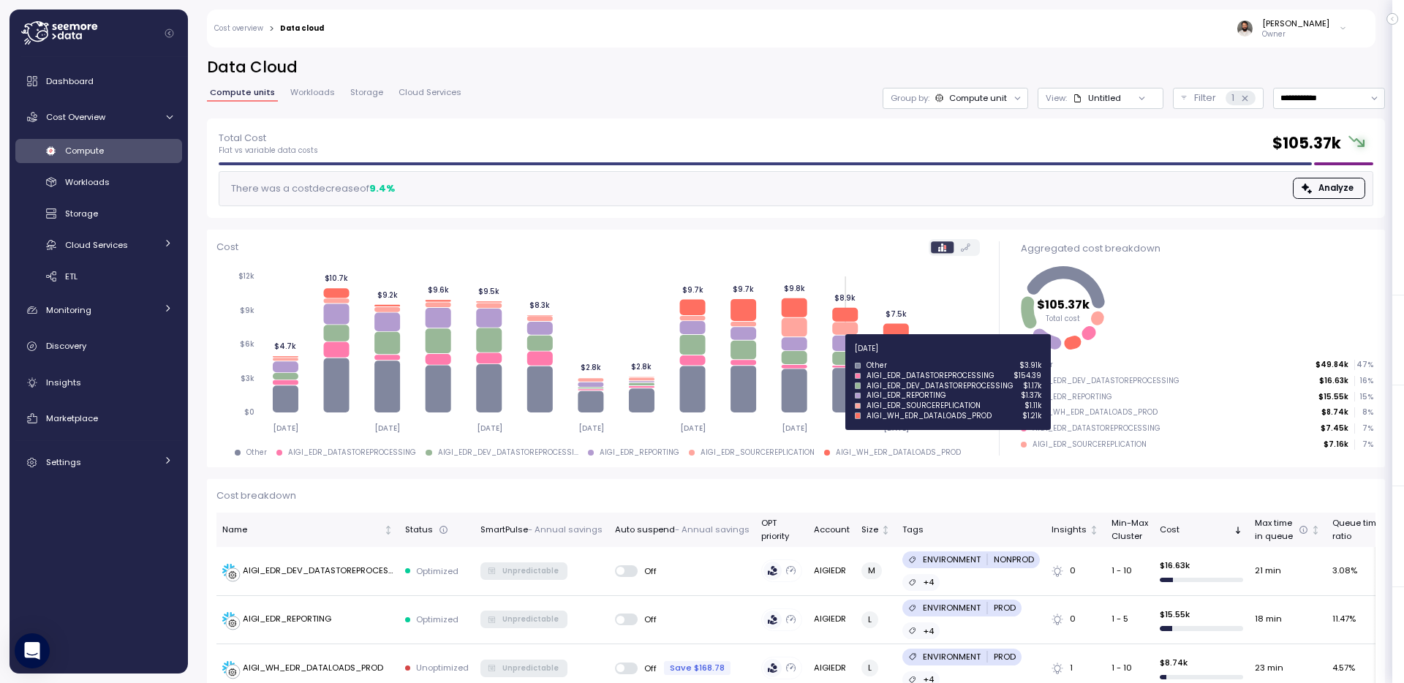
click at [839, 357] on icon at bounding box center [845, 358] width 26 height 13
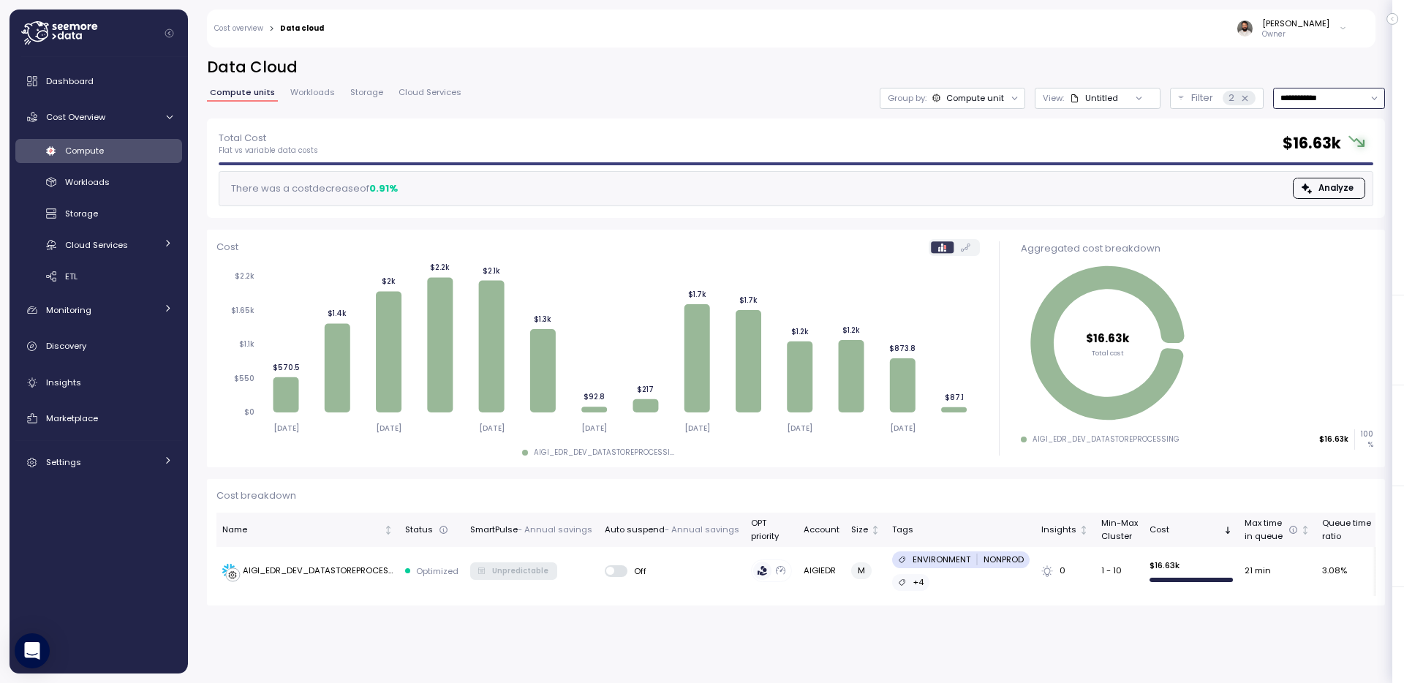
click at [1317, 100] on input "**********" at bounding box center [1329, 98] width 112 height 21
click at [1306, 199] on div "Last 30 days" at bounding box center [1324, 204] width 54 height 12
type input "**********"
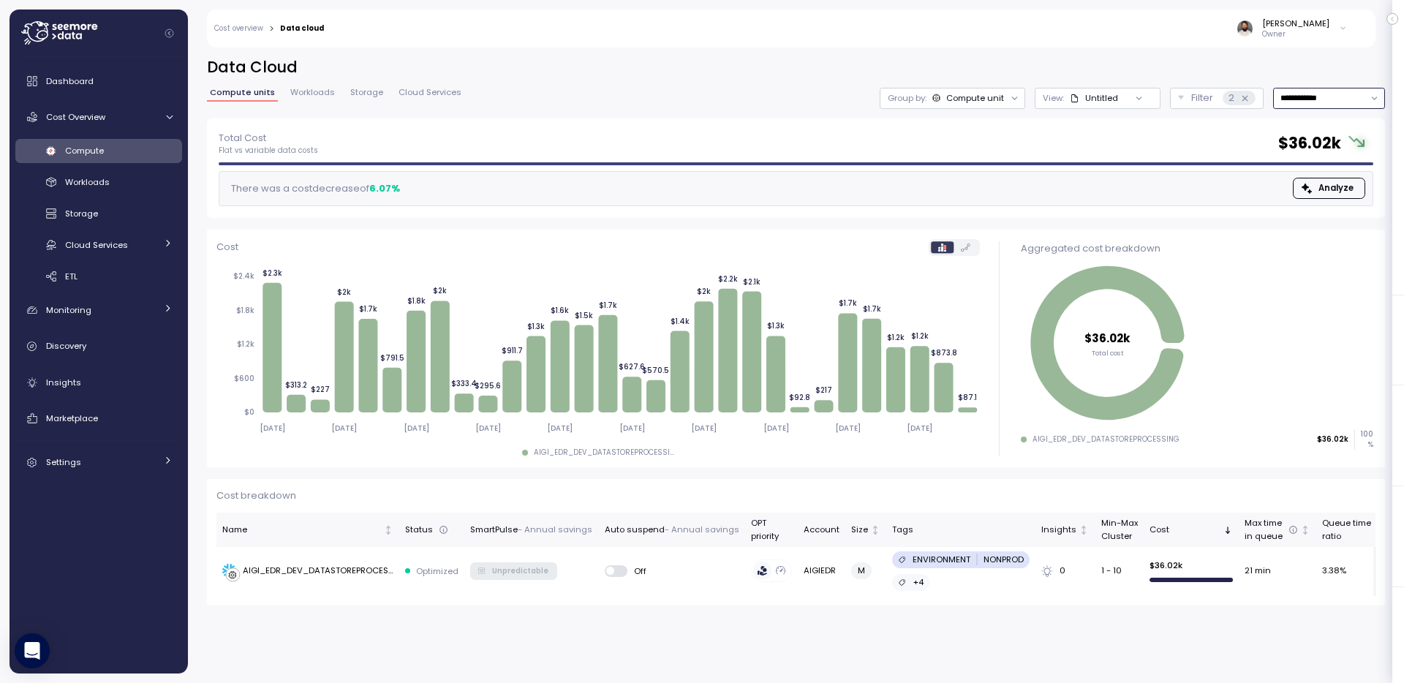
click at [971, 102] on div "Compute unit" at bounding box center [975, 98] width 58 height 12
click at [1088, 97] on div "Untitled" at bounding box center [1101, 98] width 33 height 12
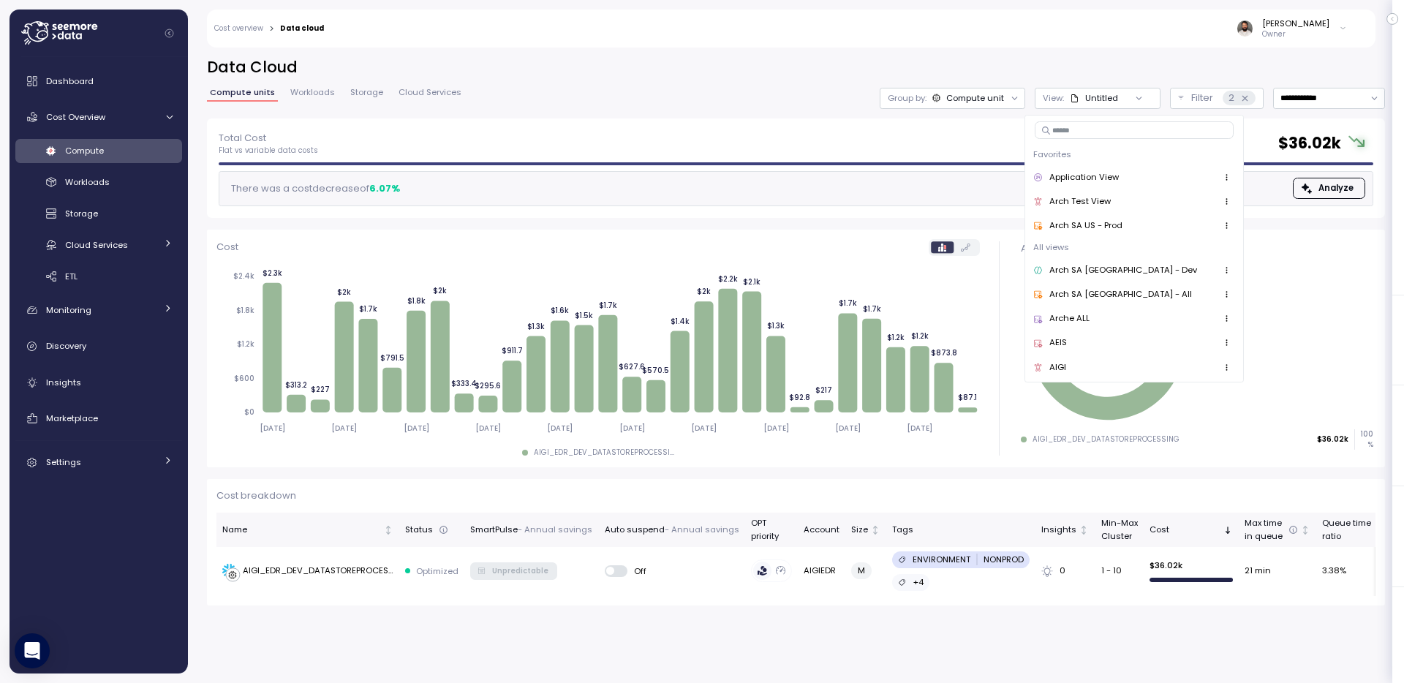
click at [1101, 83] on div "**********" at bounding box center [796, 87] width 1178 height 61
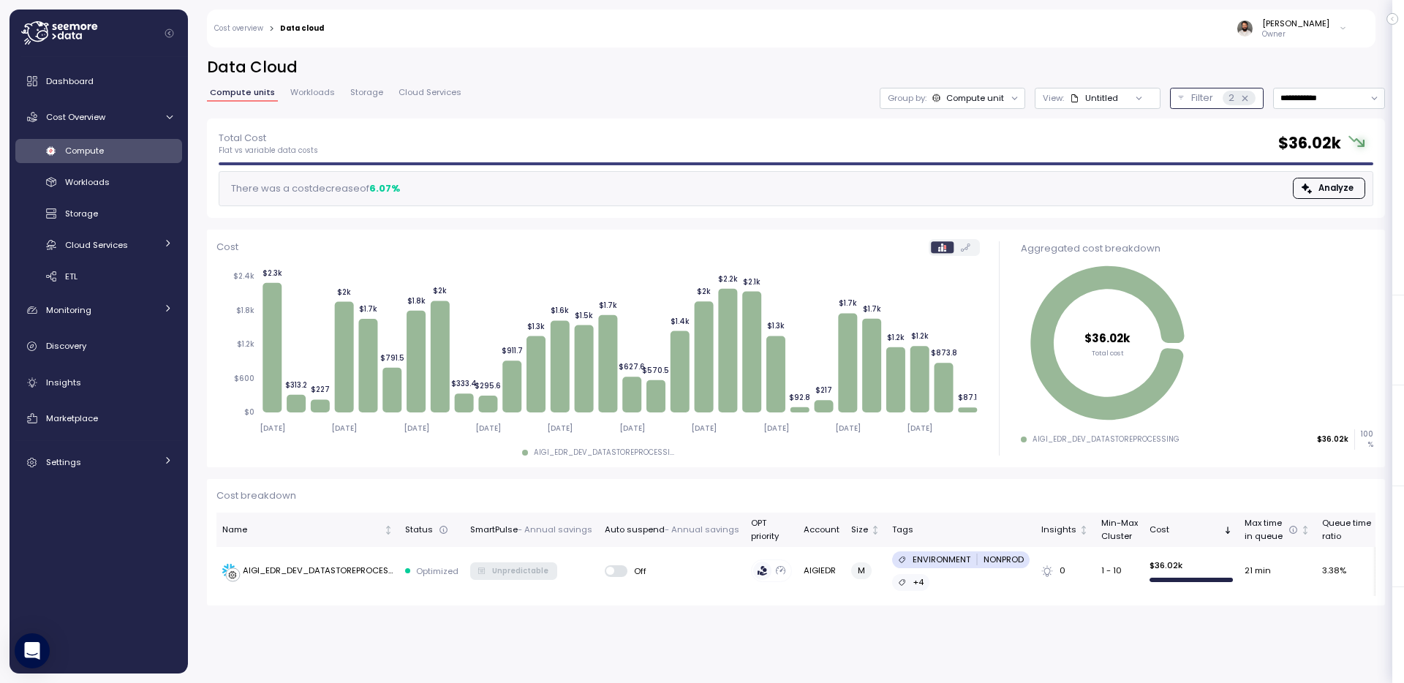
click at [1197, 88] on button "Filter 2" at bounding box center [1217, 98] width 94 height 21
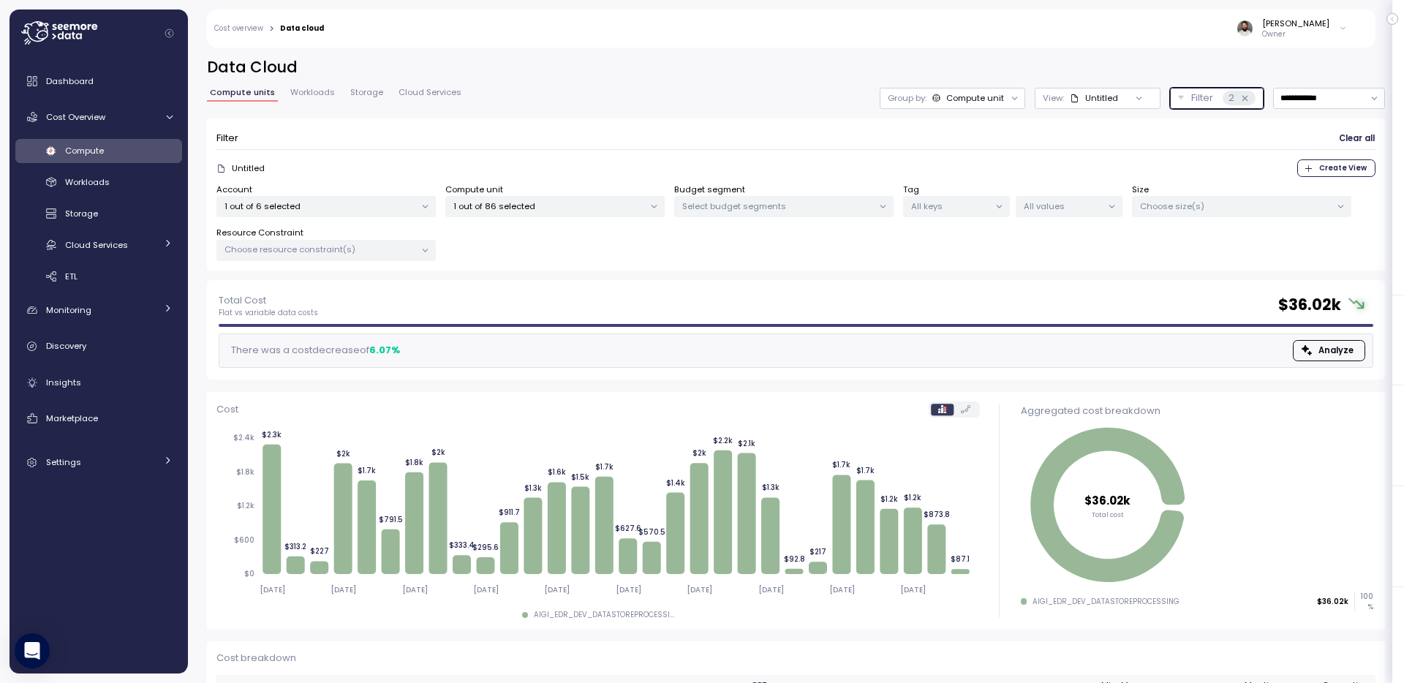
click at [524, 206] on p "1 out of 86 selected" at bounding box center [548, 206] width 191 height 12
click at [408, 206] on p "1 out of 6 selected" at bounding box center [320, 206] width 191 height 12
click at [529, 214] on div "1 out of 86 selected" at bounding box center [554, 206] width 219 height 21
click at [731, 211] on p "Select budget segments" at bounding box center [777, 206] width 191 height 12
click at [614, 206] on p "1 out of 86 selected" at bounding box center [548, 206] width 191 height 12
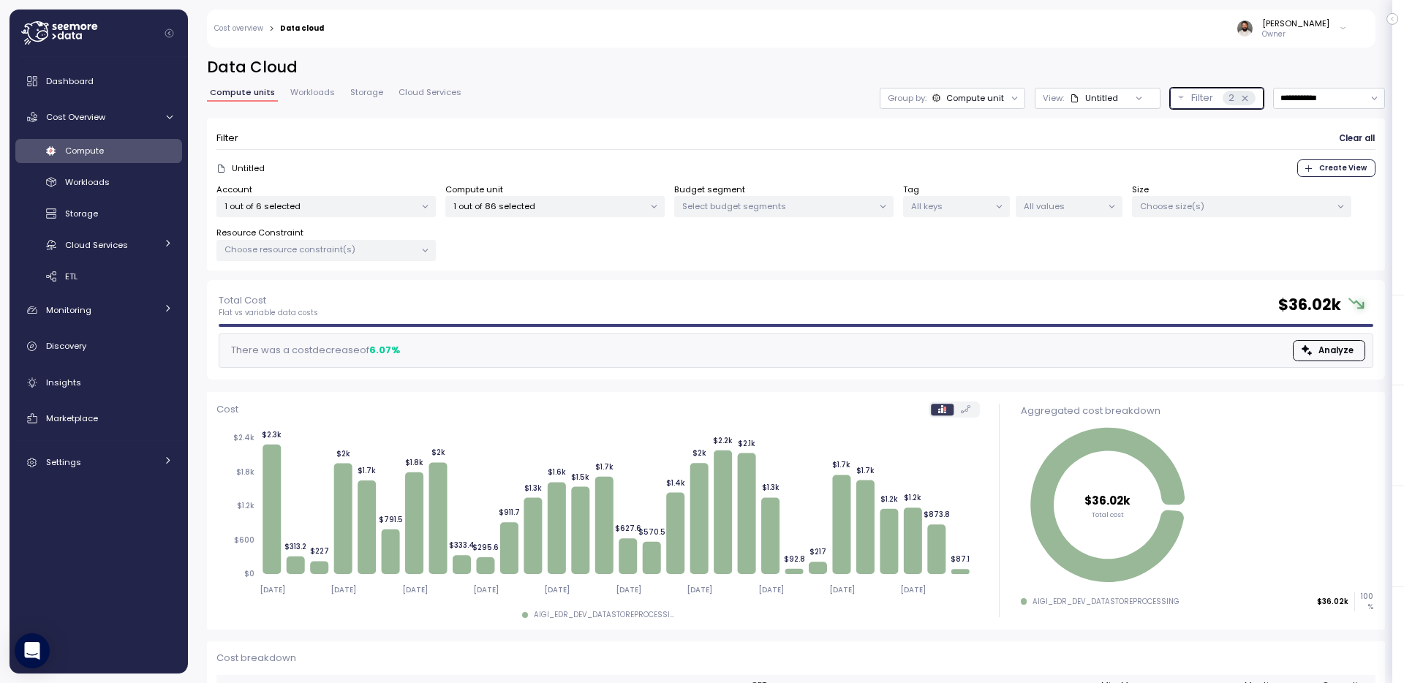
click at [908, 105] on div "Group by: Compute unit" at bounding box center [953, 98] width 146 height 21
click at [841, 102] on div "**********" at bounding box center [796, 98] width 1178 height 21
click at [306, 88] on span "Workloads" at bounding box center [312, 92] width 45 height 8
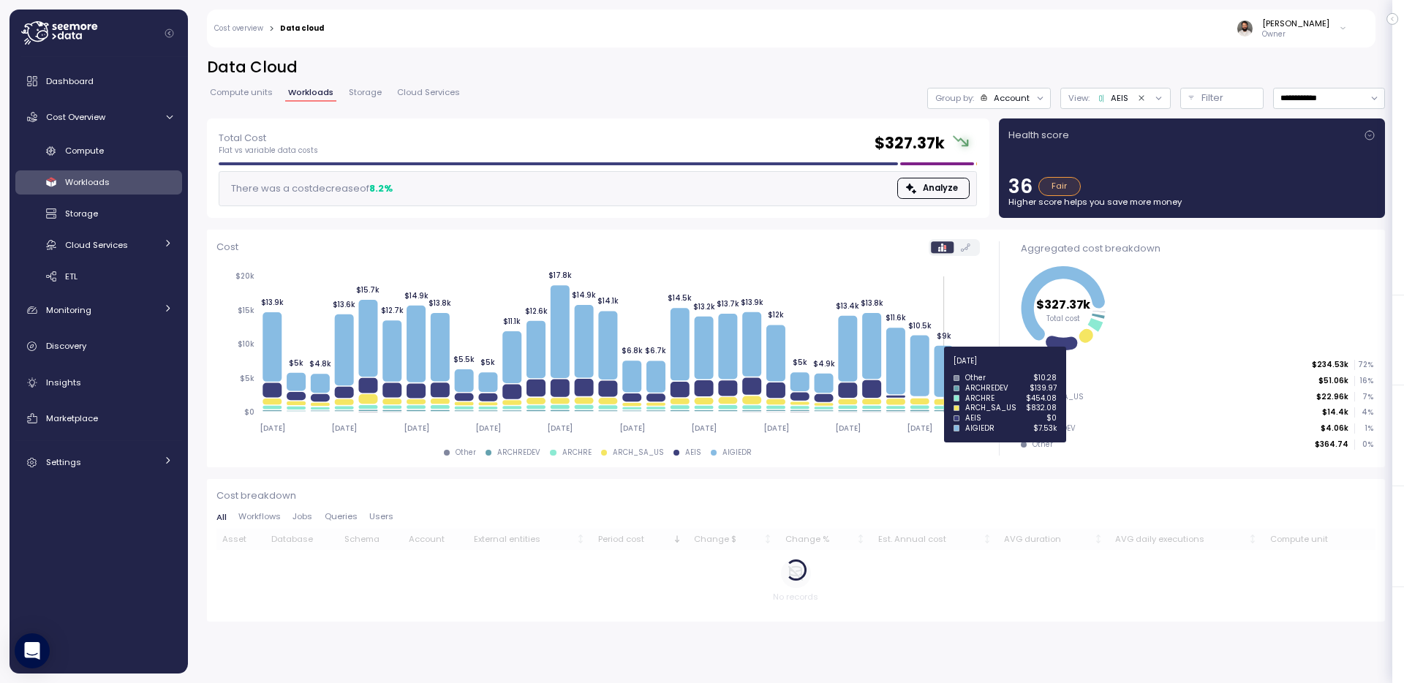
click at [942, 369] on icon at bounding box center [943, 371] width 19 height 51
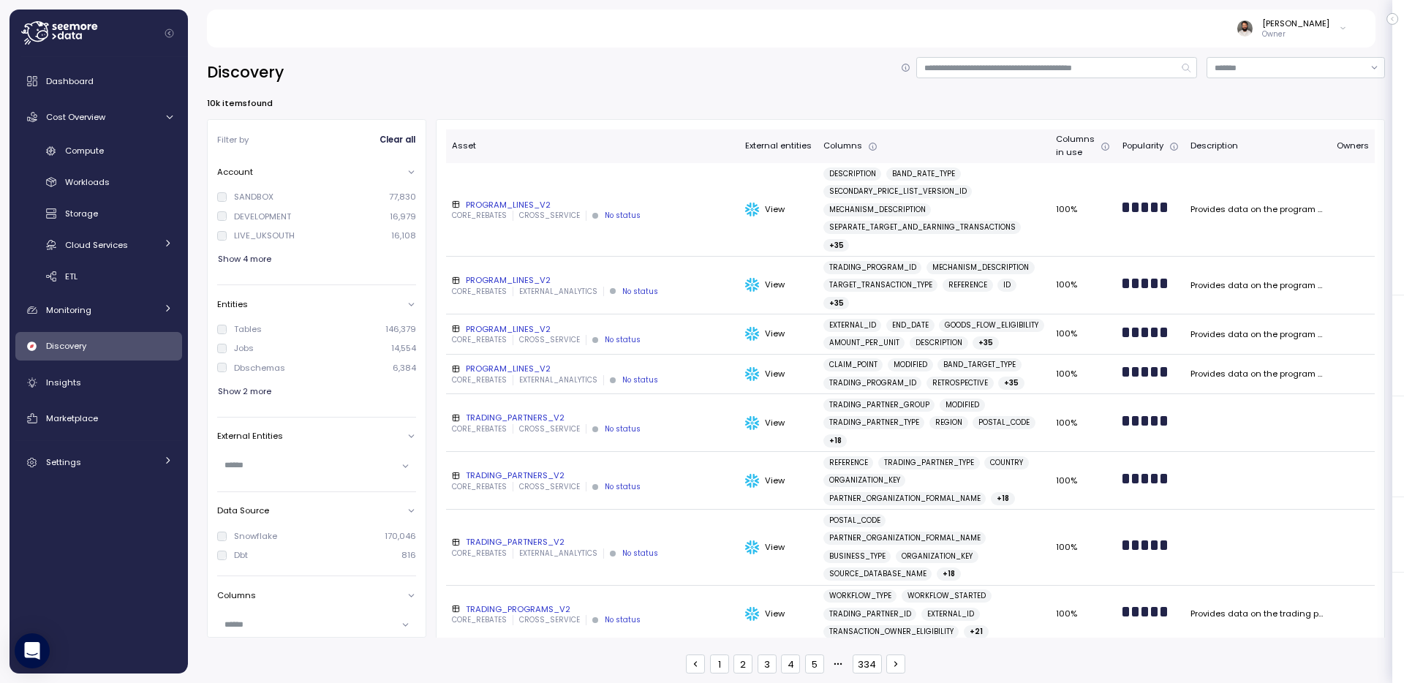
scroll to position [1072, 0]
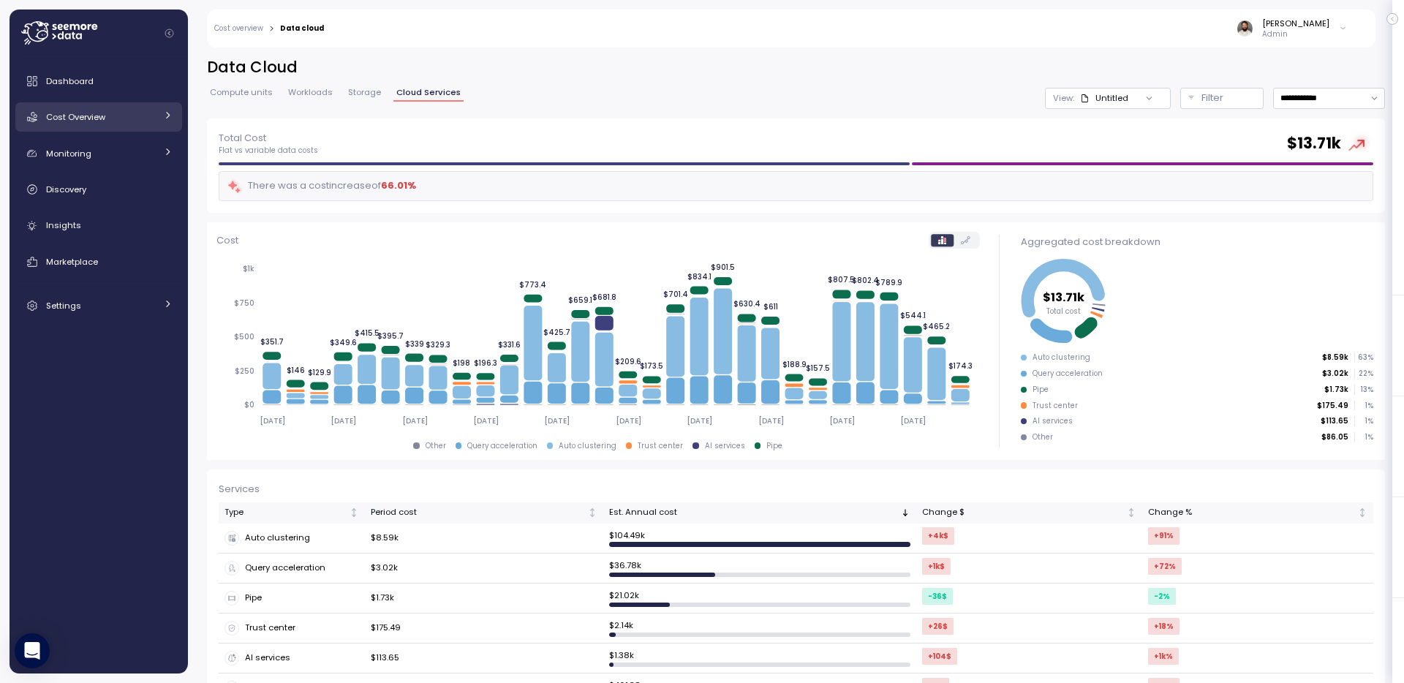
click at [83, 113] on span "Cost Overview" at bounding box center [75, 117] width 59 height 12
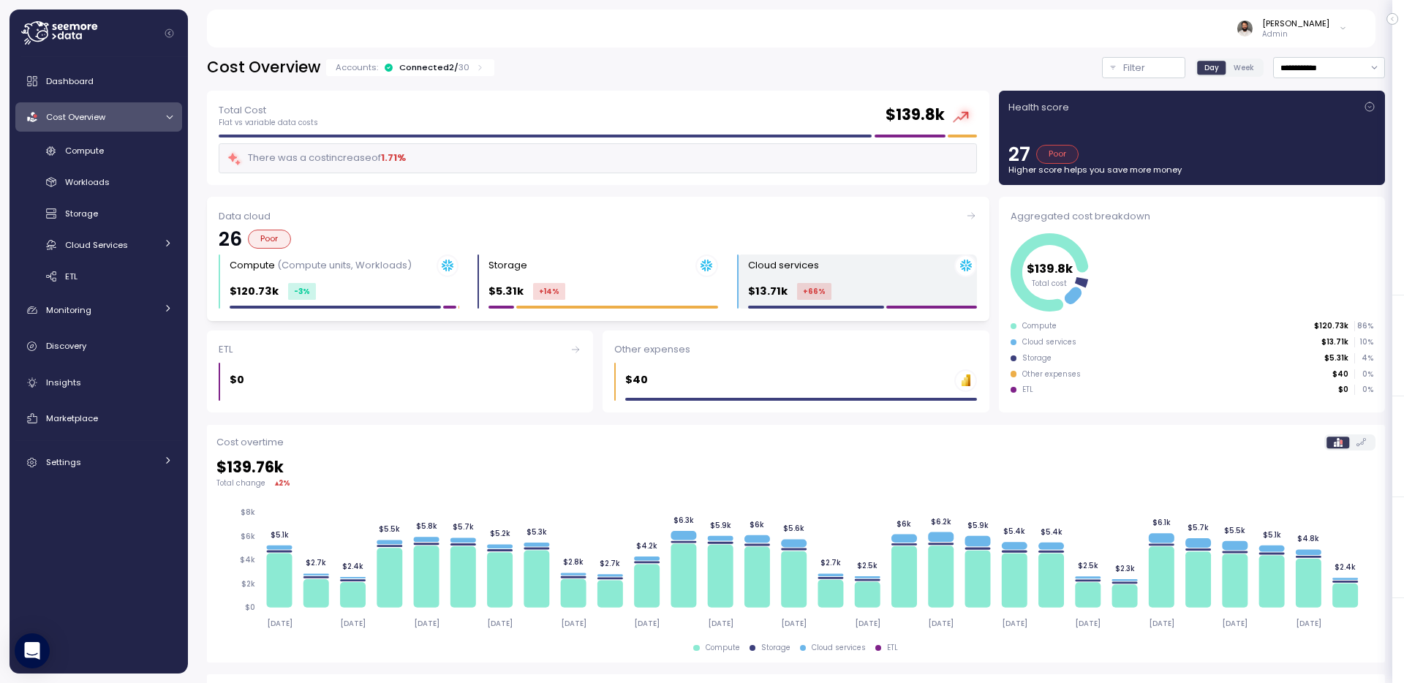
click at [839, 276] on div "Cloud services $13.71k +66 %" at bounding box center [862, 282] width 229 height 55
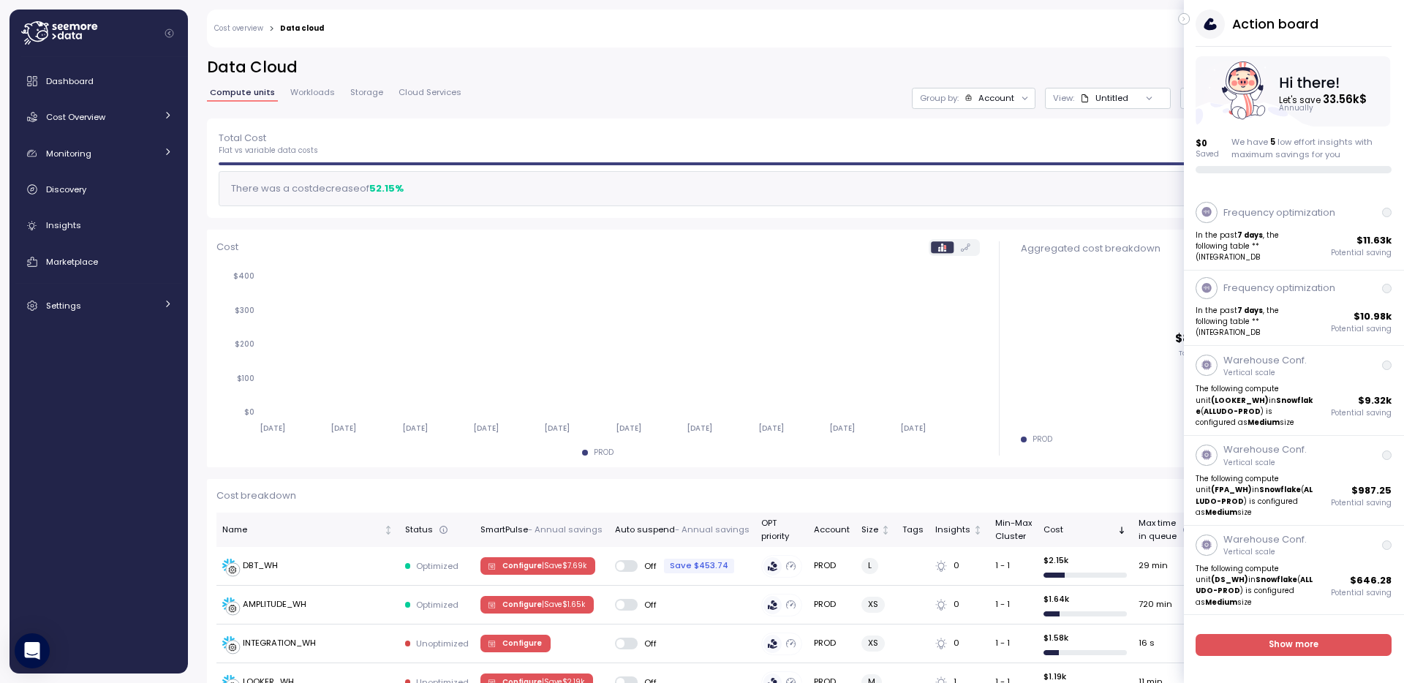
click at [1186, 18] on icon "button" at bounding box center [1184, 19] width 7 height 18
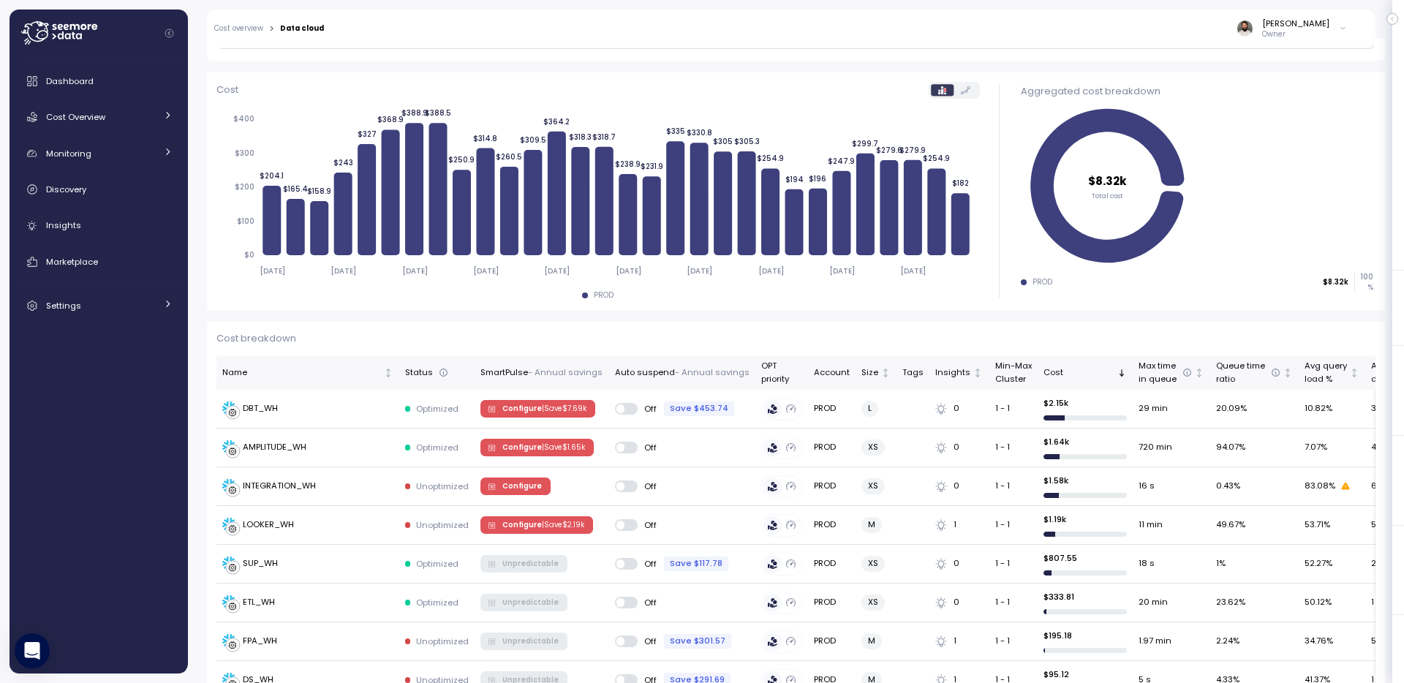
scroll to position [84, 0]
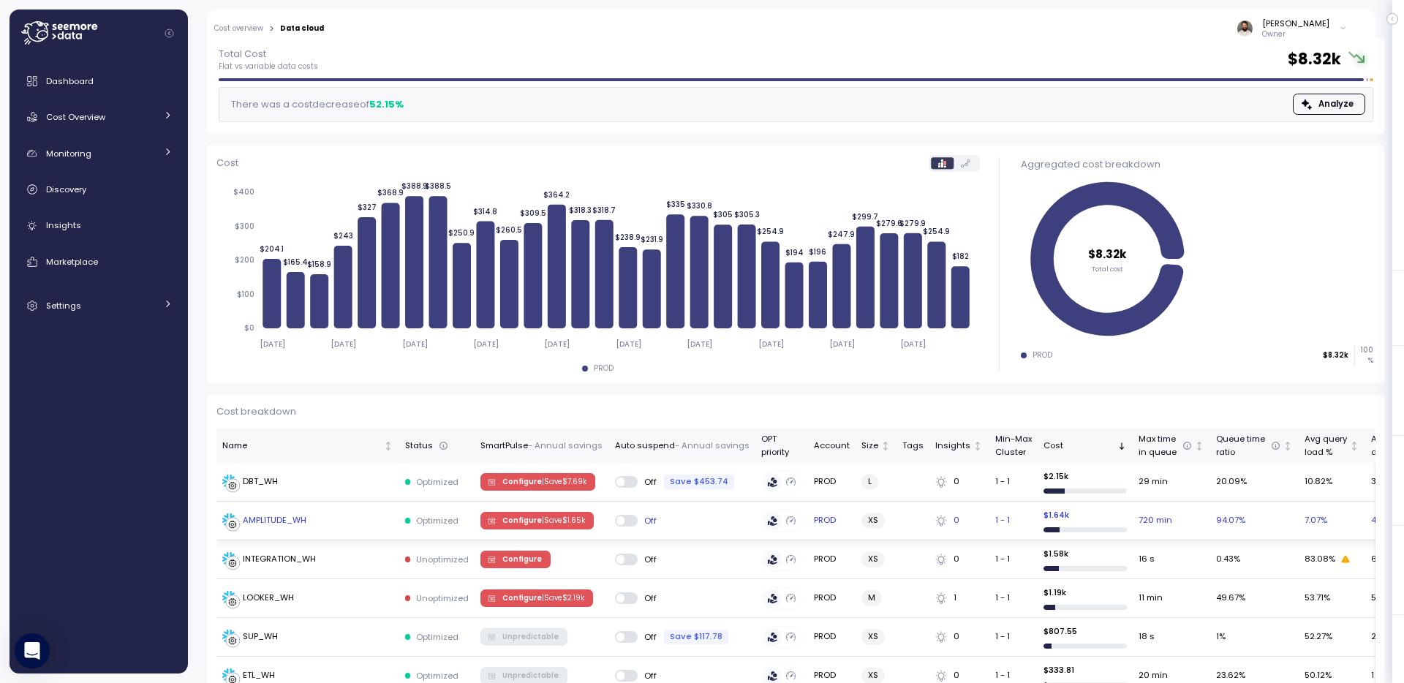
click at [380, 516] on div "AMPLITUDE_WH" at bounding box center [307, 520] width 171 height 15
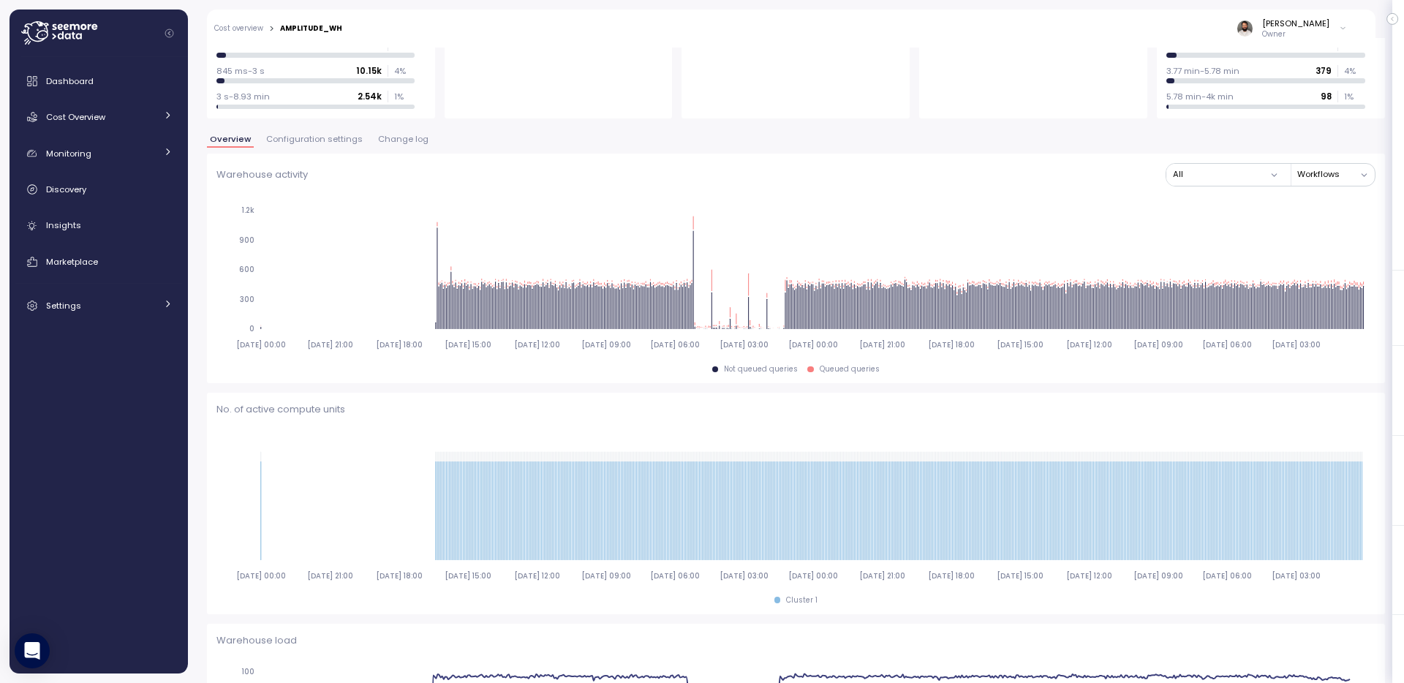
scroll to position [105, 0]
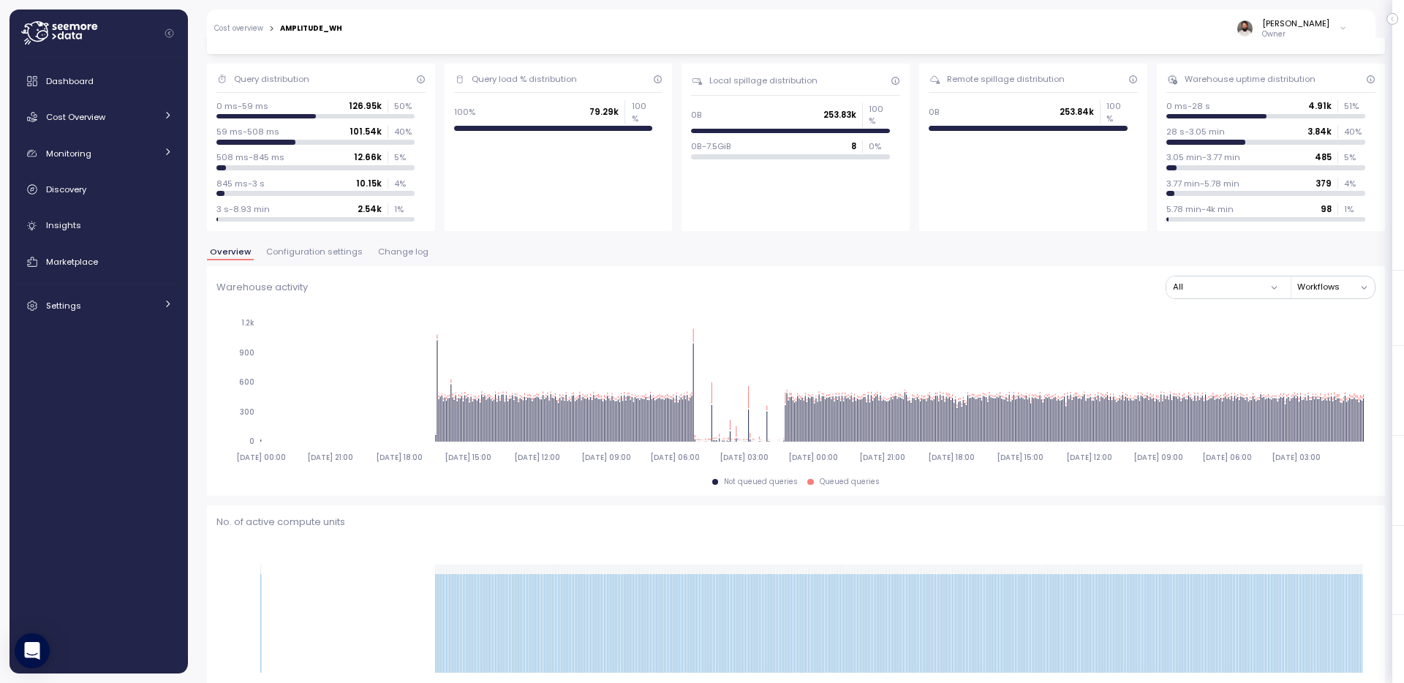
click at [401, 248] on span "Change log" at bounding box center [403, 252] width 50 height 8
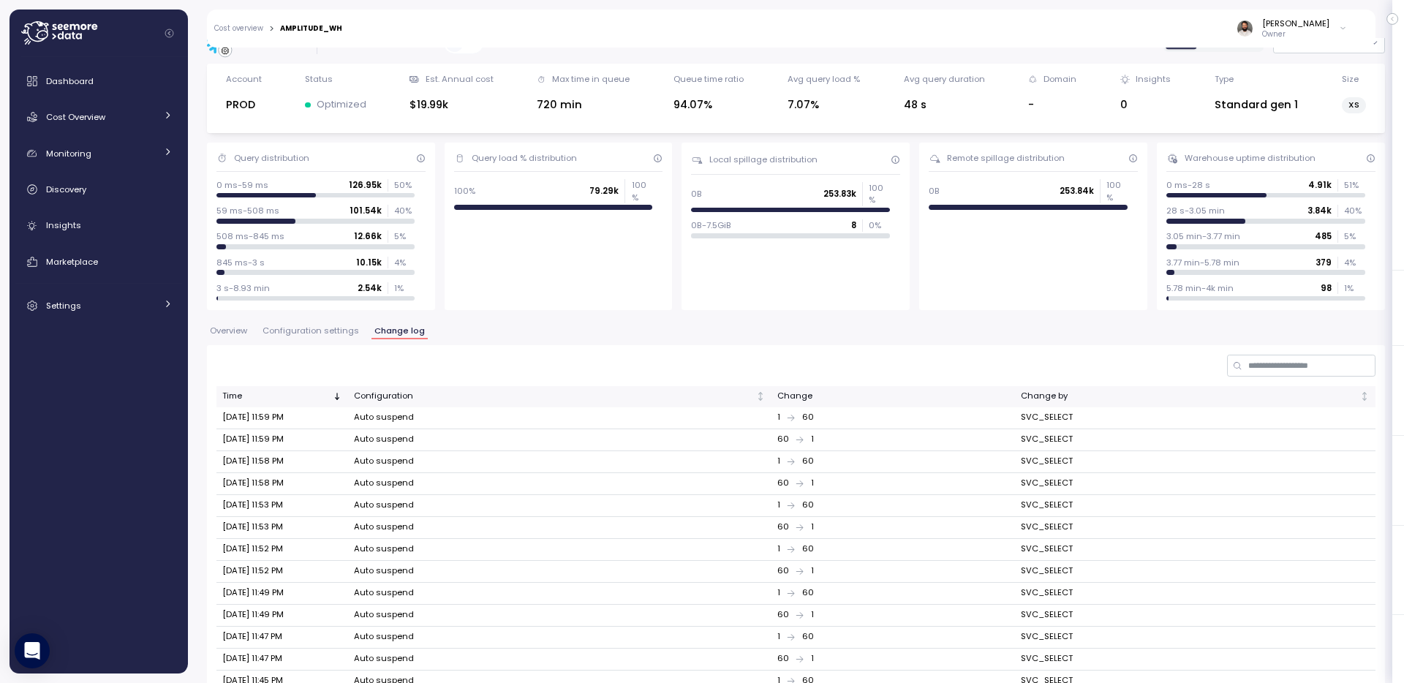
scroll to position [23, 0]
click at [233, 336] on span "Overview" at bounding box center [228, 334] width 37 height 8
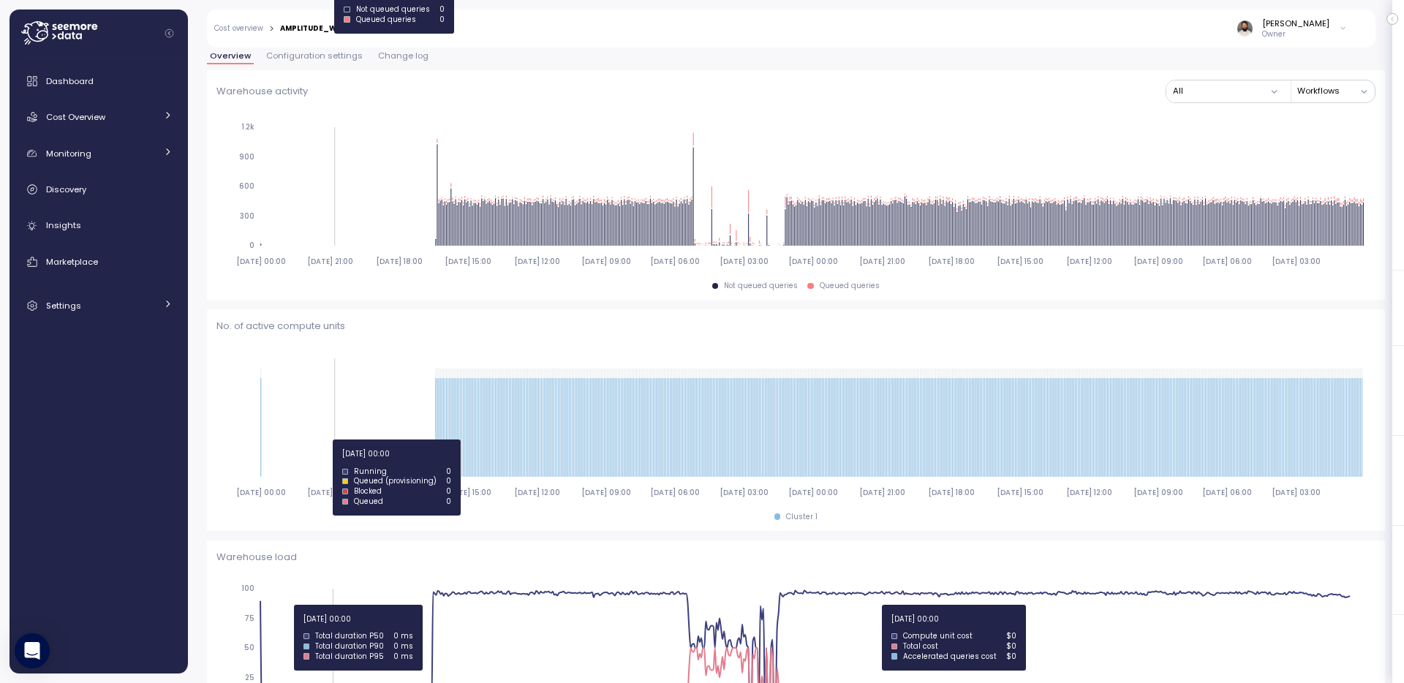
scroll to position [110, 0]
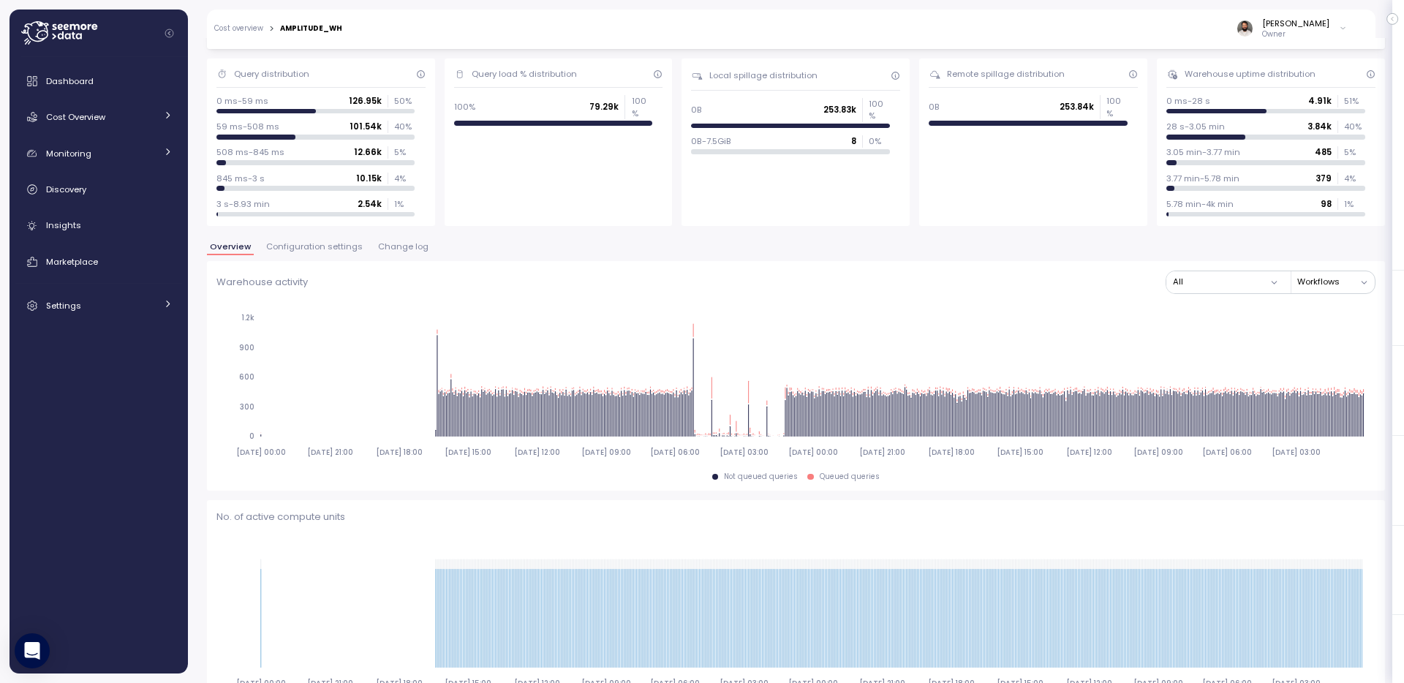
click at [334, 26] on div "AMPLITUDE_WH" at bounding box center [311, 28] width 62 height 7
copy div "AMPLITUDE_WH"
click at [124, 119] on div "Cost Overview" at bounding box center [101, 117] width 110 height 15
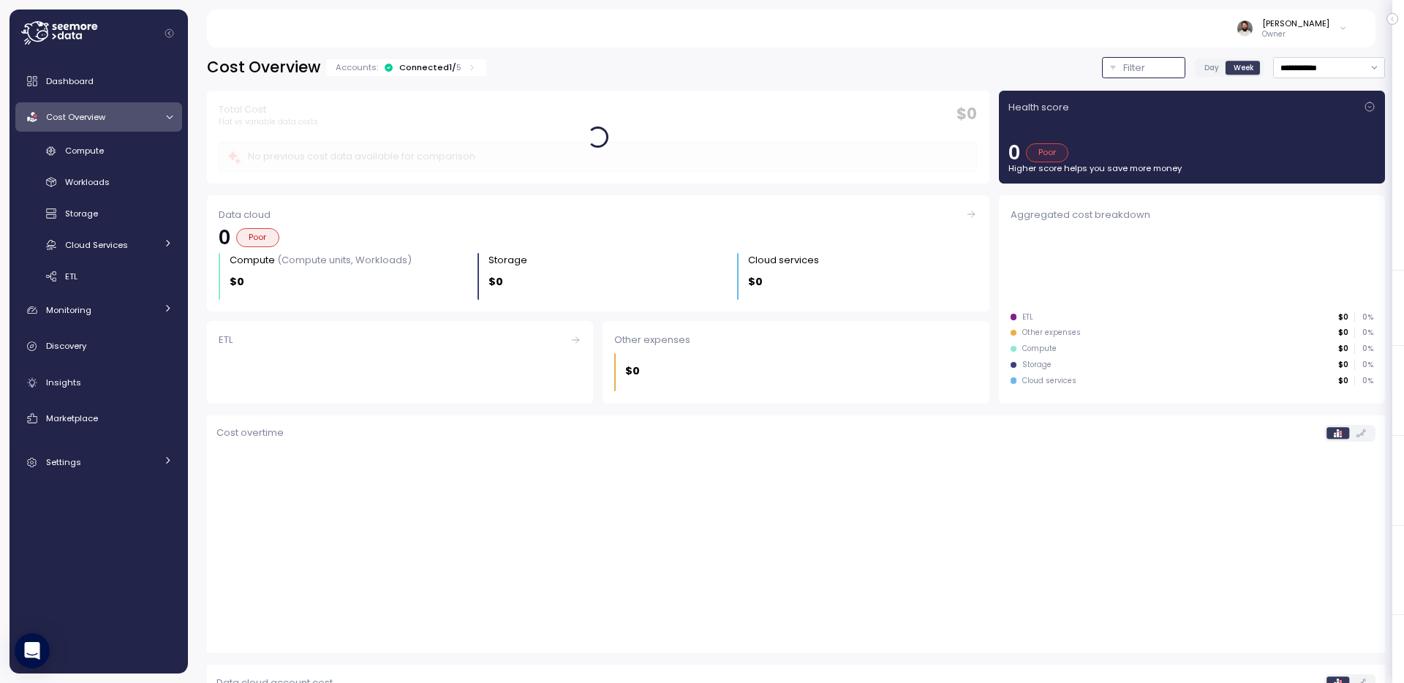
click at [1123, 62] on p "Filter" at bounding box center [1134, 68] width 22 height 15
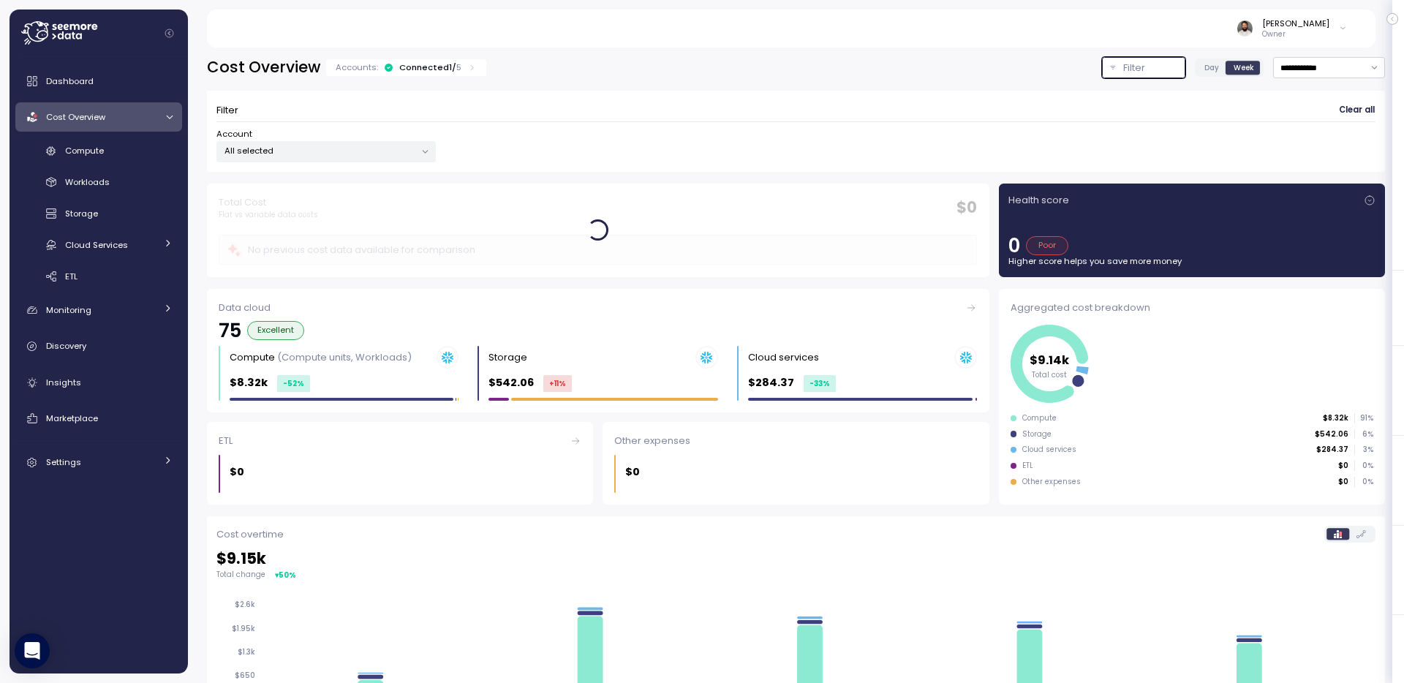
click at [391, 148] on p "All selected" at bounding box center [320, 151] width 191 height 12
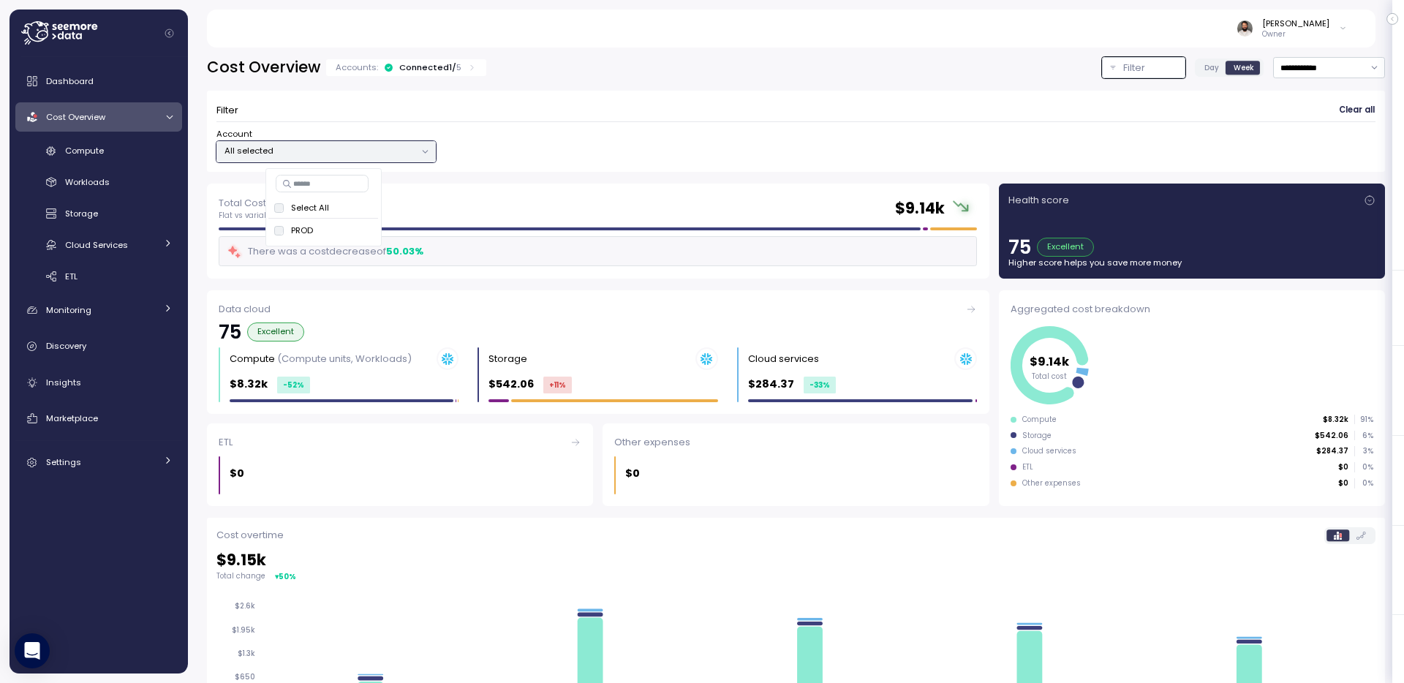
click at [554, 163] on div "Filter Clear all Account All selected" at bounding box center [796, 131] width 1178 height 81
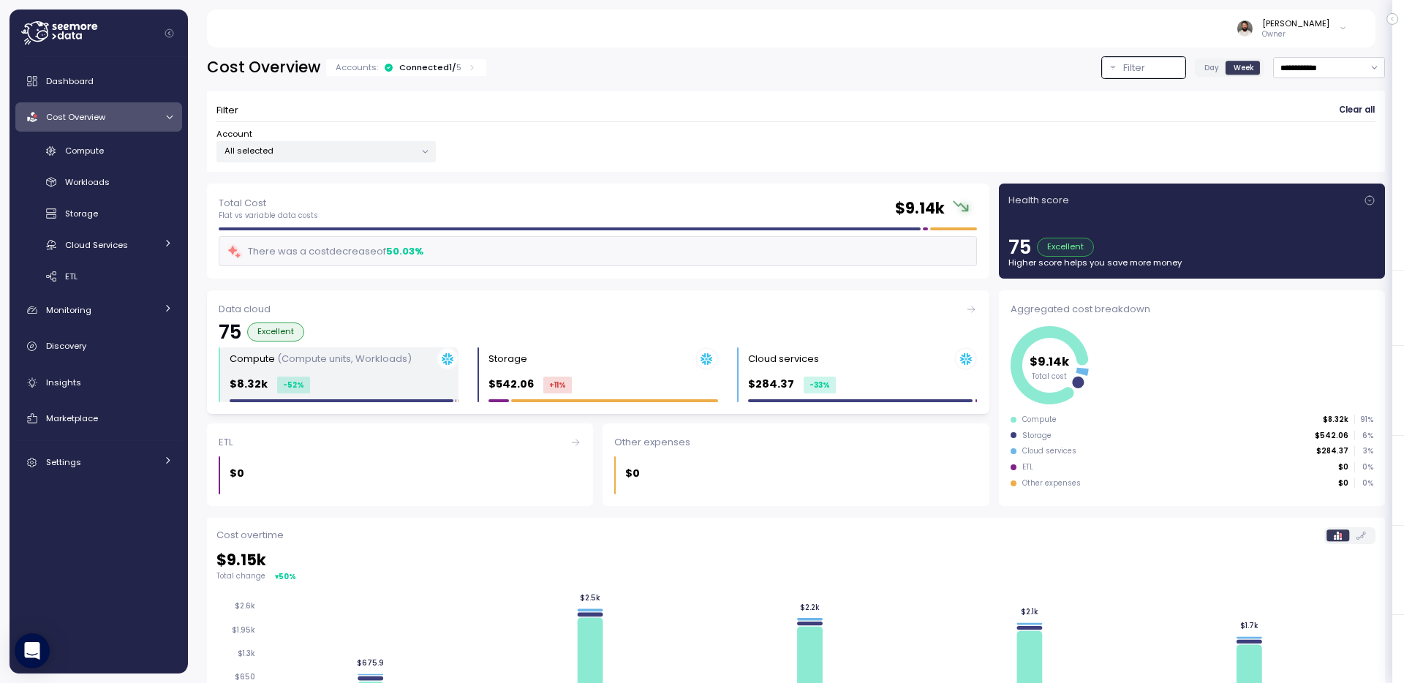
click at [367, 372] on div "Compute (Compute units, Workloads) $8.32k -52 %" at bounding box center [344, 374] width 229 height 55
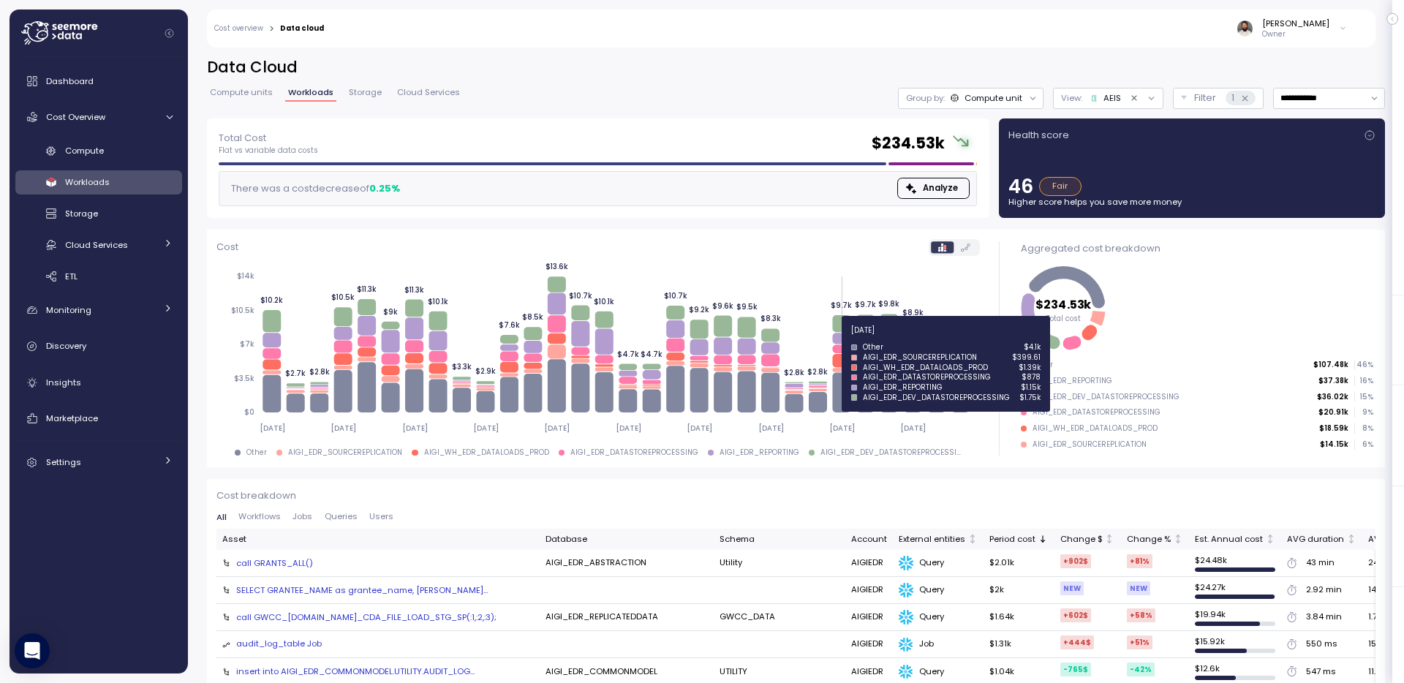
click at [839, 337] on icon at bounding box center [841, 338] width 18 height 11
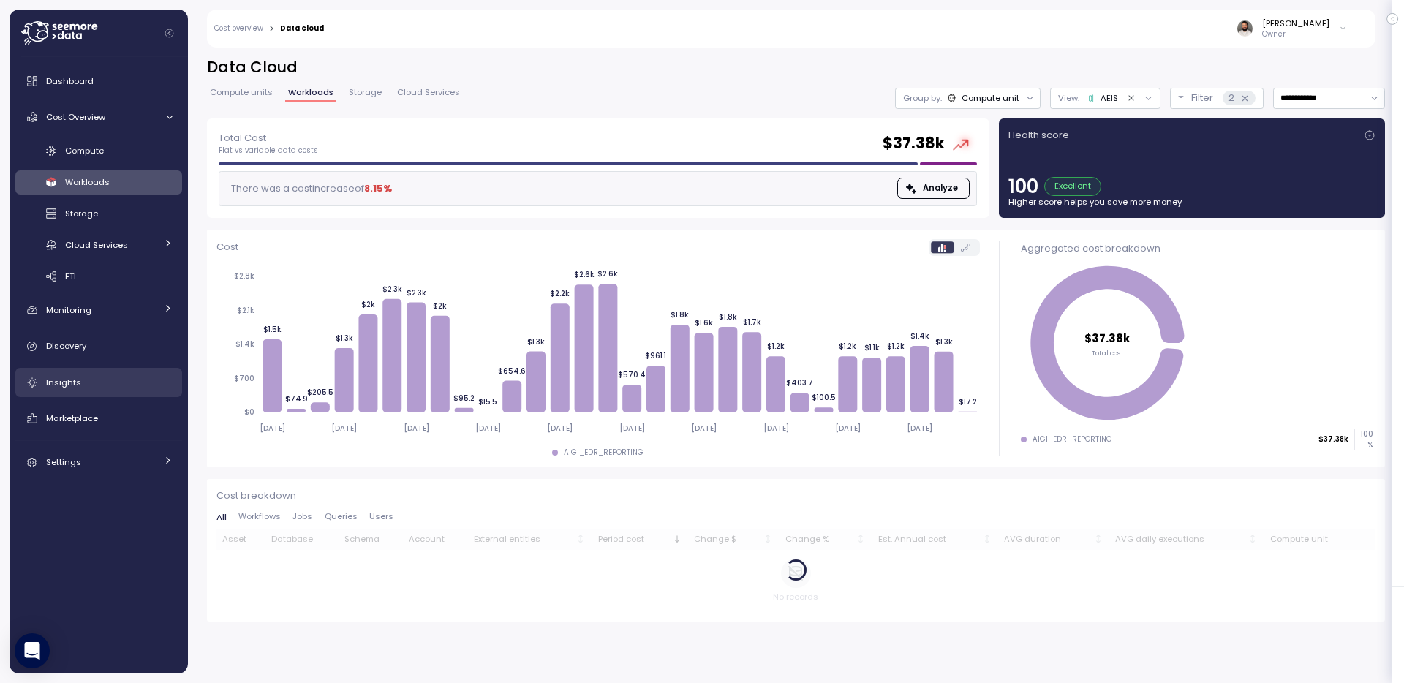
click at [99, 371] on link "Insights" at bounding box center [98, 382] width 167 height 29
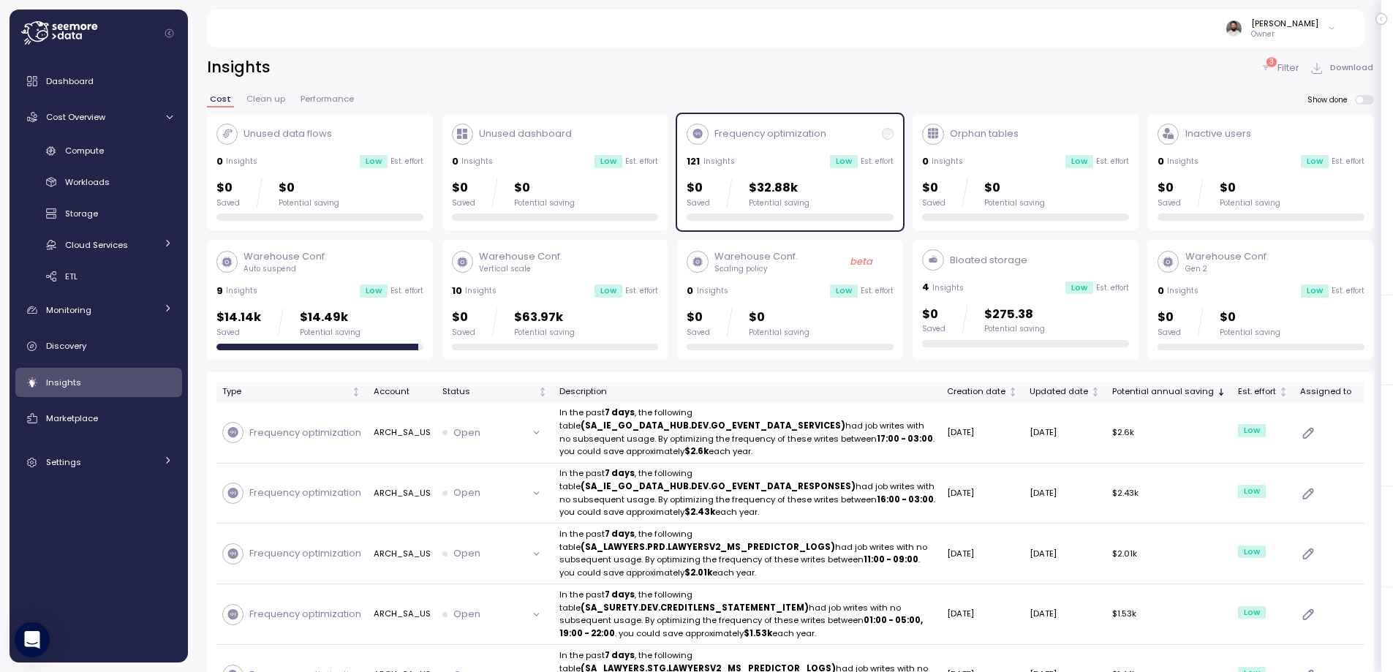
click at [810, 152] on div "Frequency optimization 121 Insights Low Est. effort $0 Saved $32.88k Potential …" at bounding box center [790, 173] width 207 height 98
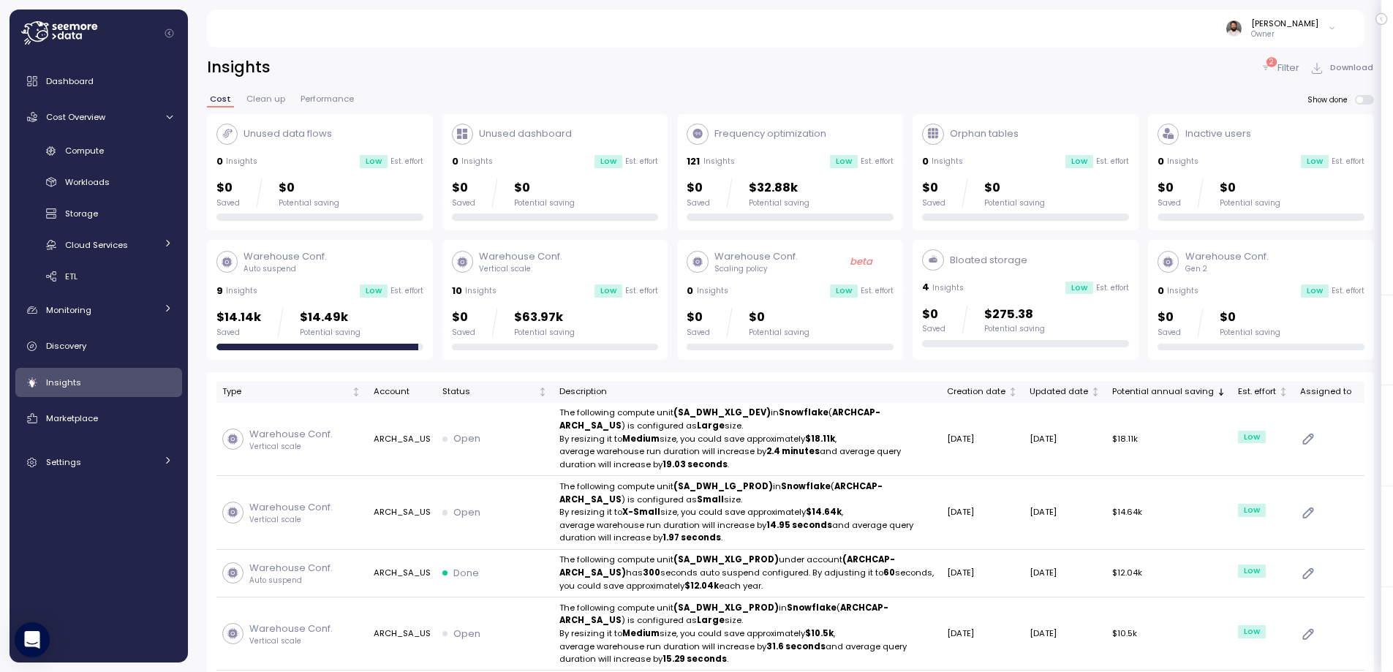
click at [1281, 77] on div "2 Filter Download" at bounding box center [1317, 67] width 114 height 21
click at [1281, 71] on p "Filter" at bounding box center [1289, 68] width 22 height 15
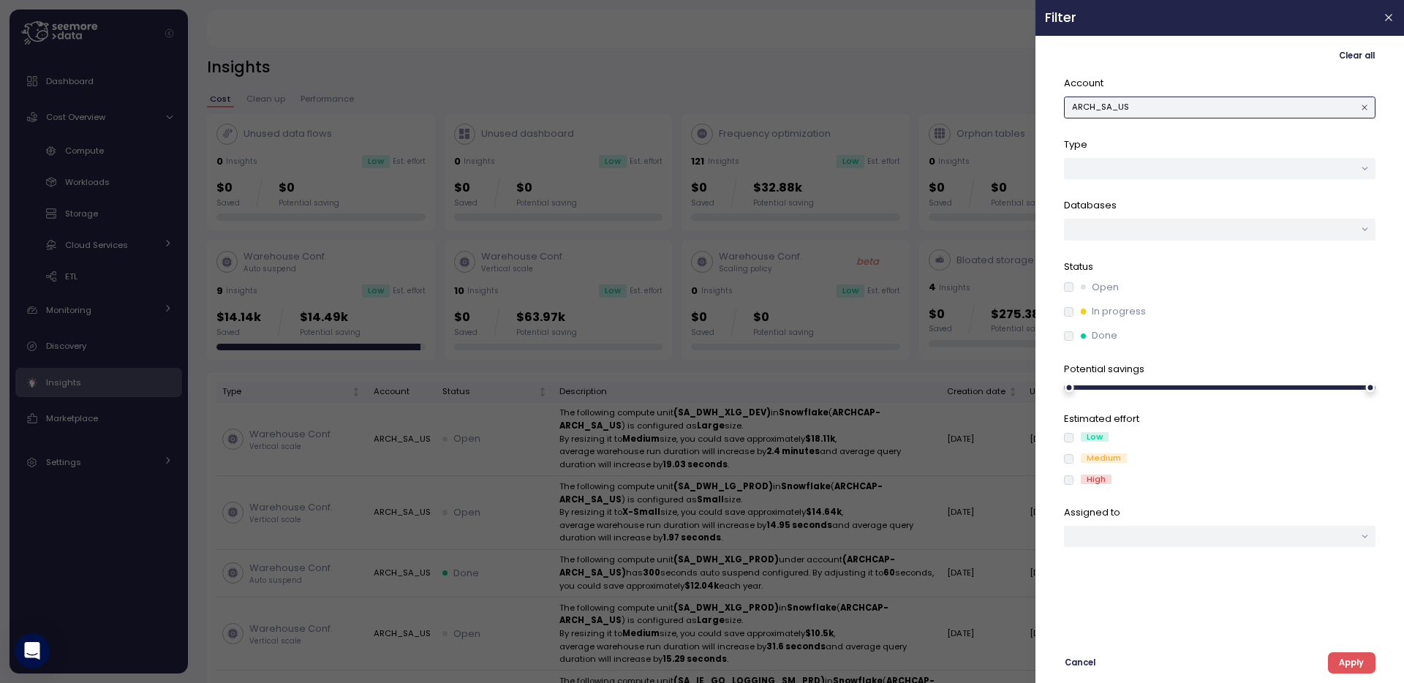
click at [1230, 111] on button "ARCH_SA_US" at bounding box center [1220, 107] width 312 height 21
click at [1239, 137] on div "AIGIEDR" at bounding box center [1220, 137] width 74 height 12
click at [1246, 160] on div at bounding box center [1220, 168] width 312 height 21
click at [1224, 142] on p "Type" at bounding box center [1220, 144] width 312 height 15
click at [1357, 653] on span "Apply" at bounding box center [1351, 663] width 25 height 20
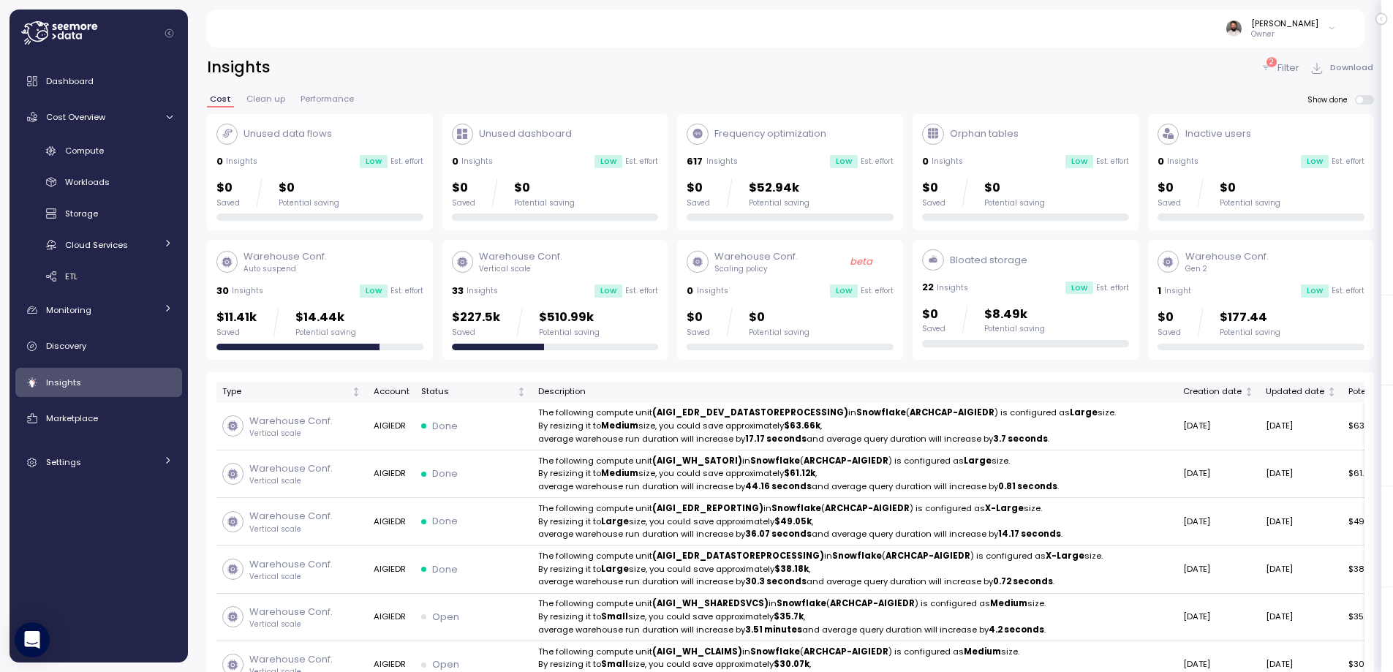
click at [581, 291] on div "33 Insights Low Est. effort" at bounding box center [555, 291] width 207 height 15
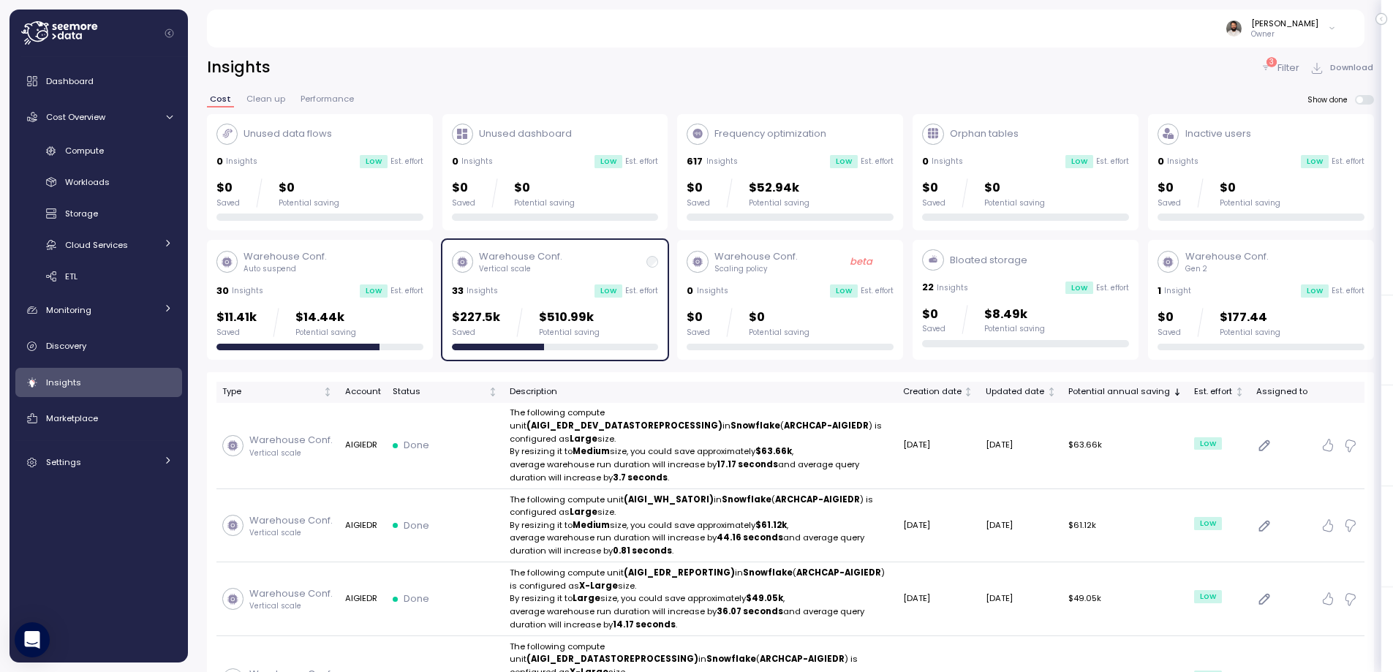
click at [369, 287] on div "Low" at bounding box center [374, 290] width 28 height 13
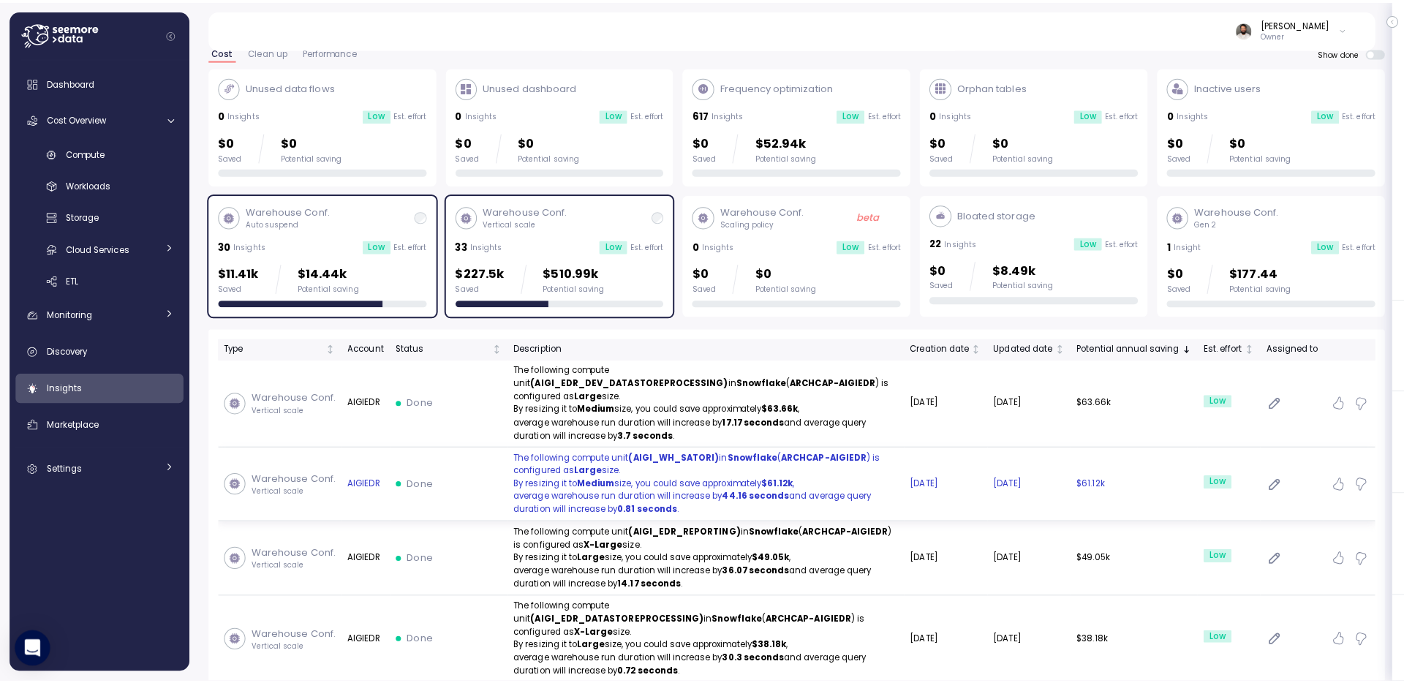
scroll to position [53, 0]
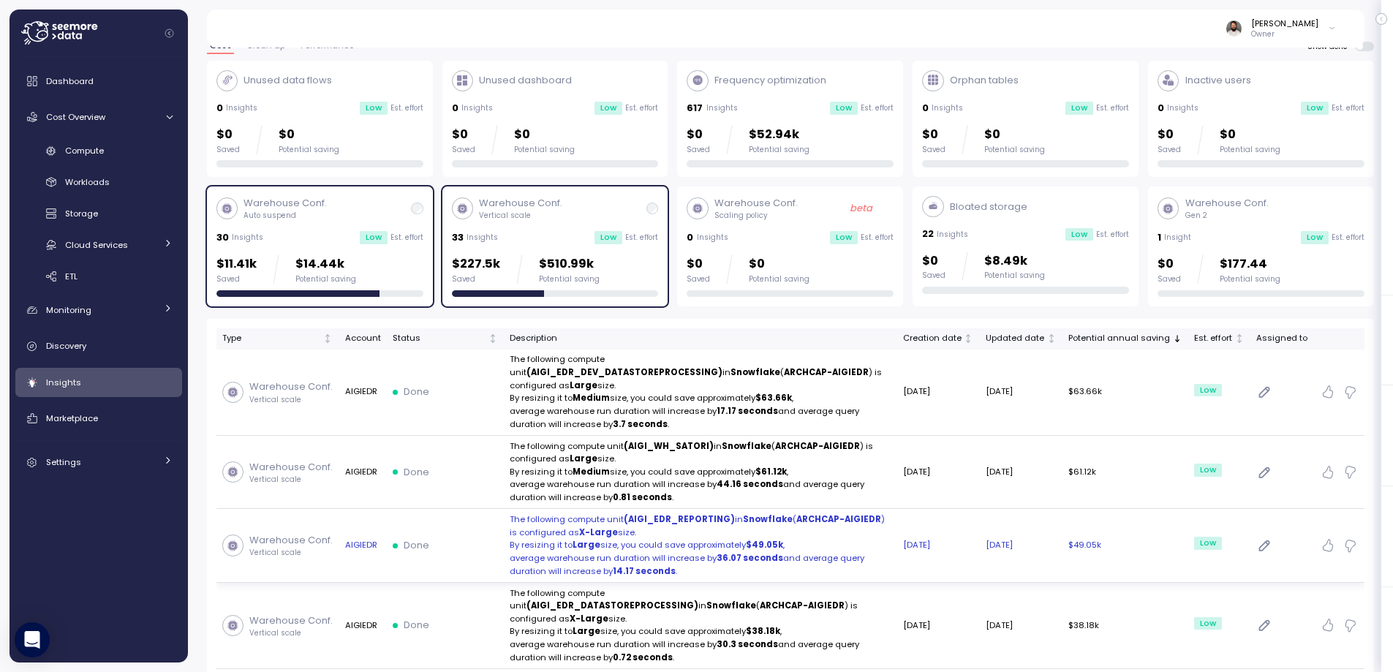
click at [766, 552] on strong "36.07 seconds" at bounding box center [750, 558] width 67 height 12
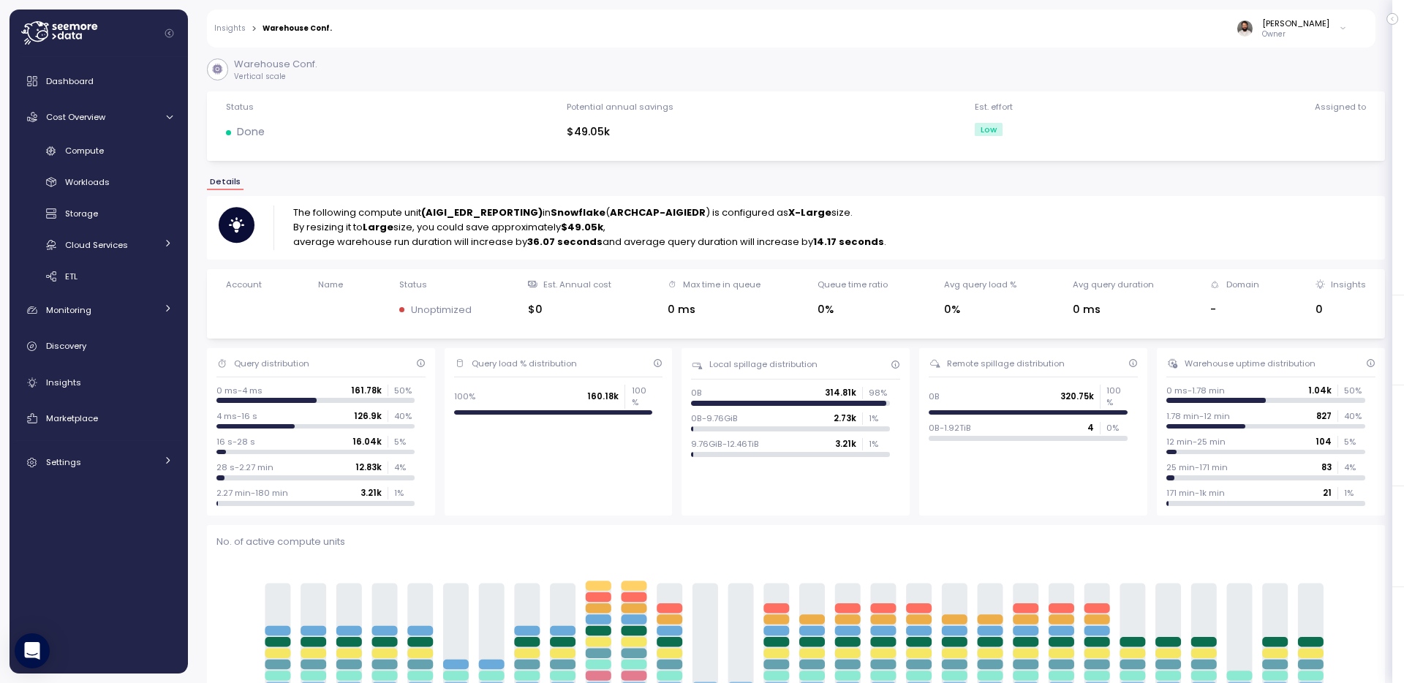
click at [508, 207] on strong "(AIGI_EDR_REPORTING)" at bounding box center [481, 213] width 121 height 14
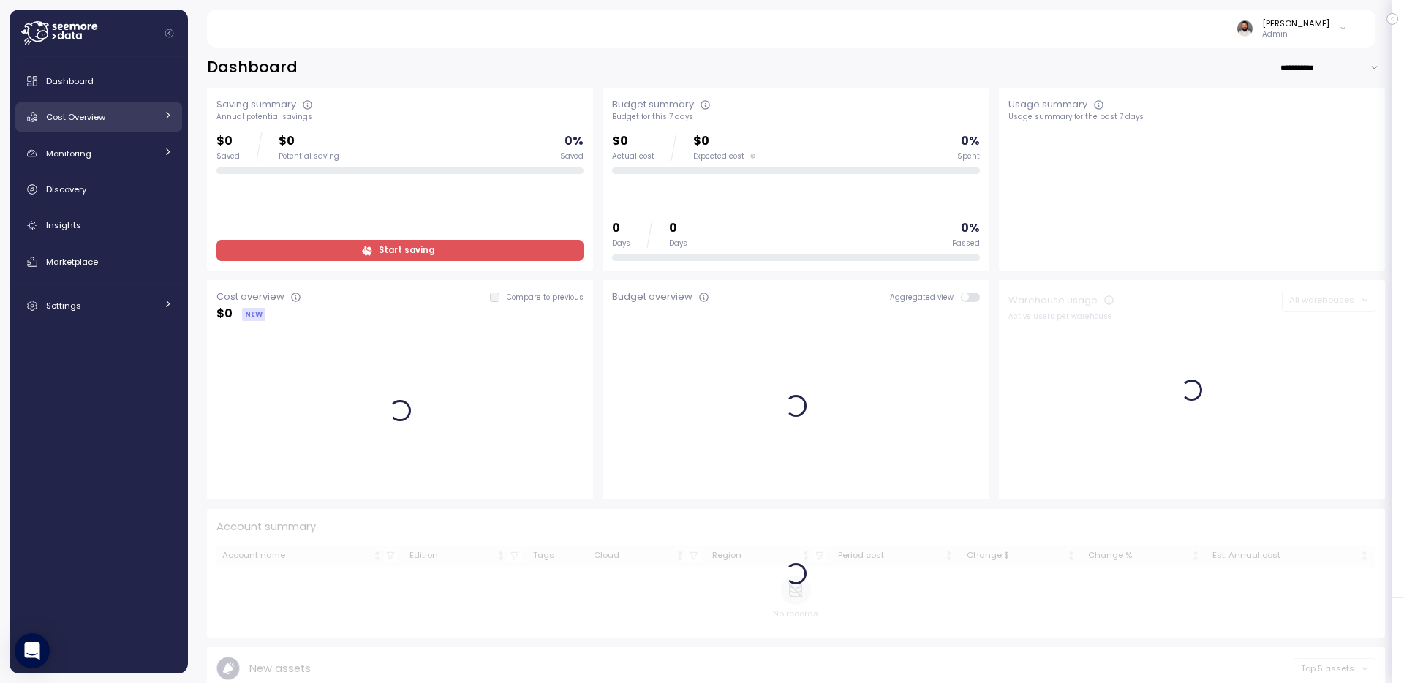
click at [99, 118] on span "Cost Overview" at bounding box center [75, 117] width 59 height 12
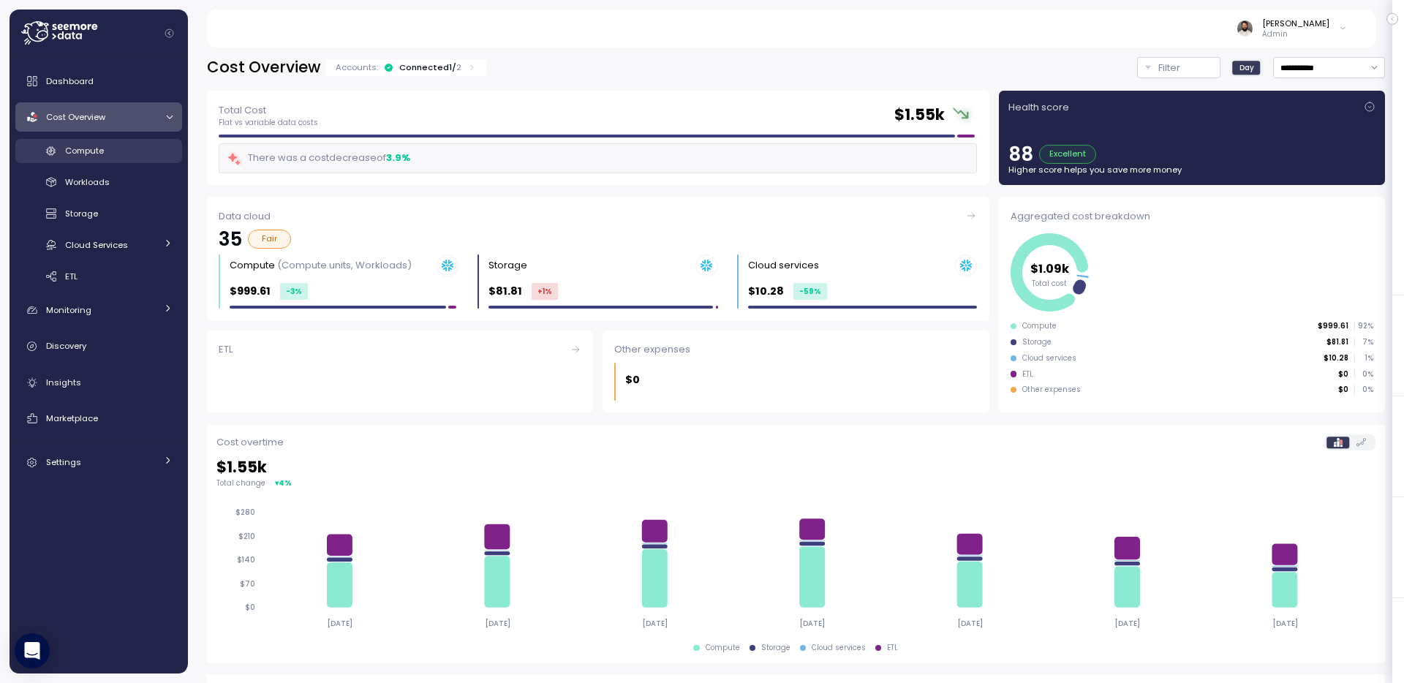
click at [108, 158] on div "Compute" at bounding box center [119, 150] width 108 height 15
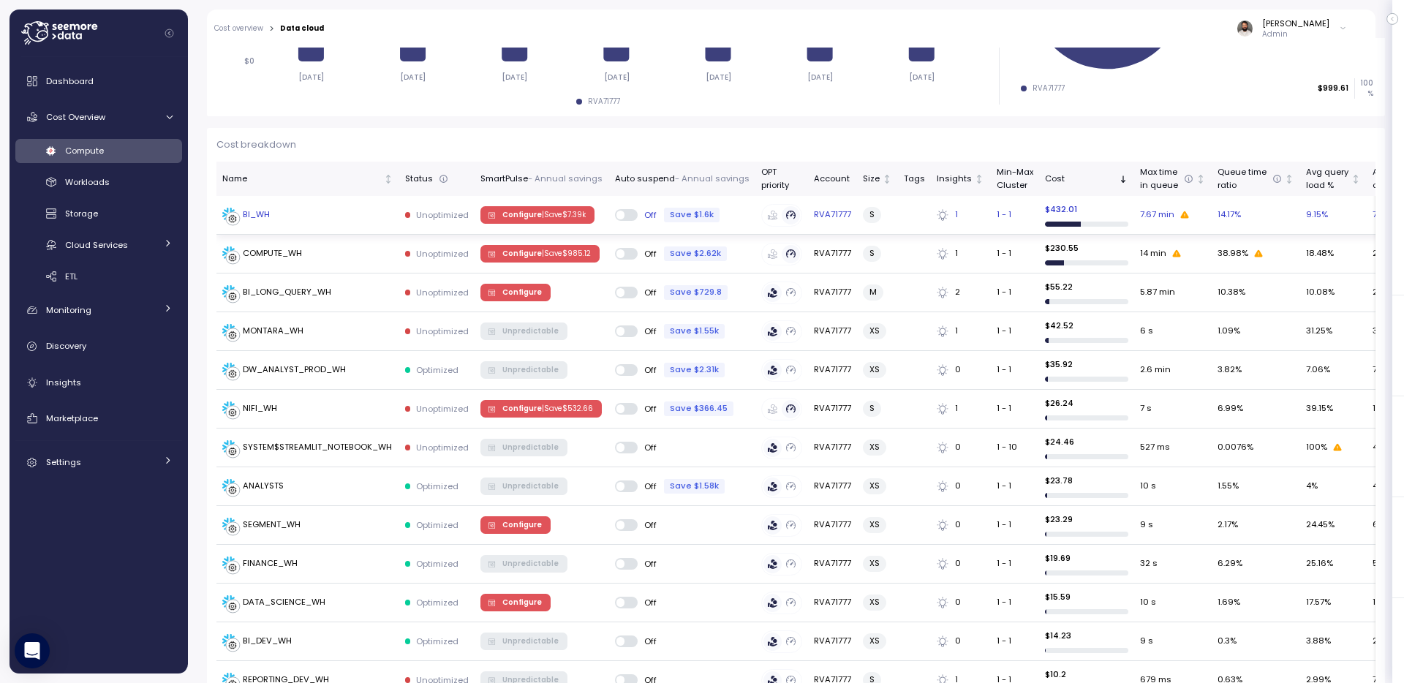
scroll to position [353, 0]
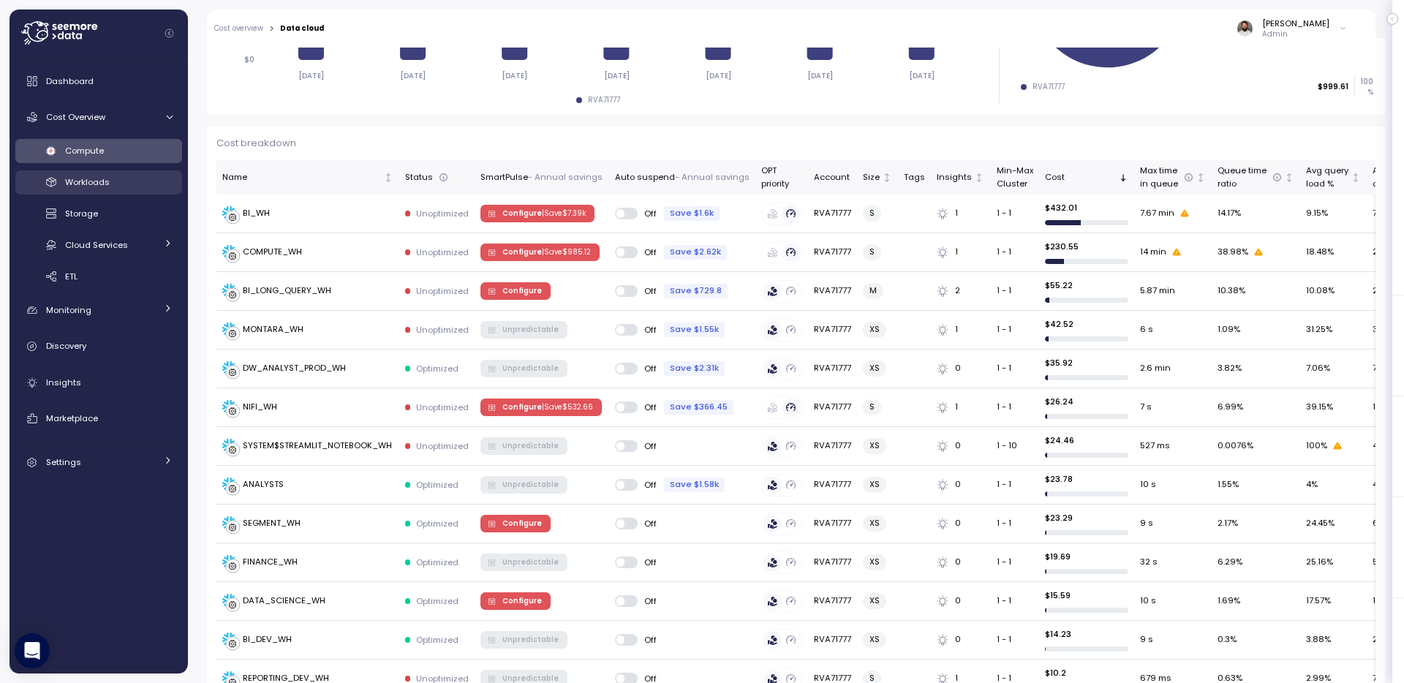
click at [124, 176] on div "Workloads" at bounding box center [119, 182] width 108 height 15
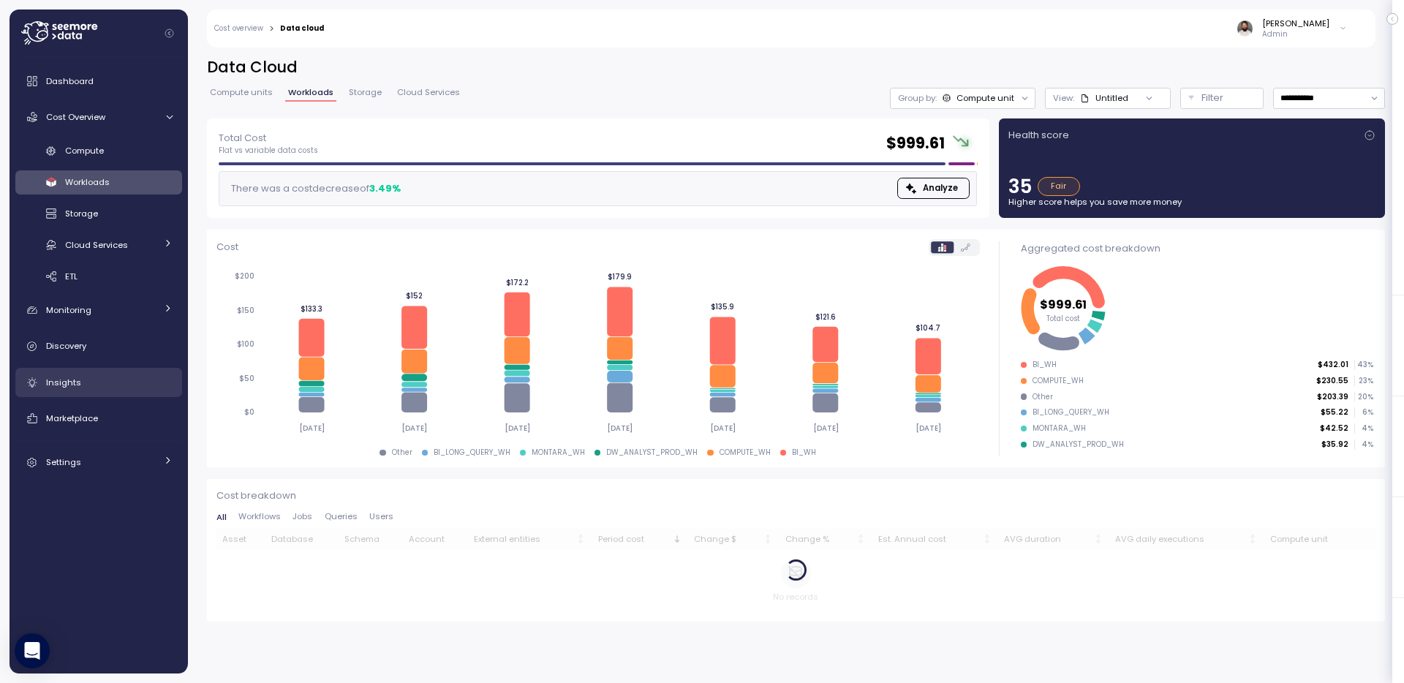
click at [117, 384] on div "Insights" at bounding box center [109, 382] width 127 height 15
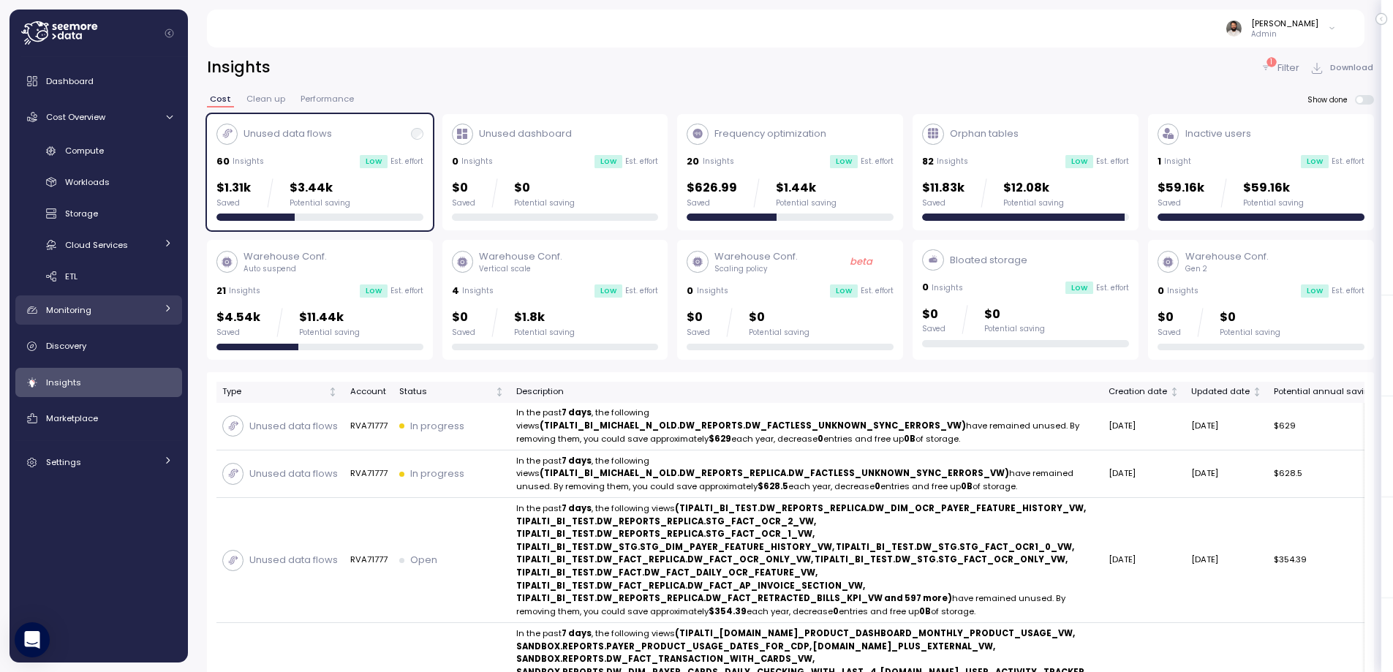
click at [146, 308] on div "Monitoring" at bounding box center [101, 310] width 110 height 15
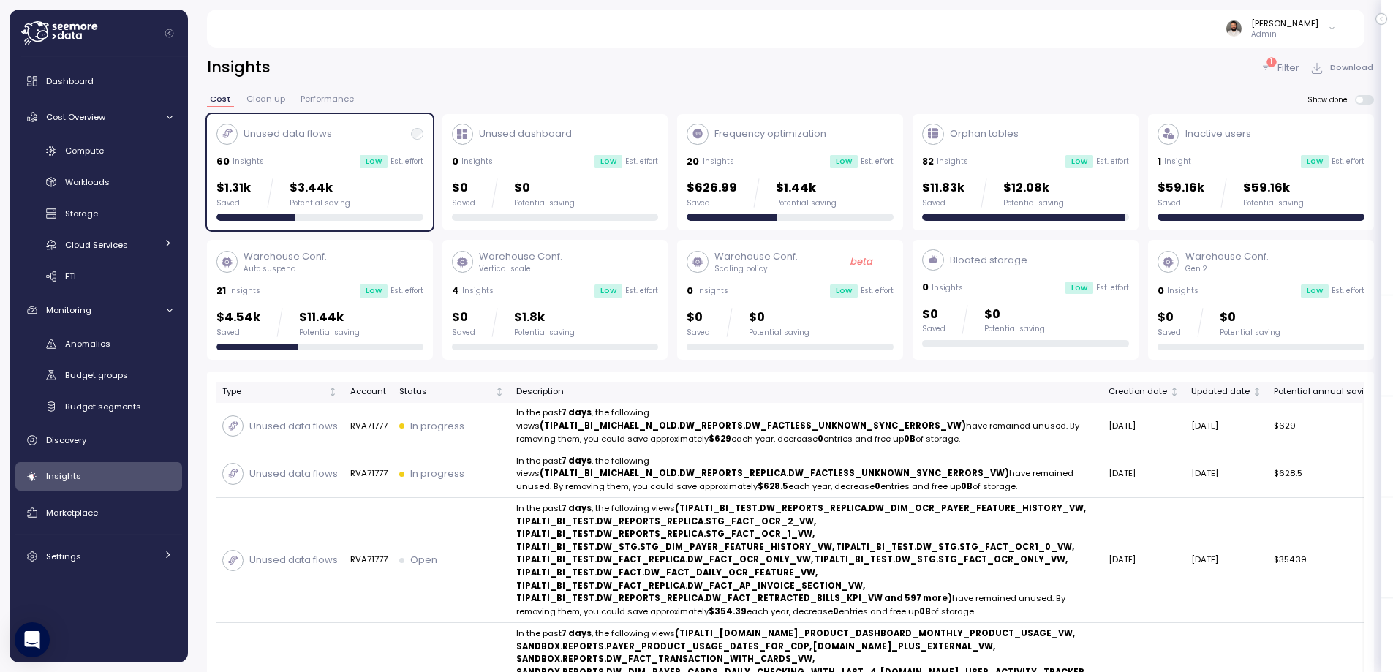
scroll to position [49, 0]
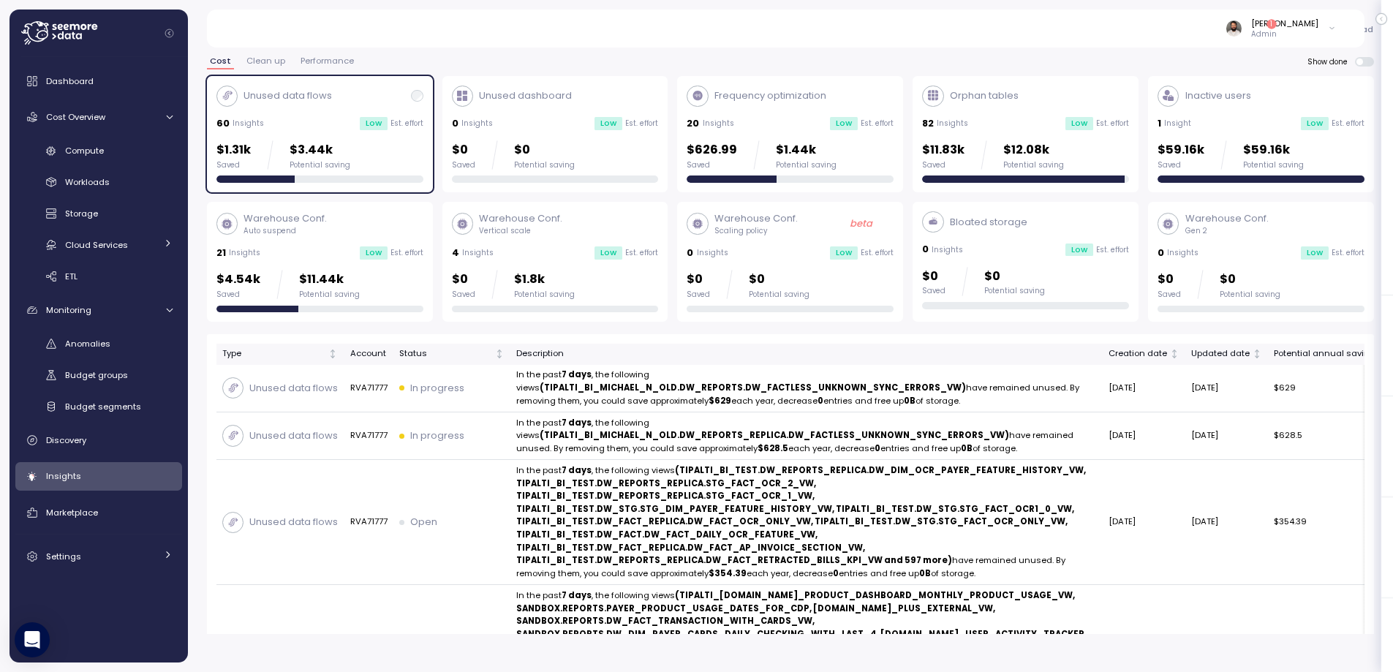
click at [124, 468] on link "Insights" at bounding box center [98, 476] width 167 height 29
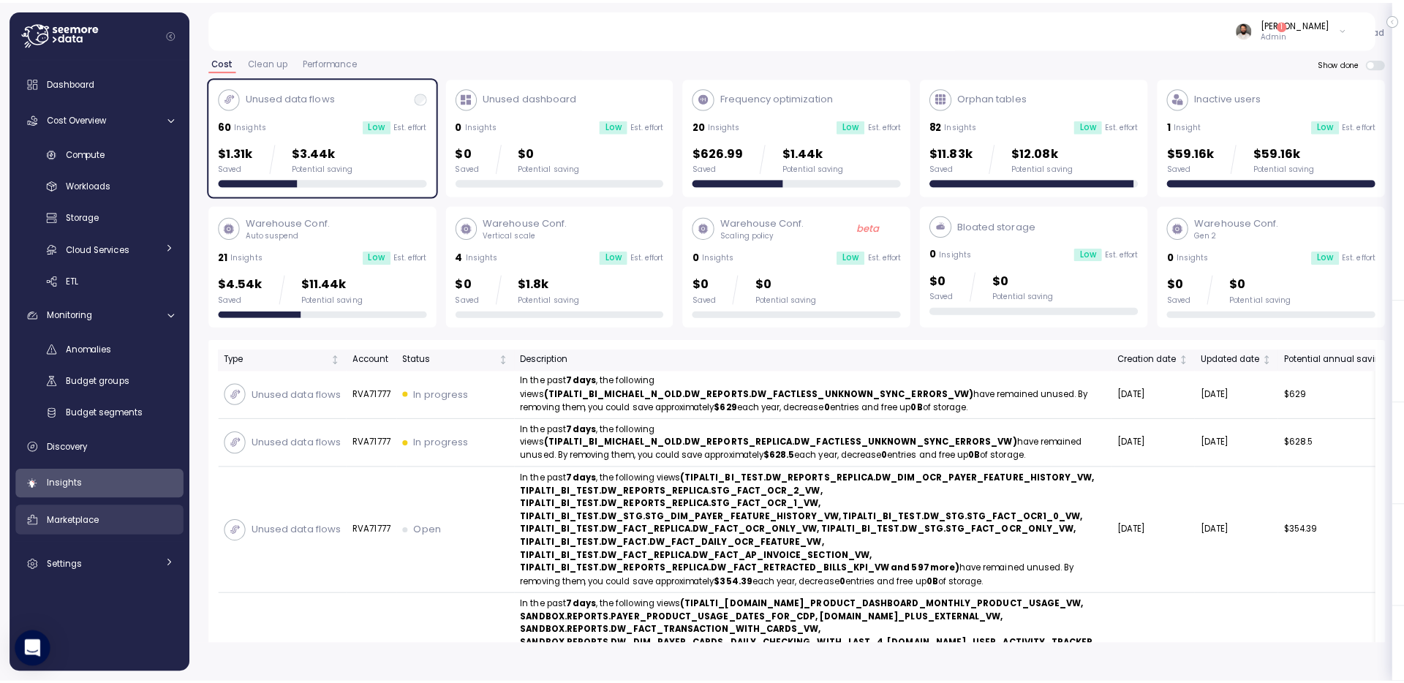
scroll to position [0, 0]
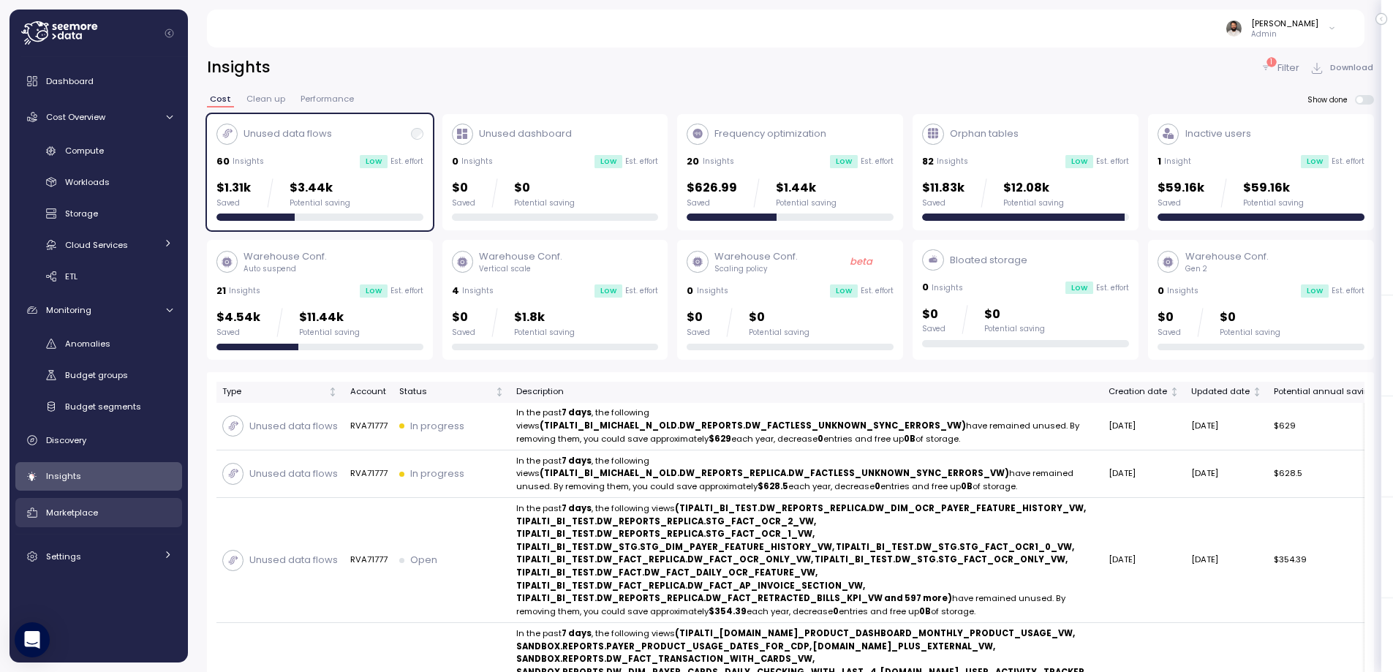
click at [121, 512] on div "Marketplace" at bounding box center [109, 512] width 127 height 15
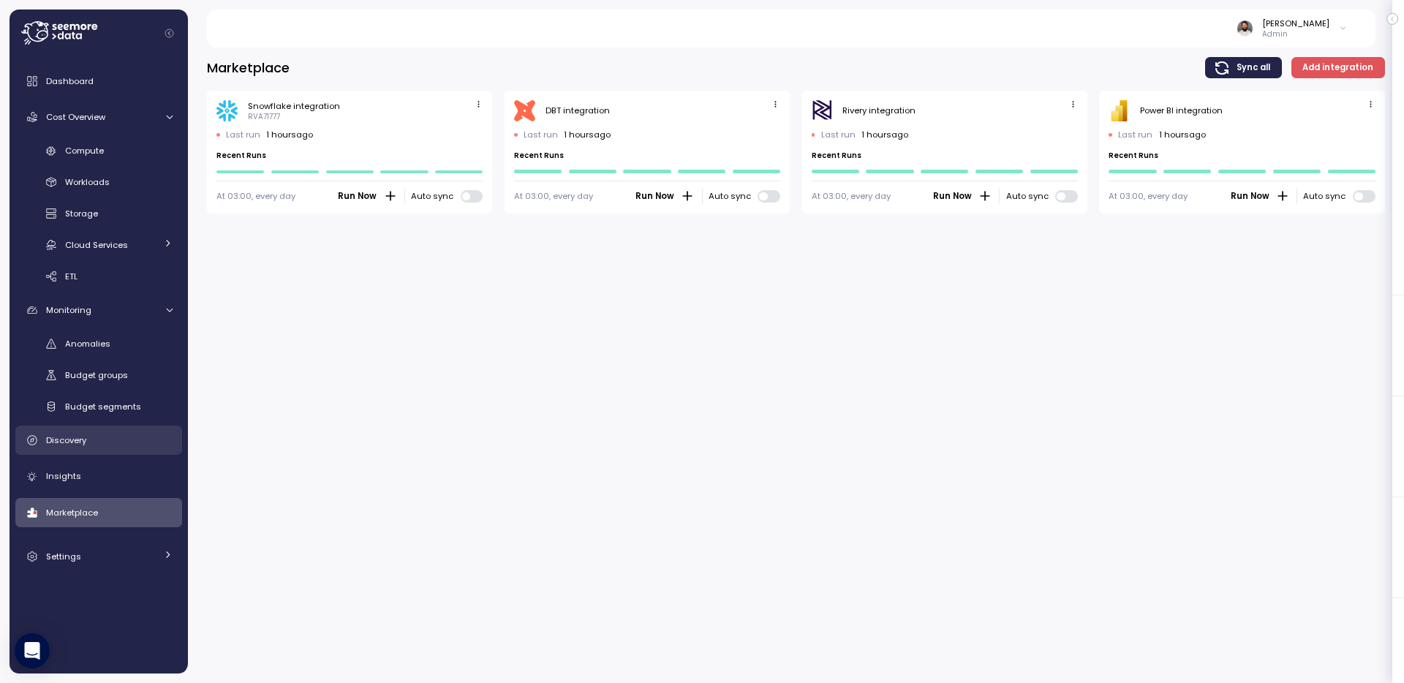
click at [97, 444] on div "Discovery" at bounding box center [109, 440] width 127 height 15
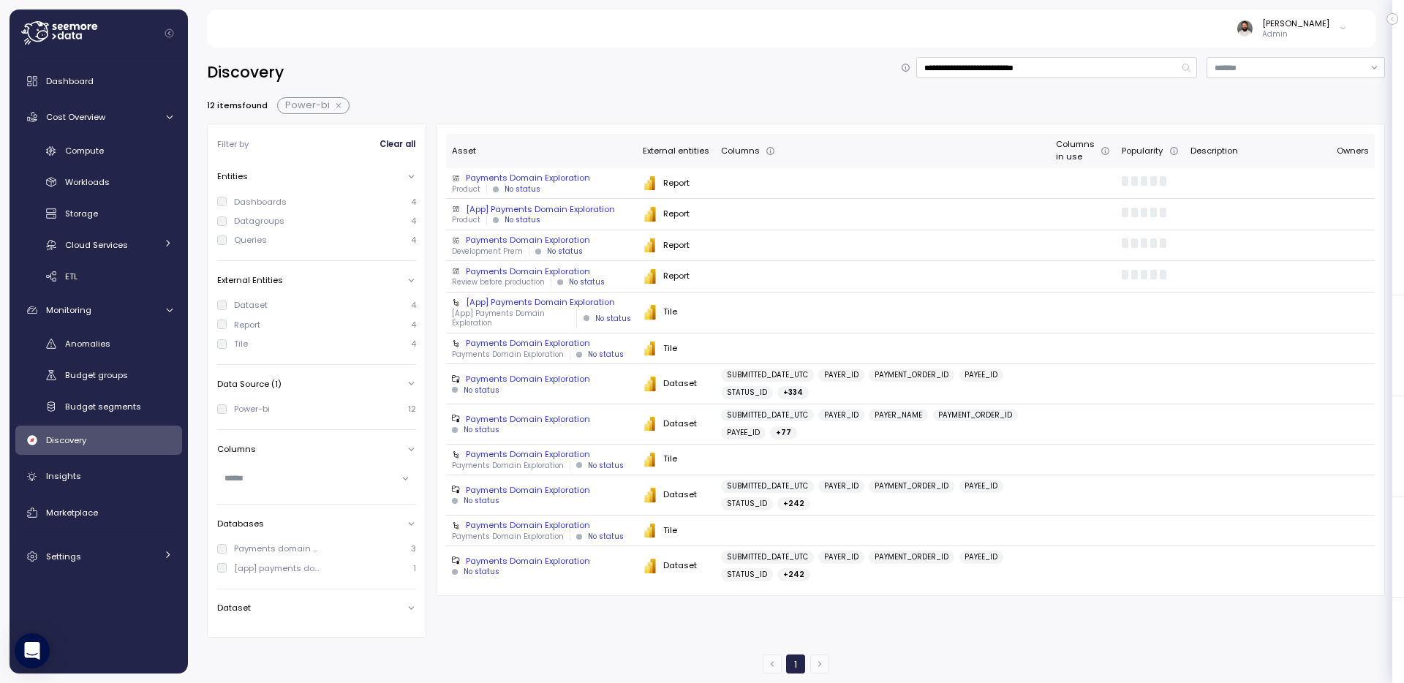
click at [527, 184] on div "No status" at bounding box center [523, 189] width 36 height 10
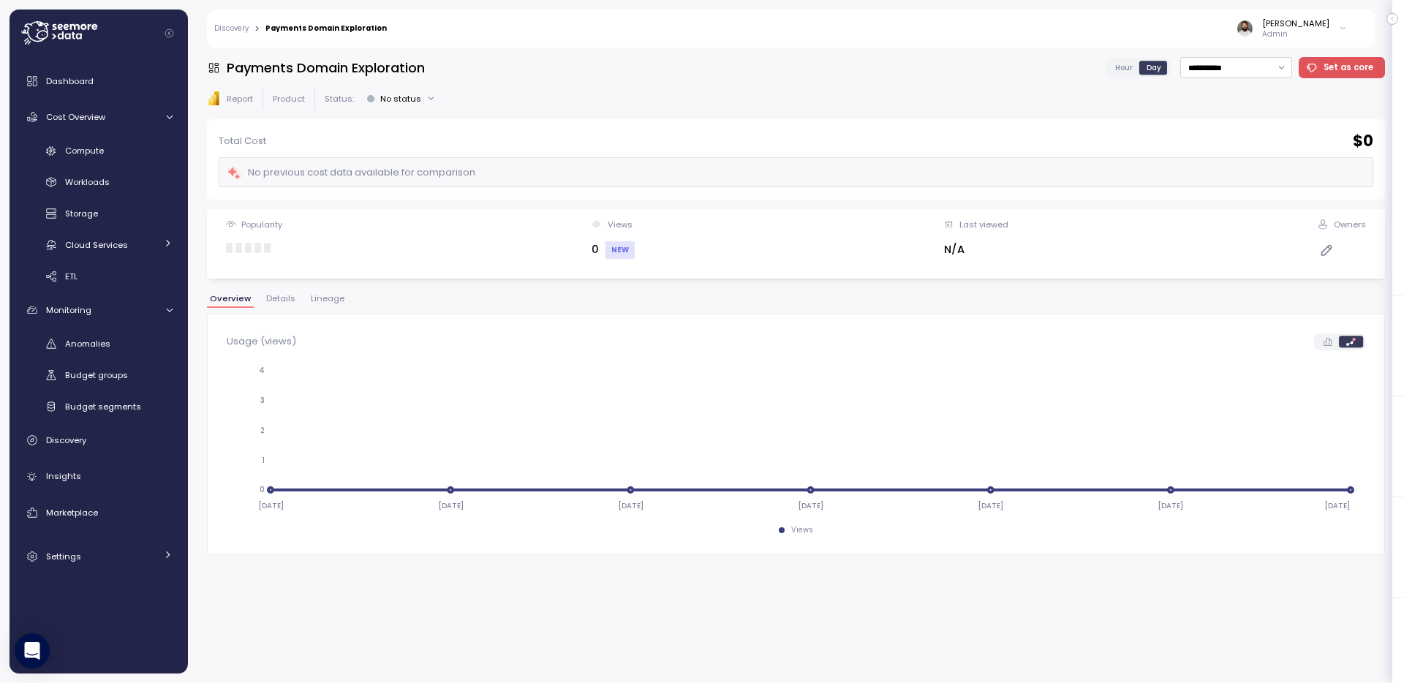
click at [317, 301] on span "Lineage" at bounding box center [328, 299] width 34 height 8
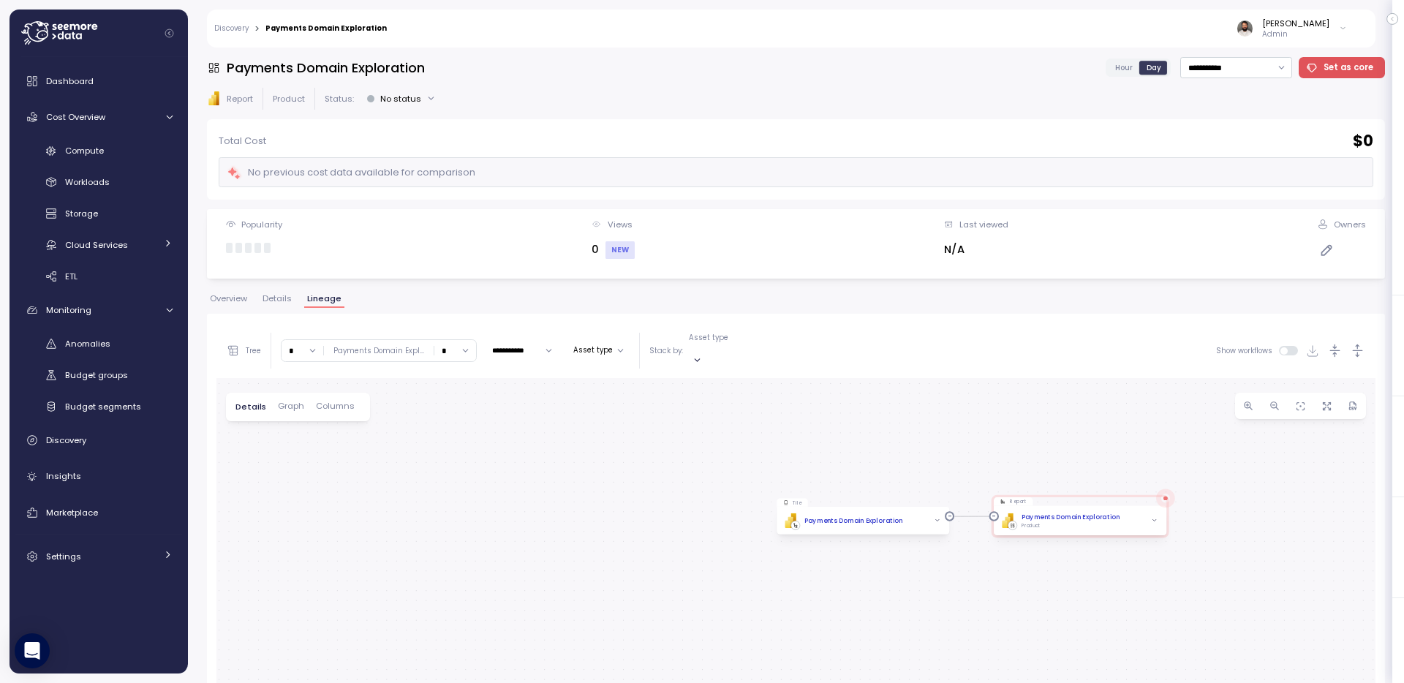
click at [299, 345] on input "*" at bounding box center [303, 350] width 42 height 21
click at [305, 461] on div "4" at bounding box center [304, 469] width 39 height 19
type input "*"
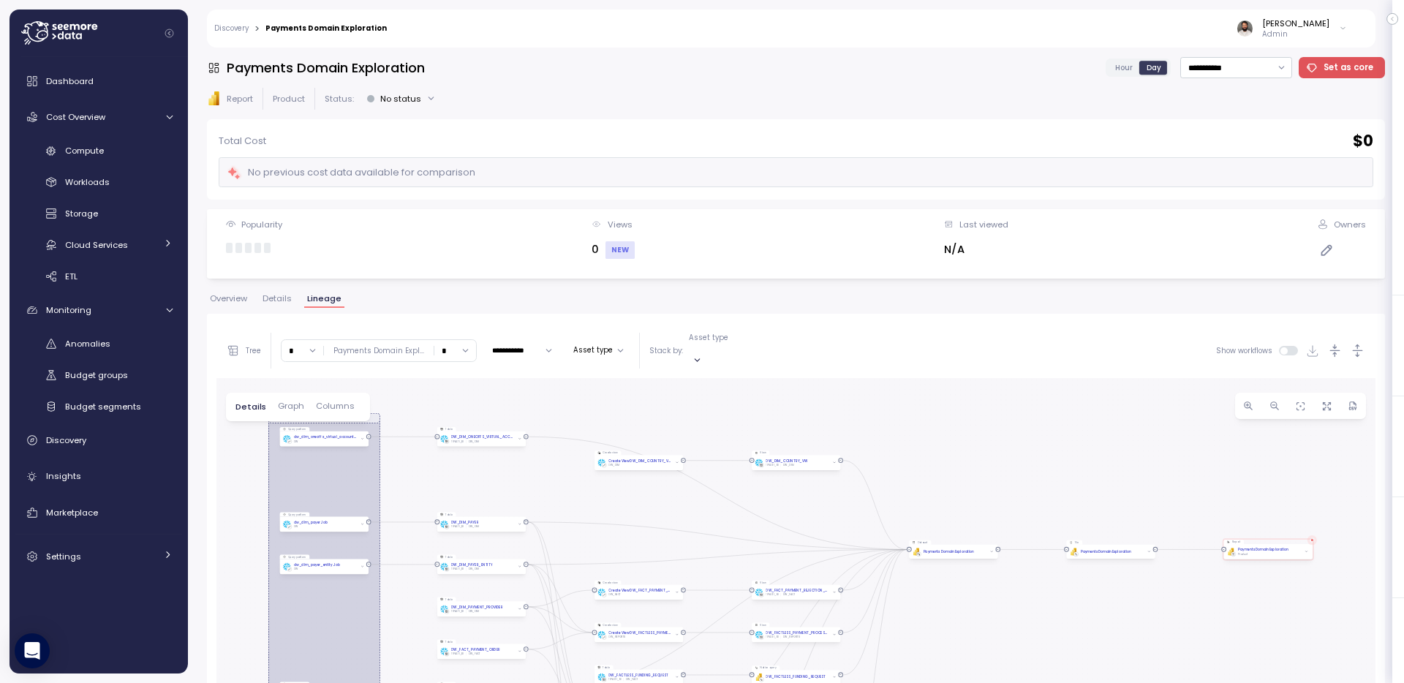
drag, startPoint x: 832, startPoint y: 568, endPoint x: 890, endPoint y: 472, distance: 111.9
click at [891, 472] on div "EXECUTE IMMEDIATE Job Execute immediate Tile PBI Logo Created with Sketch. Paym…" at bounding box center [795, 663] width 1159 height 571
click at [972, 549] on div "Payments Domain Exploration" at bounding box center [948, 551] width 50 height 5
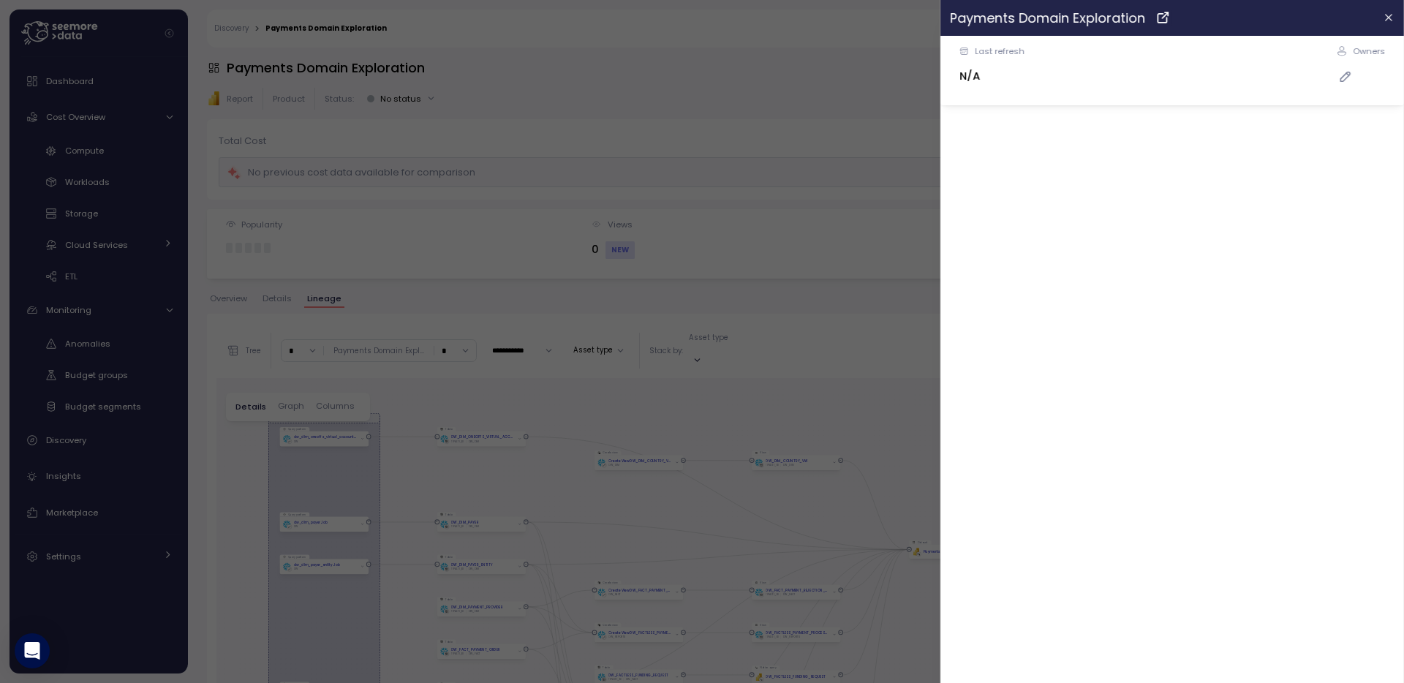
click at [878, 317] on div at bounding box center [702, 341] width 1404 height 683
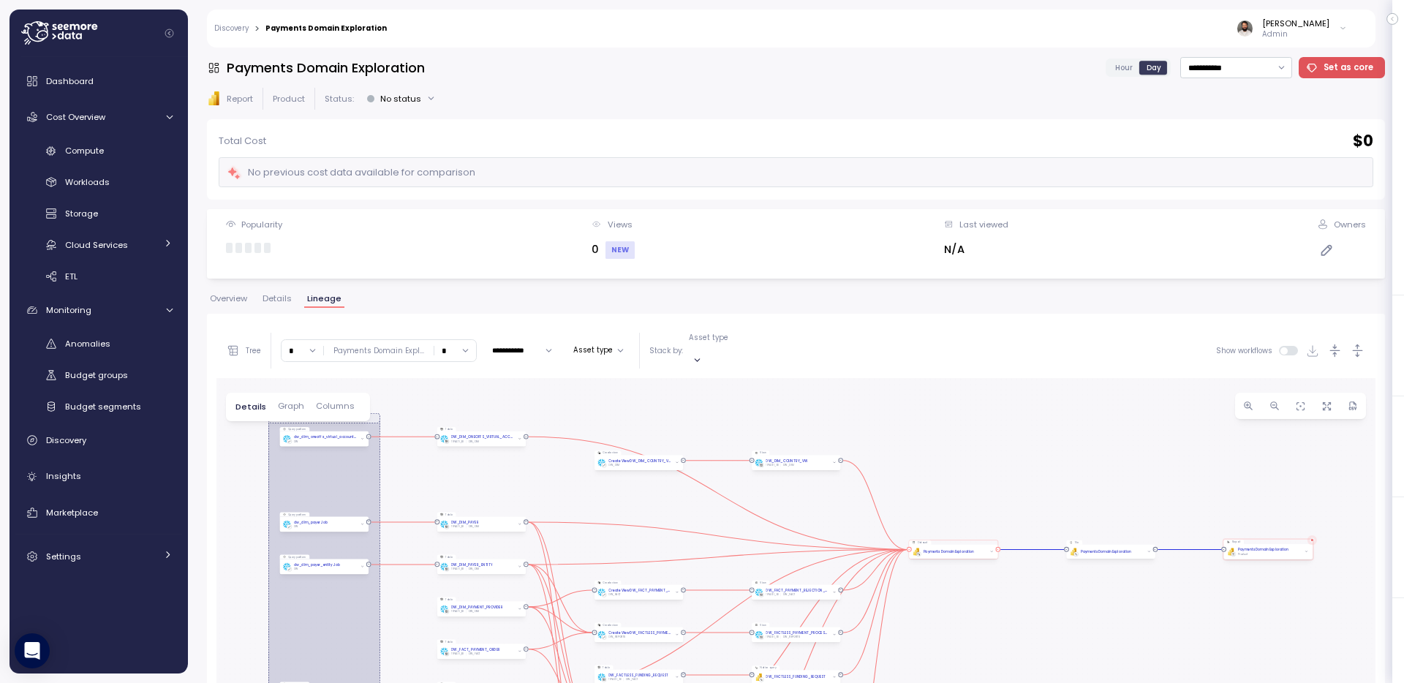
click at [984, 548] on div "PBI Logo Created with Sketch. Payments Domain Exploration" at bounding box center [953, 551] width 82 height 7
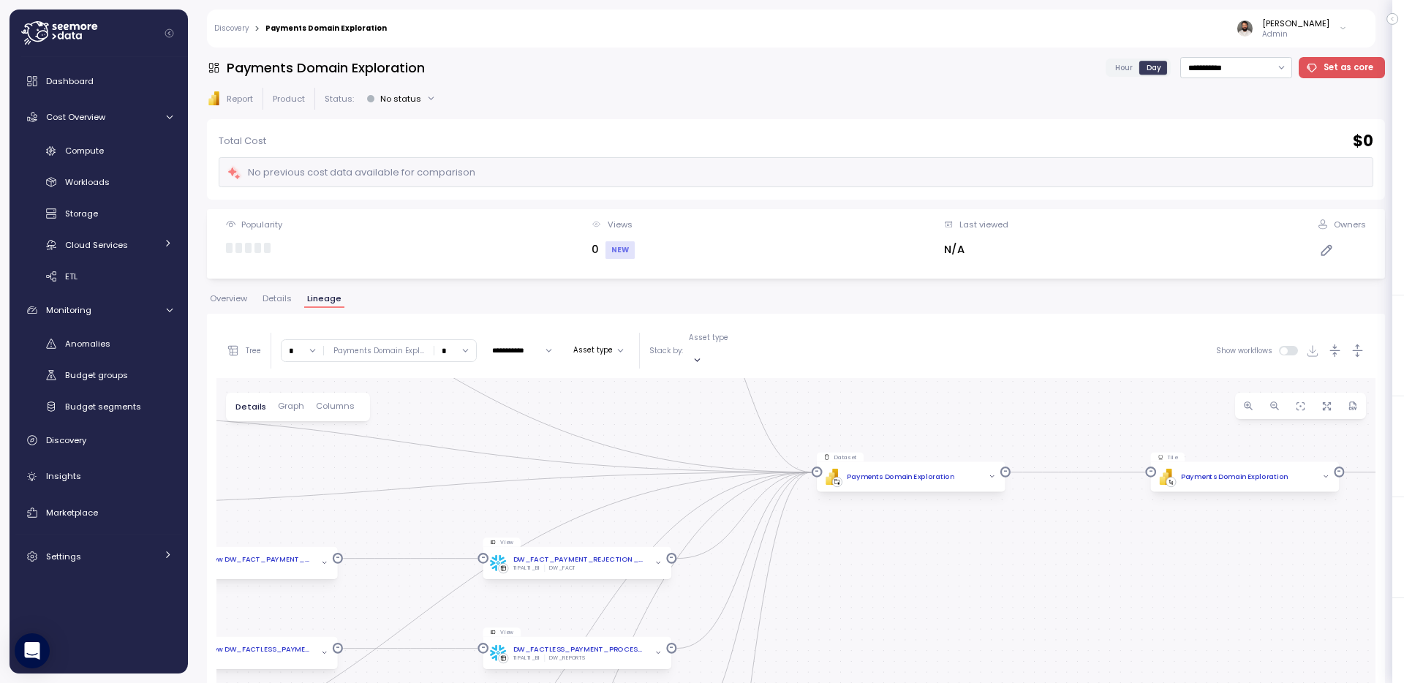
drag, startPoint x: 1117, startPoint y: 482, endPoint x: 1111, endPoint y: 398, distance: 84.3
click at [1111, 398] on div "EXECUTE IMMEDIATE Job Execute immediate Tile PBI Logo Created with Sketch. Paym…" at bounding box center [795, 663] width 1159 height 571
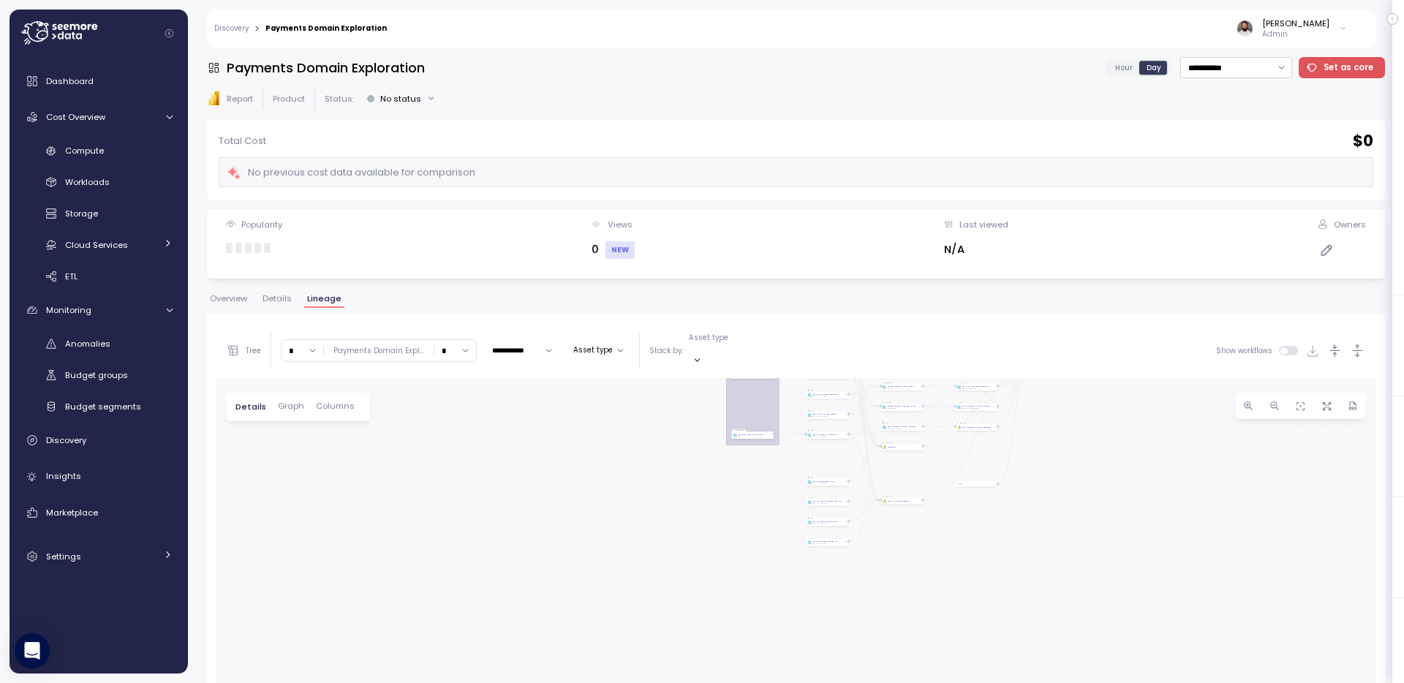
drag, startPoint x: 1074, startPoint y: 529, endPoint x: 1058, endPoint y: 467, distance: 63.5
click at [1058, 467] on div "EXECUTE IMMEDIATE Job Execute immediate Tile PBI Logo Created with Sketch. Paym…" at bounding box center [795, 663] width 1159 height 571
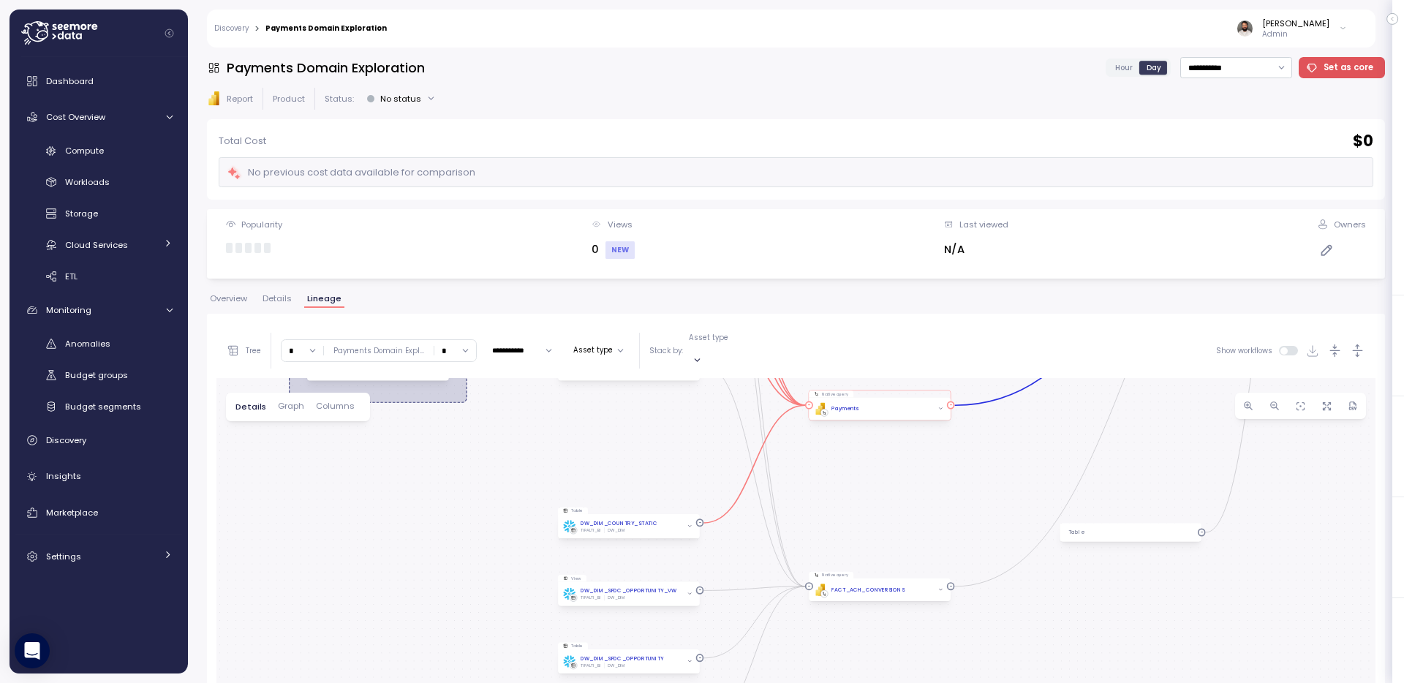
click at [922, 403] on div "PBI Logo Created with Sketch. Payments" at bounding box center [879, 409] width 131 height 12
click at [918, 403] on div "PBI Logo Created with Sketch. Payments" at bounding box center [879, 409] width 131 height 12
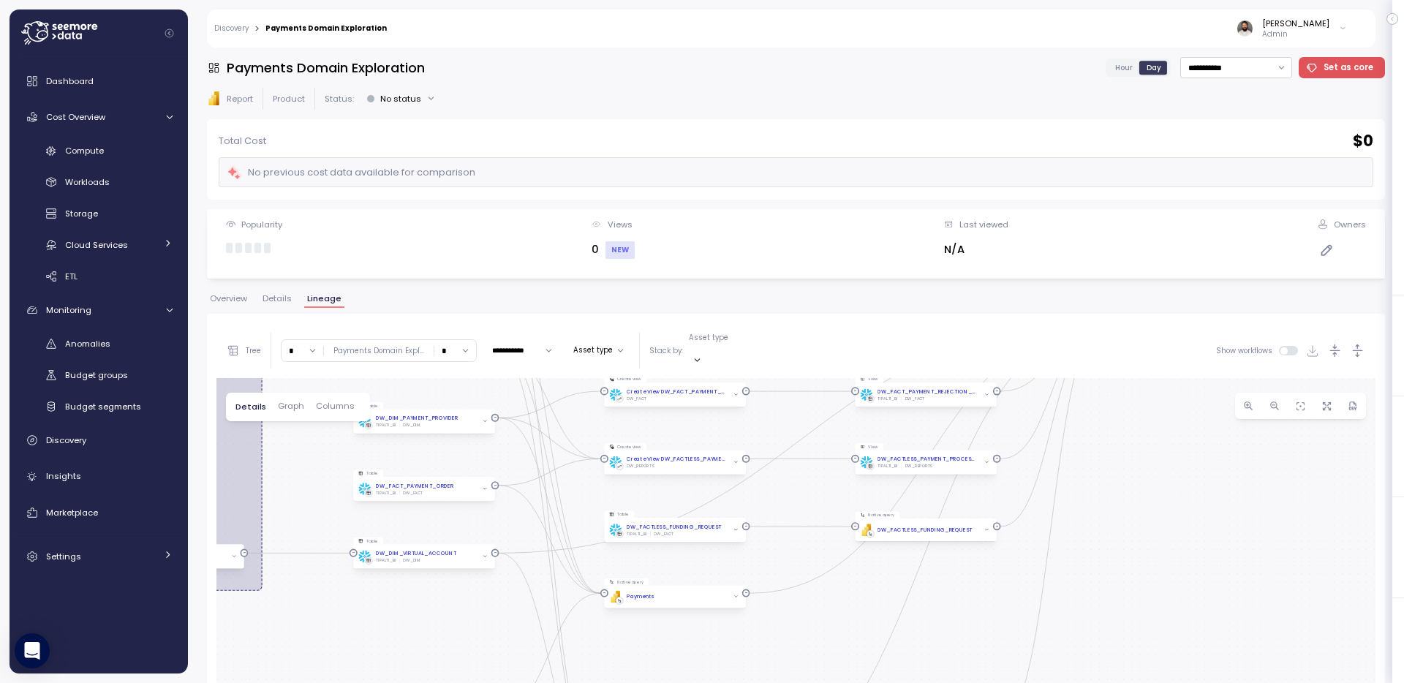
drag, startPoint x: 1027, startPoint y: 442, endPoint x: 822, endPoint y: 626, distance: 275.5
click at [822, 628] on div "EXECUTE IMMEDIATE Job Execute immediate Tile PBI Logo Created with Sketch. Paym…" at bounding box center [795, 663] width 1159 height 571
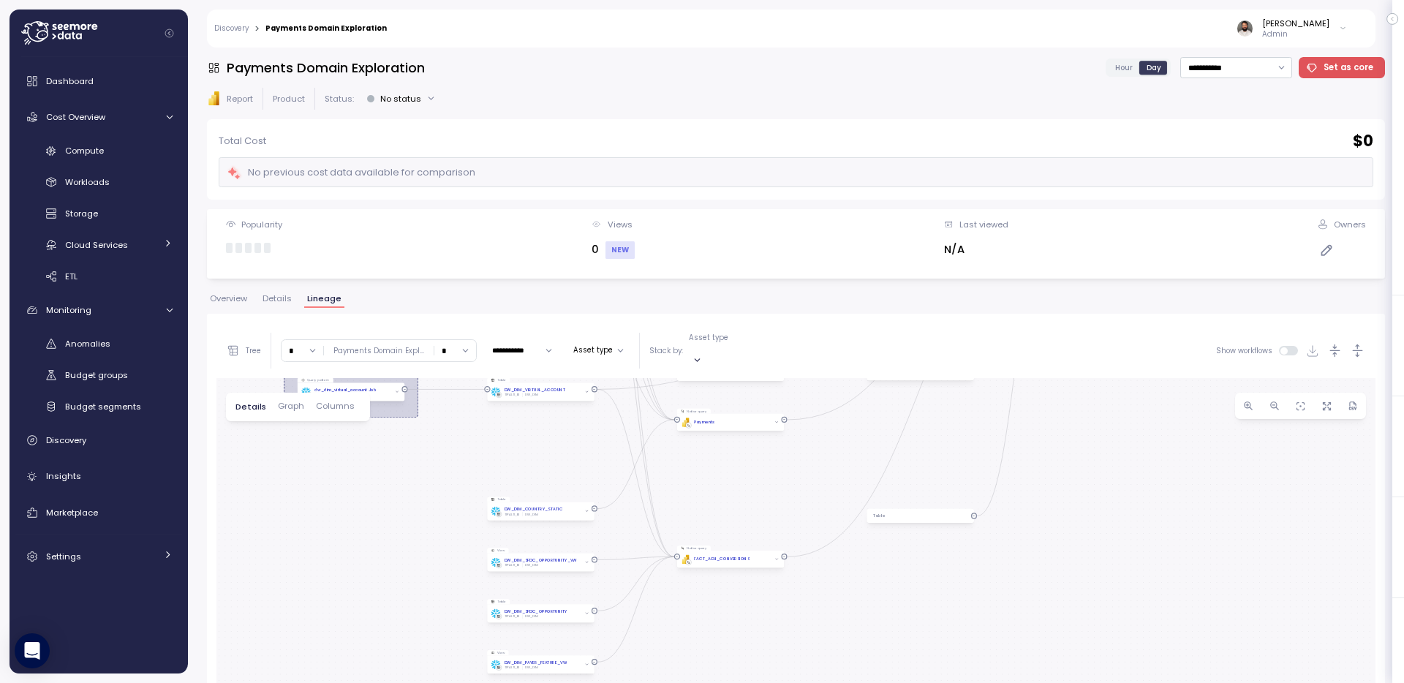
drag, startPoint x: 822, startPoint y: 626, endPoint x: 842, endPoint y: 443, distance: 183.9
click at [842, 443] on div "EXECUTE IMMEDIATE Job Execute immediate Tile PBI Logo Created with Sketch. Paym…" at bounding box center [795, 663] width 1159 height 571
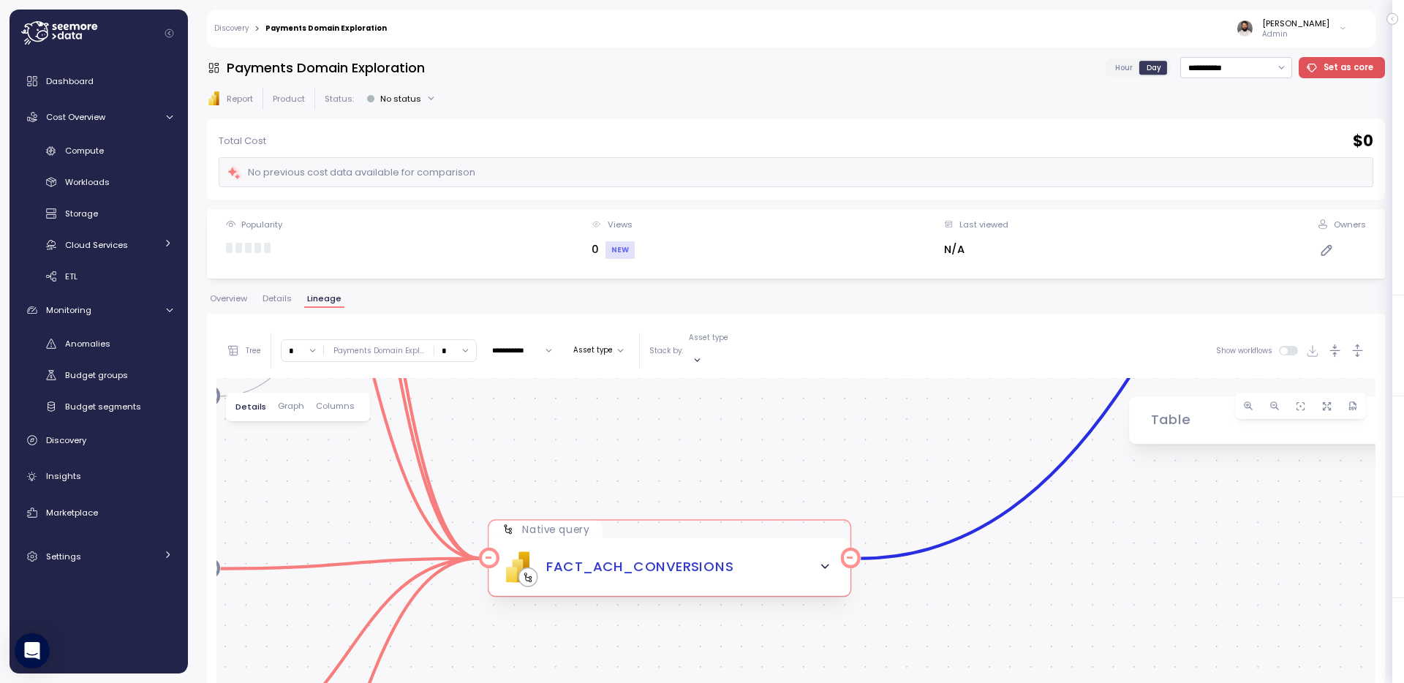
click at [769, 579] on div "PBI Logo Created with Sketch. FACT_ACH_CONVERSIONS" at bounding box center [669, 567] width 361 height 58
click at [760, 574] on div "PBI Logo Created with Sketch. FACT_ACH_CONVERSIONS" at bounding box center [669, 567] width 361 height 58
click at [772, 562] on div "PBI Logo Created with Sketch. FACT_ACH_CONVERSIONS" at bounding box center [669, 566] width 335 height 31
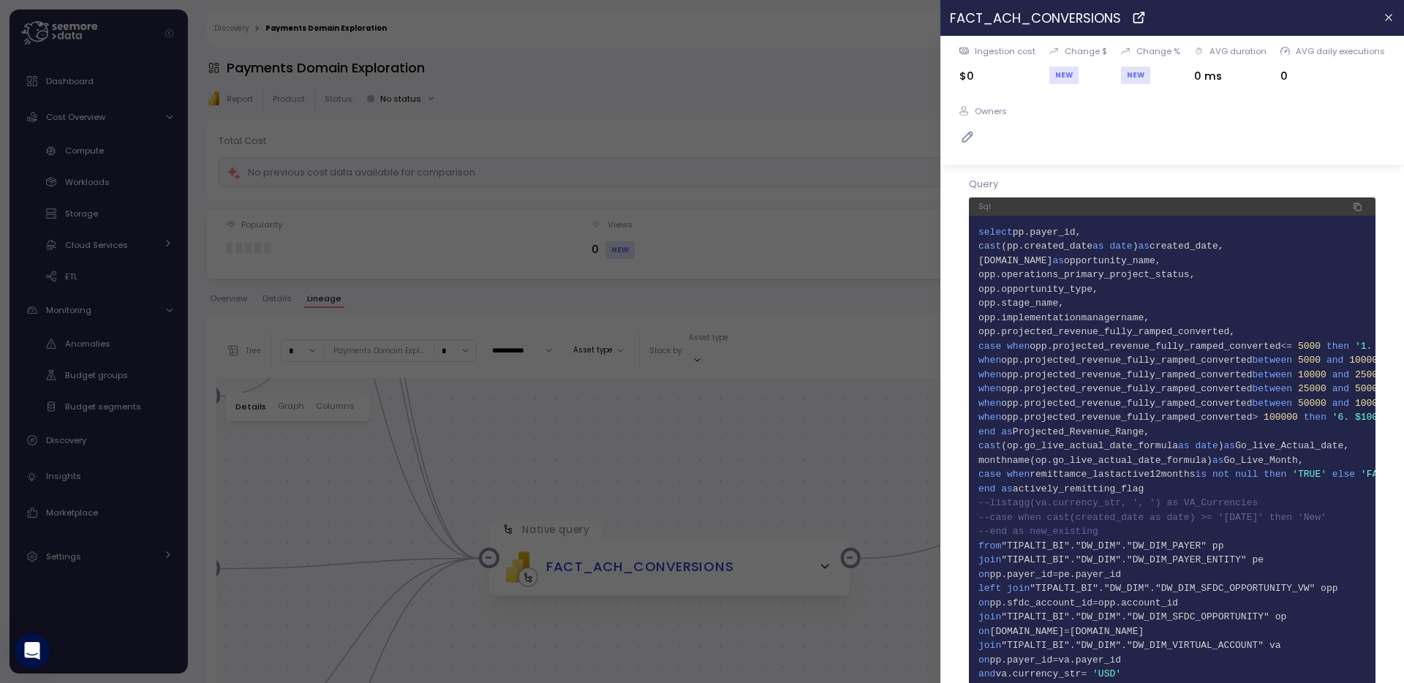
click at [1353, 203] on icon "button" at bounding box center [1358, 207] width 10 height 18
click at [1285, 249] on span "2 cast (pp.created_date as date ) as created_date," at bounding box center [1173, 246] width 388 height 15
click at [1354, 206] on icon "button" at bounding box center [1356, 205] width 5 height 5
click at [743, 402] on div at bounding box center [702, 341] width 1404 height 683
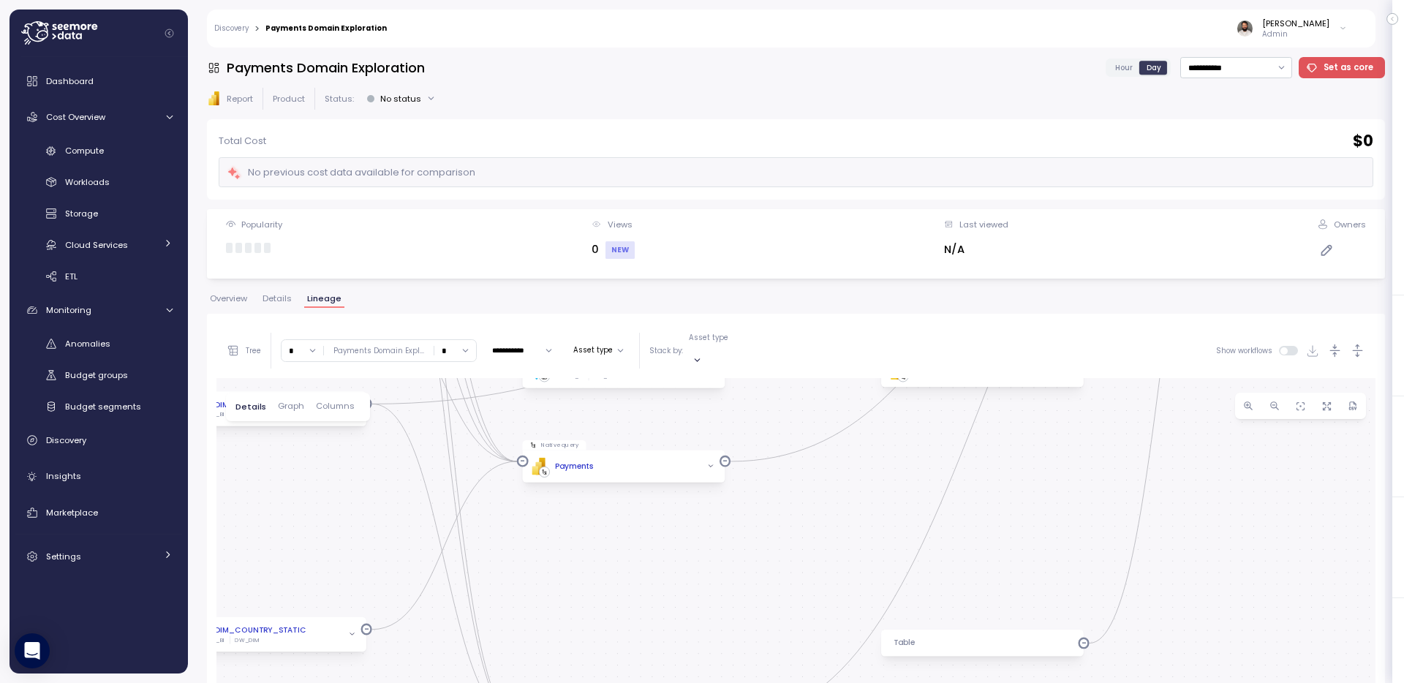
drag, startPoint x: 743, startPoint y: 402, endPoint x: 650, endPoint y: 644, distance: 260.0
click at [650, 644] on div "EXECUTE IMMEDIATE Job Execute immediate Tile PBI Logo Created with Sketch. Paym…" at bounding box center [795, 663] width 1159 height 571
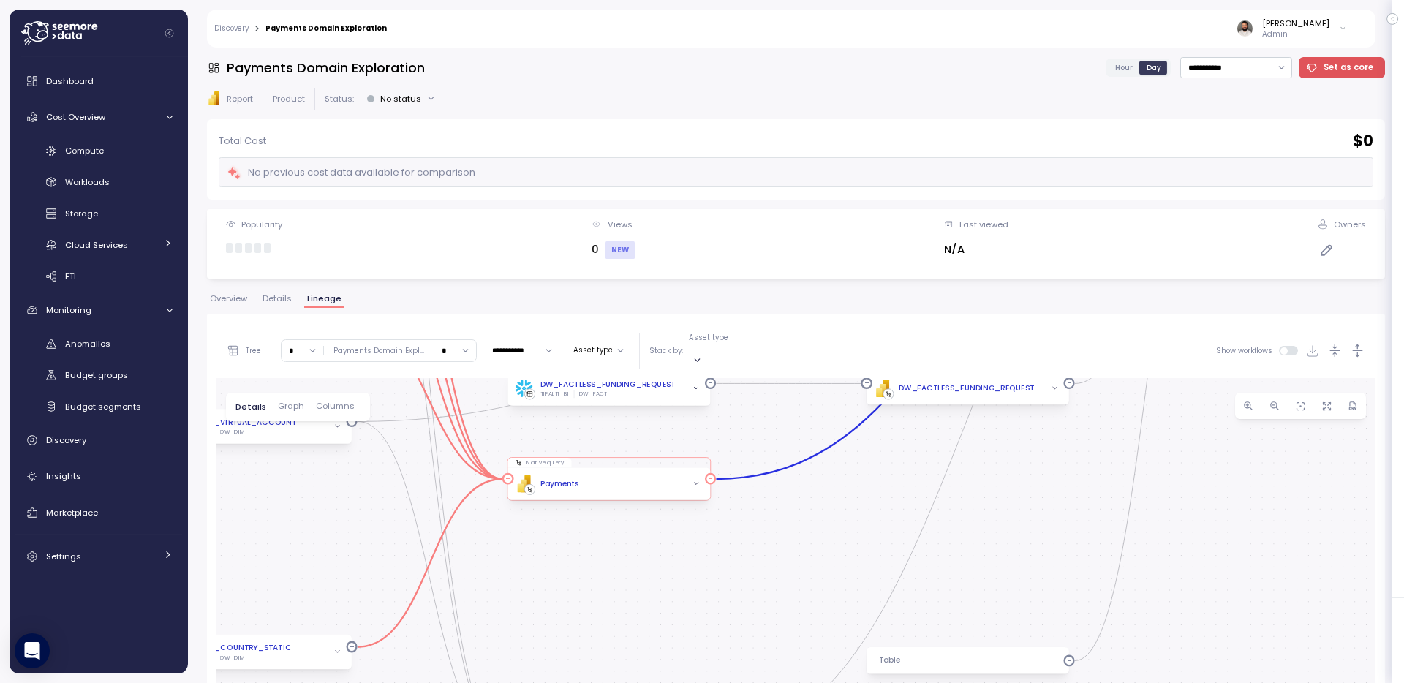
click at [672, 475] on div "PBI Logo Created with Sketch. Payments" at bounding box center [609, 484] width 187 height 18
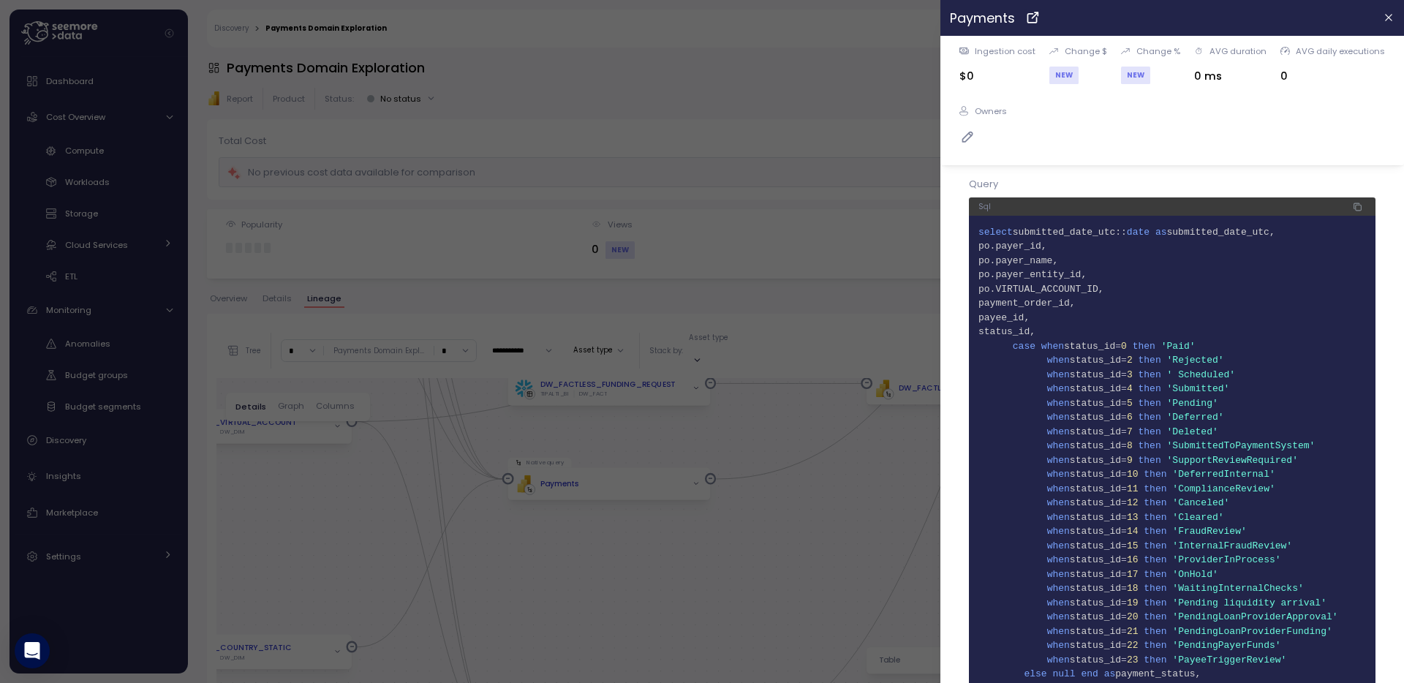
click at [1351, 201] on span "button" at bounding box center [1357, 206] width 15 height 15
click at [1381, 18] on button "button" at bounding box center [1389, 18] width 17 height 17
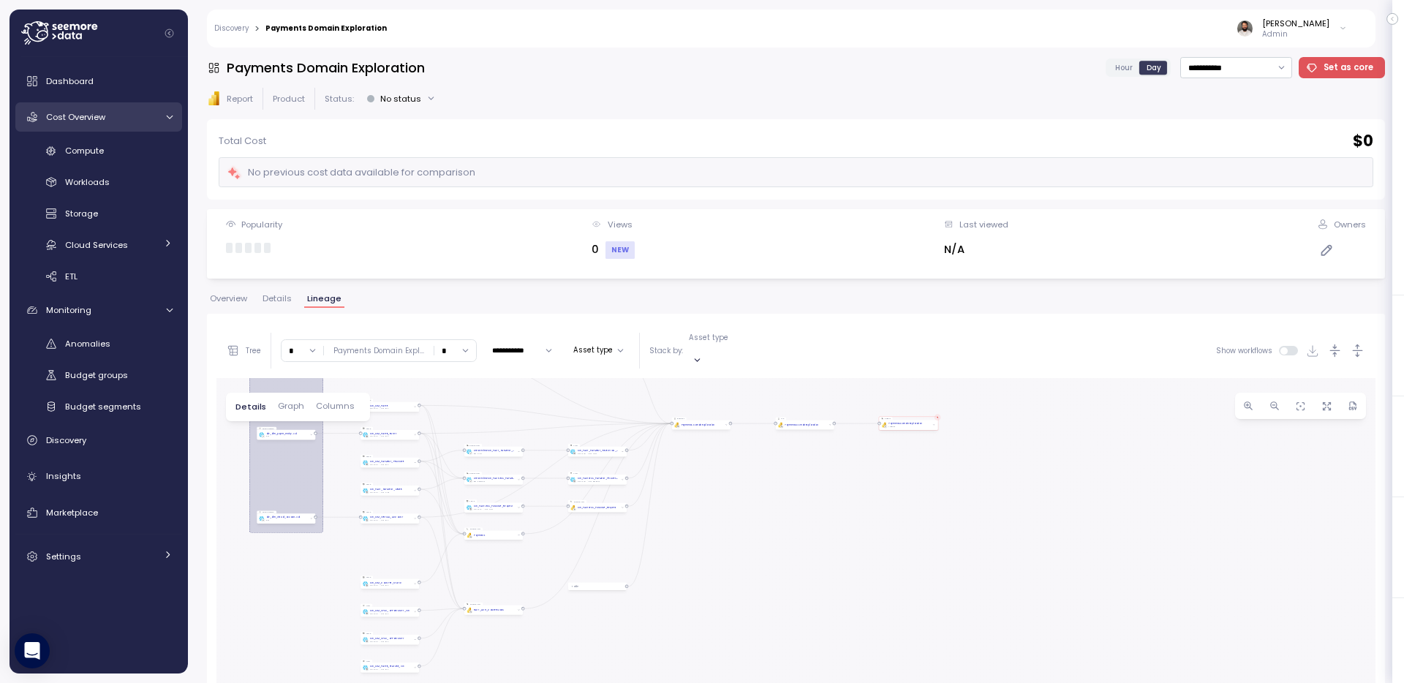
click at [170, 127] on link "Cost Overview" at bounding box center [98, 116] width 167 height 29
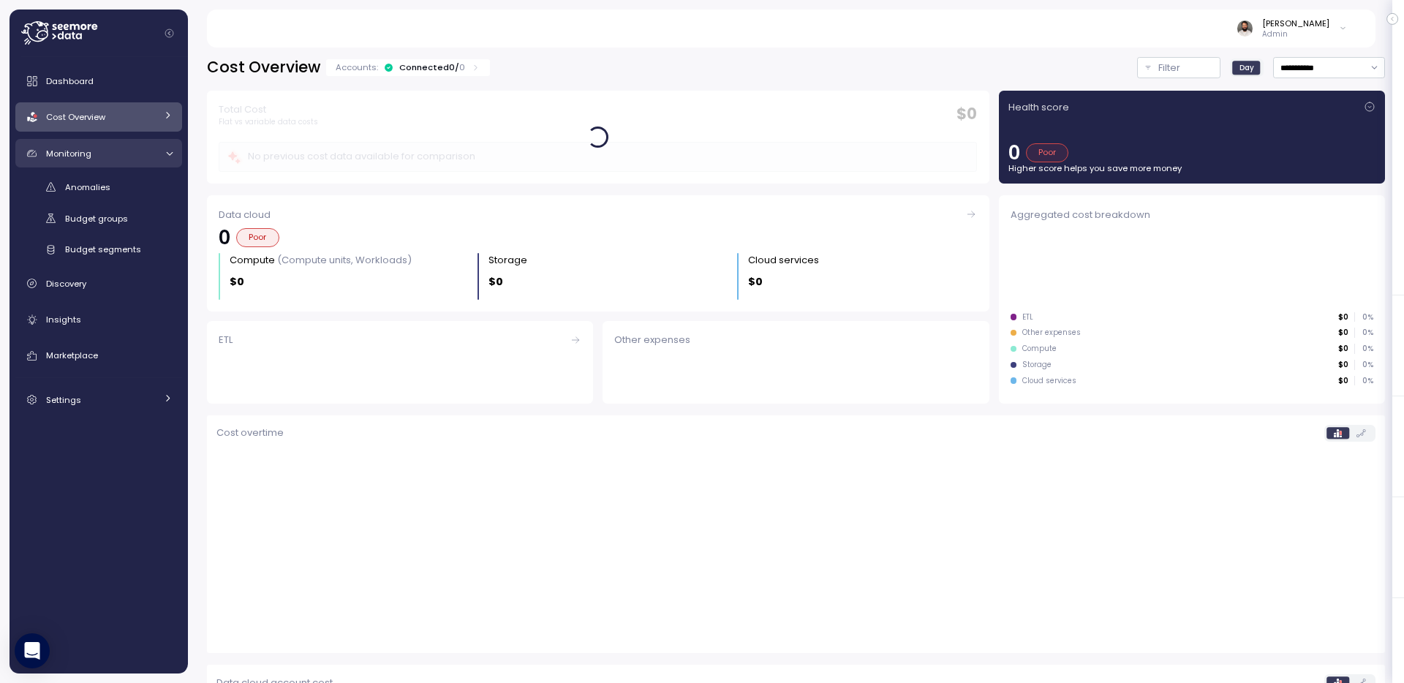
click at [159, 151] on link "Monitoring" at bounding box center [98, 153] width 167 height 29
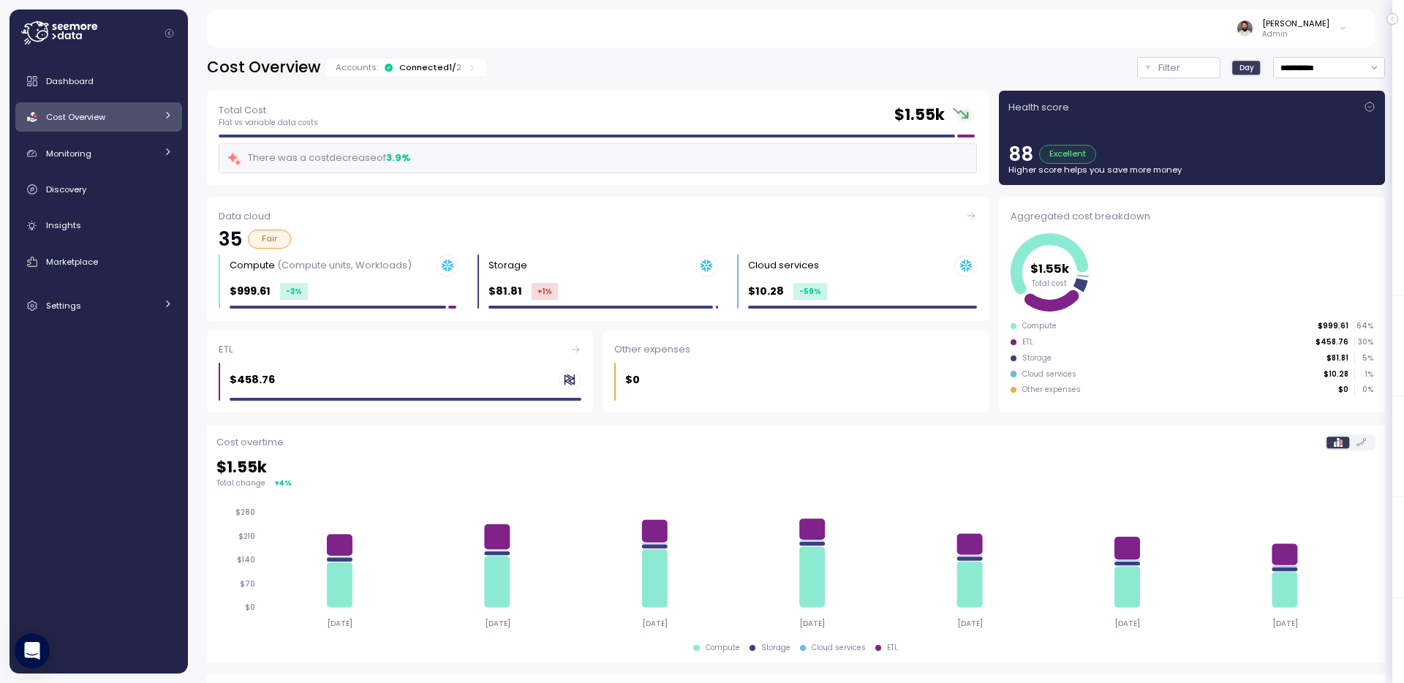
click at [154, 116] on div "Cost Overview" at bounding box center [101, 117] width 110 height 15
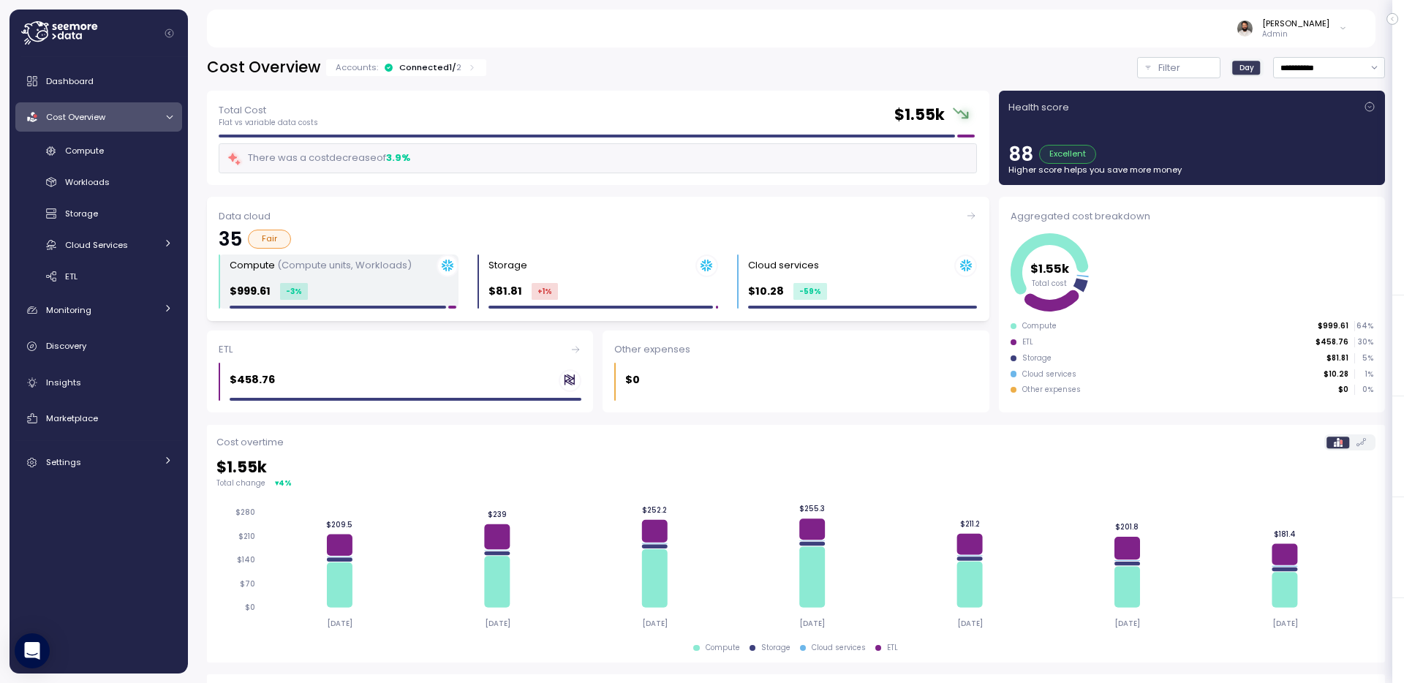
click at [362, 276] on div "Compute (Compute units, Workloads)" at bounding box center [344, 266] width 229 height 23
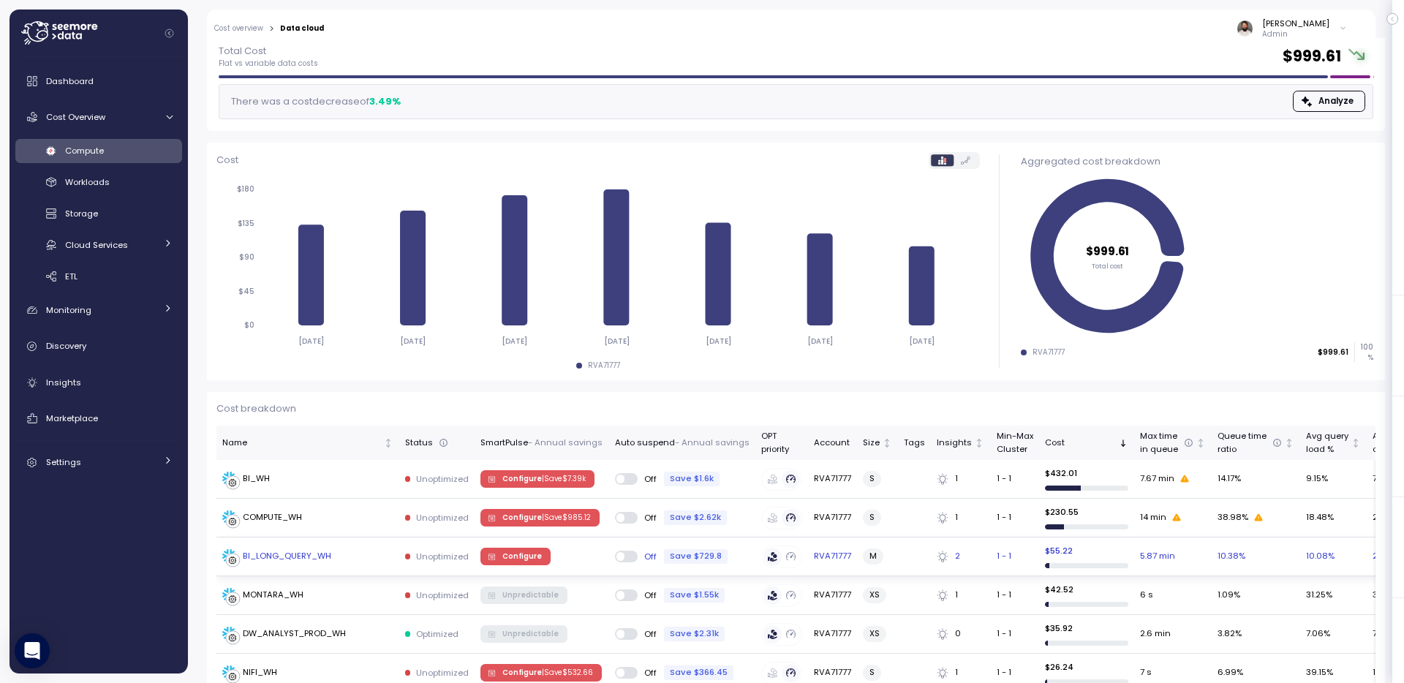
scroll to position [82, 0]
